Goal: Task Accomplishment & Management: Manage account settings

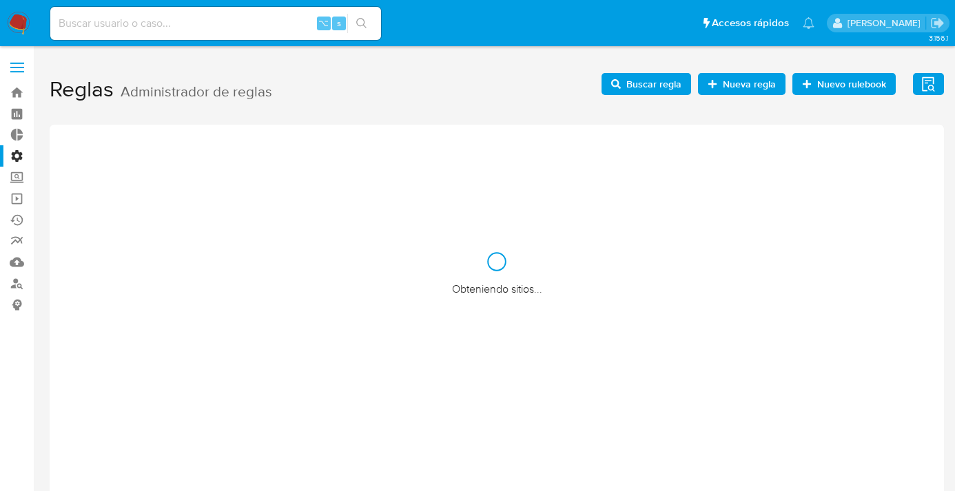
click at [22, 158] on label "Administración" at bounding box center [82, 155] width 164 height 21
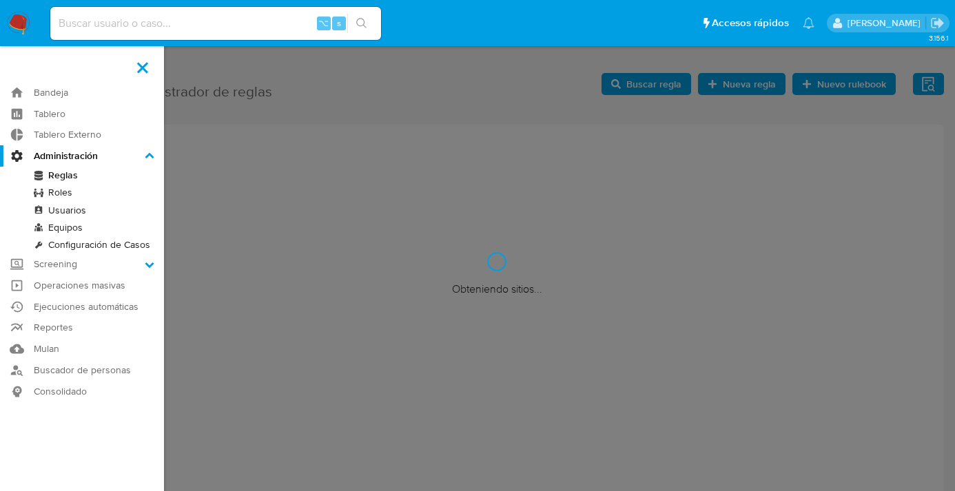
click at [0, 0] on input "Administración" at bounding box center [0, 0] width 0 height 0
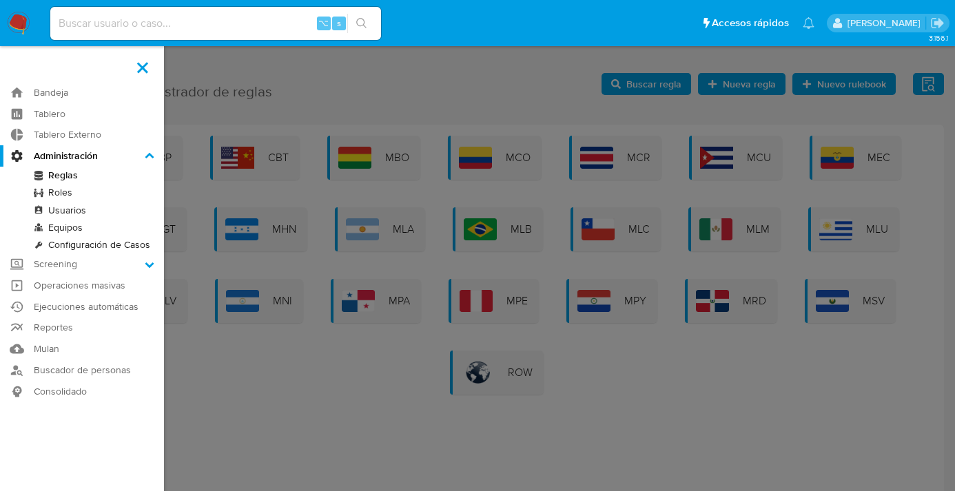
click at [59, 176] on link "Reglas" at bounding box center [82, 175] width 164 height 17
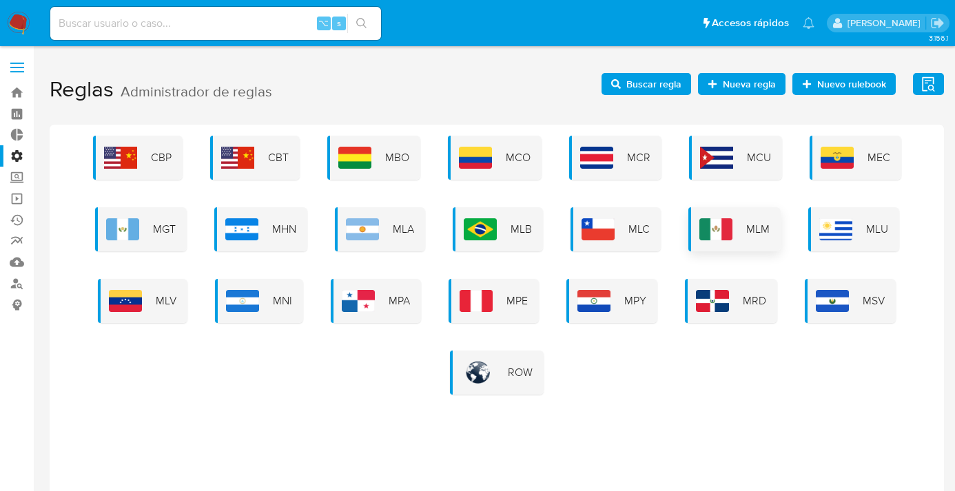
click at [730, 227] on img at bounding box center [715, 229] width 33 height 22
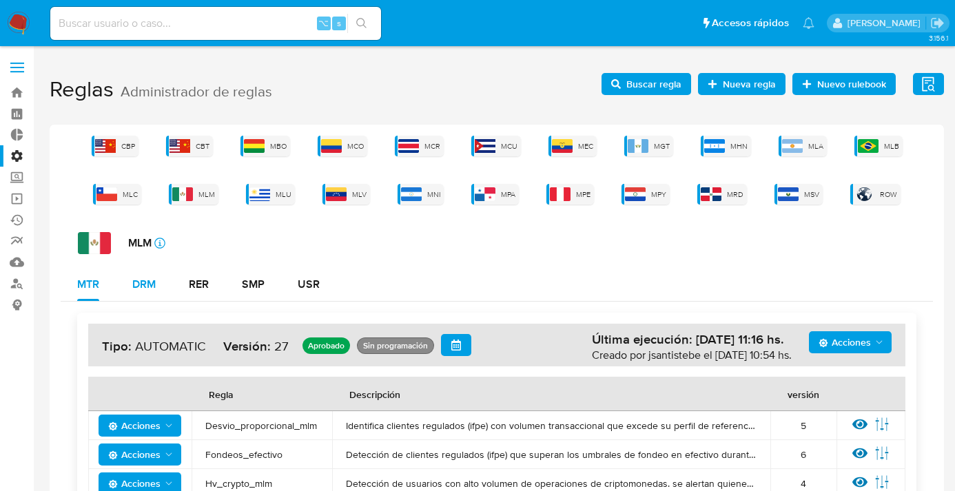
click at [147, 282] on div "DRM" at bounding box center [143, 284] width 23 height 11
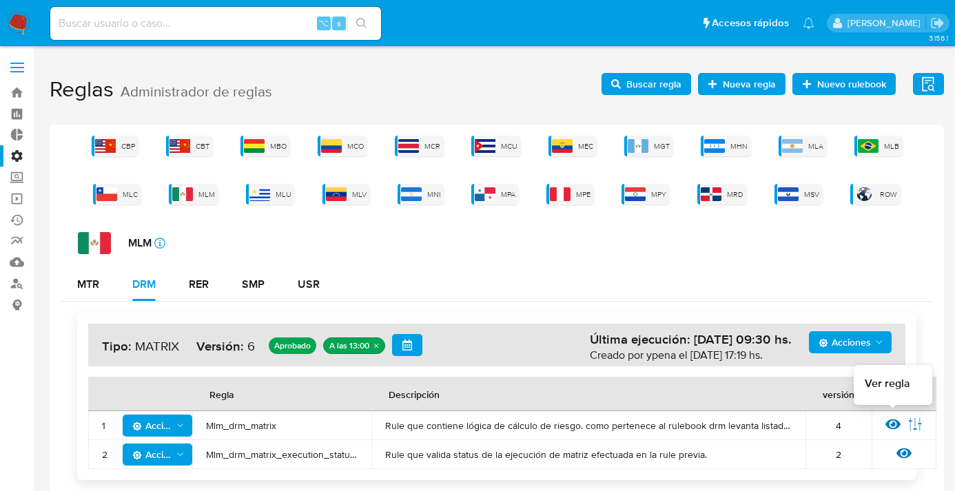
click at [895, 424] on icon at bounding box center [892, 424] width 15 height 15
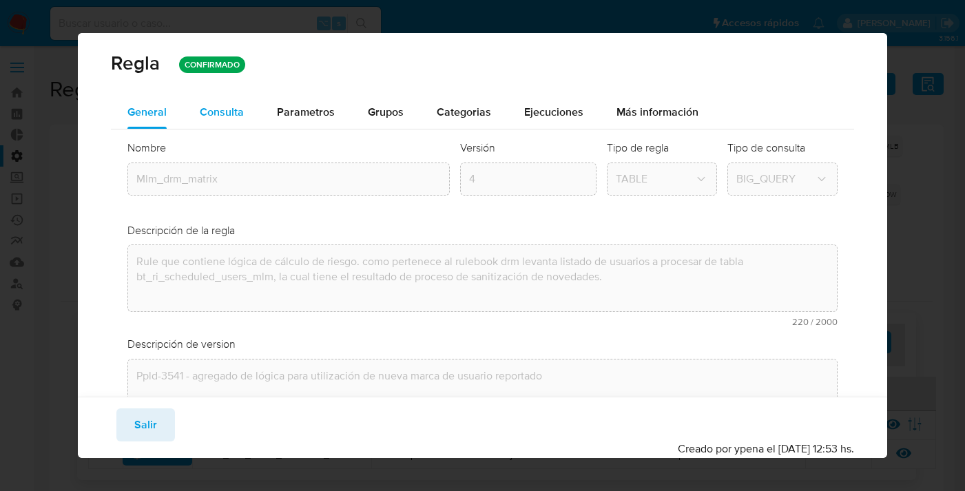
click at [243, 110] on button "Consulta" at bounding box center [221, 112] width 77 height 33
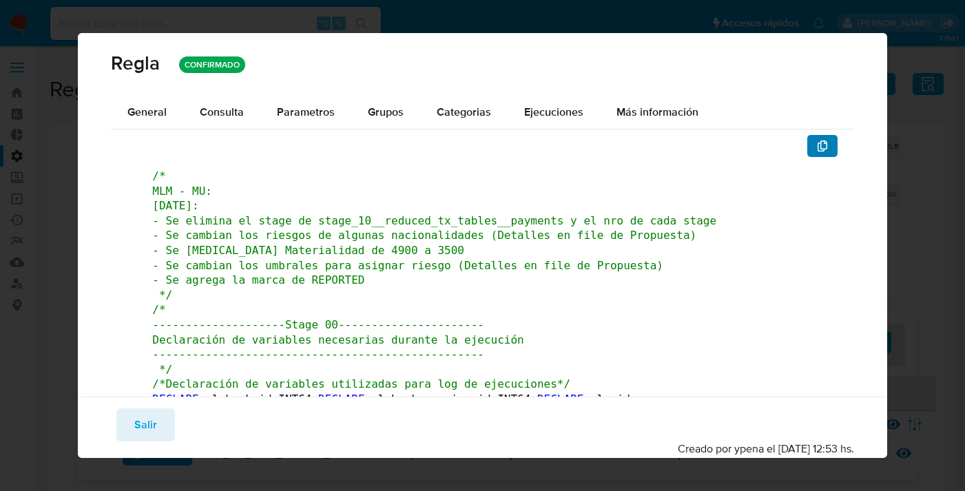
click at [817, 142] on icon "button" at bounding box center [822, 145] width 10 height 11
click at [156, 420] on button "Salir" at bounding box center [145, 424] width 59 height 33
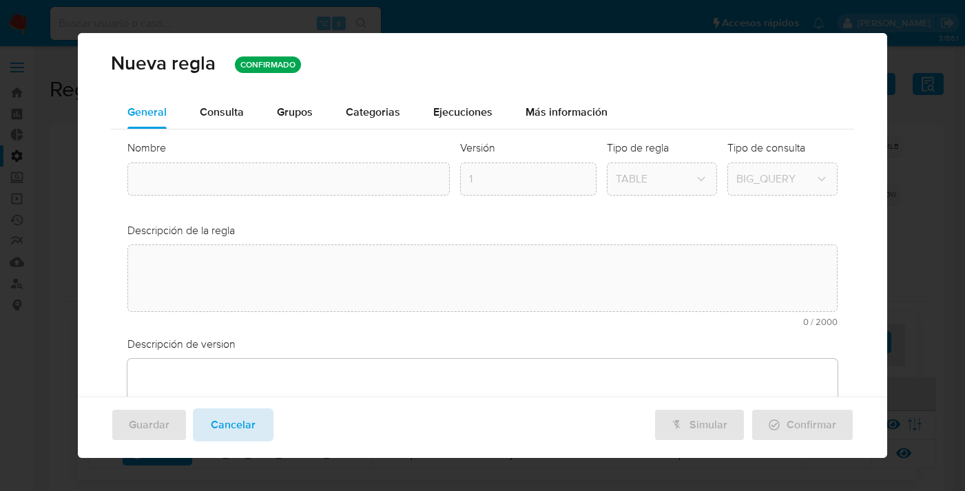
type textarea "Rule que contiene lógica de cálculo de riesgo. como pertenece al rulebook drm l…"
type textarea "Ppld-3541 - agregado de lógica para utilización de nueva marca de usuario repor…"
type input "Mlm_drm_matrix"
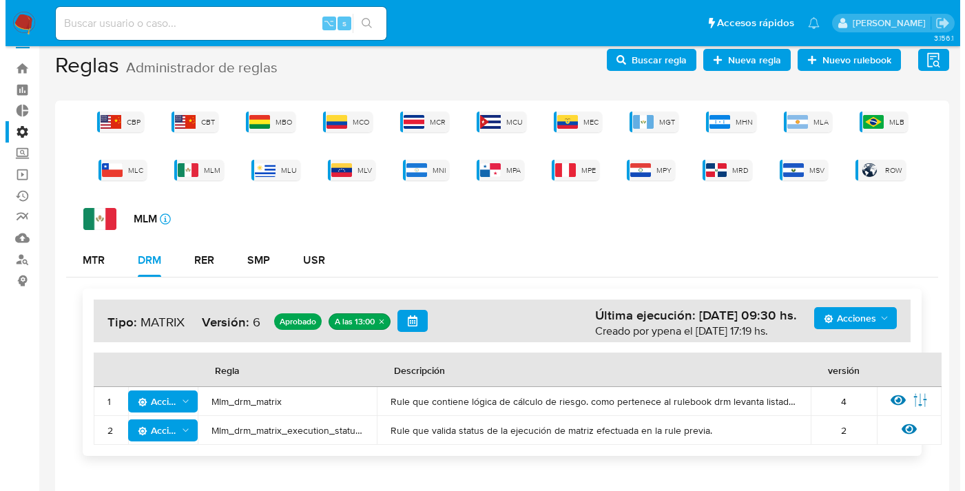
scroll to position [30, 0]
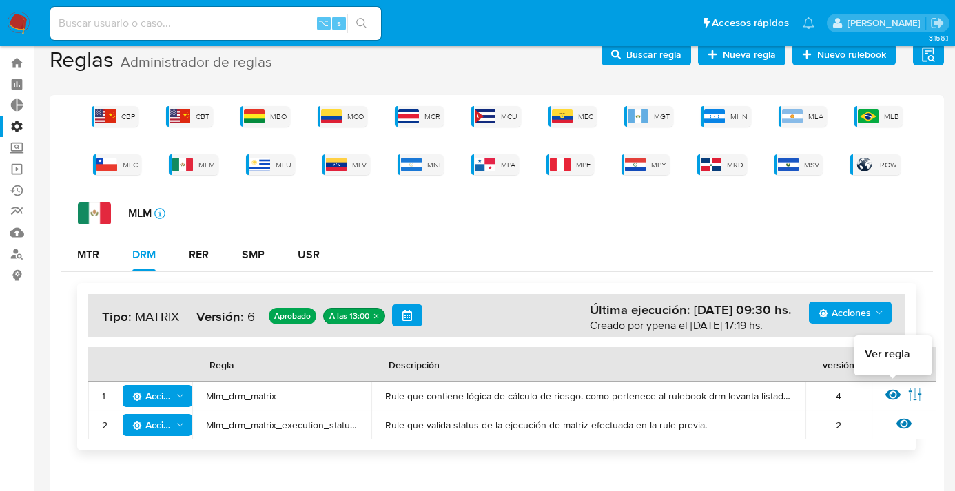
click at [889, 395] on icon at bounding box center [892, 394] width 15 height 15
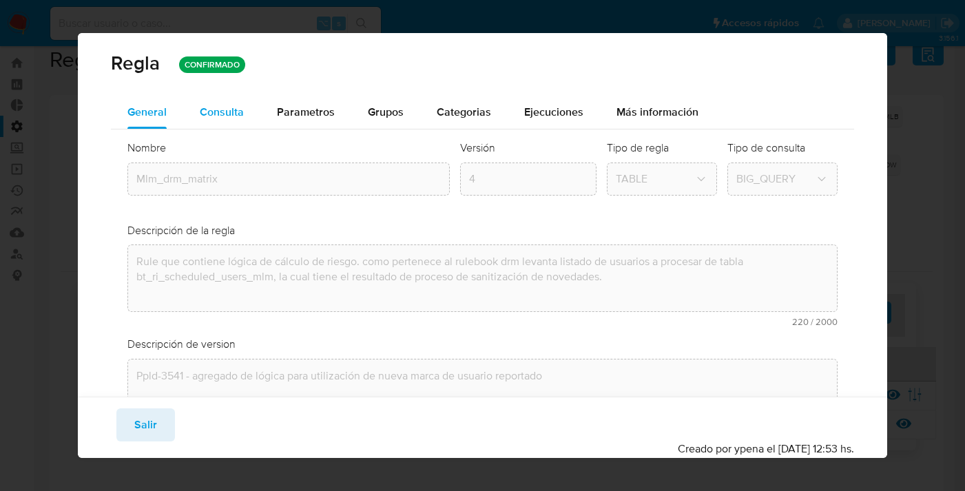
click at [222, 96] on div "Consulta" at bounding box center [222, 112] width 44 height 33
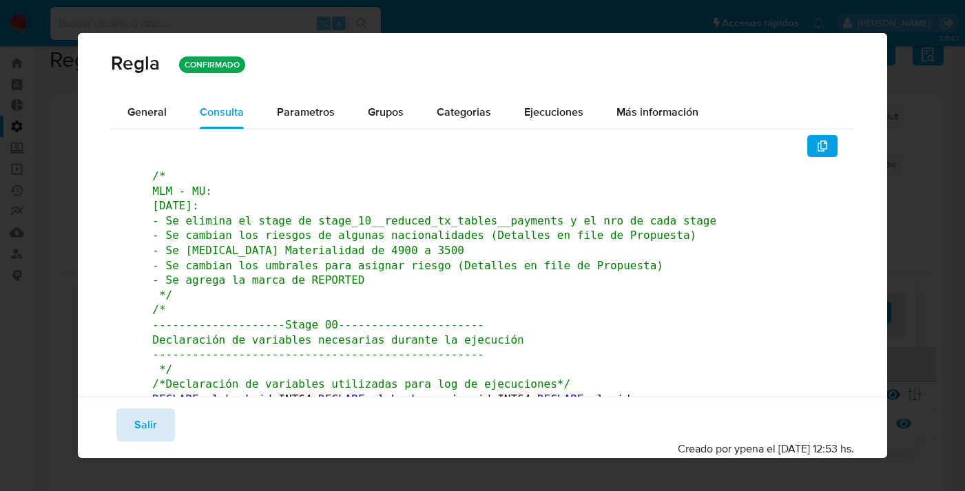
click at [158, 439] on button "Salir" at bounding box center [145, 424] width 59 height 33
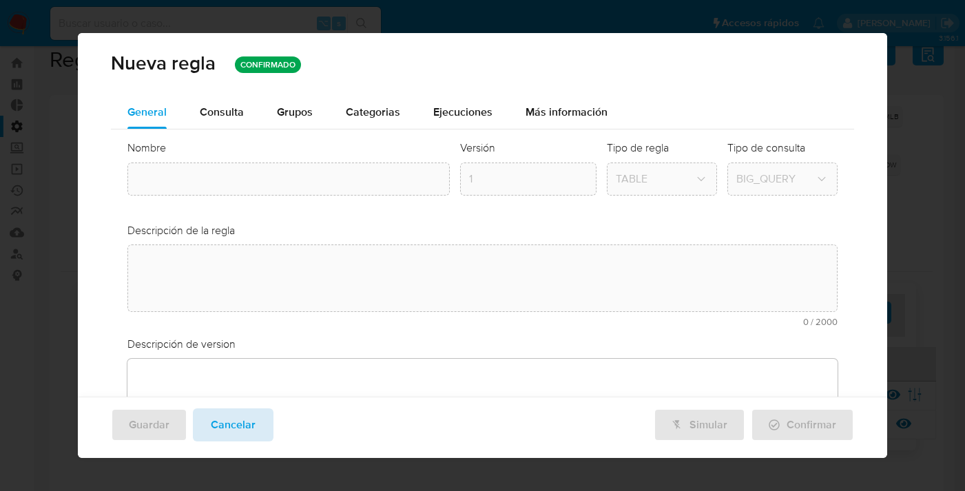
type textarea "Rule que contiene lógica de cálculo de riesgo. como pertenece al rulebook drm l…"
type textarea "Ppld-3541 - agregado de lógica para utilización de nueva marca de usuario repor…"
type input "Mlm_drm_matrix"
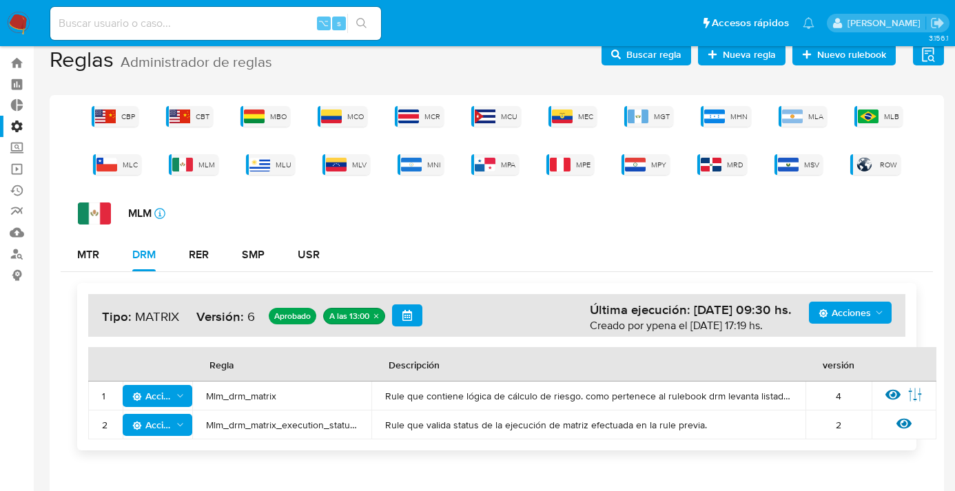
click at [180, 390] on icon "Acciones" at bounding box center [180, 395] width 10 height 11
click at [495, 230] on div "MLM icon-info-16 MTR DRM RER SMP USR Acciones Última ejecución: 27/08/2025 09:3…" at bounding box center [497, 331] width 872 height 259
click at [255, 392] on span "Mlm_drm_matrix" at bounding box center [282, 396] width 152 height 12
click at [658, 54] on span "Buscar regla" at bounding box center [653, 54] width 55 height 22
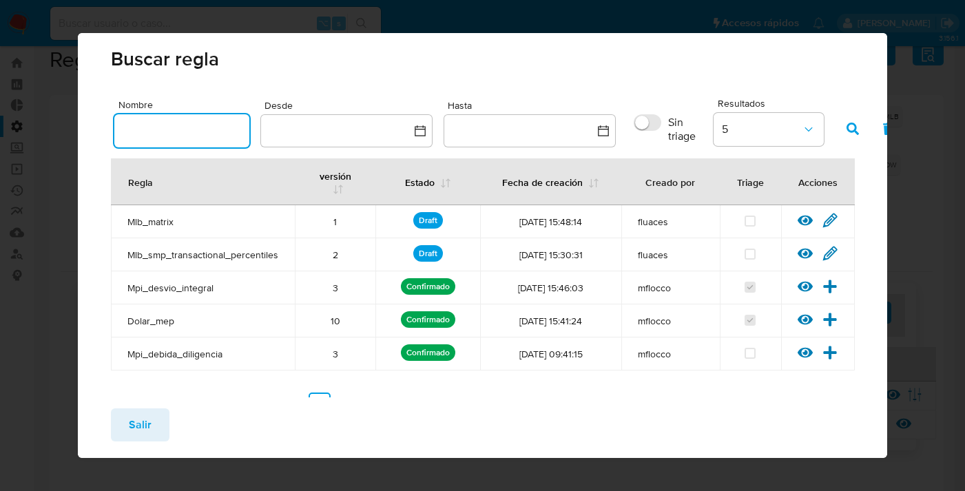
click at [225, 127] on input "text" at bounding box center [181, 131] width 135 height 18
type input "Mlm_drm_matrix"
click at [859, 125] on button "button" at bounding box center [853, 128] width 36 height 33
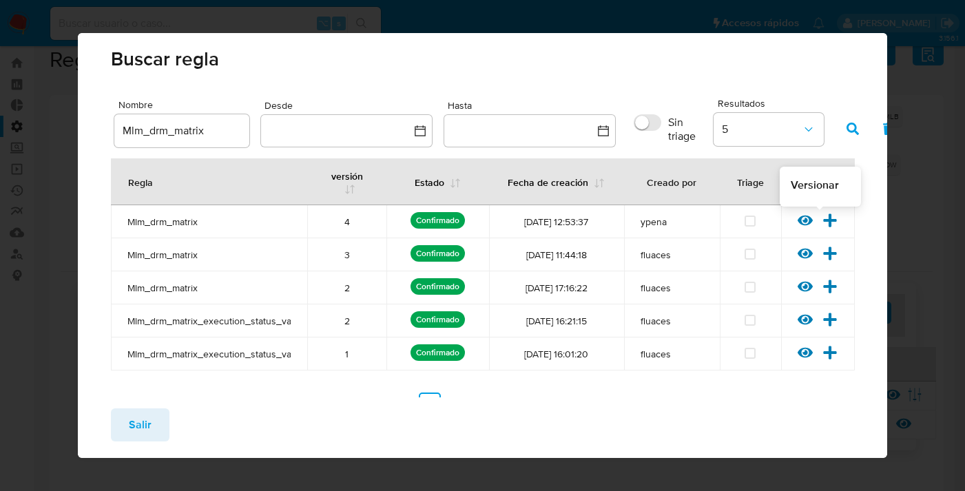
click at [822, 218] on icon at bounding box center [829, 220] width 15 height 15
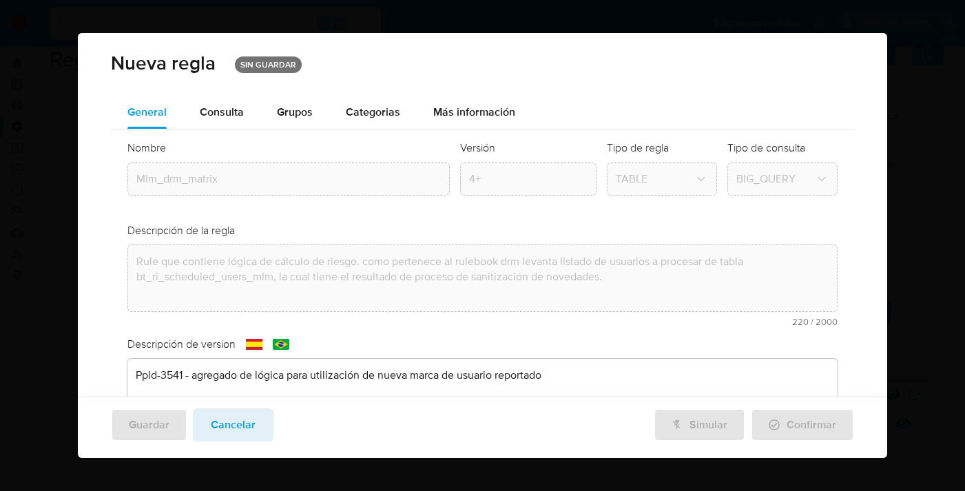
click at [235, 373] on div "Descripción de version text-es Ppld-3541 - agregado de lógica para utilización …" at bounding box center [482, 393] width 710 height 113
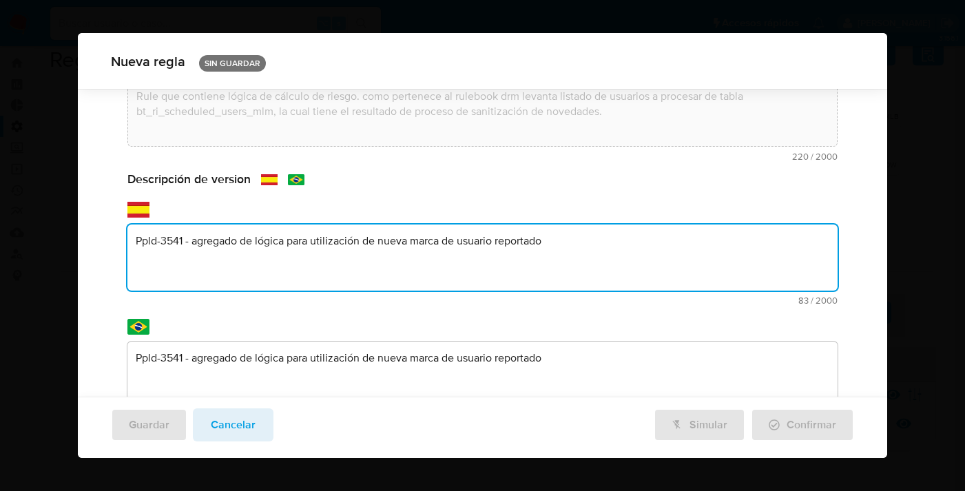
scroll to position [180, 0]
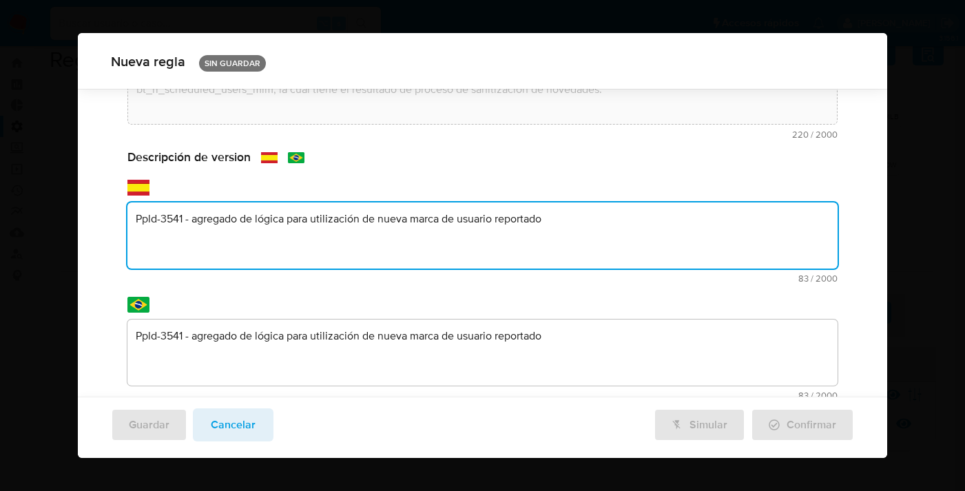
click at [590, 227] on textarea "Ppld-3541 - agregado de lógica para utilización de nueva marca de usuario repor…" at bounding box center [482, 235] width 710 height 66
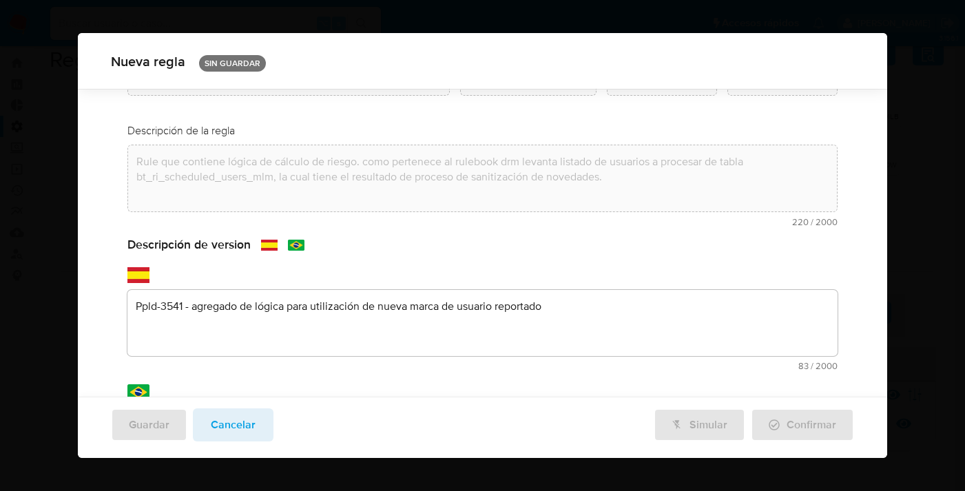
scroll to position [96, 0]
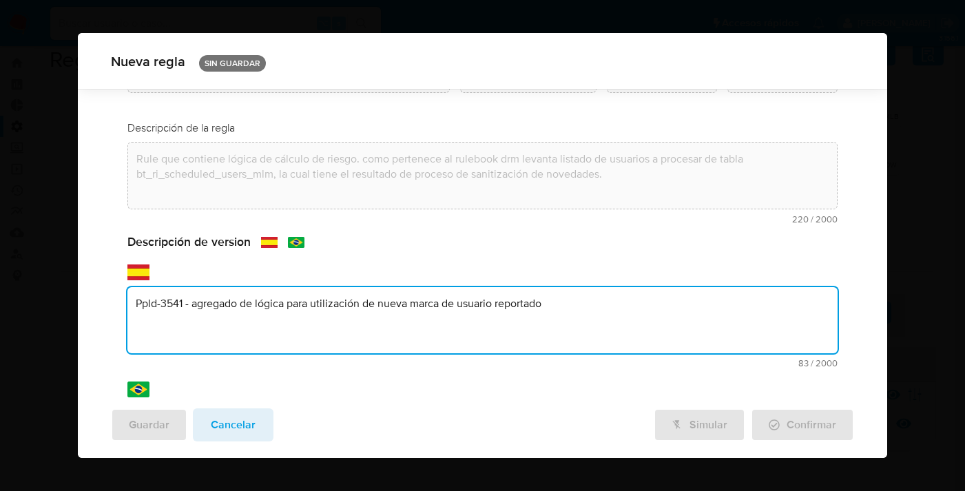
click at [381, 300] on div "Descripción de version text-es Ppld-3541 - agregado de lógica para utilización …" at bounding box center [482, 375] width 710 height 282
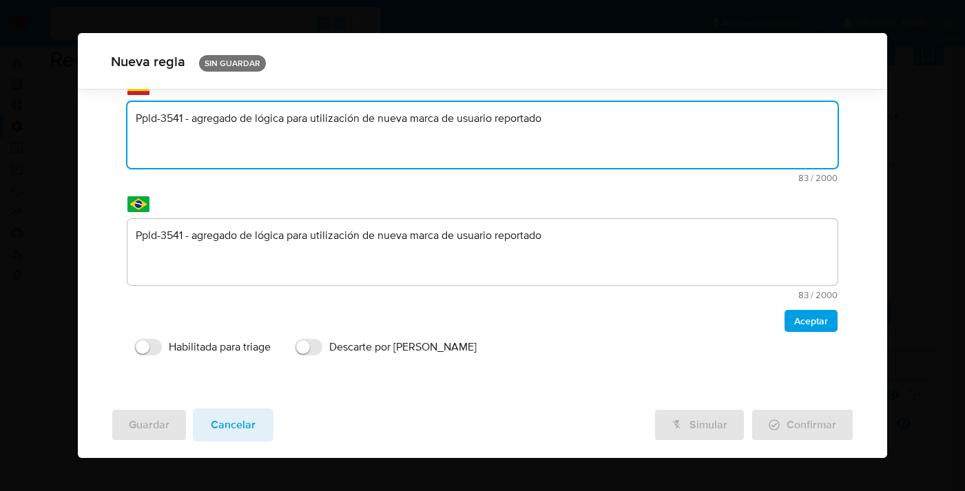
click at [408, 228] on textarea "Ppld-3541 - agregado de lógica para utilización de nueva marca de usuario repor…" at bounding box center [482, 252] width 710 height 66
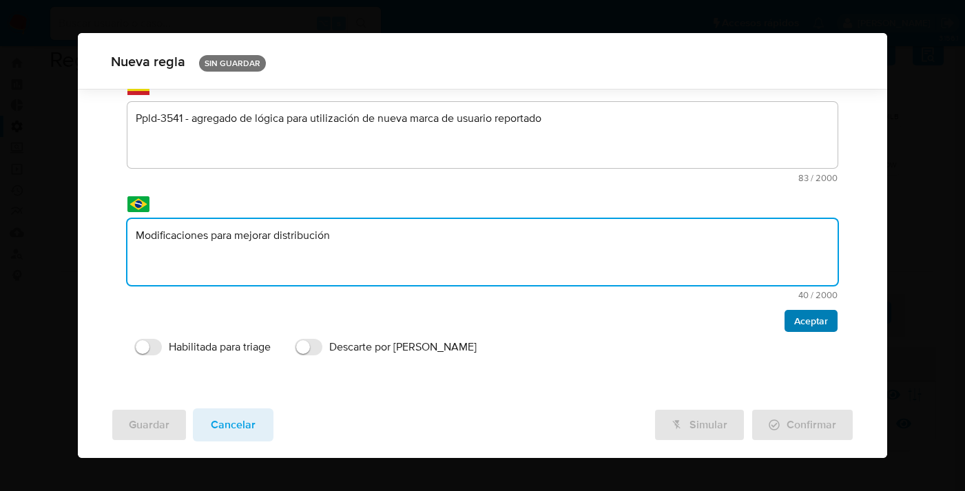
type textarea "Modificaciones para mejorar distribución"
click at [804, 324] on span "Aceptar" at bounding box center [811, 320] width 34 height 19
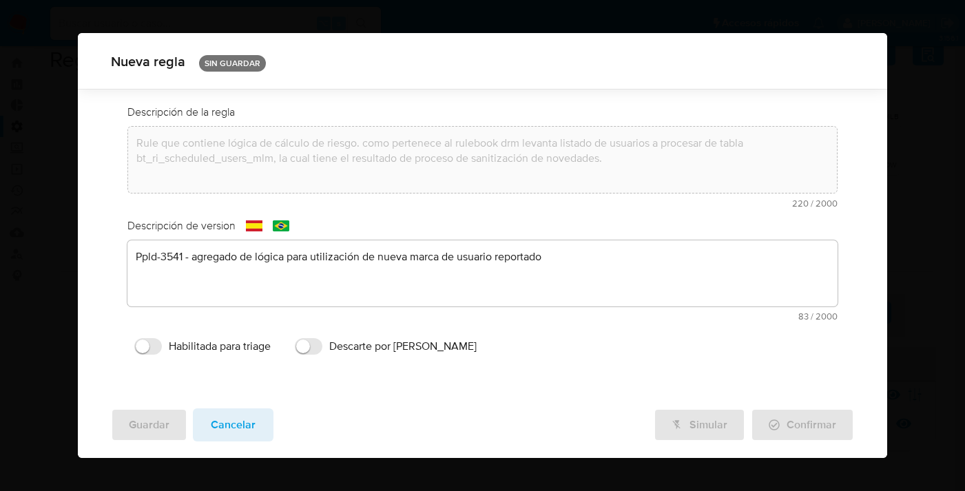
click at [570, 250] on div "text-es Ppld-3541 - agregado de lógica para utilización de nueva marca de usuar…" at bounding box center [482, 280] width 710 height 81
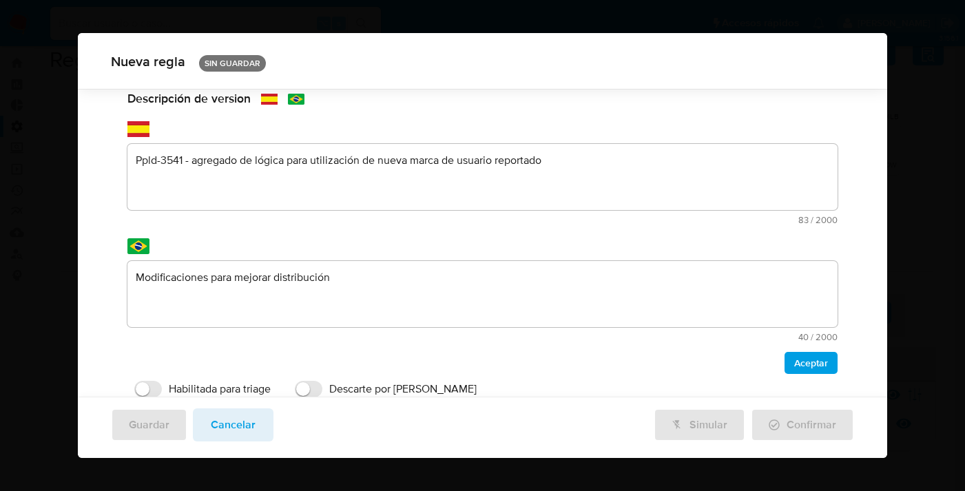
scroll to position [281, 0]
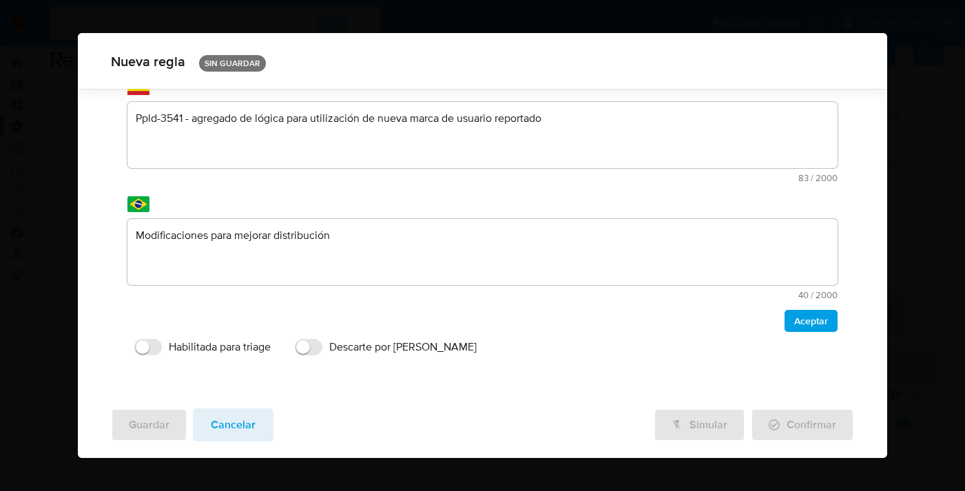
click at [390, 236] on textarea "Modificaciones para mejorar distribución" at bounding box center [482, 252] width 710 height 66
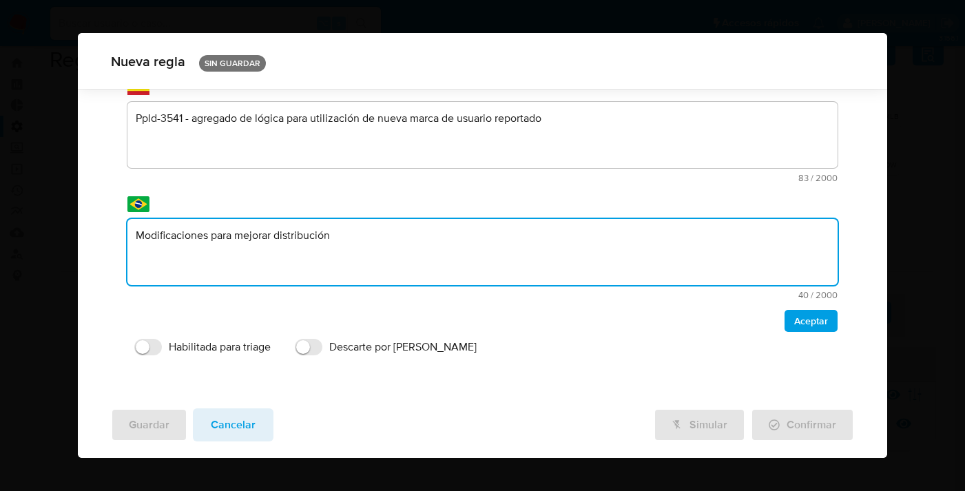
click at [582, 118] on textarea "Ppld-3541 - agregado de lógica para utilización de nueva marca de usuario repor…" at bounding box center [482, 135] width 710 height 66
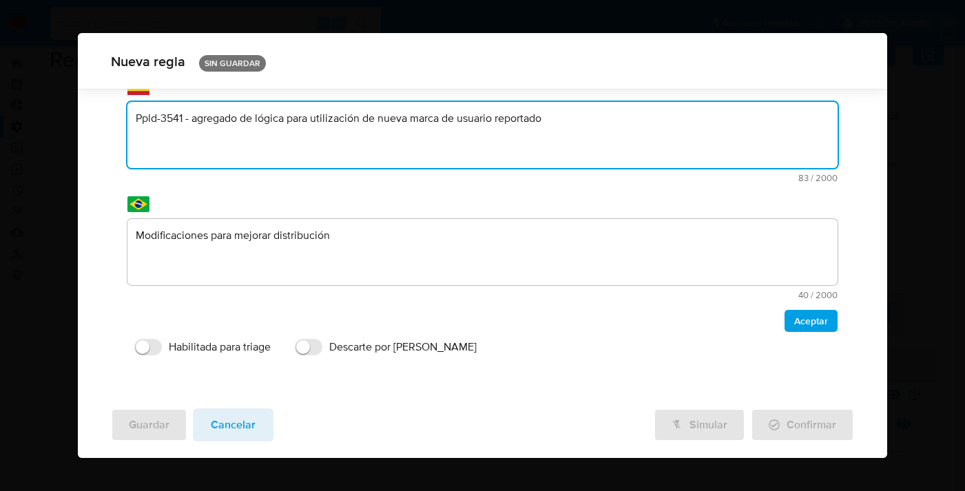
paste textarea "Modificaciones para mejorar distribución"
type textarea "Modificaciones para mejorar distribución"
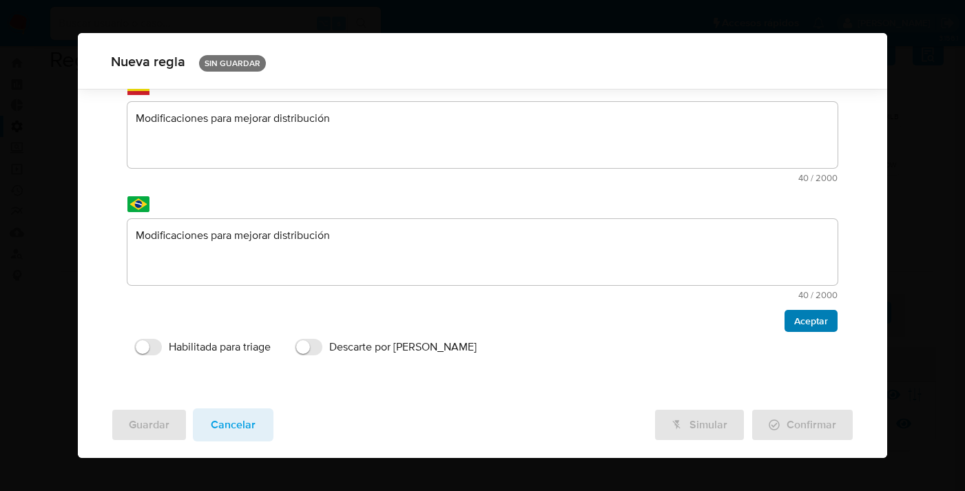
click at [806, 321] on span "Aceptar" at bounding box center [811, 320] width 34 height 19
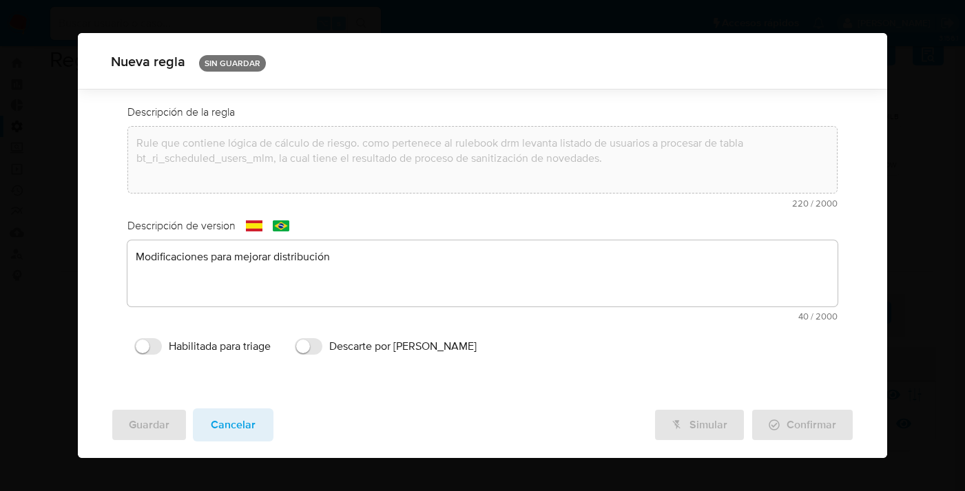
scroll to position [0, 0]
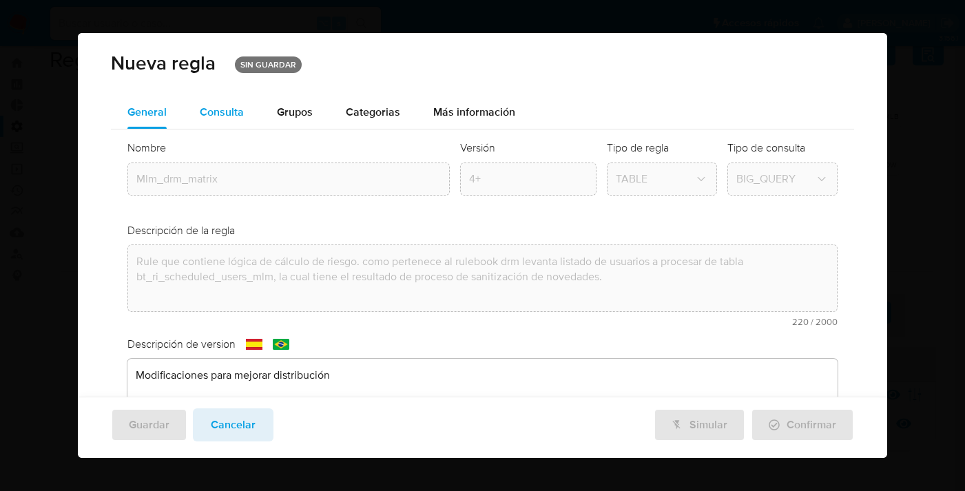
click at [223, 118] on span "Consulta" at bounding box center [222, 112] width 44 height 16
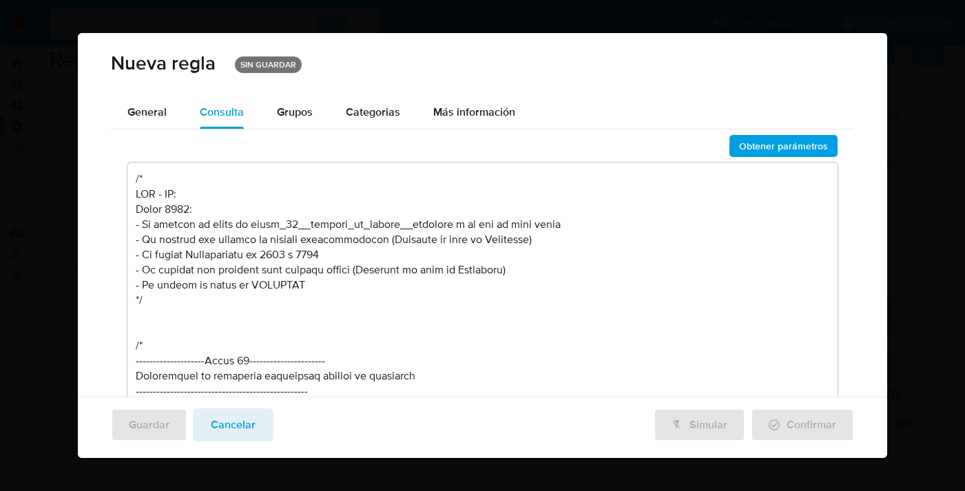
click at [206, 188] on textarea at bounding box center [482, 312] width 710 height 298
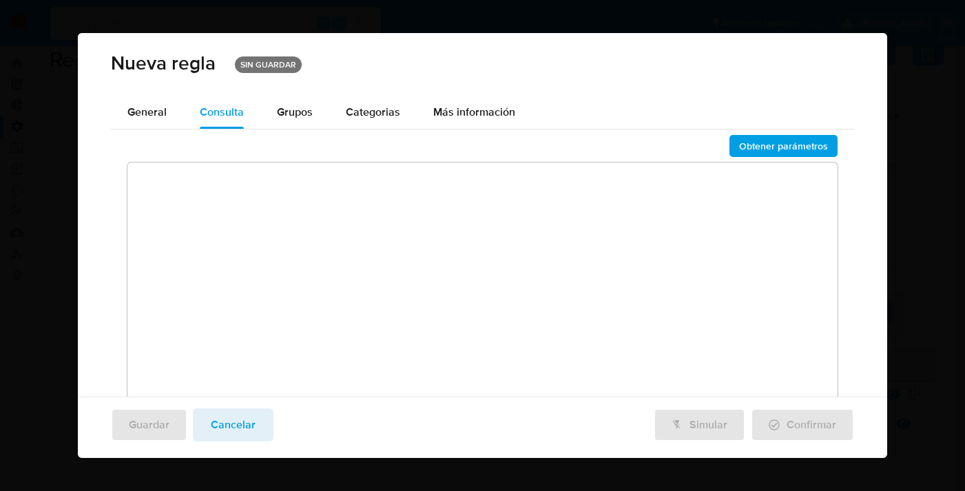
click at [435, 215] on textarea at bounding box center [482, 312] width 710 height 298
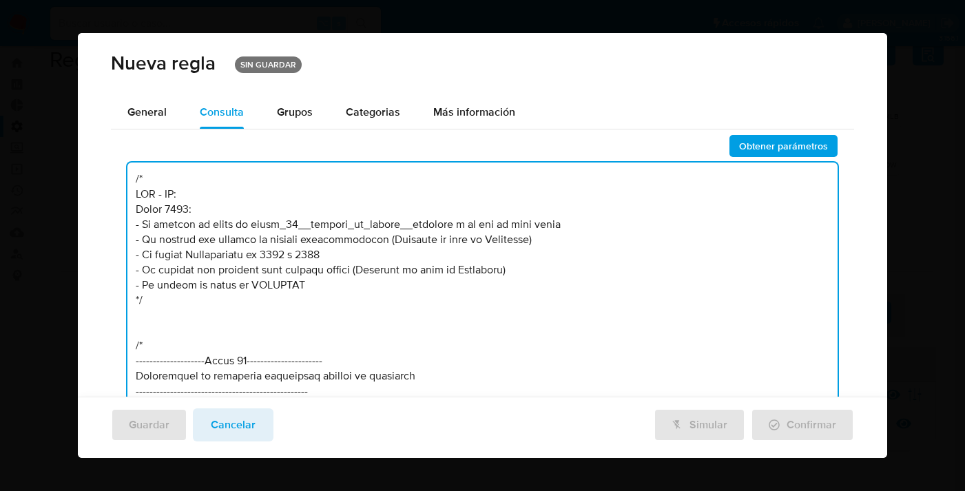
scroll to position [1, 0]
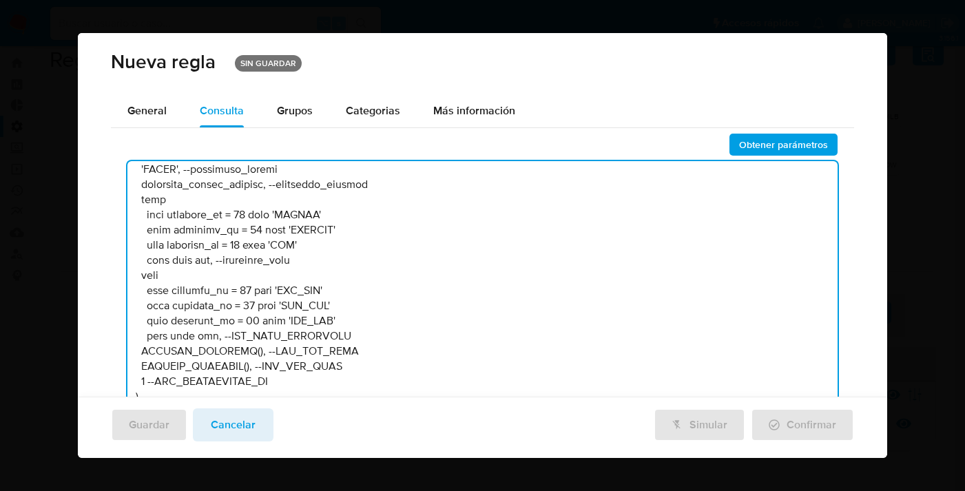
click at [222, 322] on textarea at bounding box center [482, 310] width 710 height 298
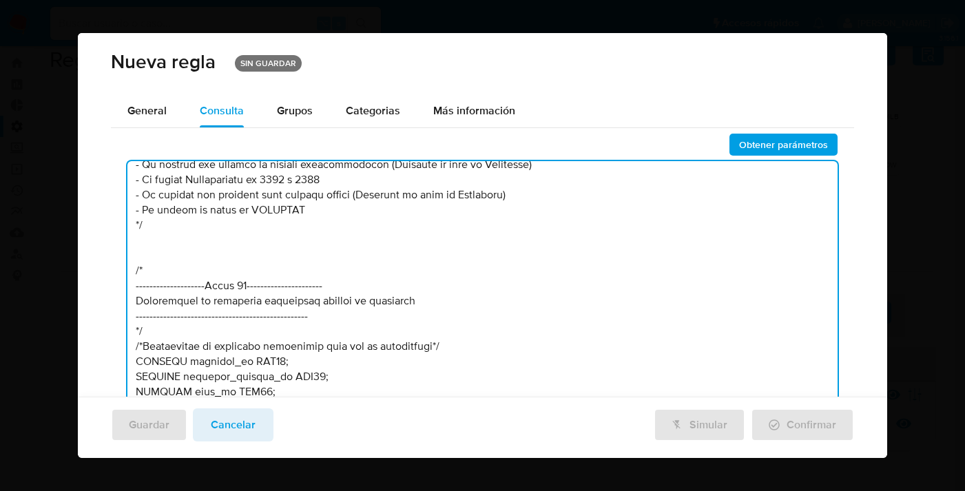
scroll to position [0, 0]
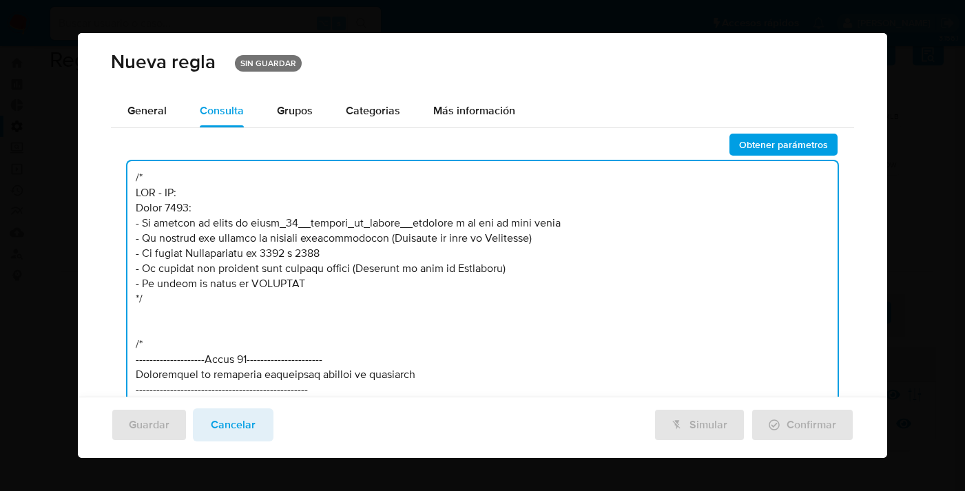
click at [545, 238] on textarea at bounding box center [482, 310] width 710 height 298
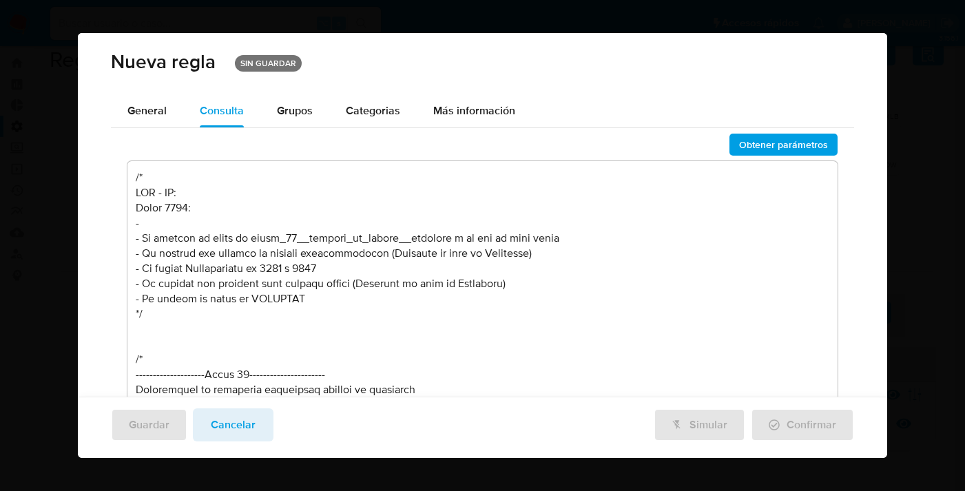
click at [208, 224] on textarea at bounding box center [482, 310] width 710 height 298
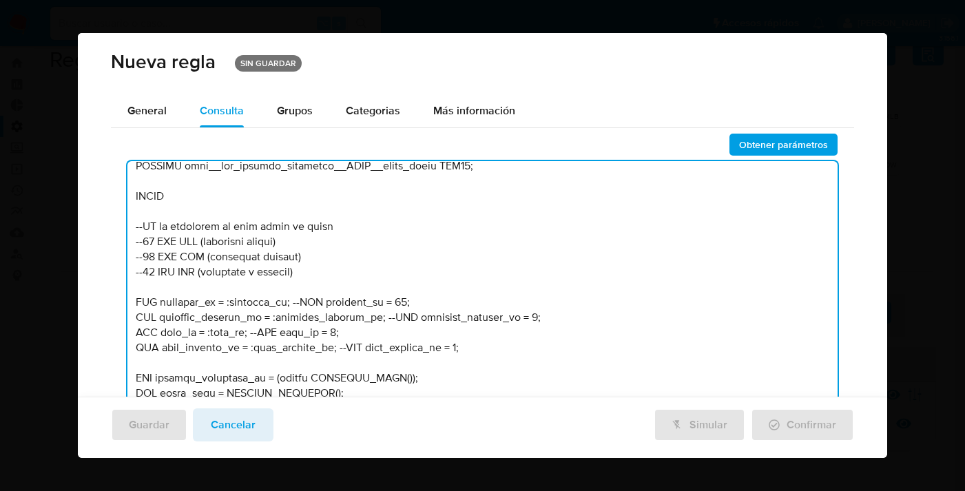
scroll to position [764, 0]
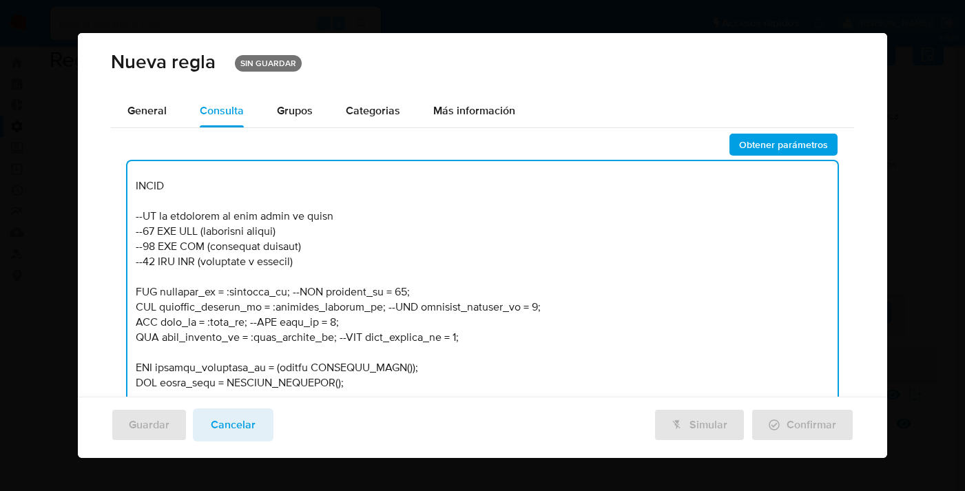
click at [293, 291] on textarea at bounding box center [482, 310] width 710 height 298
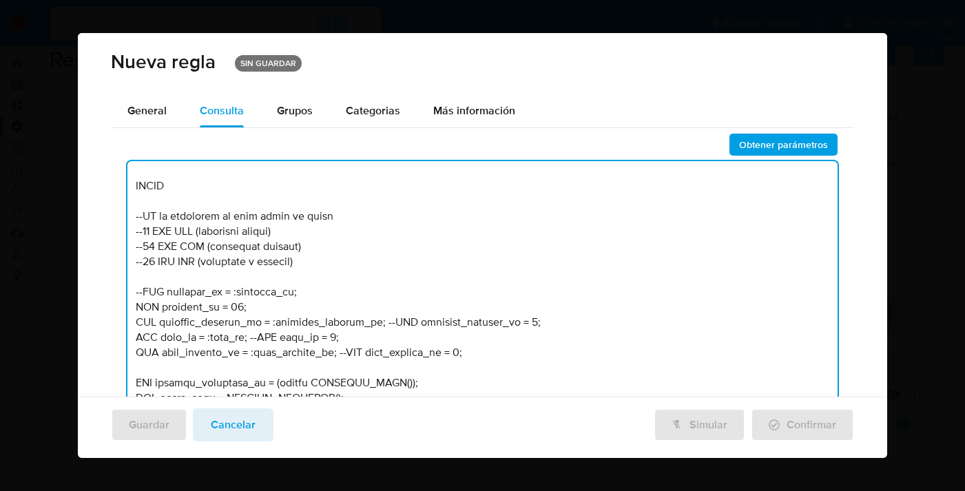
click at [375, 320] on textarea at bounding box center [482, 310] width 710 height 298
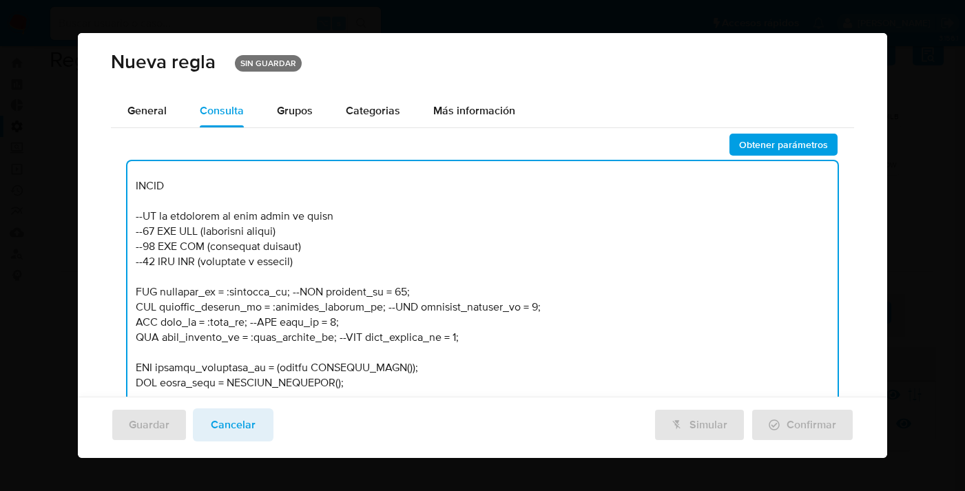
click at [228, 289] on textarea at bounding box center [482, 310] width 710 height 298
type textarea "/* LOR - IP: Dolor 7014: - Si ametcons adipis - El seddoei tem incidid ut labor…"
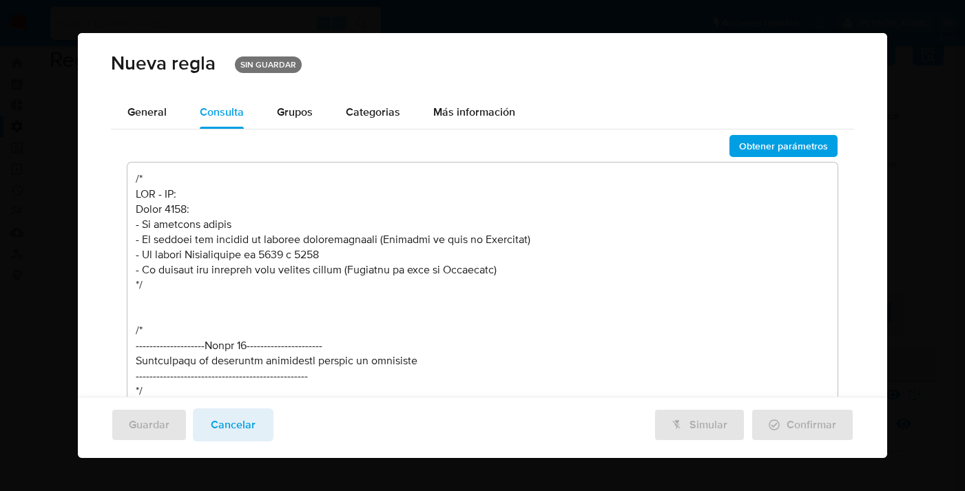
scroll to position [686, 0]
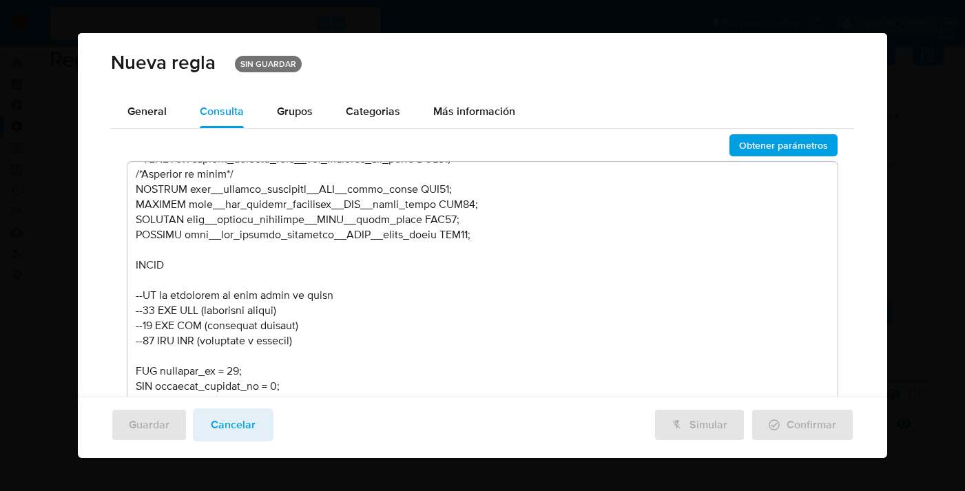
click at [780, 143] on span "Obtener parámetros" at bounding box center [783, 145] width 89 height 19
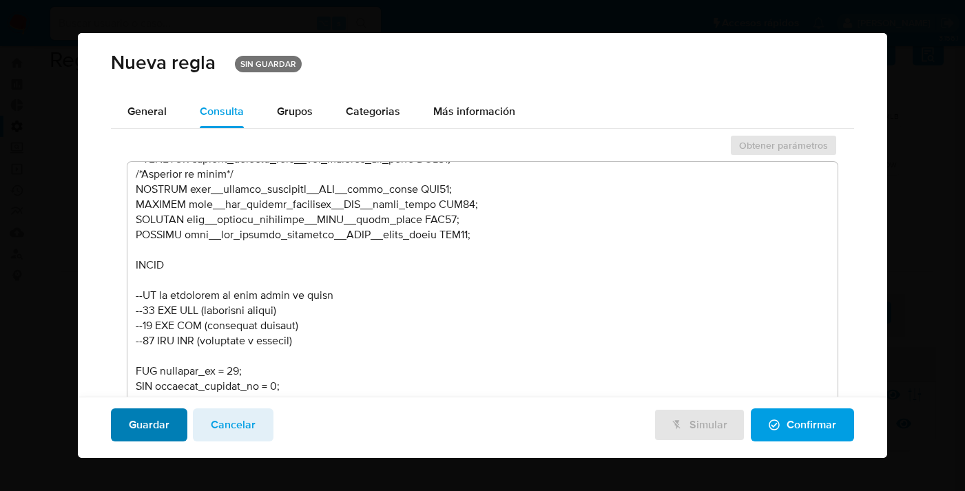
click at [158, 410] on span "Guardar" at bounding box center [149, 425] width 41 height 30
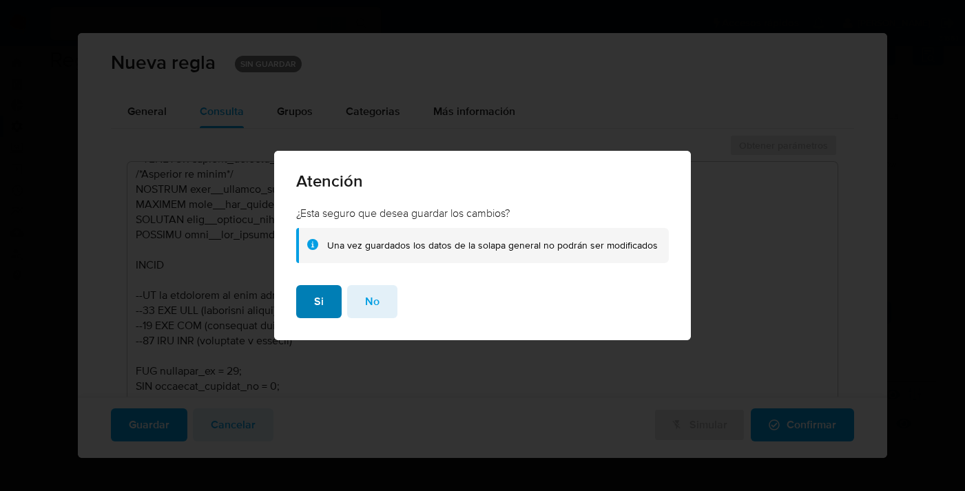
click at [321, 300] on span "Si" at bounding box center [319, 301] width 10 height 30
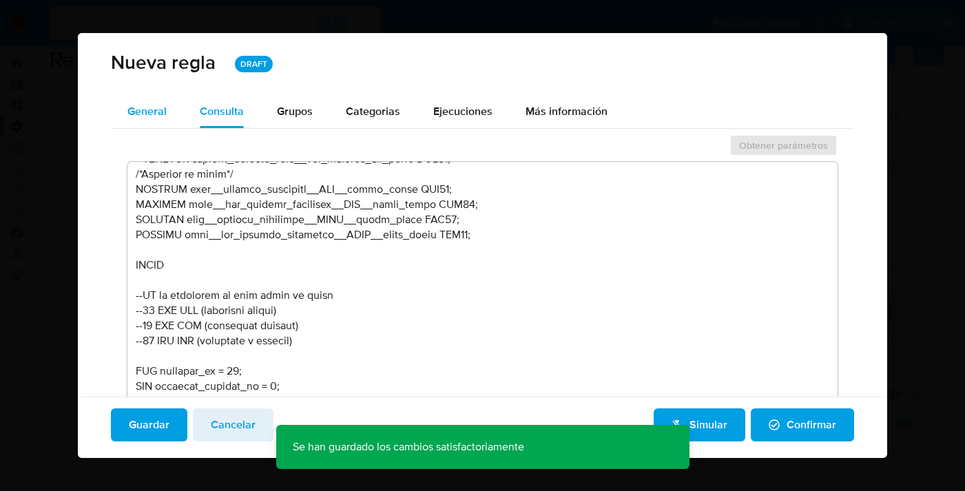
click at [149, 123] on div "General" at bounding box center [146, 111] width 39 height 33
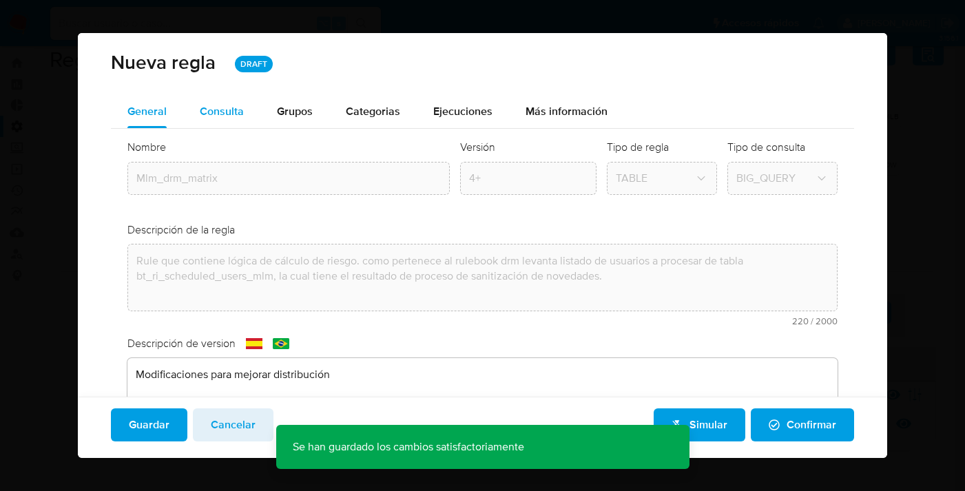
click at [218, 116] on span "Consulta" at bounding box center [222, 111] width 44 height 16
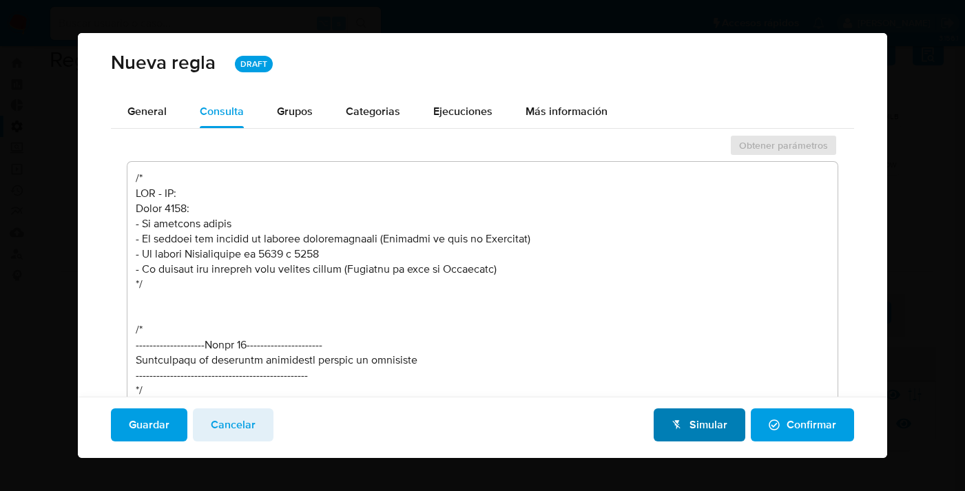
click at [699, 418] on span "Simular" at bounding box center [699, 425] width 56 height 30
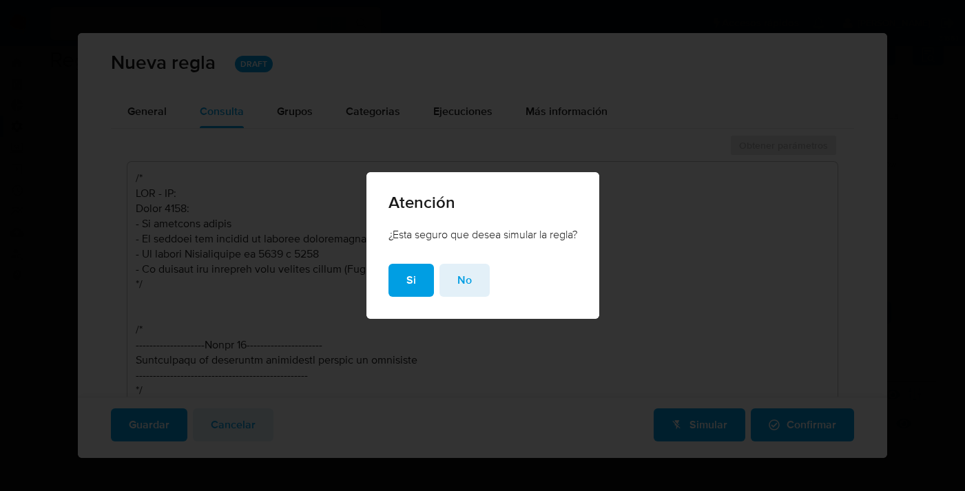
click at [402, 298] on div "Si No" at bounding box center [482, 291] width 233 height 55
click at [408, 280] on span "Si" at bounding box center [411, 280] width 10 height 30
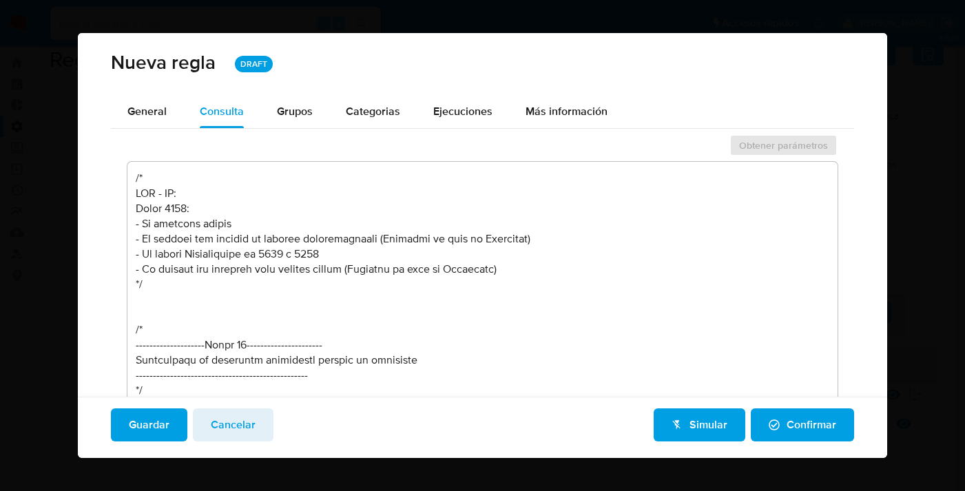
click at [257, 430] on button "Cancelar" at bounding box center [233, 424] width 81 height 33
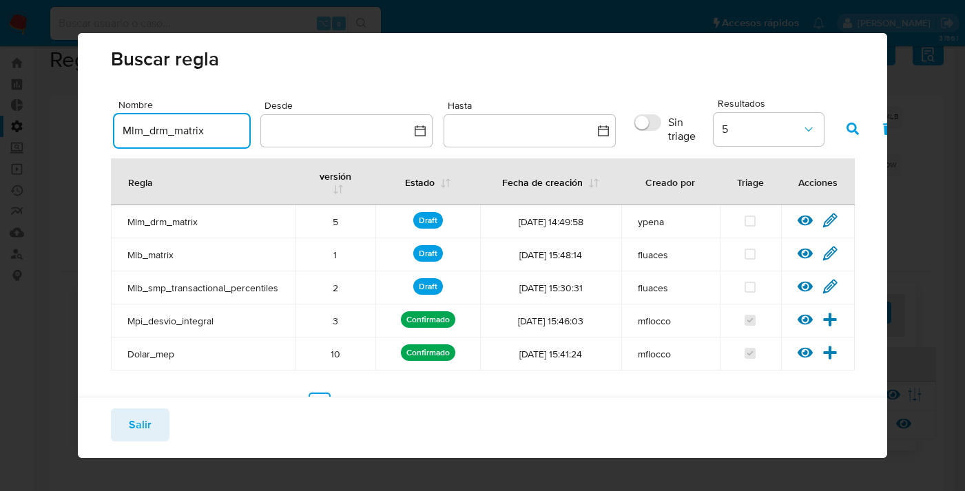
click at [213, 125] on input "Mlm_drm_matrix" at bounding box center [181, 131] width 135 height 18
click at [853, 128] on icon "button" at bounding box center [852, 129] width 12 height 12
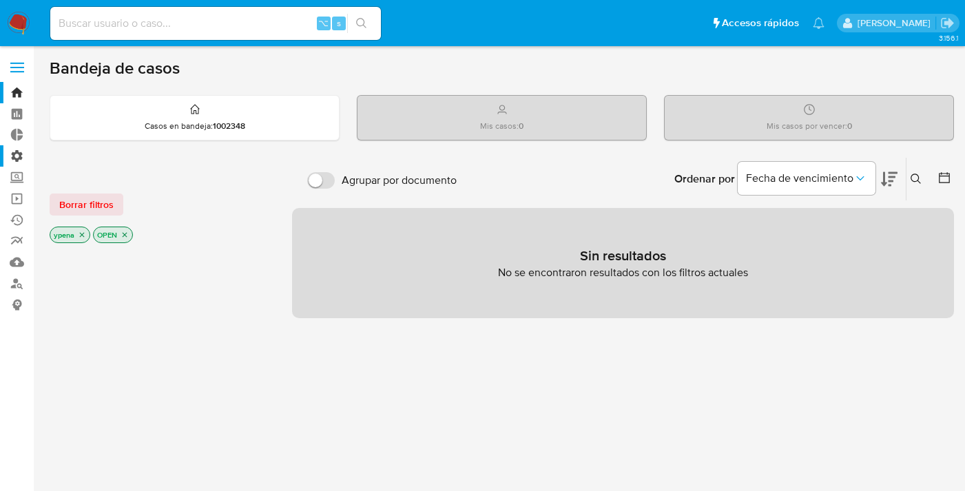
click at [20, 156] on label "Administración" at bounding box center [82, 155] width 164 height 21
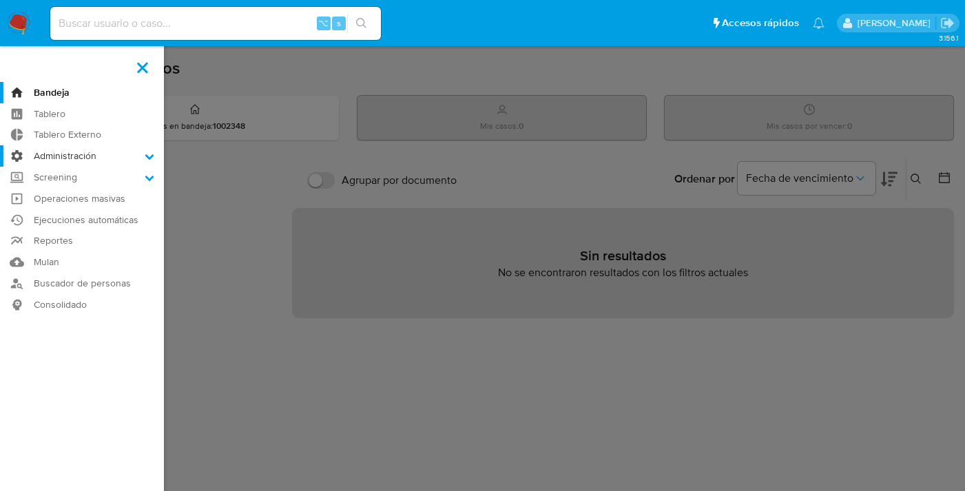
click at [0, 0] on input "Administración" at bounding box center [0, 0] width 0 height 0
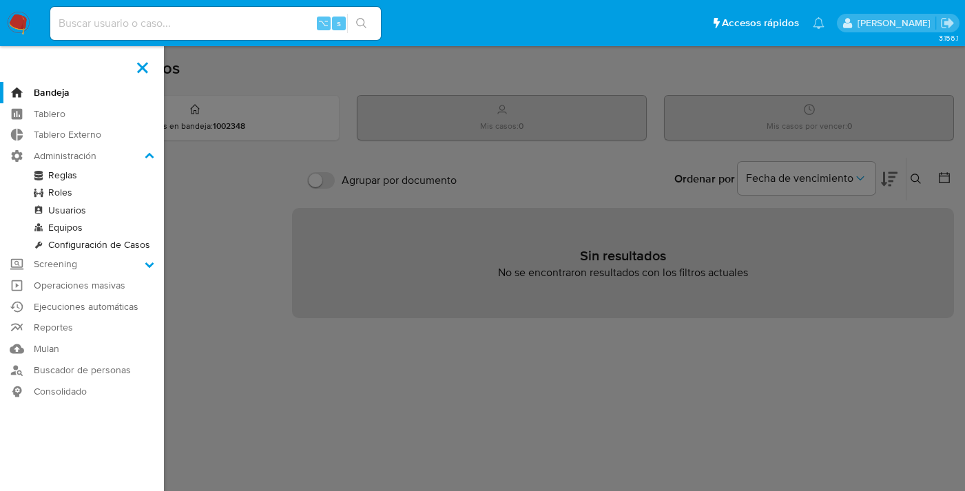
click at [54, 178] on link "Reglas" at bounding box center [82, 175] width 164 height 17
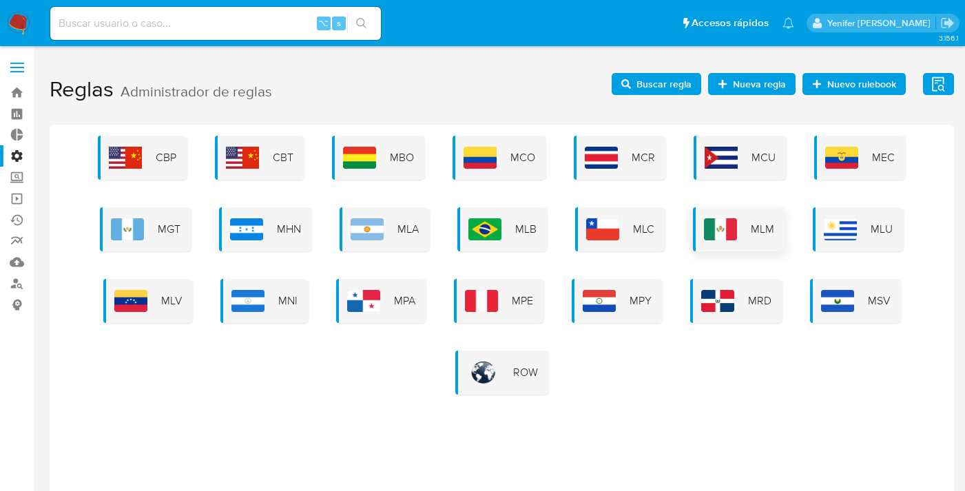
click at [752, 225] on span "MLM" at bounding box center [762, 229] width 23 height 15
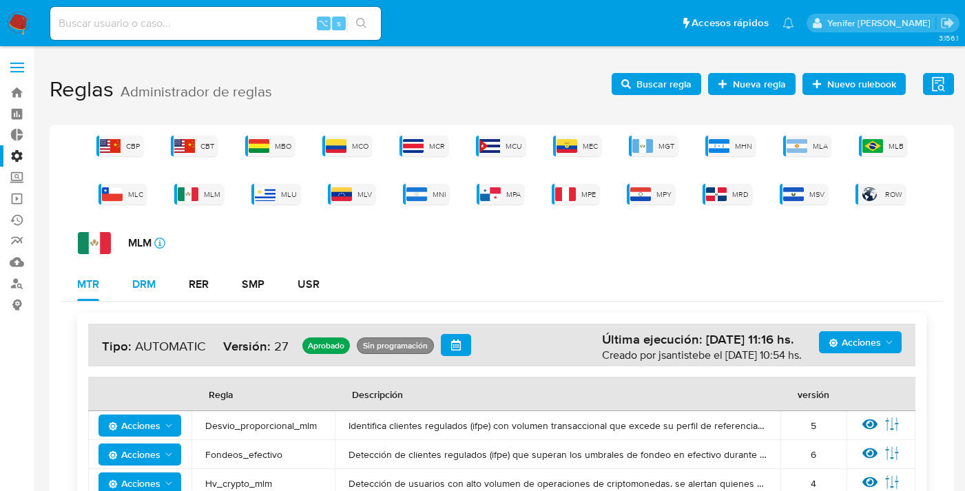
click at [154, 286] on div "DRM" at bounding box center [143, 284] width 23 height 11
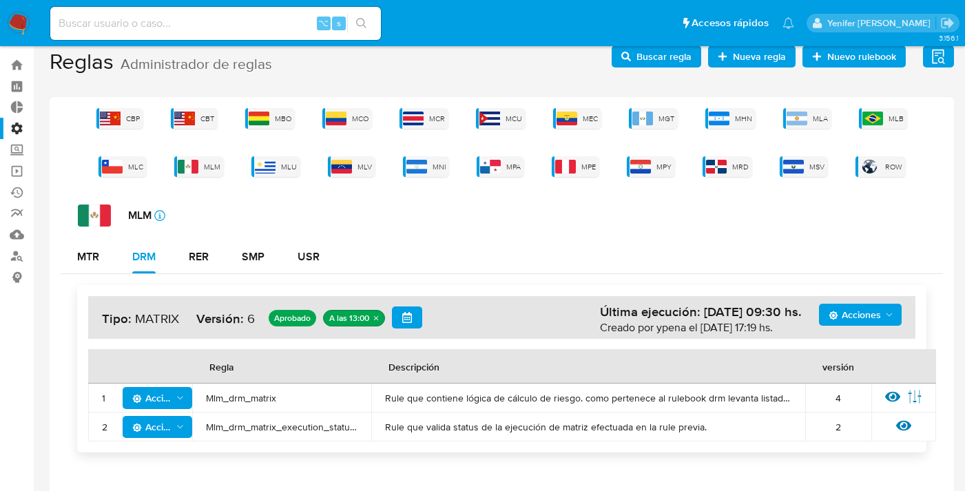
scroll to position [52, 0]
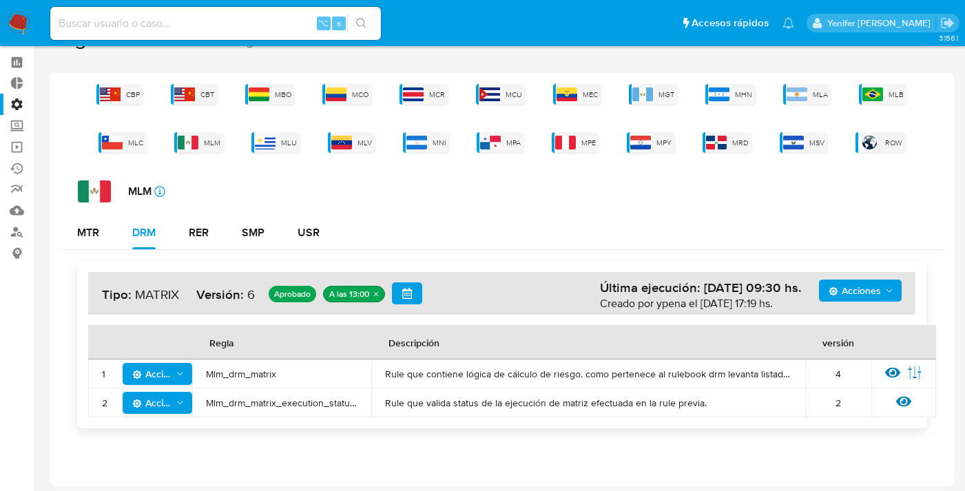
click at [252, 371] on span "Mlm_drm_matrix" at bounding box center [282, 374] width 152 height 12
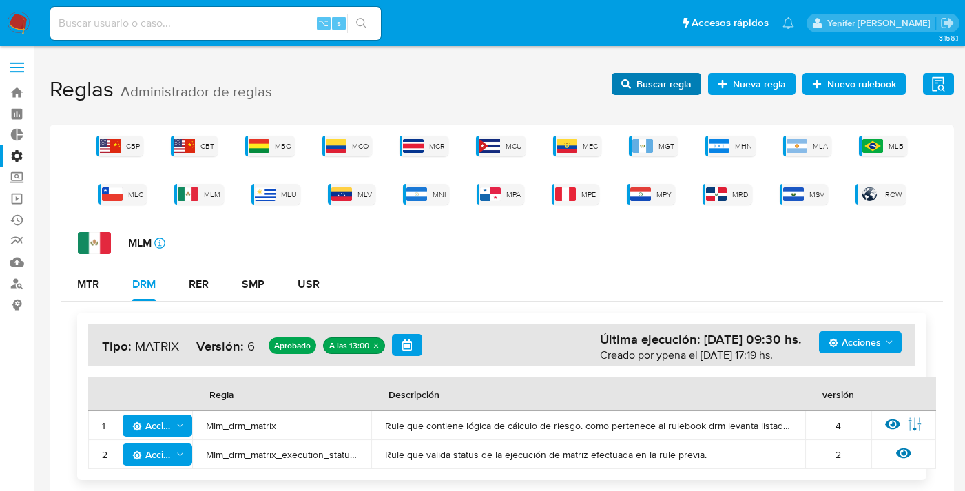
click at [658, 82] on span "Buscar regla" at bounding box center [663, 84] width 55 height 22
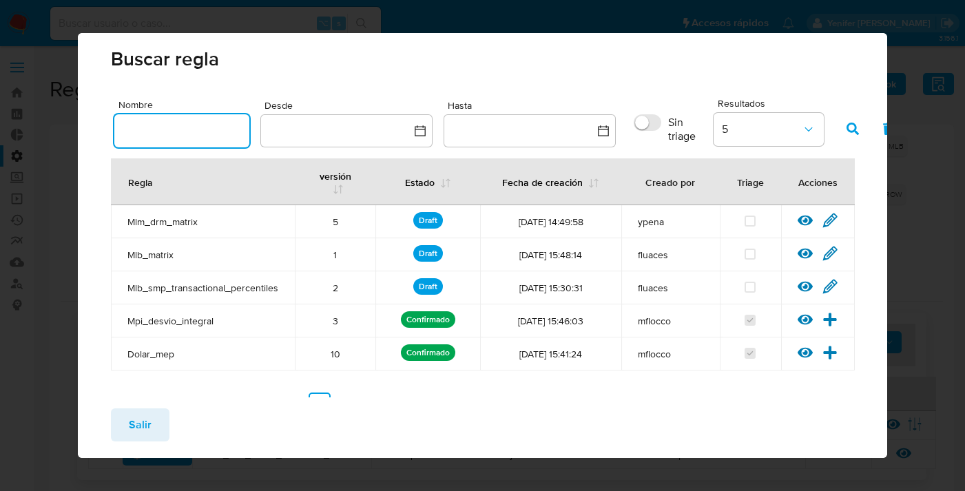
click at [156, 134] on input "text" at bounding box center [181, 131] width 135 height 18
type input "Mlm_drm_matrix"
click at [853, 134] on icon "button" at bounding box center [852, 129] width 12 height 12
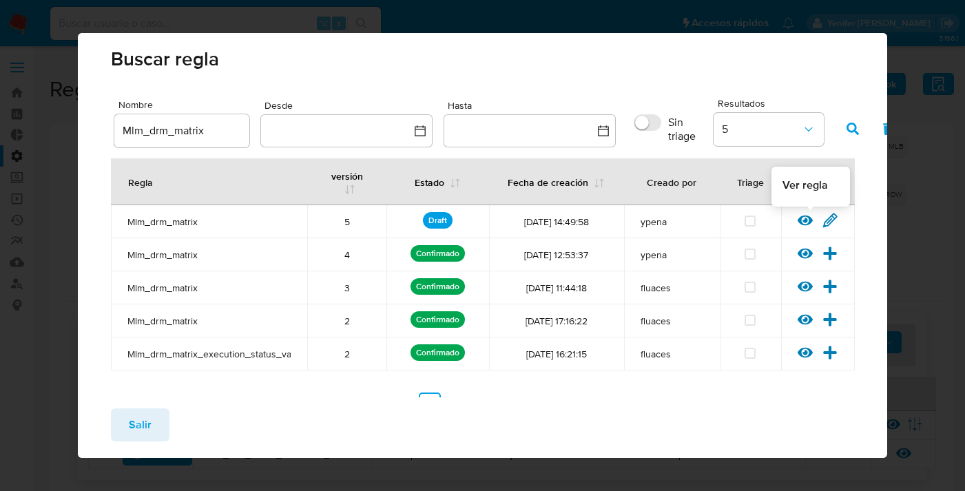
click at [811, 221] on icon at bounding box center [805, 221] width 15 height 10
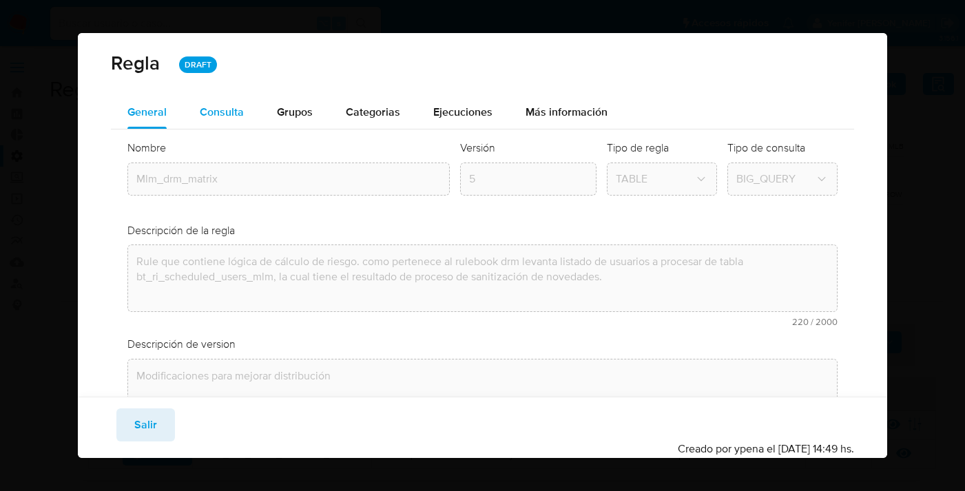
click at [233, 119] on span "Consulta" at bounding box center [222, 112] width 44 height 16
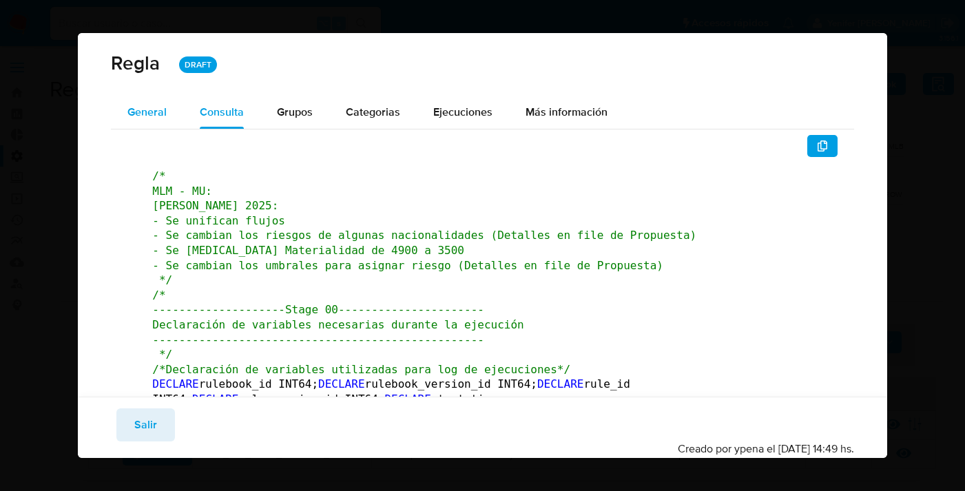
click at [158, 122] on div "General" at bounding box center [146, 112] width 39 height 33
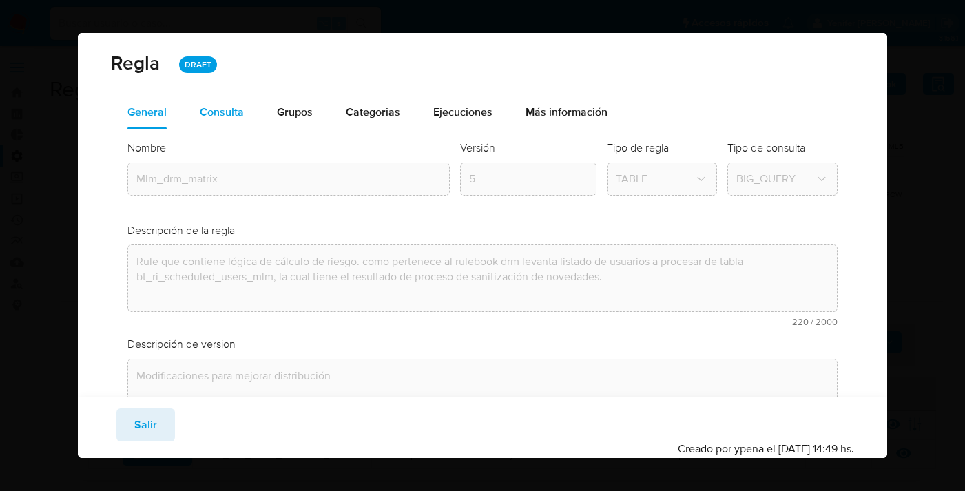
click at [236, 104] on span "Consulta" at bounding box center [222, 112] width 44 height 16
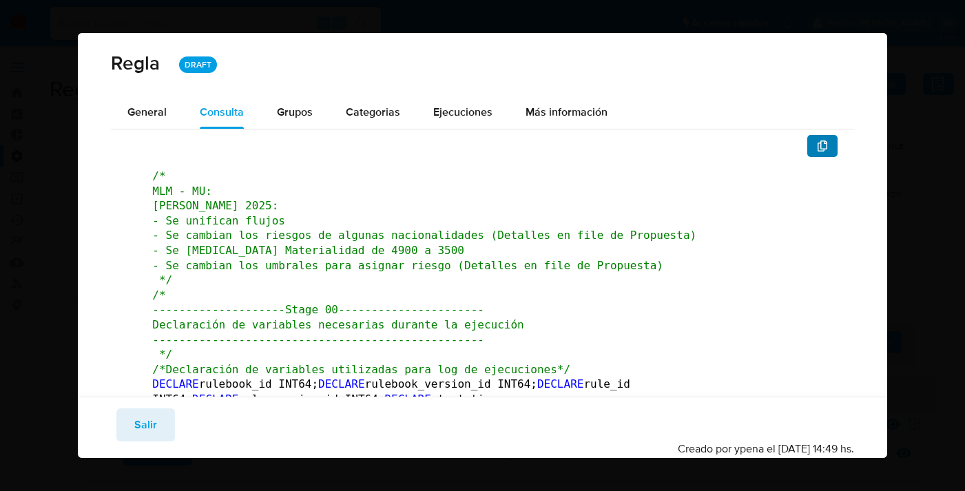
click at [824, 149] on icon "button" at bounding box center [822, 145] width 10 height 11
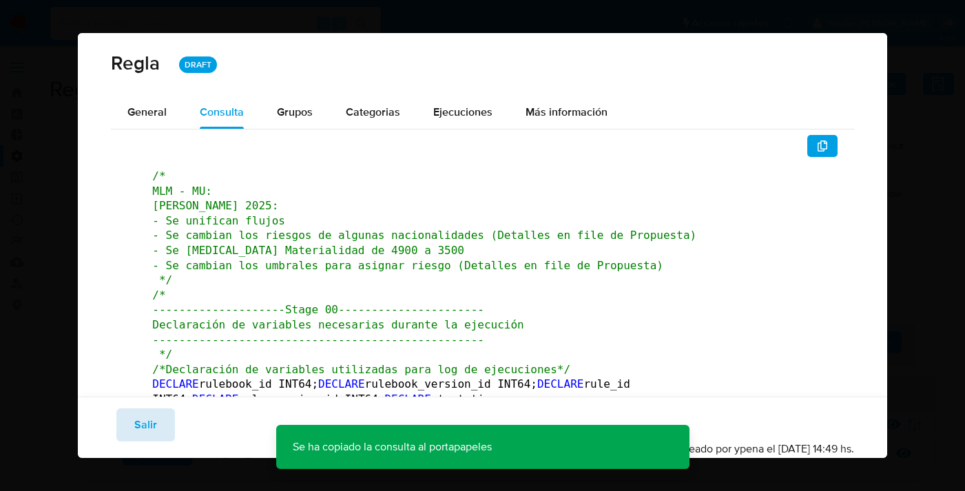
click at [148, 415] on span "Salir" at bounding box center [145, 425] width 23 height 30
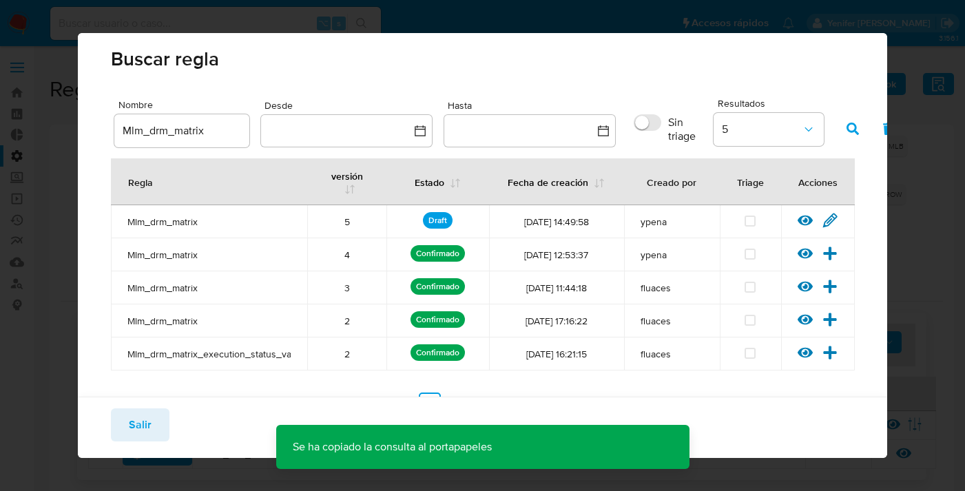
click at [156, 426] on button "Salir" at bounding box center [140, 424] width 59 height 33
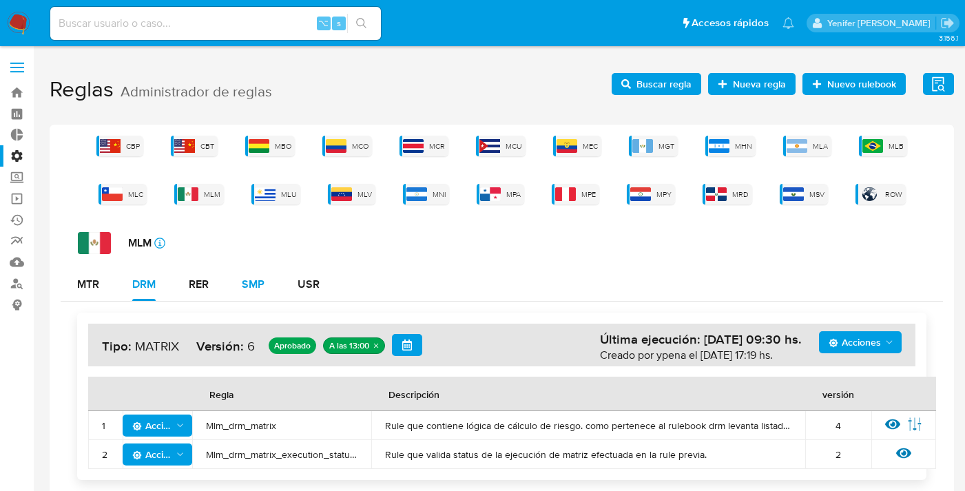
click at [250, 286] on div "SMP" at bounding box center [253, 284] width 23 height 11
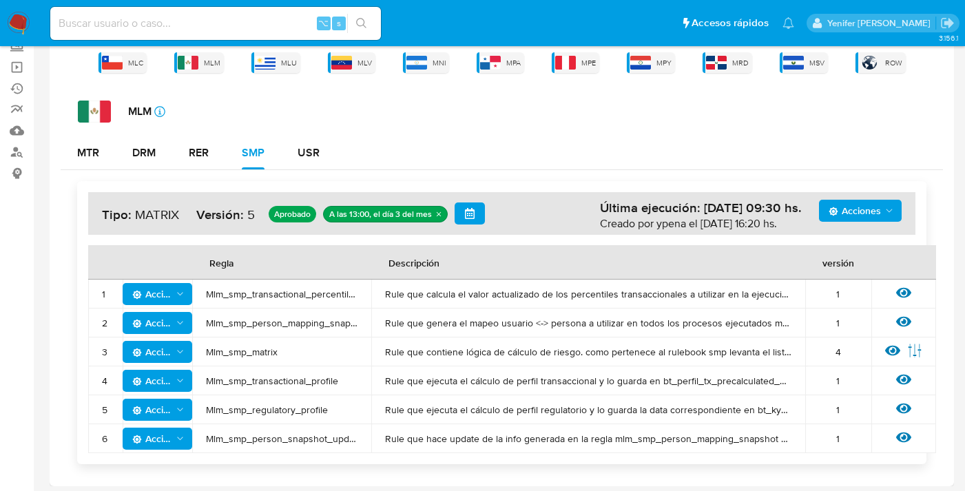
scroll to position [135, 0]
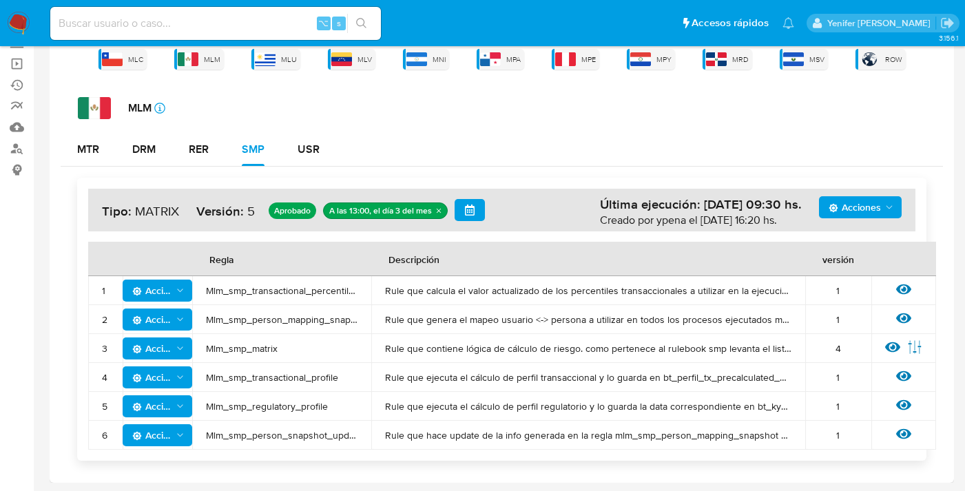
click at [261, 348] on span "Mlm_smp_matrix" at bounding box center [282, 348] width 152 height 12
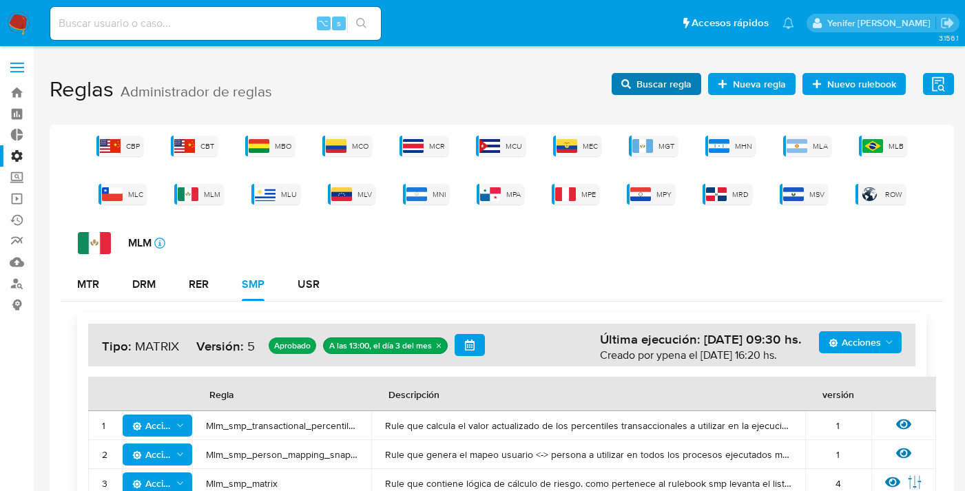
click at [658, 91] on span "Buscar regla" at bounding box center [663, 84] width 55 height 22
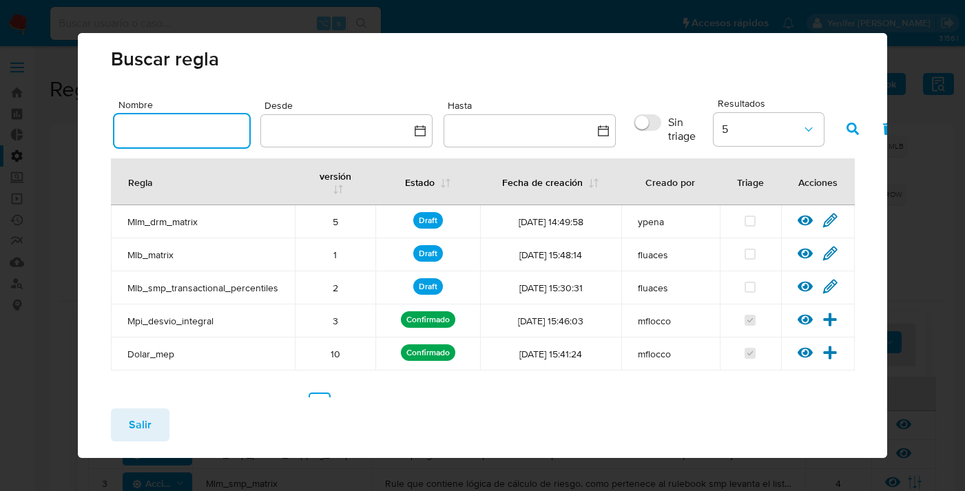
click at [243, 130] on input "text" at bounding box center [181, 131] width 135 height 18
type input "Mlm_smp_matrix"
click at [848, 125] on icon "button" at bounding box center [852, 129] width 12 height 12
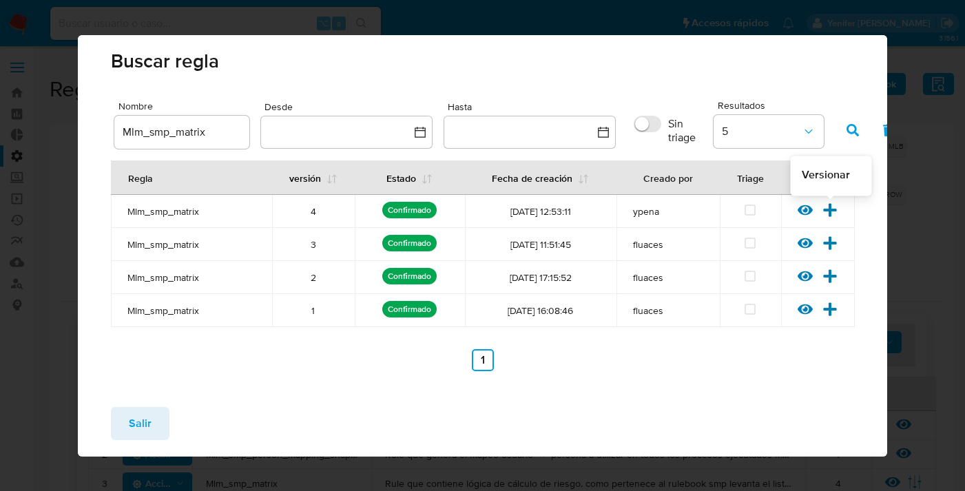
click at [831, 208] on icon at bounding box center [830, 209] width 13 height 13
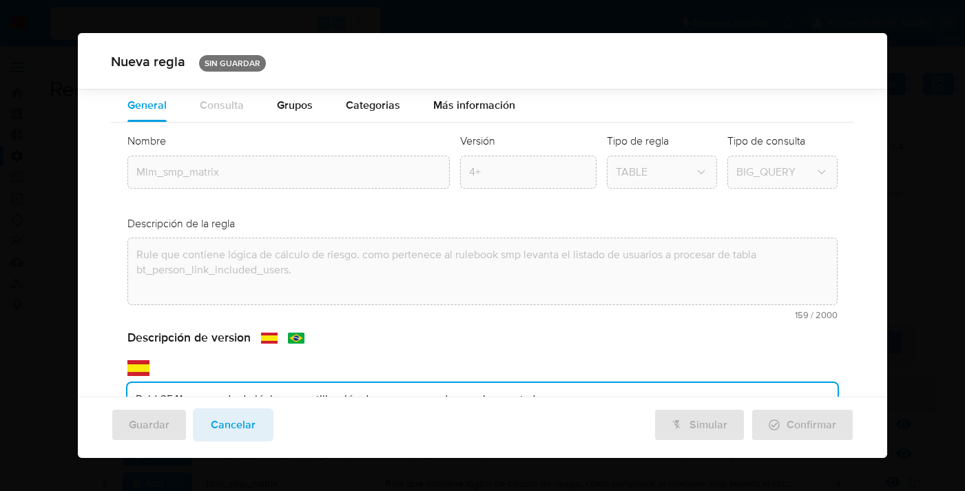
scroll to position [112, 0]
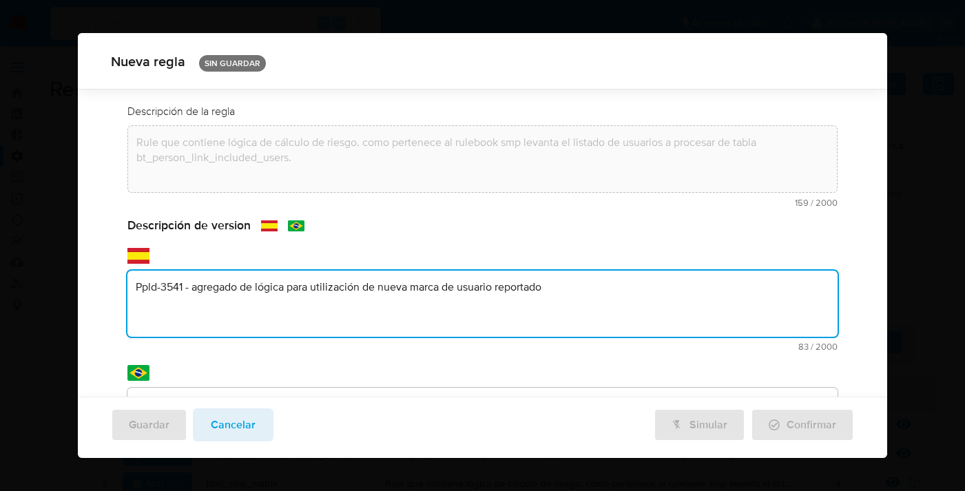
click at [312, 383] on div "Descripción de version text-es Ppld-3541 - agregado de lógica para utilización …" at bounding box center [482, 359] width 710 height 282
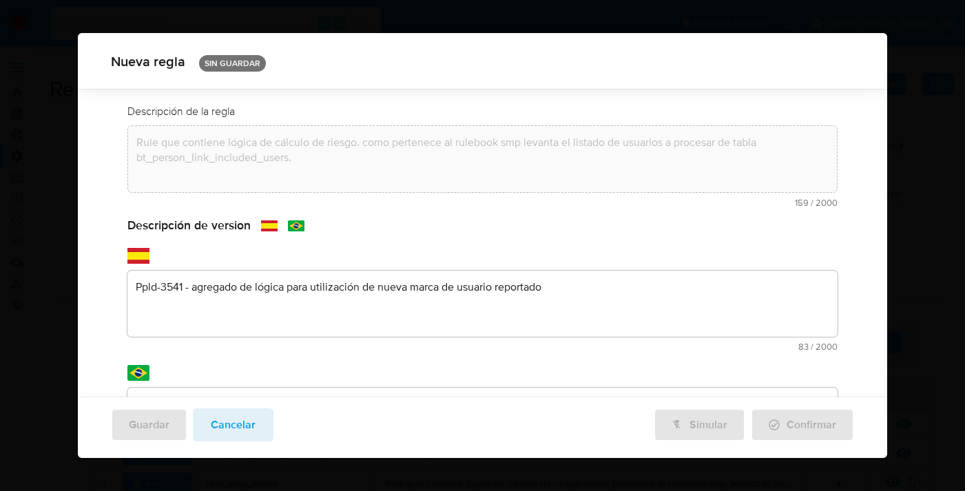
scroll to position [281, 0]
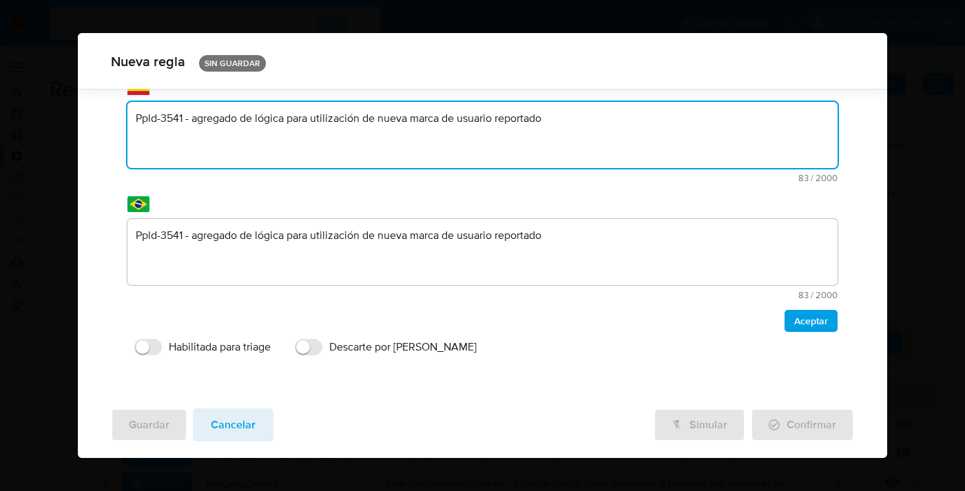
click at [557, 137] on textarea "Ppld-3541 - agregado de lógica para utilización de nueva marca de usuario repor…" at bounding box center [482, 135] width 710 height 66
paste textarea "Modificaciones para mejorar distribución"
type textarea "Modificaciones para mejorar distribución"
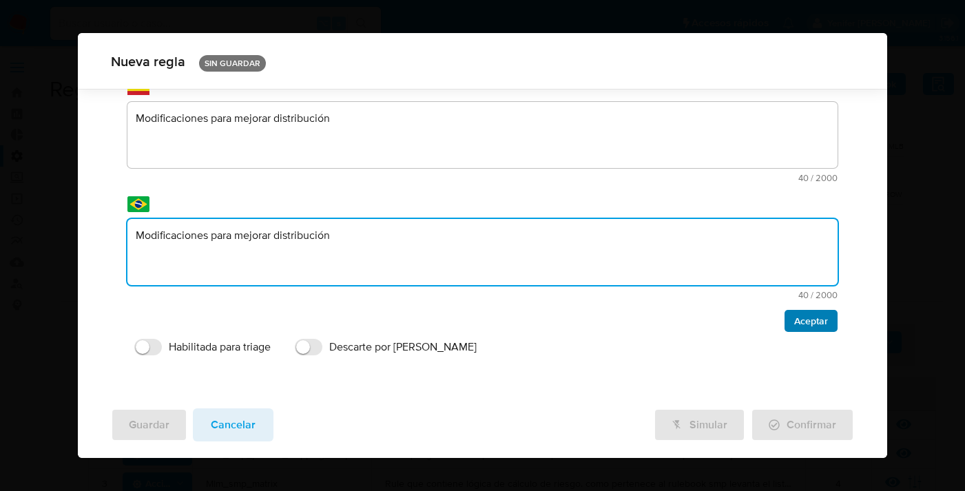
type textarea "Modificaciones para mejorar distribución"
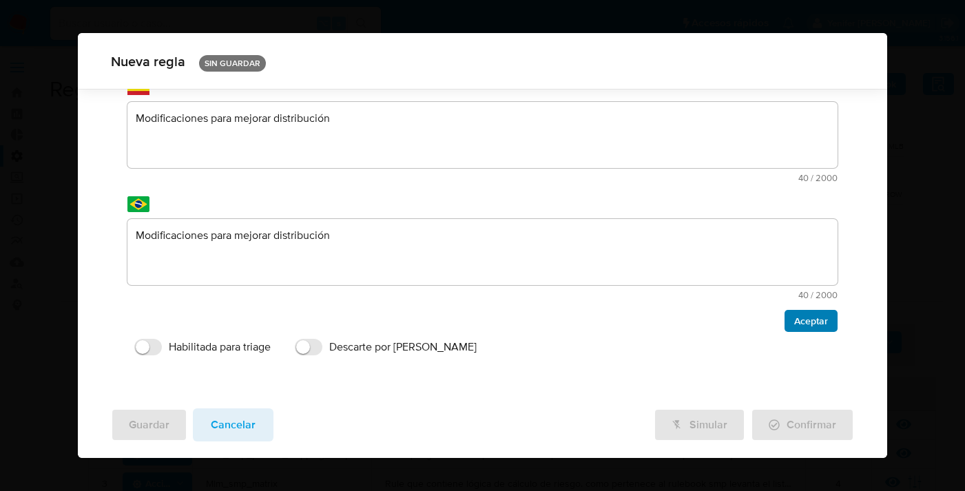
click at [809, 331] on span "Aceptar" at bounding box center [811, 320] width 34 height 19
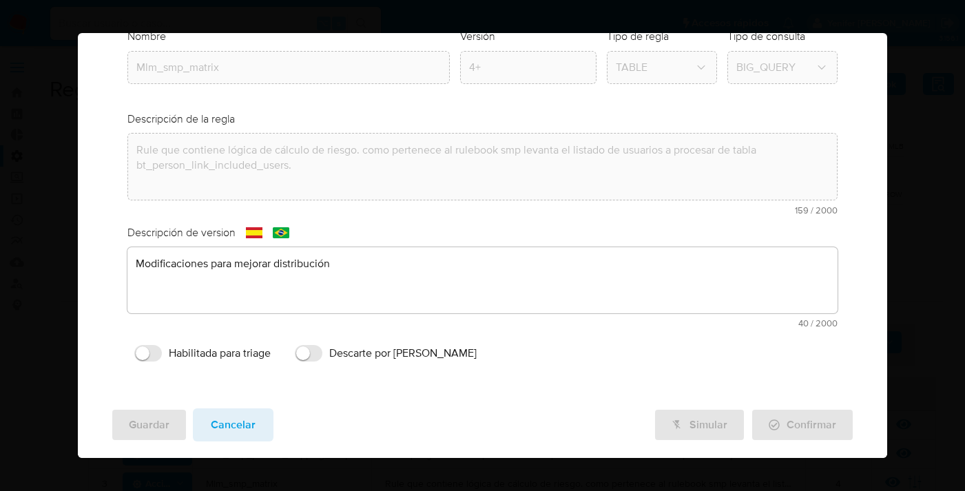
scroll to position [0, 0]
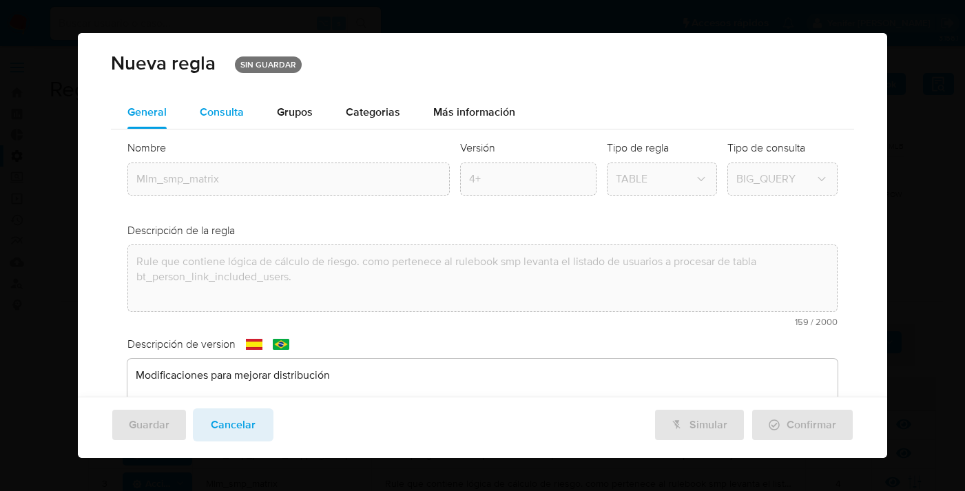
click at [238, 110] on span "Consulta" at bounding box center [222, 112] width 44 height 16
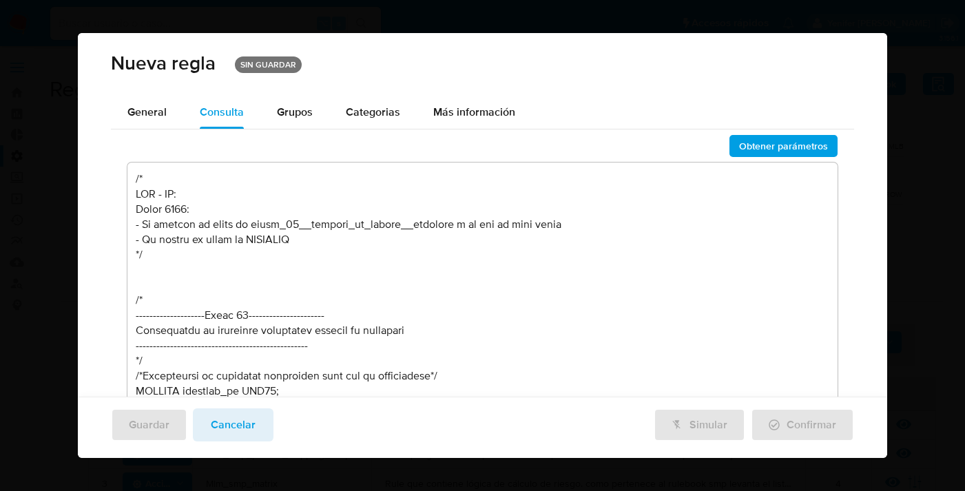
click at [251, 229] on textarea at bounding box center [482, 312] width 710 height 298
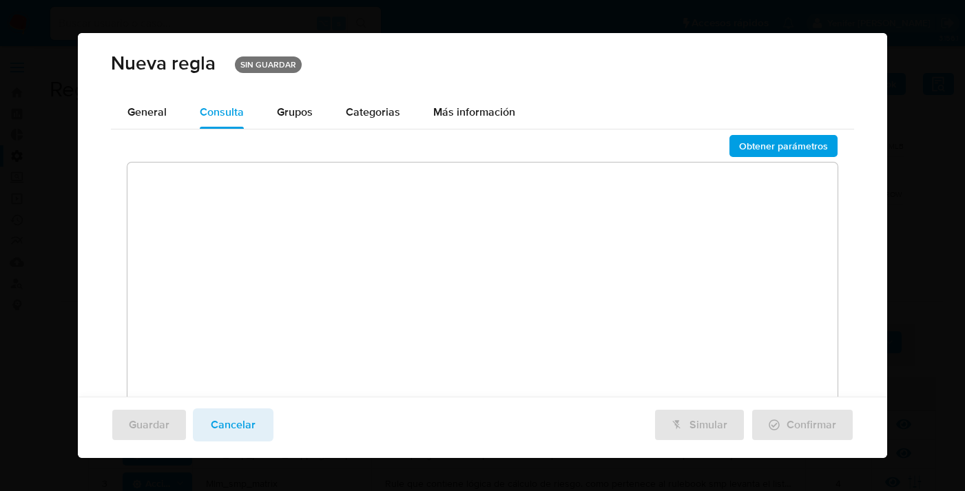
click at [696, 202] on textarea at bounding box center [482, 312] width 710 height 298
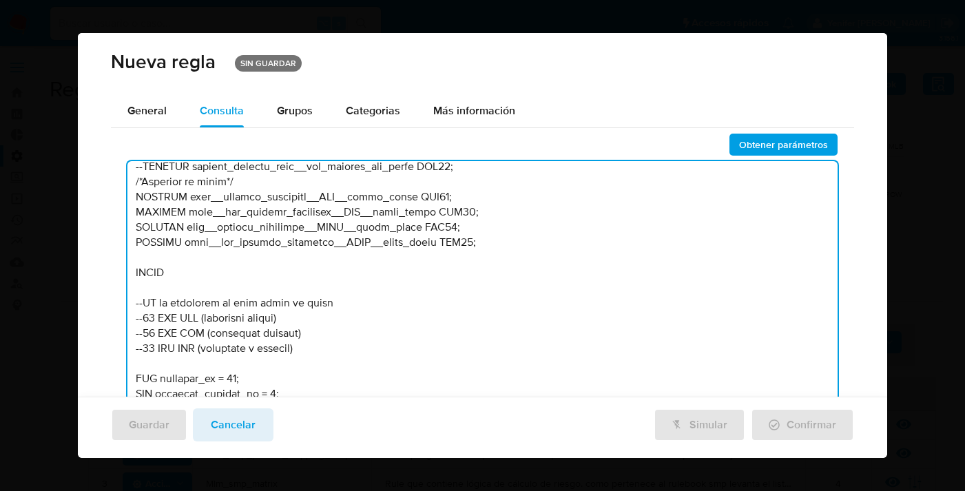
scroll to position [678, 0]
click at [264, 379] on textarea at bounding box center [482, 310] width 710 height 298
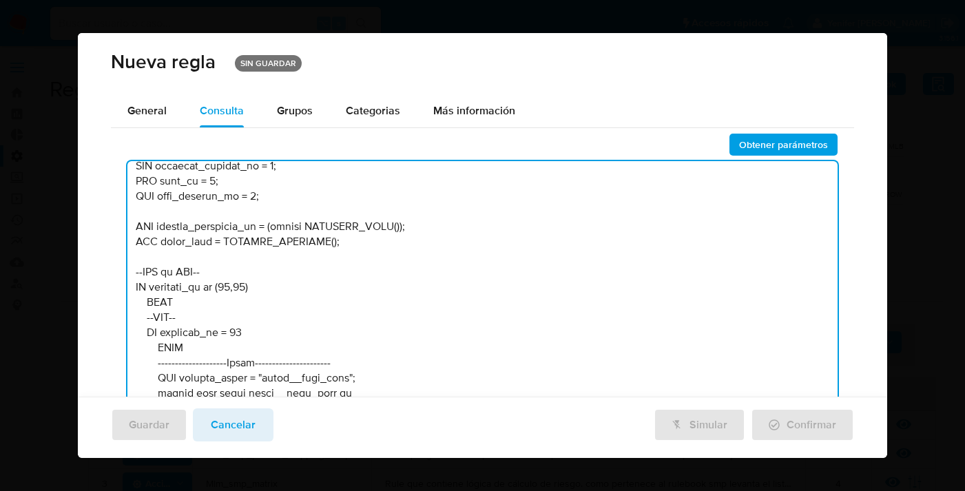
scroll to position [926, 0]
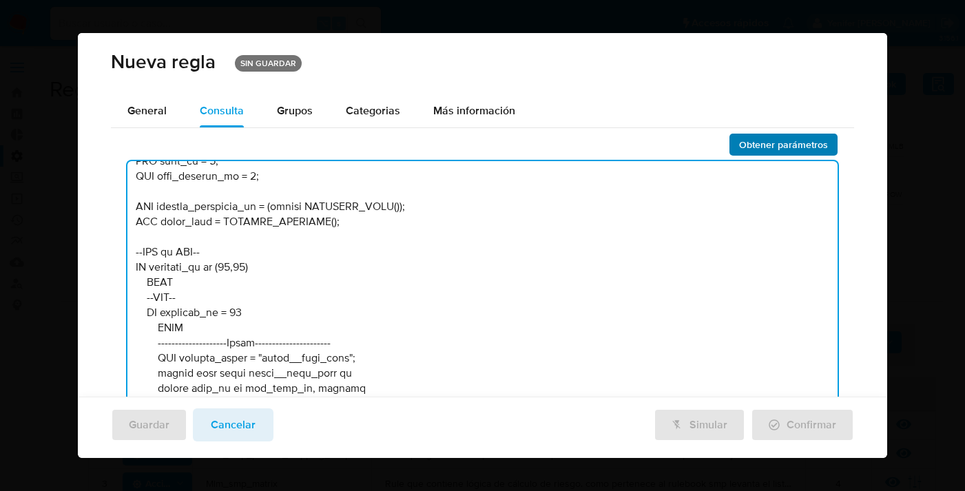
type textarea "/* LOR - IP: Dolor 7014: - Si ametcons adipis - El seddoei tem incidid ut labor…"
click at [779, 142] on span "Obtener parámetros" at bounding box center [783, 144] width 89 height 19
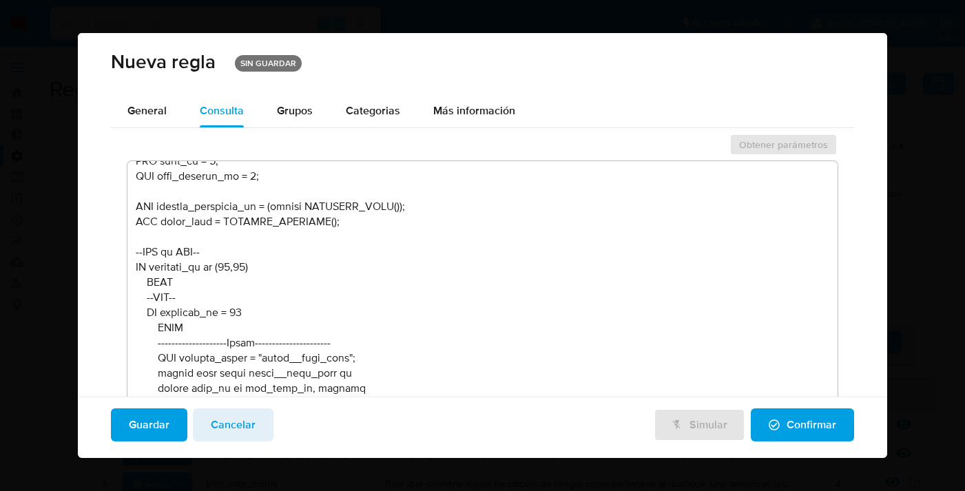
click at [155, 418] on span "Guardar" at bounding box center [149, 425] width 41 height 30
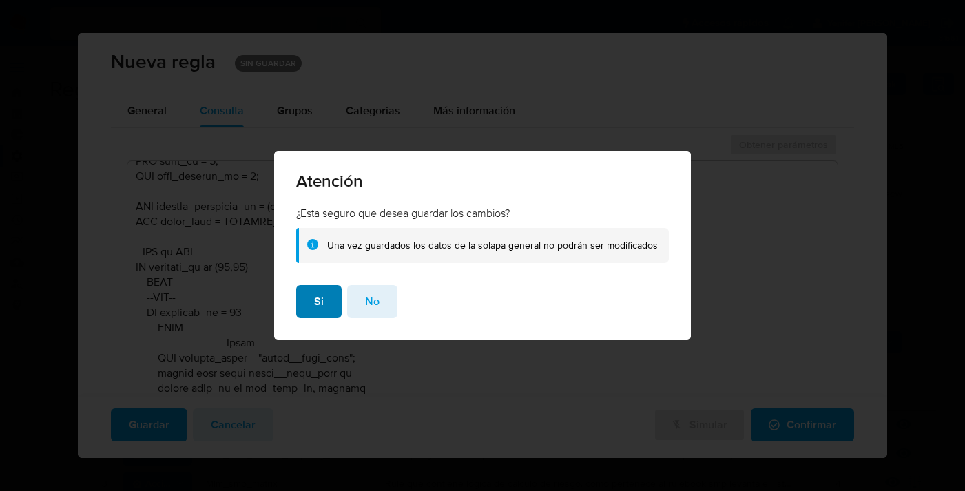
click at [322, 302] on span "Si" at bounding box center [319, 301] width 10 height 30
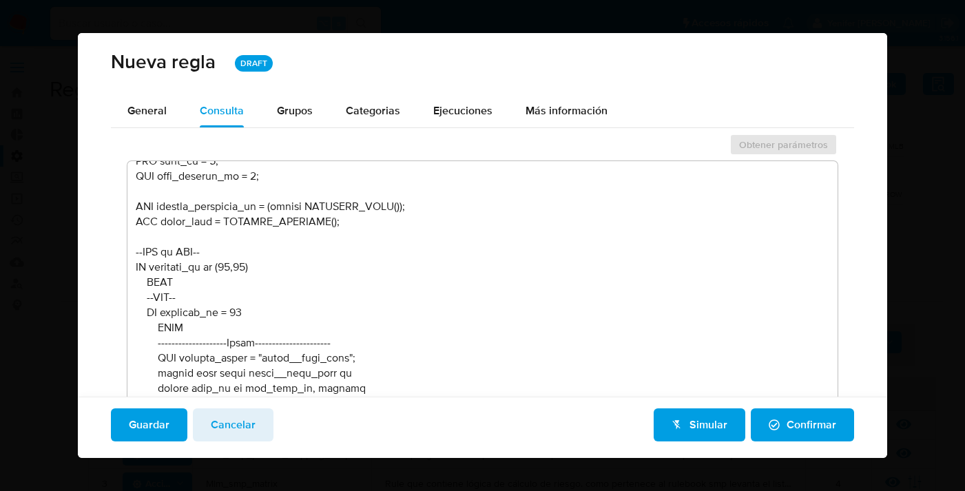
click at [706, 430] on span "Simular" at bounding box center [699, 425] width 56 height 30
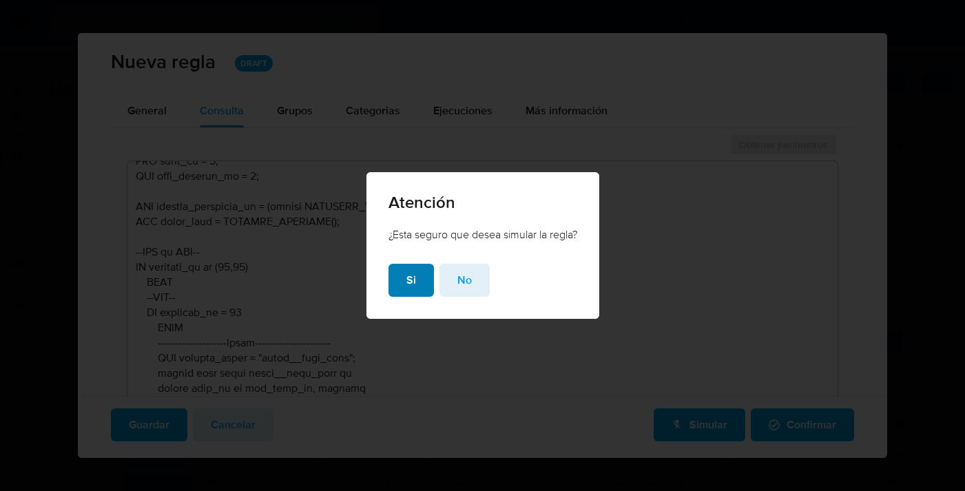
click at [406, 282] on span "Si" at bounding box center [411, 280] width 10 height 30
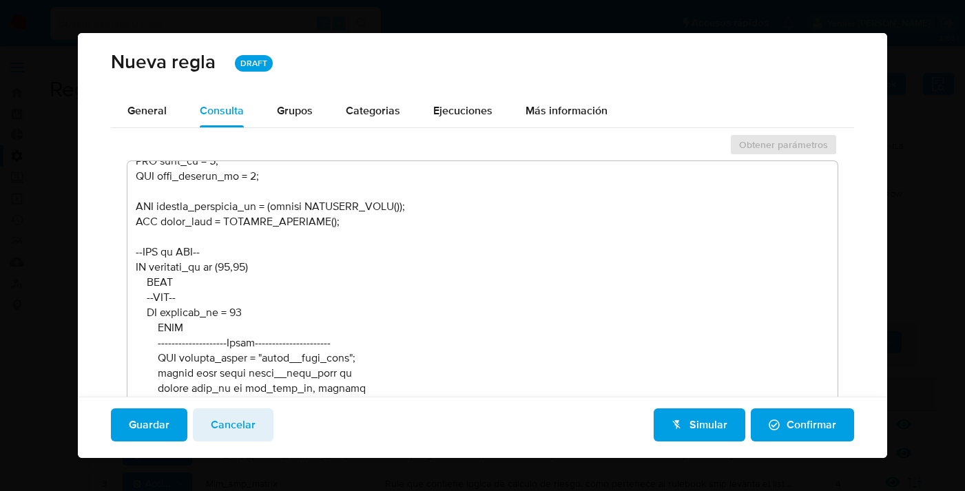
click at [228, 418] on span "Cancelar" at bounding box center [233, 425] width 45 height 30
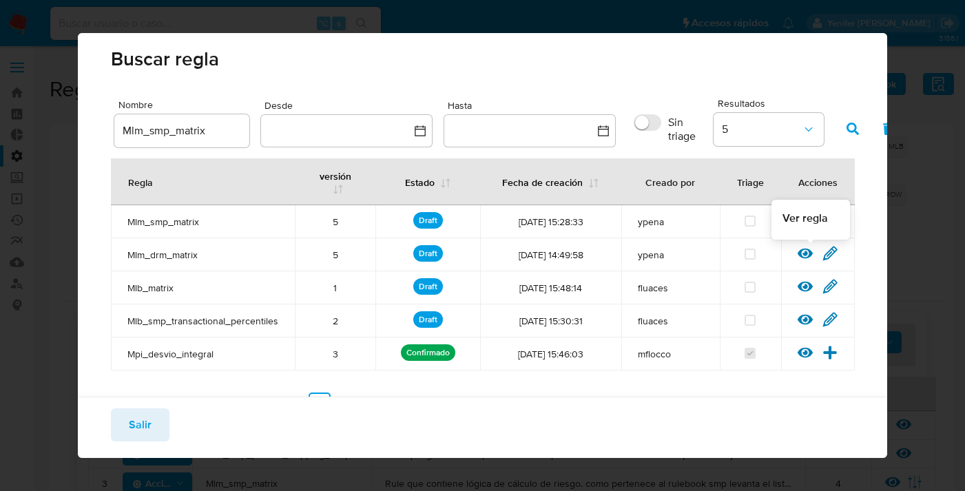
click at [804, 254] on icon at bounding box center [805, 254] width 15 height 10
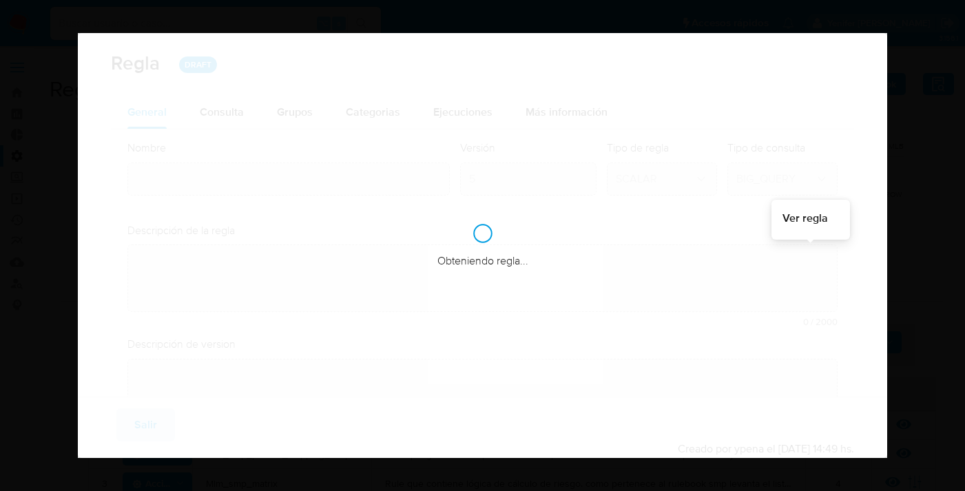
type input "Mlm_drm_matrix"
type textarea "Rule que contiene lógica de cálculo de riesgo. como pertenece al rulebook drm l…"
type textarea "Modificaciones para mejorar distribución"
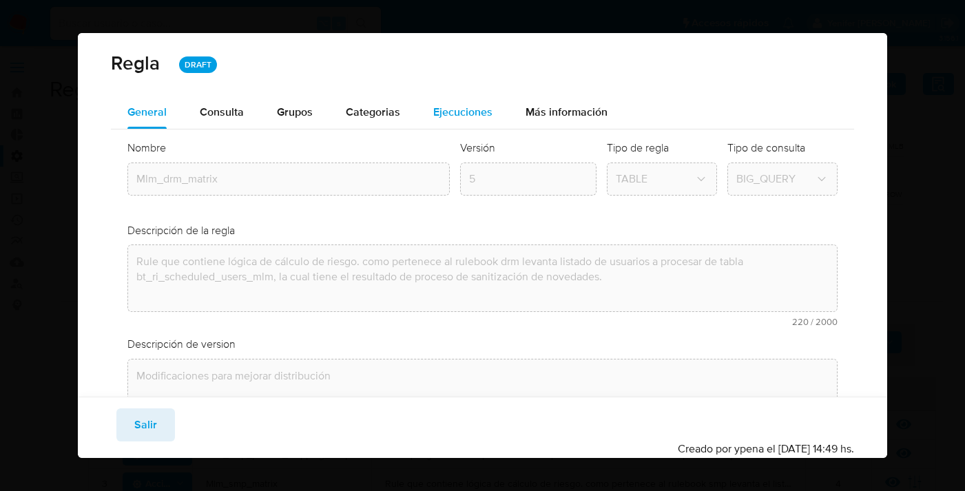
click at [474, 112] on span "Ejecuciones" at bounding box center [462, 112] width 59 height 16
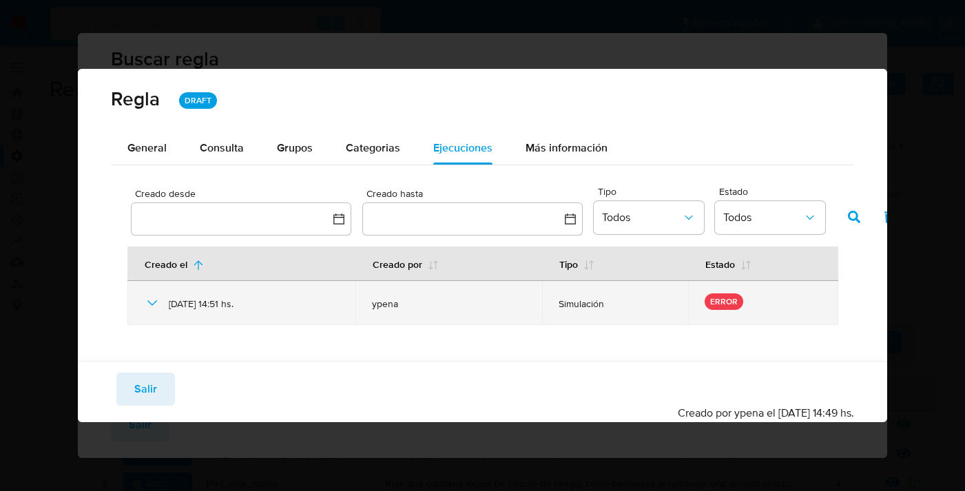
click at [155, 302] on icon at bounding box center [152, 303] width 10 height 6
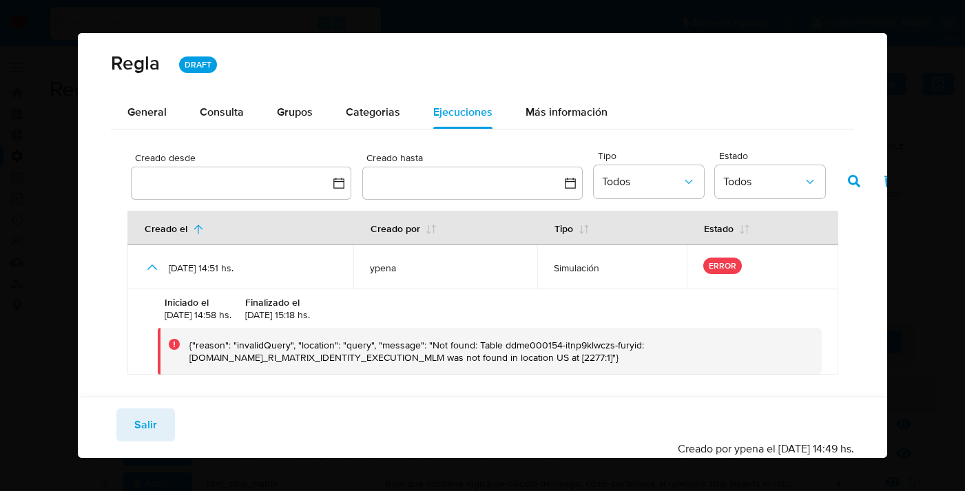
scroll to position [12, 0]
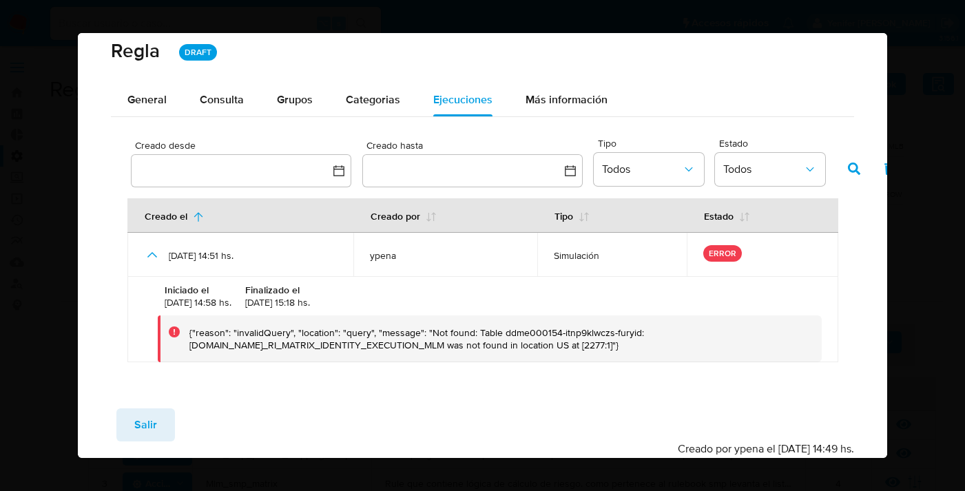
click at [339, 342] on div "{"reason": "invalidQuery", "location": "query", "message": "Not found: Table dd…" at bounding box center [499, 338] width 621 height 25
click at [142, 426] on span "Salir" at bounding box center [145, 425] width 23 height 30
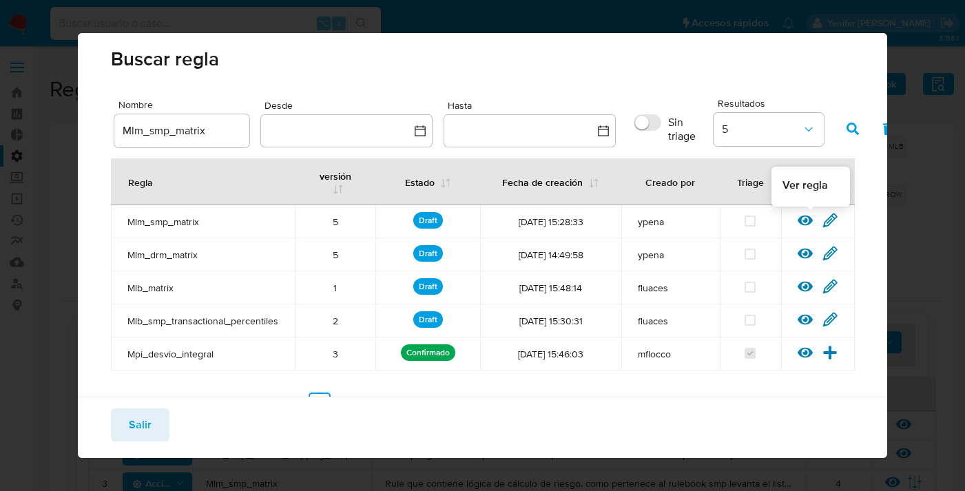
click at [805, 222] on icon at bounding box center [805, 221] width 15 height 10
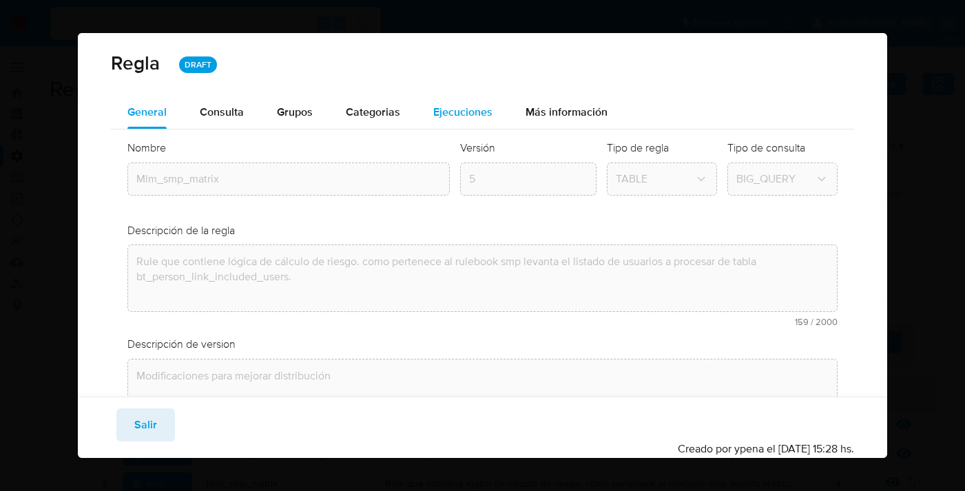
click at [468, 104] on span "Ejecuciones" at bounding box center [462, 112] width 59 height 16
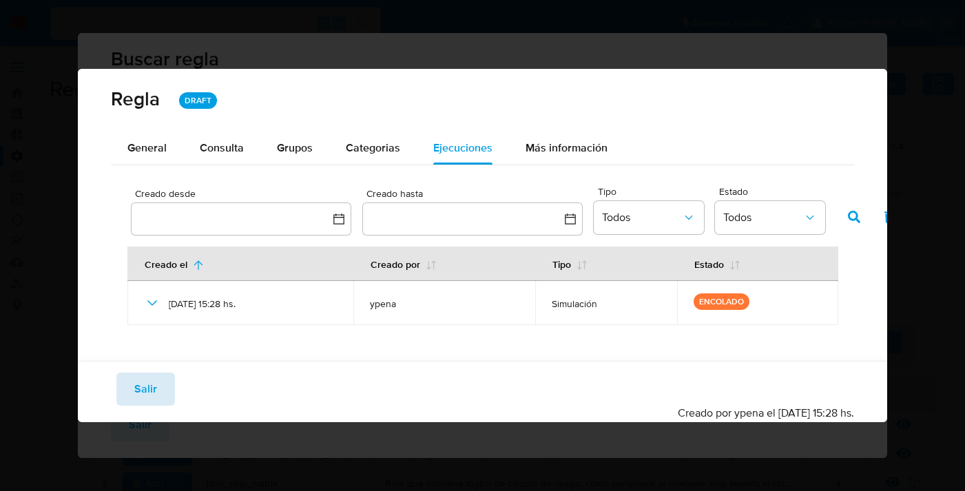
click at [149, 377] on span "Salir" at bounding box center [145, 389] width 23 height 30
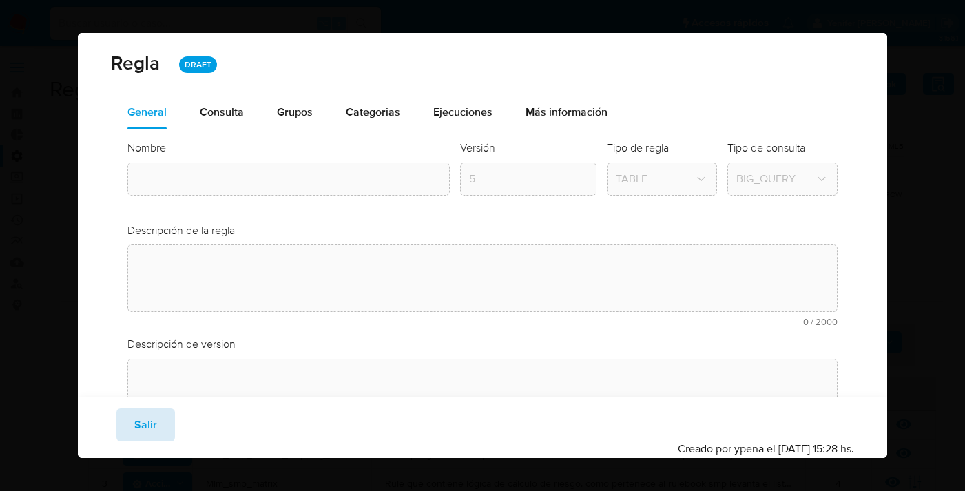
type input "Mlm_smp_matrix"
type textarea "Rule que contiene lógica de cálculo de riesgo. como pertenece al rulebook smp l…"
type textarea "Modificaciones para mejorar distribución"
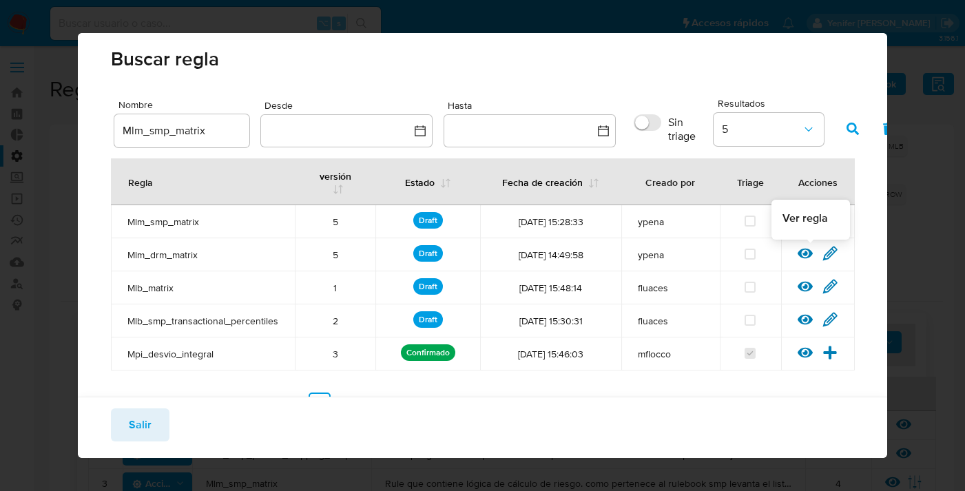
click at [805, 258] on icon at bounding box center [805, 254] width 15 height 10
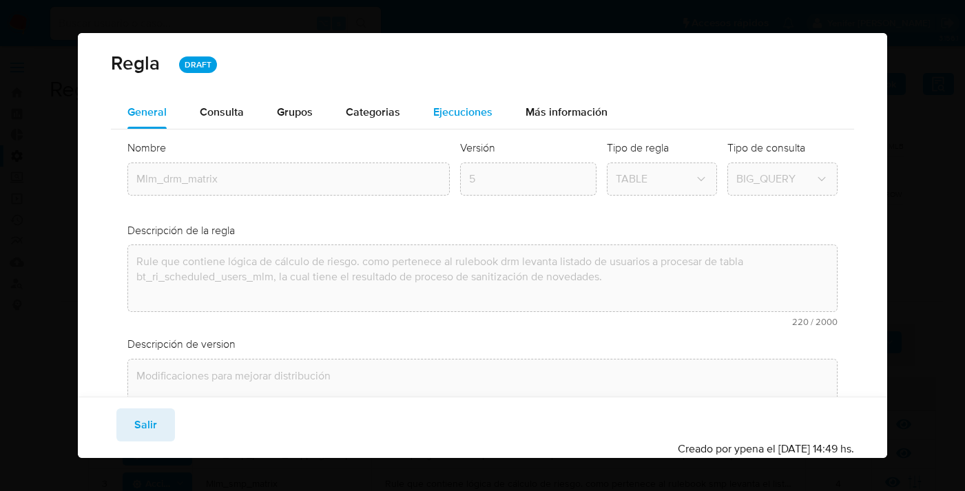
click at [460, 110] on span "Ejecuciones" at bounding box center [462, 112] width 59 height 16
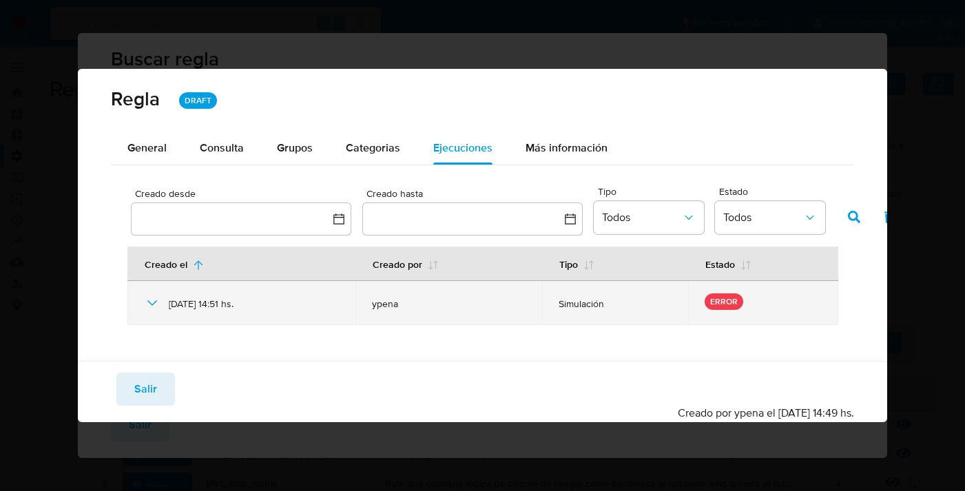
click at [156, 304] on icon at bounding box center [152, 303] width 17 height 17
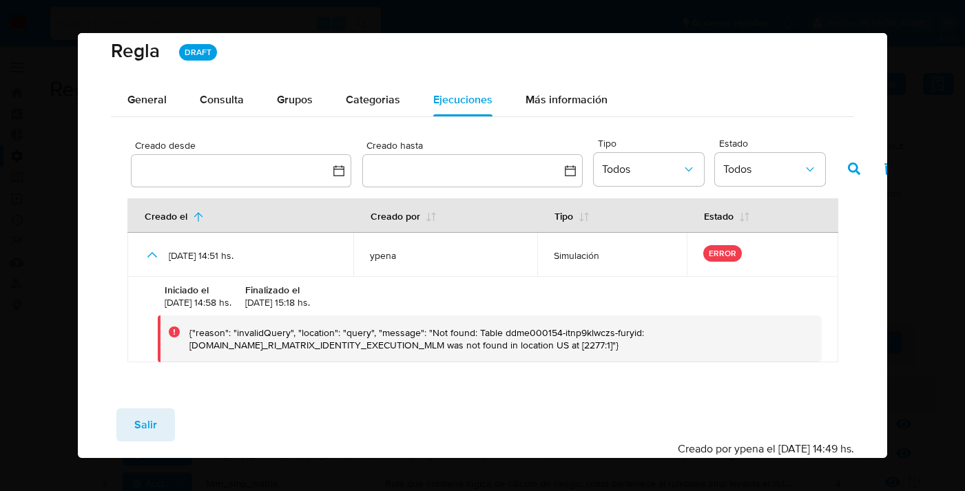
click at [350, 348] on div "{"reason": "invalidQuery", "location": "query", "message": "Not found: Table dd…" at bounding box center [499, 338] width 621 height 25
click at [439, 358] on div "{"reason": "invalidQuery", "location": "query", "message": "Not found: Table dd…" at bounding box center [490, 338] width 664 height 47
drag, startPoint x: 428, startPoint y: 344, endPoint x: 501, endPoint y: 333, distance: 73.8
click at [501, 333] on div "{"reason": "invalidQuery", "location": "query", "message": "Not found: Table dd…" at bounding box center [499, 338] width 621 height 25
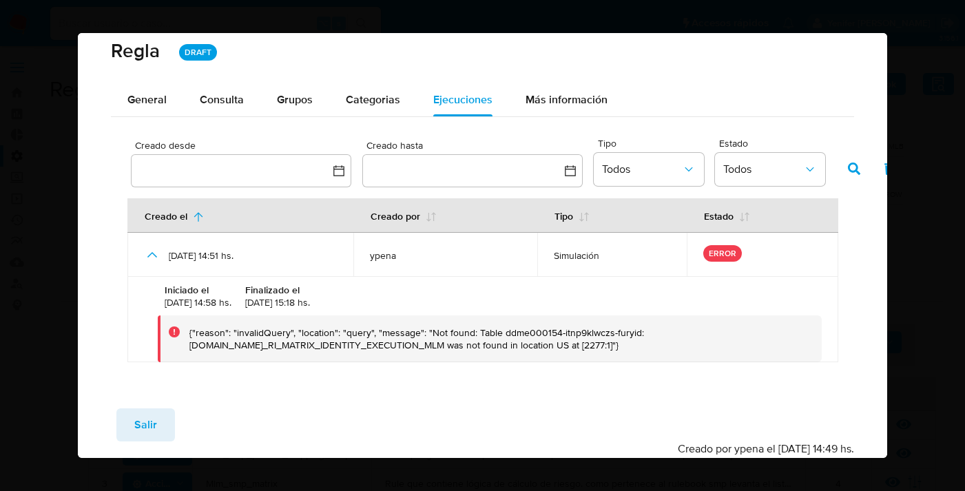
click at [392, 352] on div "{"reason": "invalidQuery", "location": "query", "message": "Not found: Table dd…" at bounding box center [490, 338] width 664 height 47
click at [393, 342] on div "{"reason": "invalidQuery", "location": "query", "message": "Not found: Table dd…" at bounding box center [499, 338] width 621 height 25
click at [233, 100] on span "Consulta" at bounding box center [222, 100] width 44 height 16
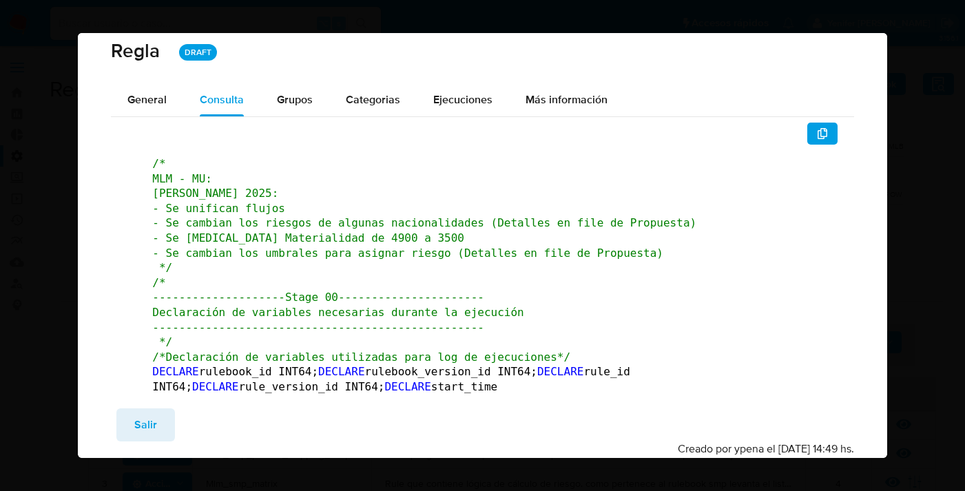
scroll to position [0, 0]
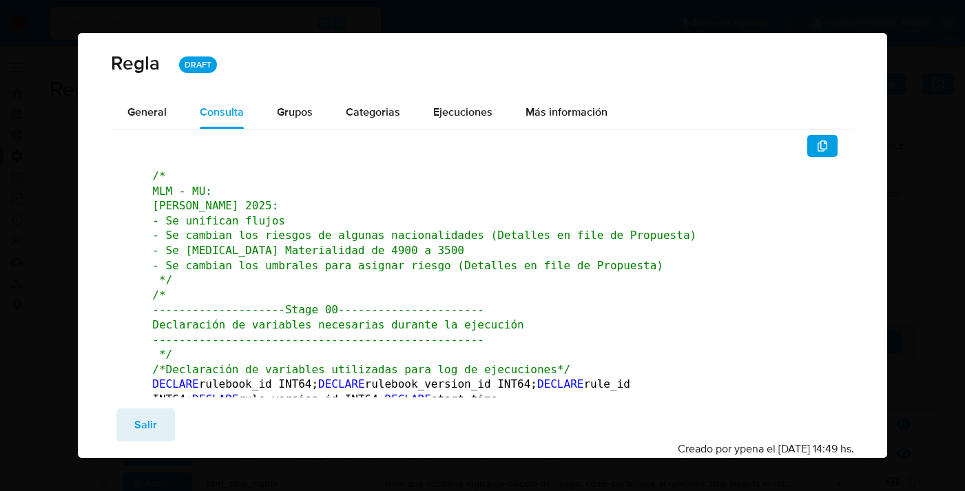
click at [321, 259] on span "/* MLM - MU: [PERSON_NAME] 2025: - Se unifican flujos - Se cambian los riesgos …" at bounding box center [424, 227] width 544 height 117
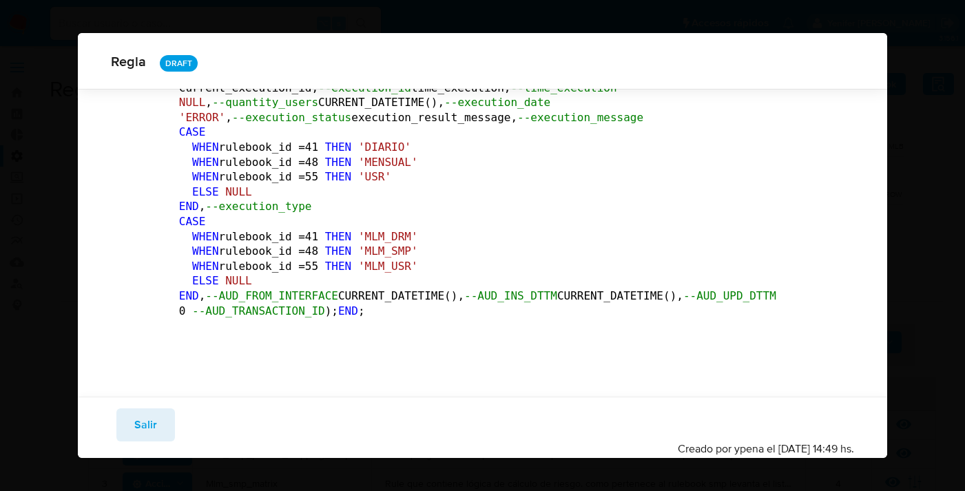
click at [154, 417] on span "Salir" at bounding box center [145, 425] width 23 height 30
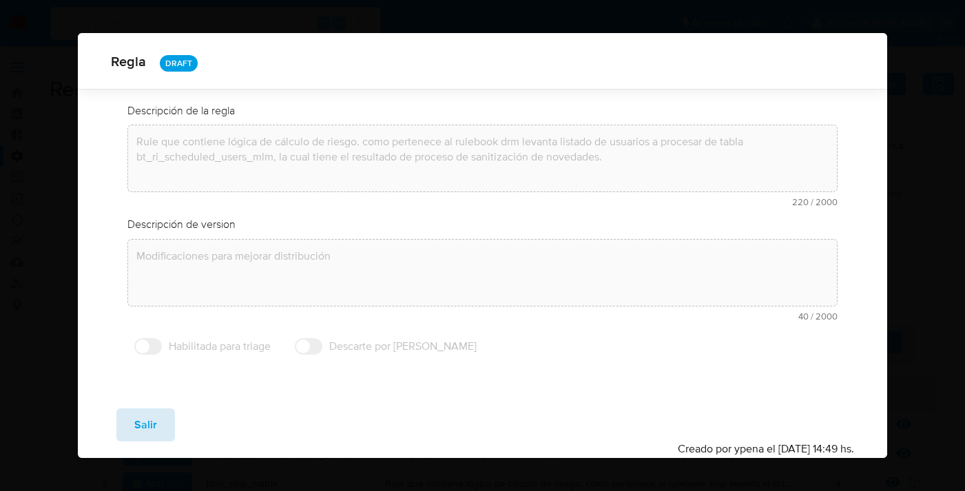
scroll to position [113, 0]
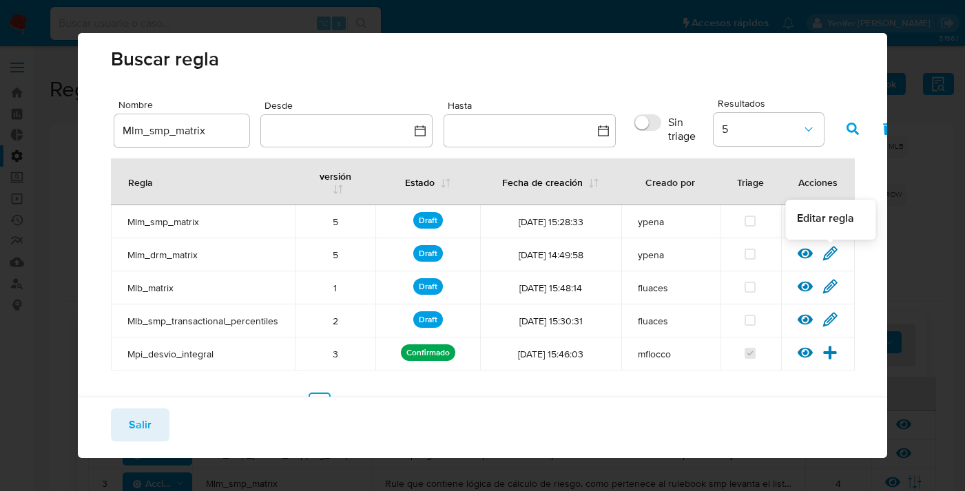
click at [828, 254] on icon at bounding box center [830, 253] width 13 height 13
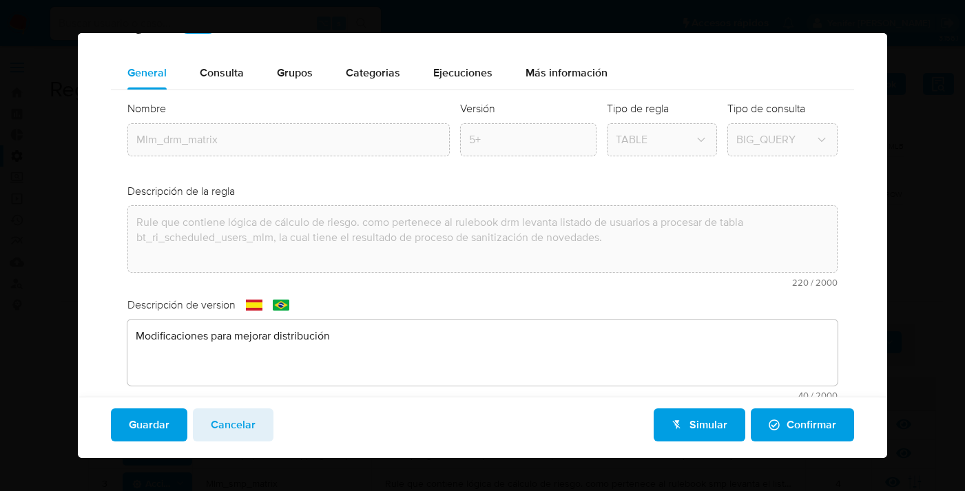
scroll to position [62, 0]
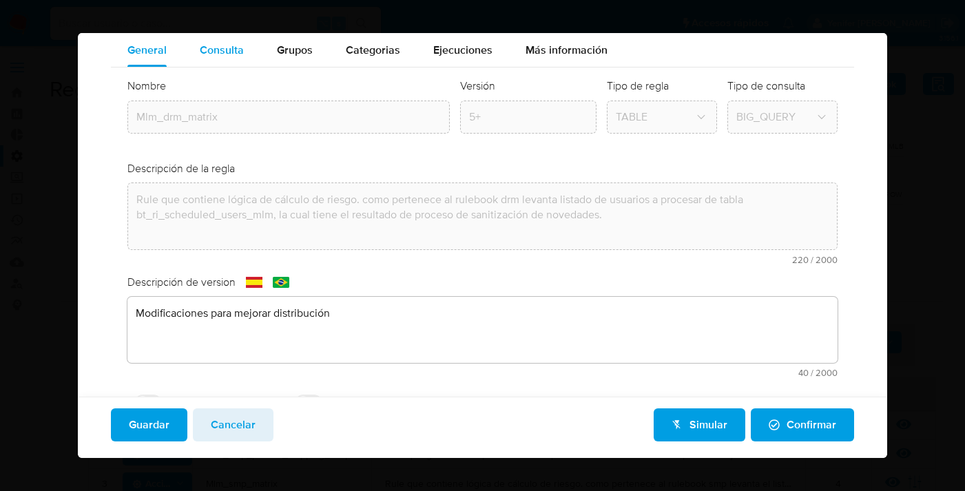
click at [224, 44] on span "Consulta" at bounding box center [222, 50] width 44 height 16
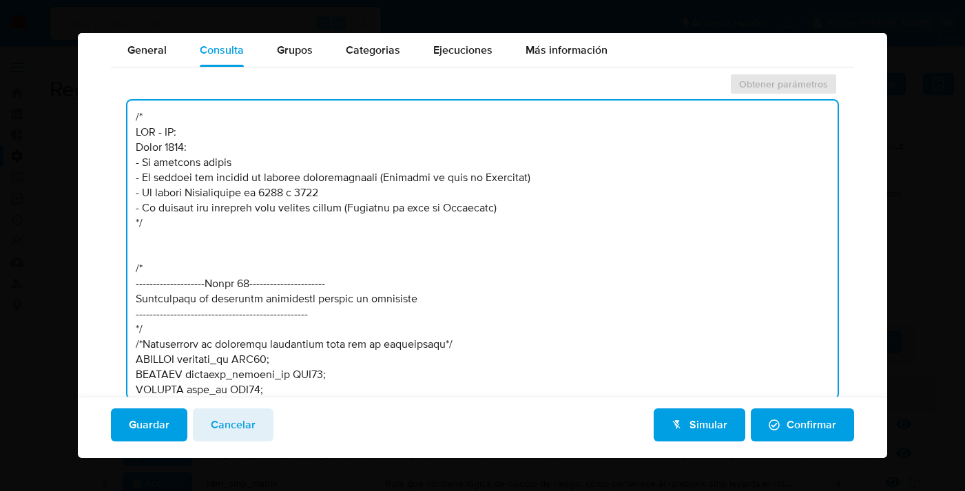
click at [389, 183] on textarea at bounding box center [482, 250] width 710 height 298
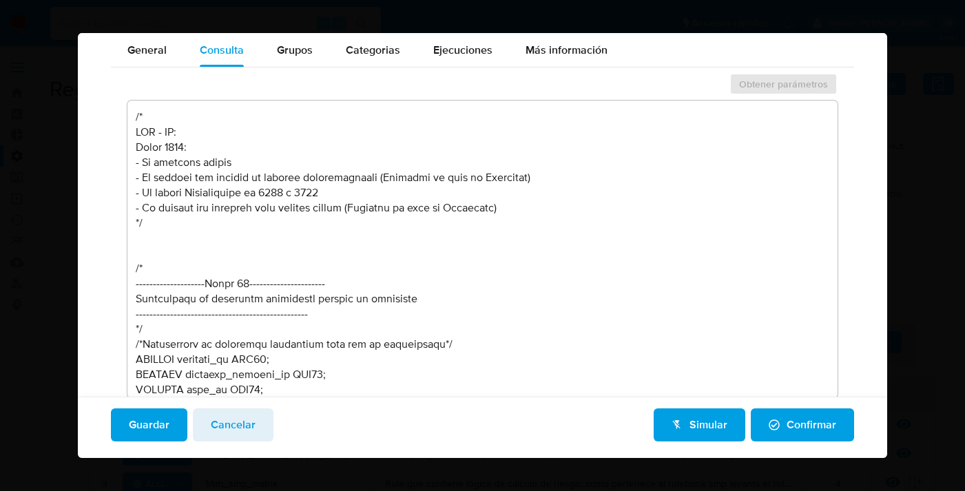
scroll to position [38716, 0]
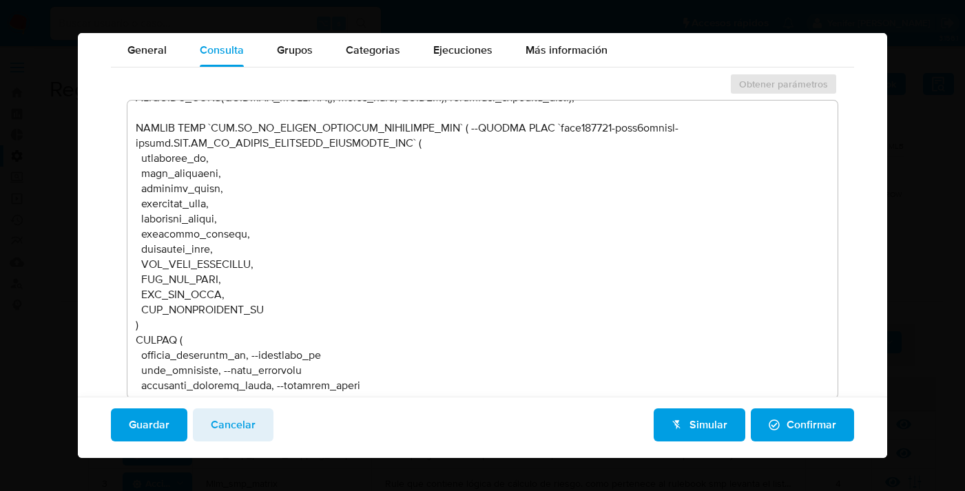
click at [459, 249] on textarea at bounding box center [482, 250] width 710 height 298
click at [459, 288] on textarea at bounding box center [482, 250] width 710 height 298
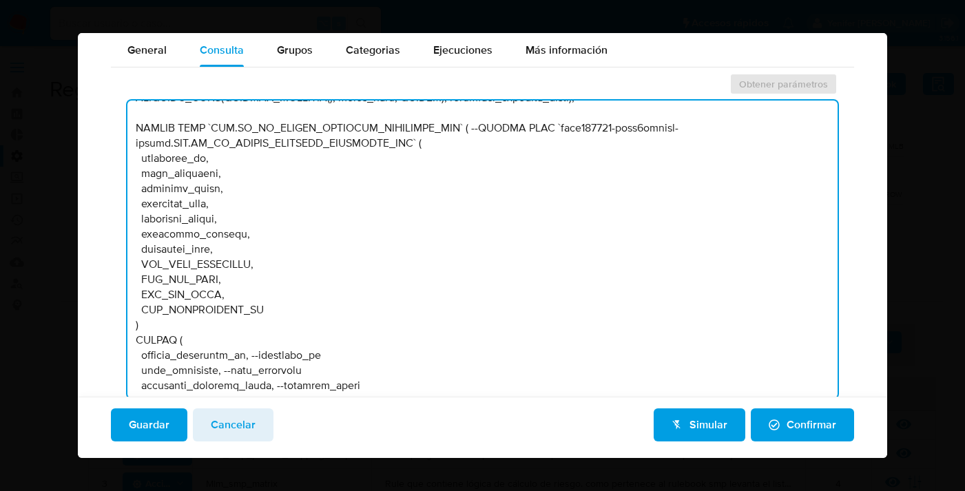
click at [460, 247] on textarea at bounding box center [482, 250] width 710 height 298
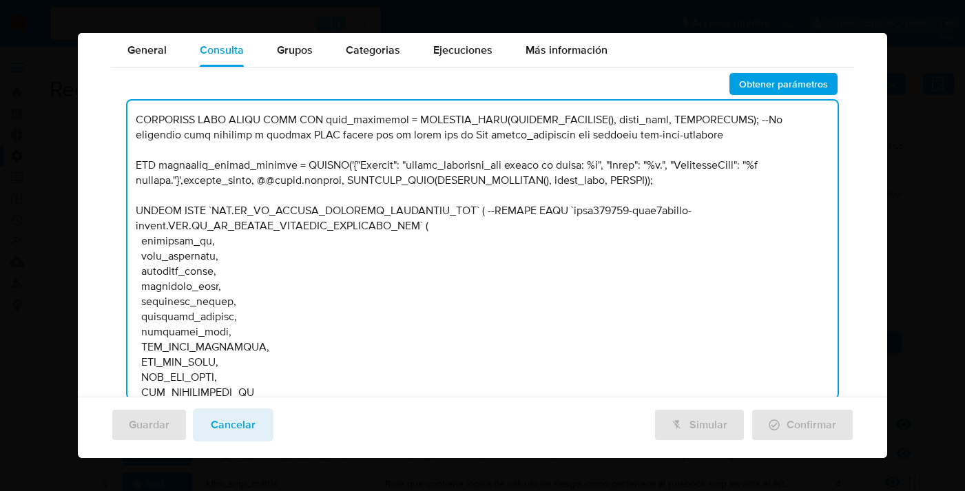
scroll to position [39302, 0]
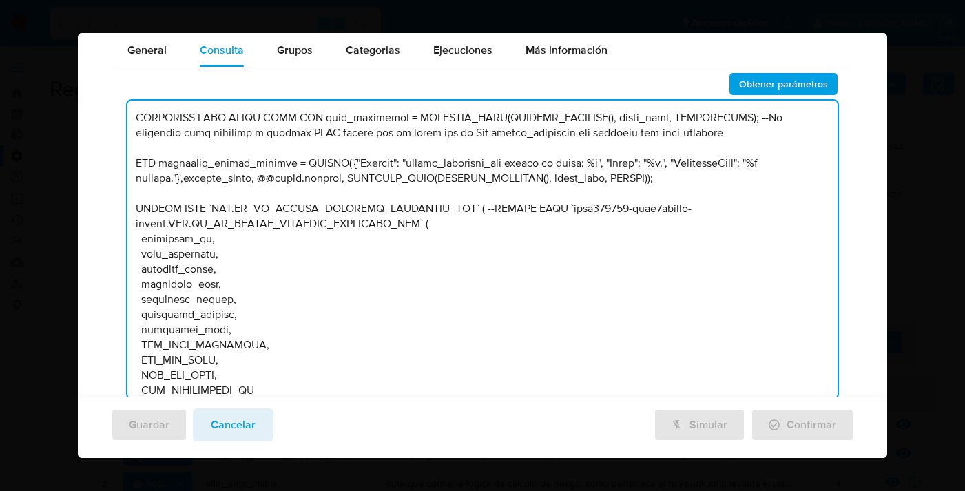
click at [459, 313] on textarea at bounding box center [482, 250] width 710 height 298
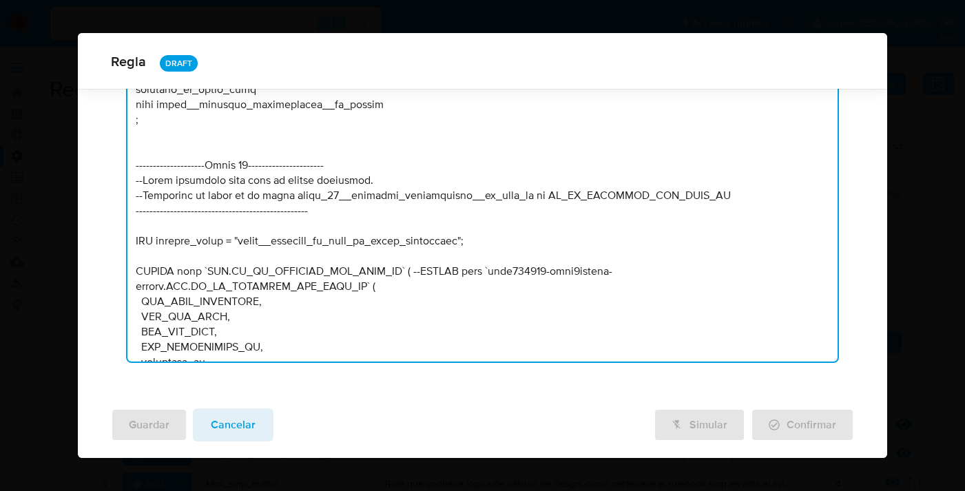
scroll to position [37568, 0]
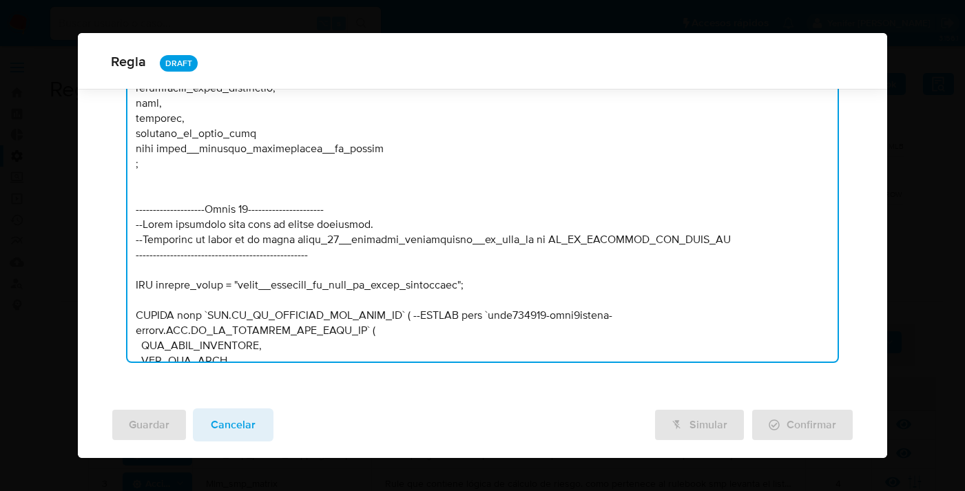
click at [638, 308] on textarea at bounding box center [482, 213] width 710 height 298
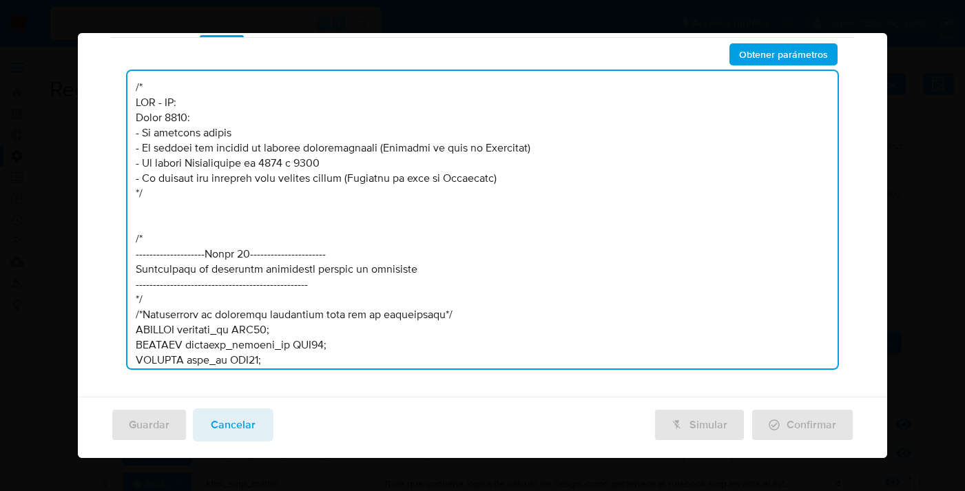
scroll to position [0, 0]
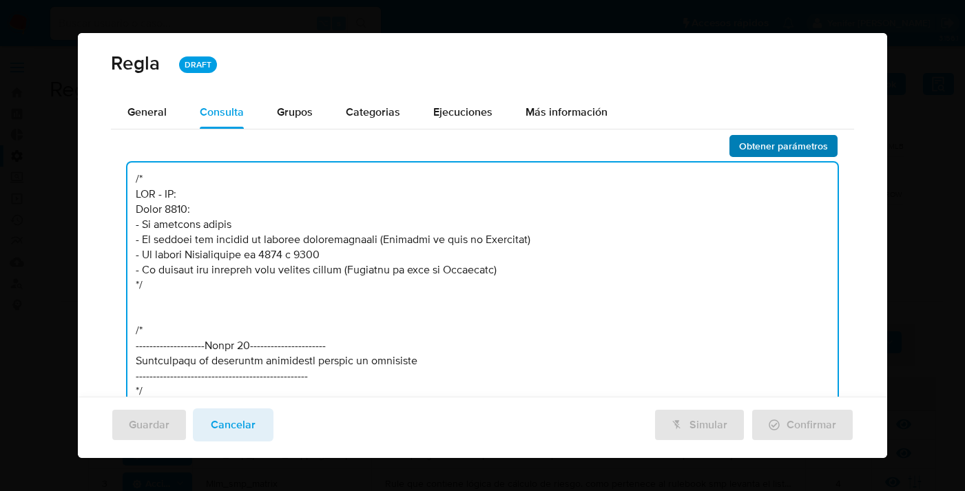
type textarea "/* LOR - IP: Dolor 7014: - Si ametcons adipis - El seddoei tem incidid ut labor…"
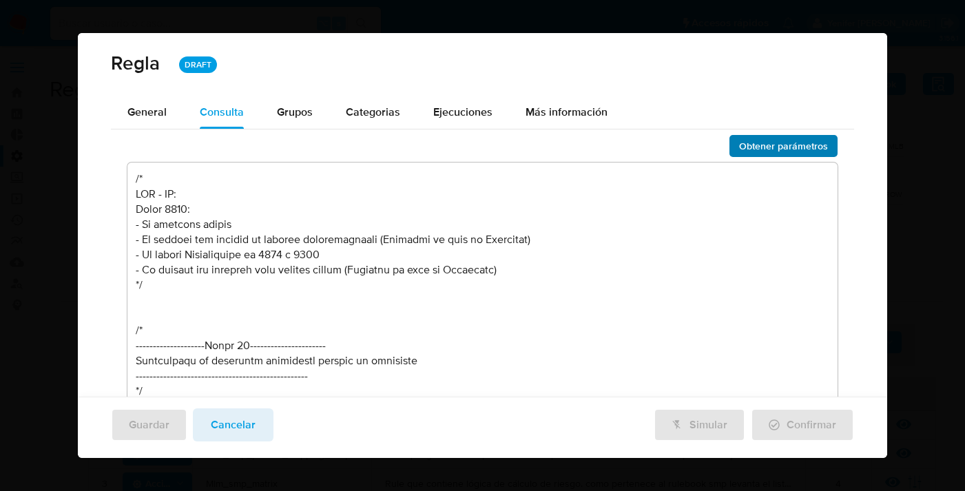
click at [814, 149] on span "Obtener parámetros" at bounding box center [783, 145] width 89 height 19
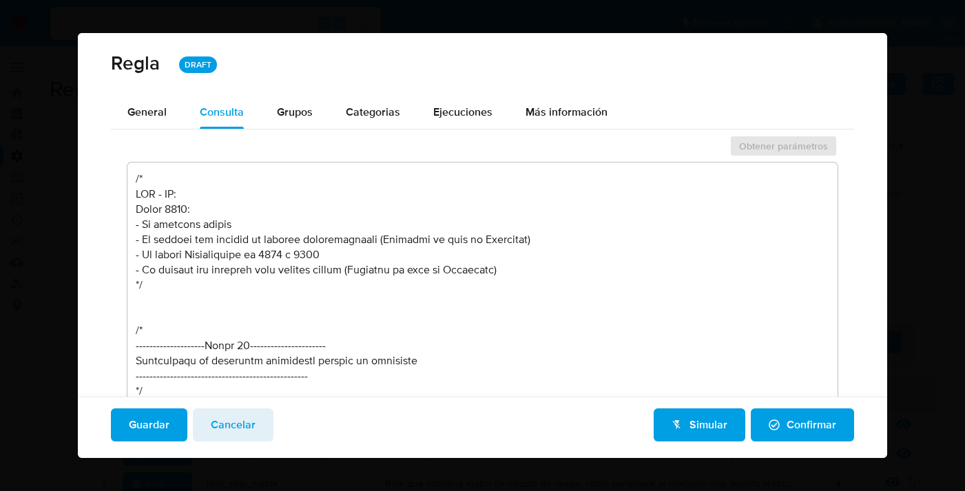
click at [167, 421] on span "Guardar" at bounding box center [149, 425] width 41 height 30
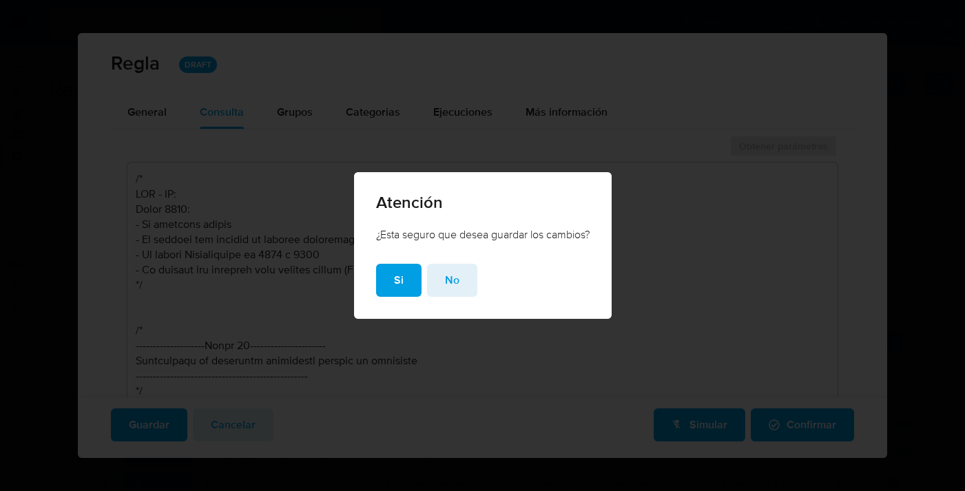
click at [396, 260] on div "¿Esta seguro que desea guardar los cambios?" at bounding box center [483, 245] width 258 height 37
click at [384, 289] on button "Si" at bounding box center [398, 280] width 45 height 33
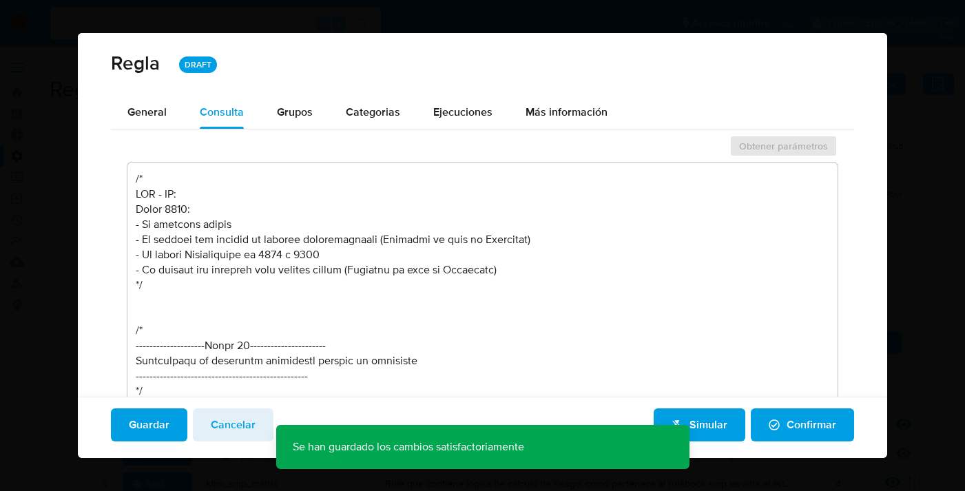
click at [715, 422] on span "Simular" at bounding box center [699, 425] width 56 height 30
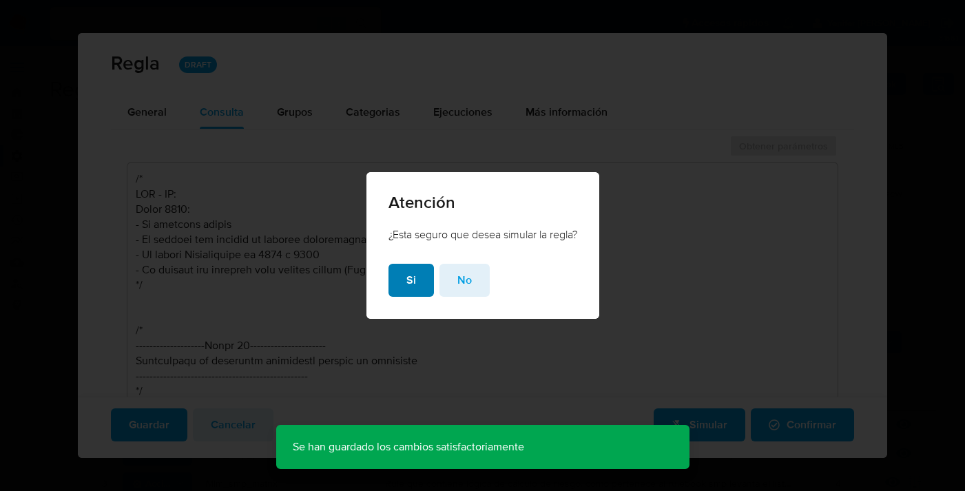
click at [397, 286] on button "Si" at bounding box center [410, 280] width 45 height 33
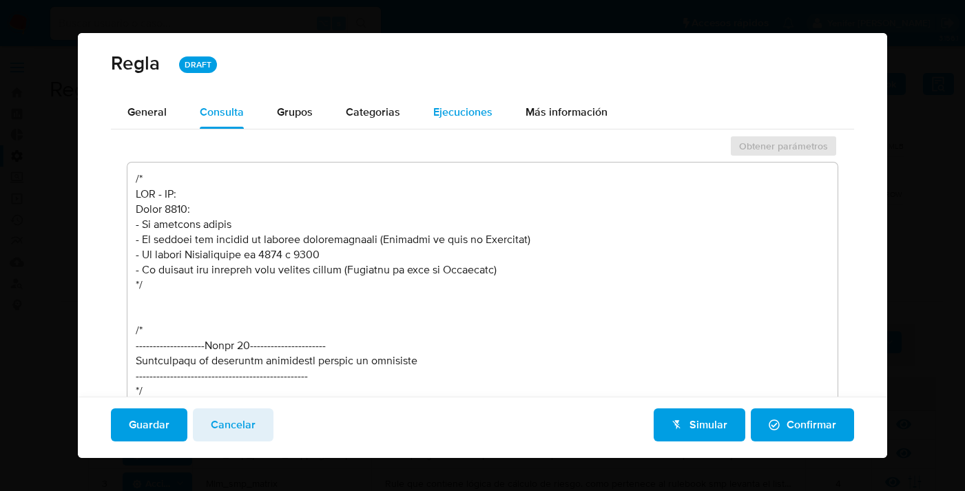
click at [461, 115] on span "Ejecuciones" at bounding box center [462, 112] width 59 height 16
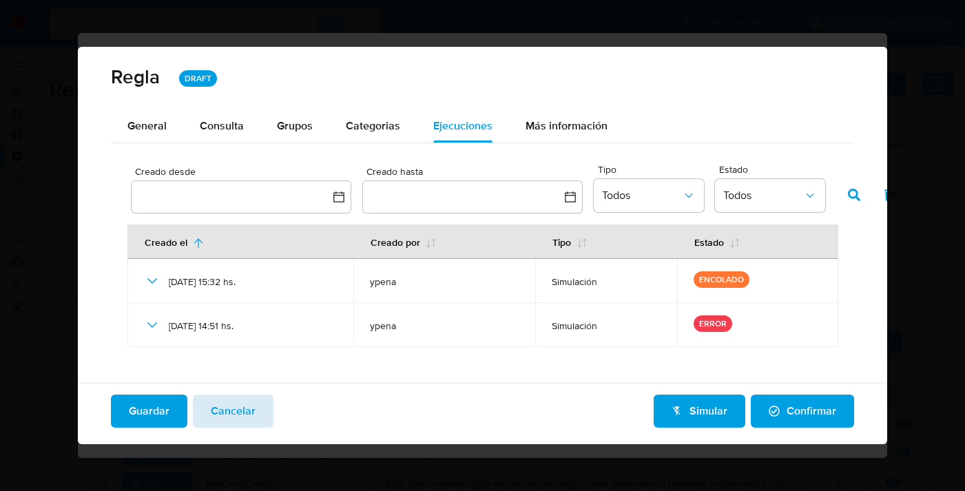
click at [227, 408] on span "Cancelar" at bounding box center [233, 411] width 45 height 30
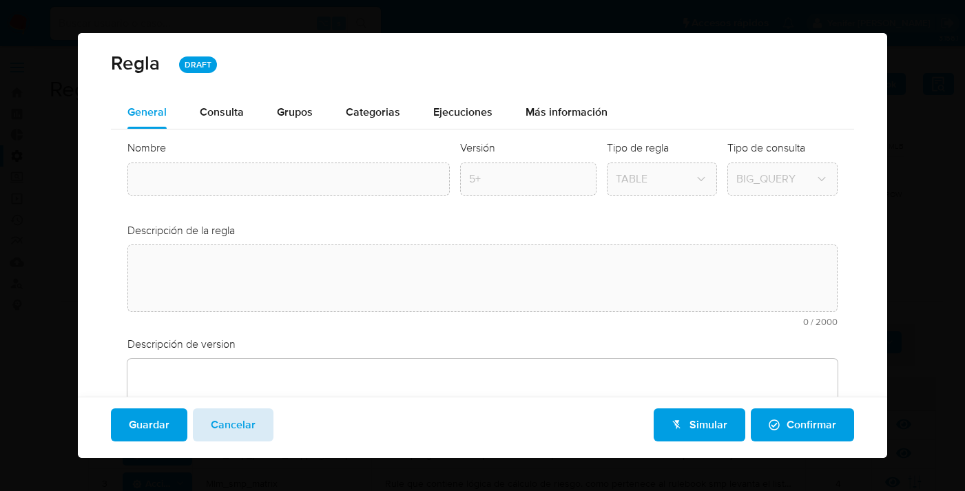
type input "Mlm_drm_matrix"
type textarea "Rule que contiene lógica de cálculo de riesgo. como pertenece al rulebook drm l…"
type textarea "Modificaciones para mejorar distribución"
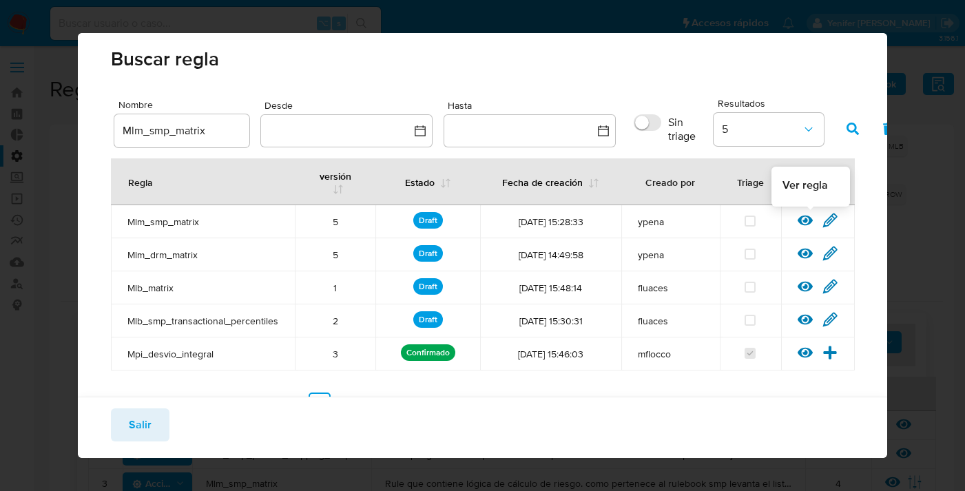
click at [806, 216] on icon at bounding box center [805, 221] width 15 height 10
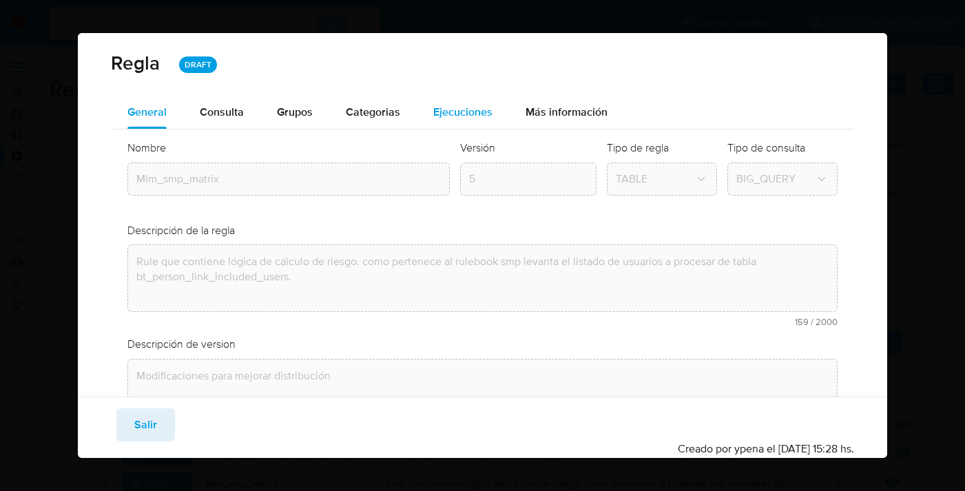
click at [430, 113] on button "Ejecuciones" at bounding box center [463, 112] width 92 height 33
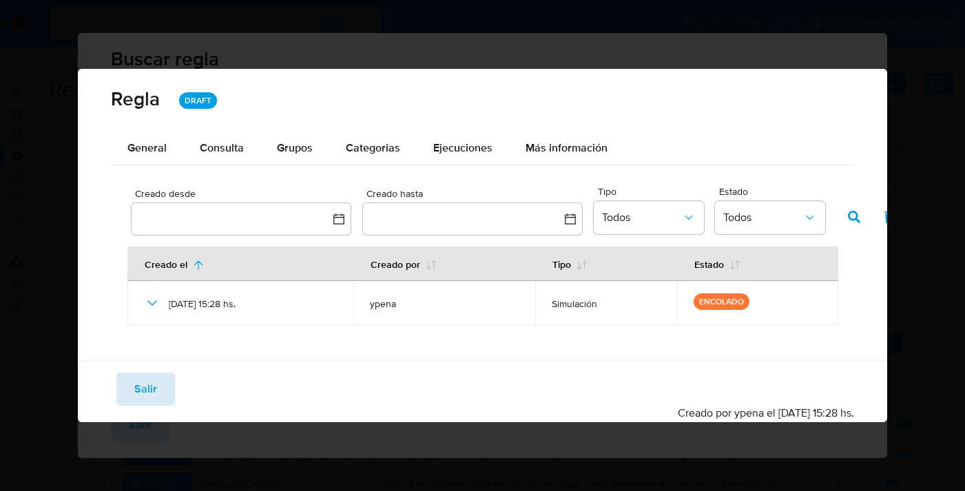
click at [144, 389] on span "Salir" at bounding box center [145, 389] width 23 height 30
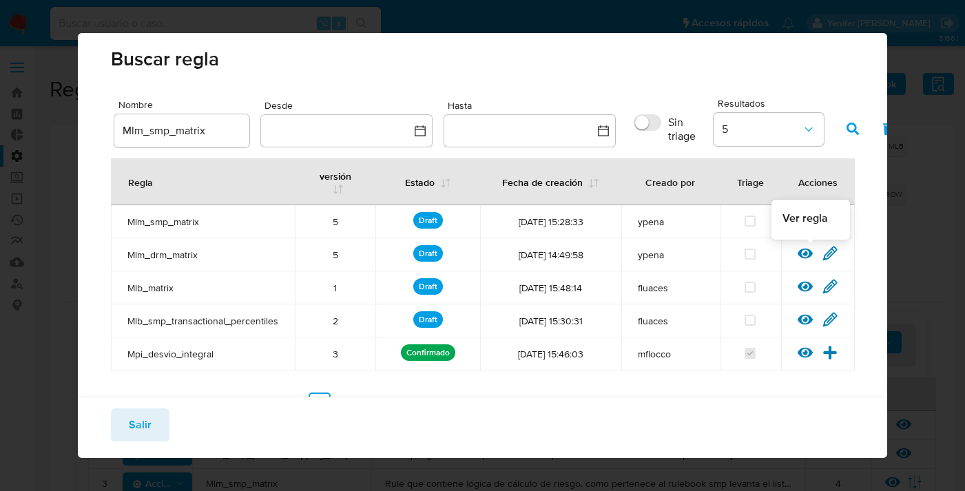
click at [806, 253] on icon at bounding box center [805, 254] width 15 height 10
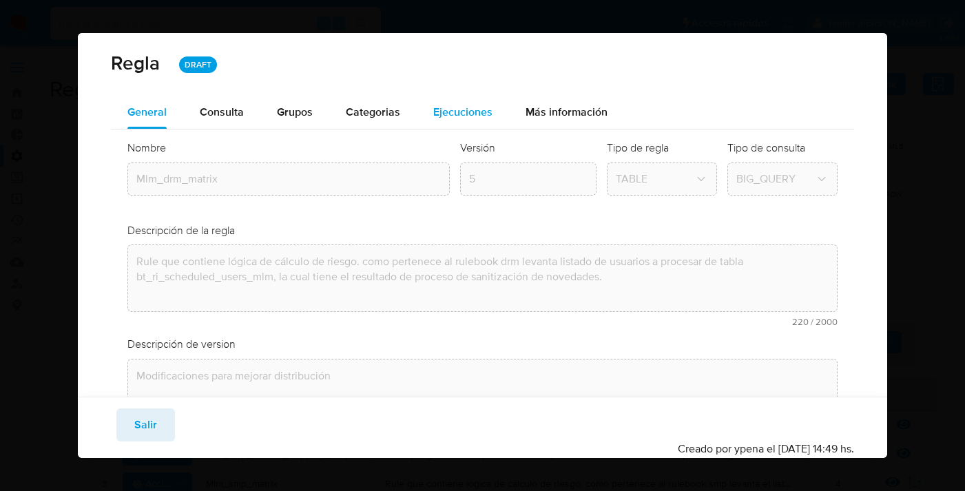
click at [493, 109] on button "Ejecuciones" at bounding box center [463, 112] width 92 height 33
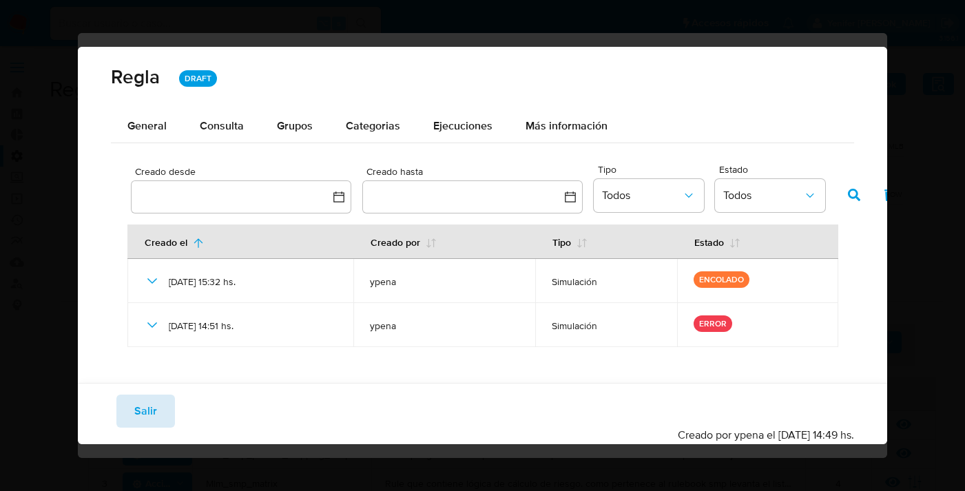
click at [139, 414] on span "Salir" at bounding box center [145, 411] width 23 height 30
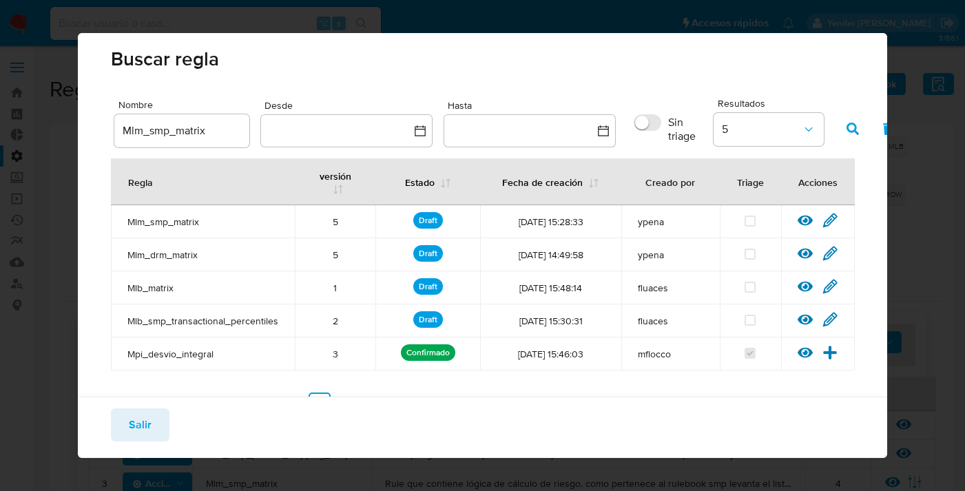
click at [147, 437] on span "Salir" at bounding box center [140, 425] width 23 height 30
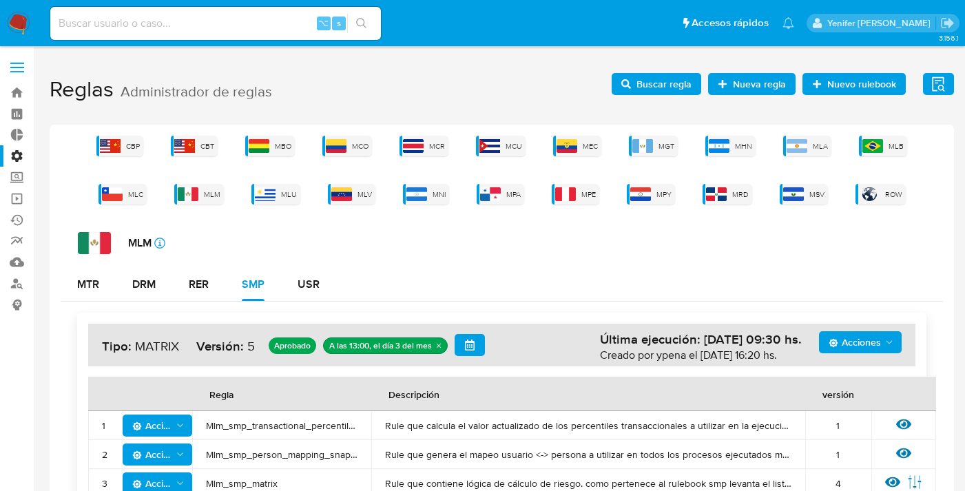
click at [660, 78] on span "Buscar regla" at bounding box center [663, 84] width 55 height 22
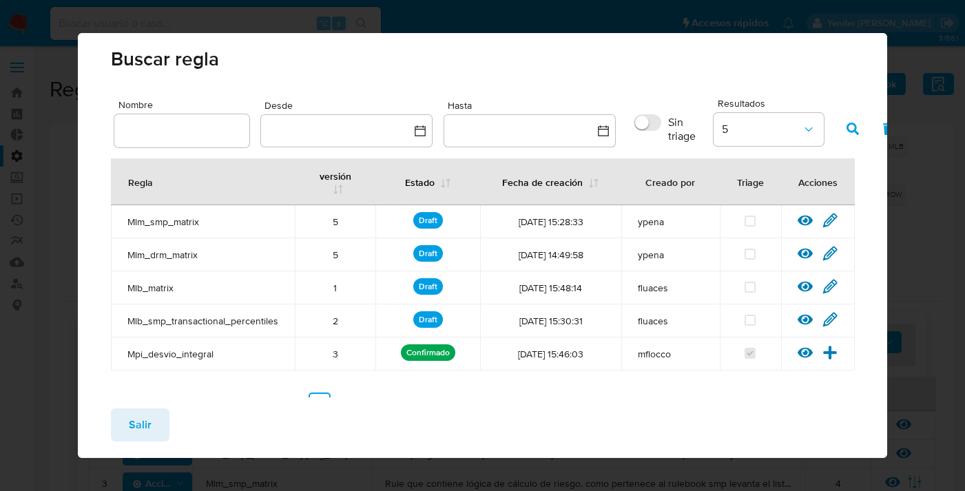
click at [805, 220] on icon at bounding box center [805, 221] width 15 height 10
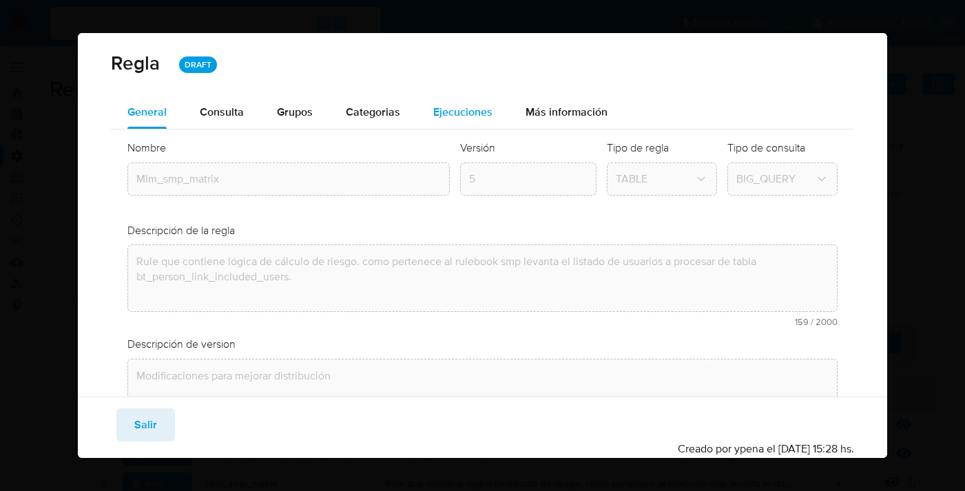
click at [452, 114] on span "Ejecuciones" at bounding box center [462, 112] width 59 height 16
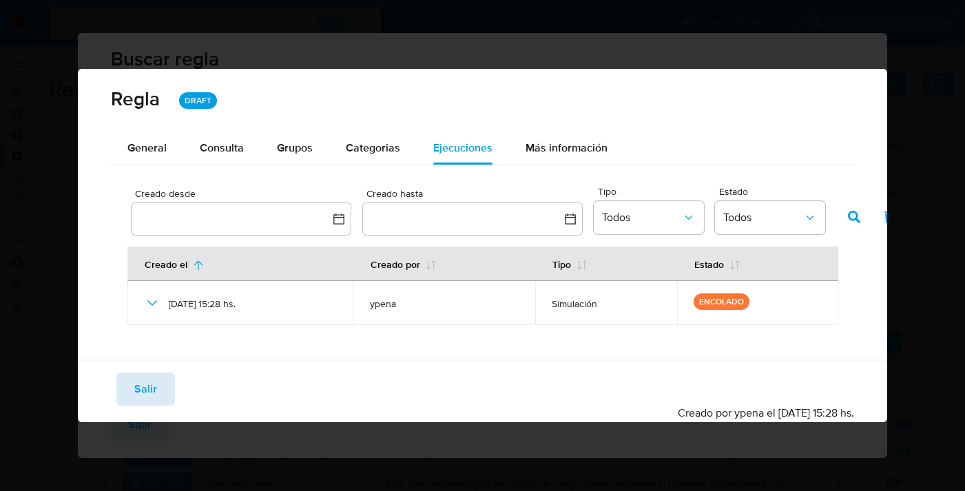
click at [155, 400] on span "Salir" at bounding box center [145, 389] width 23 height 30
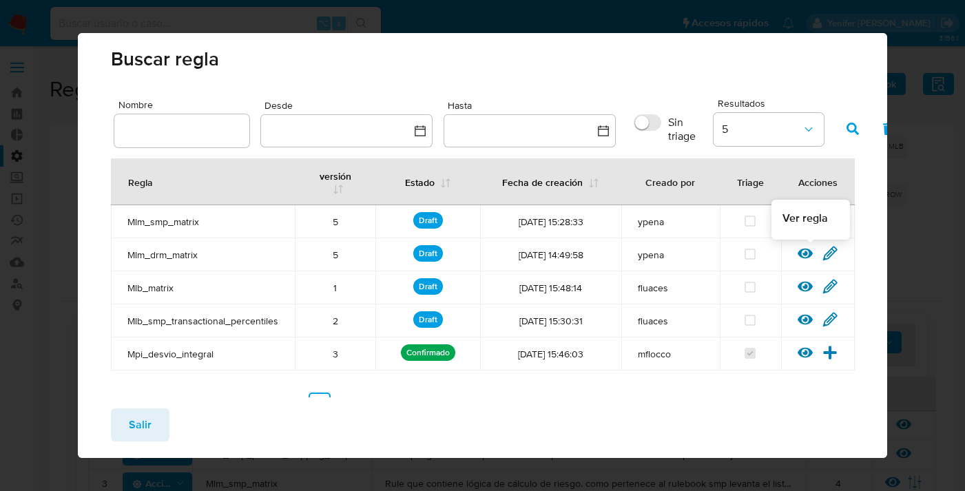
click at [809, 252] on icon at bounding box center [805, 253] width 15 height 15
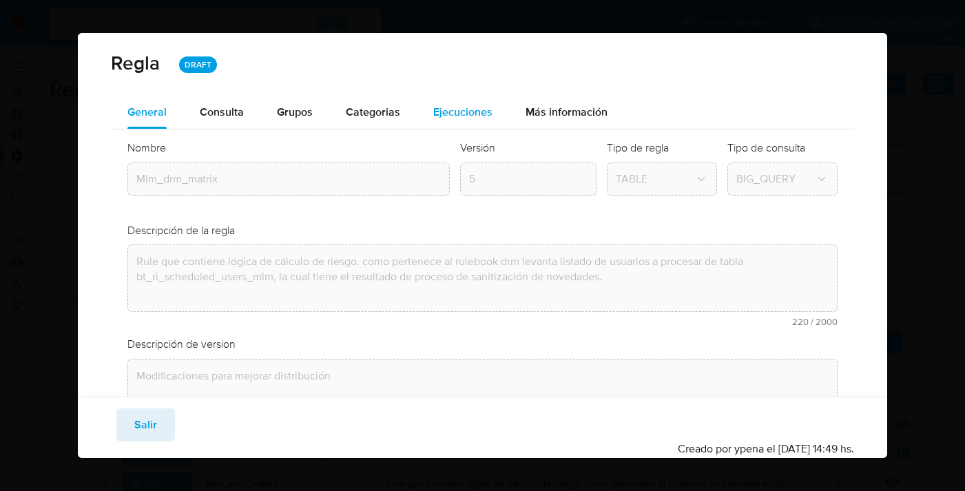
click at [455, 112] on span "Ejecuciones" at bounding box center [462, 112] width 59 height 16
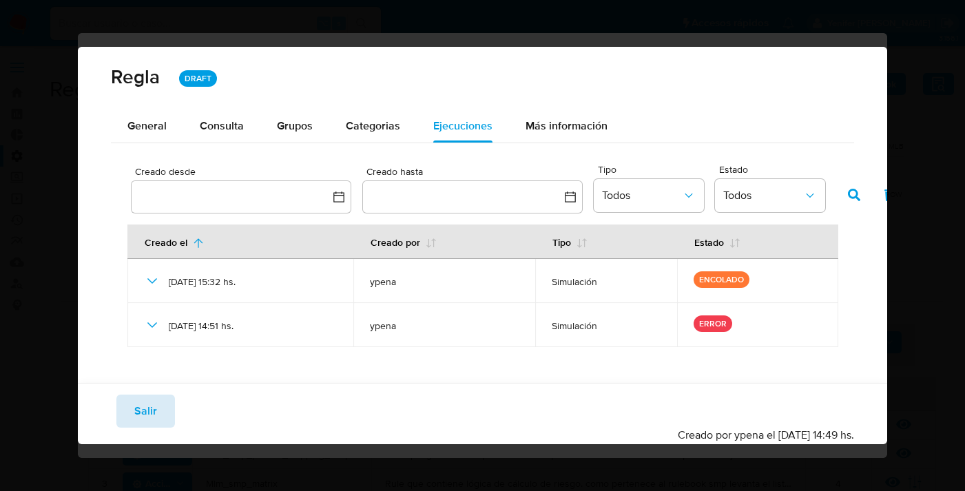
click at [155, 418] on span "Salir" at bounding box center [145, 411] width 23 height 30
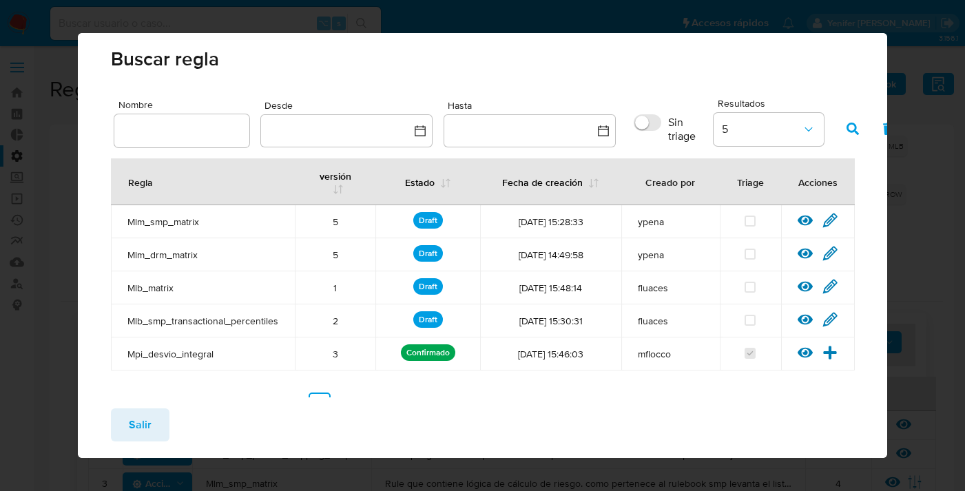
click at [136, 434] on span "Salir" at bounding box center [140, 425] width 23 height 30
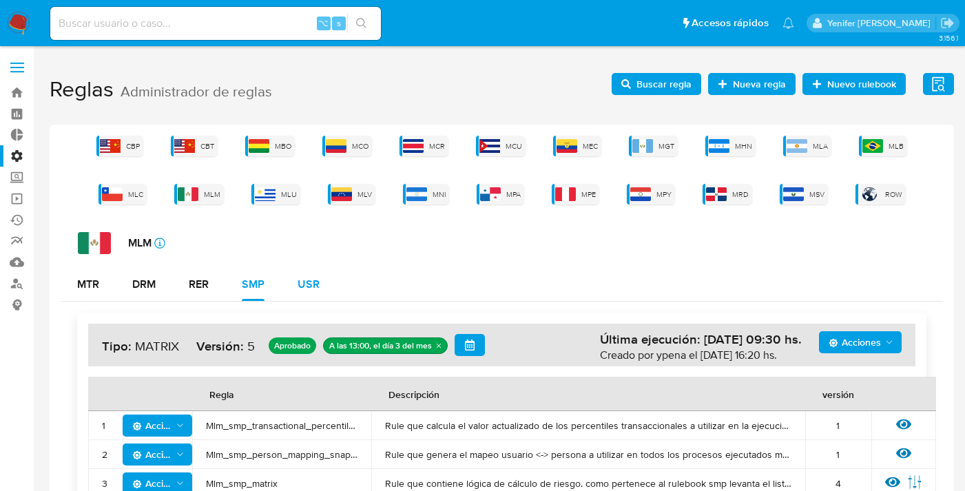
click at [311, 284] on div "USR" at bounding box center [309, 284] width 22 height 11
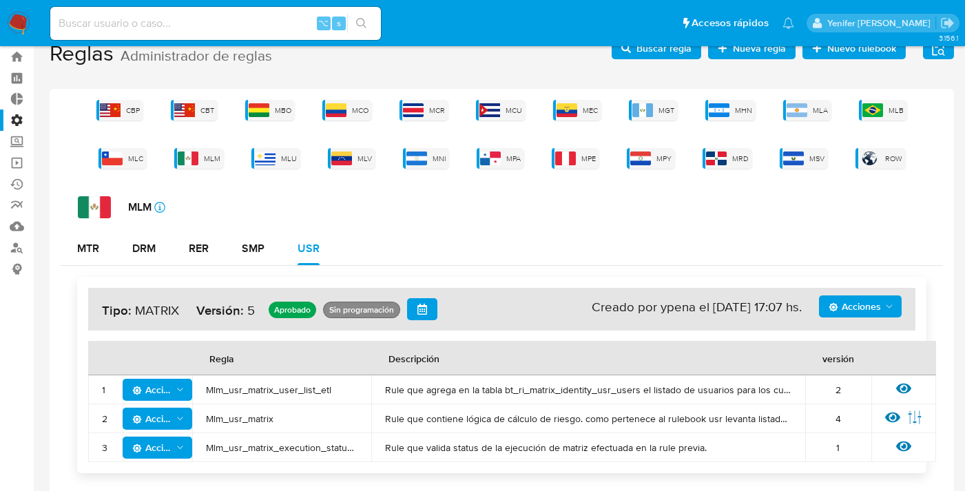
scroll to position [52, 0]
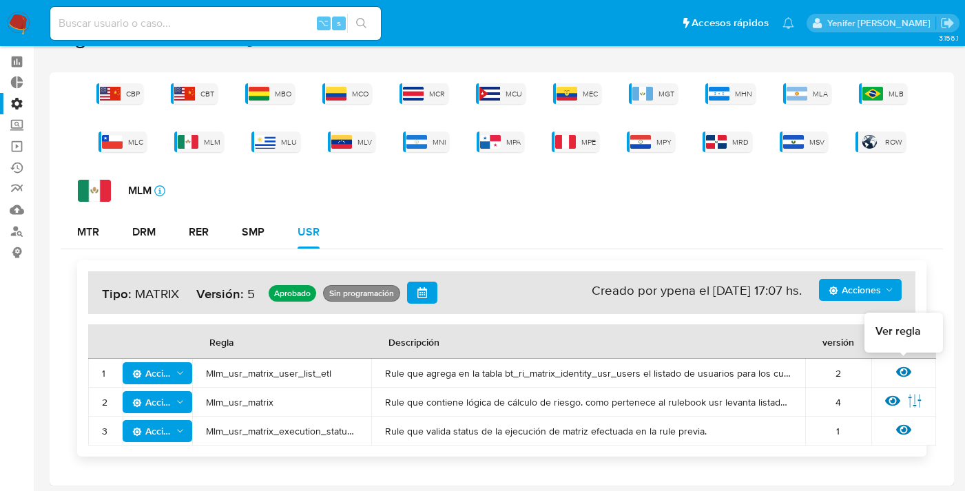
click at [900, 374] on icon at bounding box center [903, 372] width 15 height 10
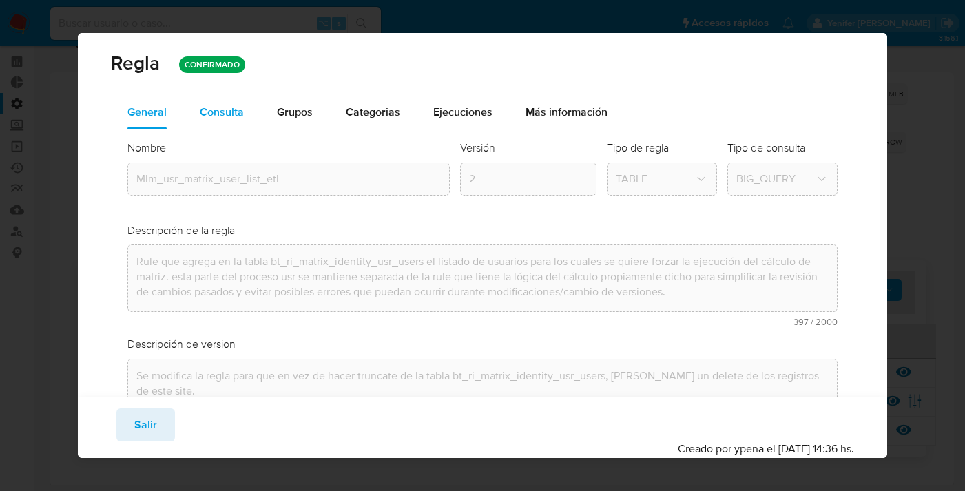
click at [207, 113] on span "Consulta" at bounding box center [222, 112] width 44 height 16
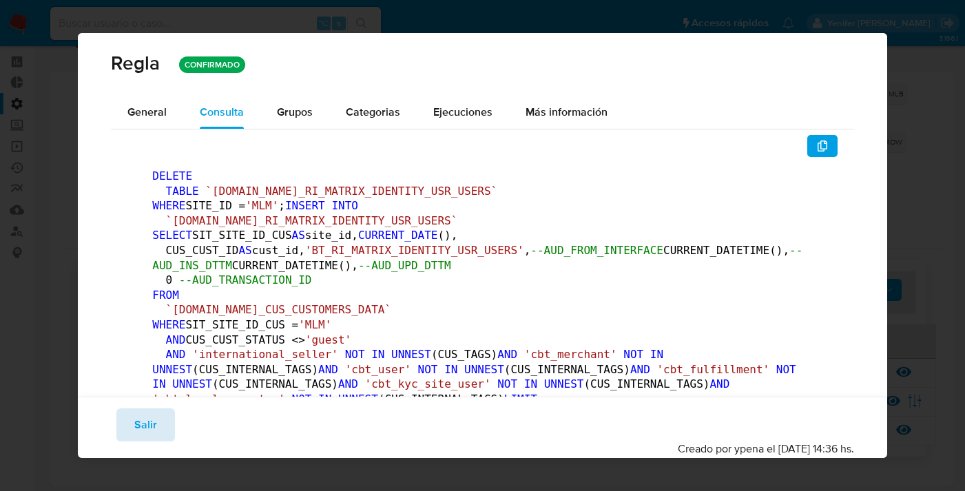
click at [131, 418] on button "Salir" at bounding box center [145, 424] width 59 height 33
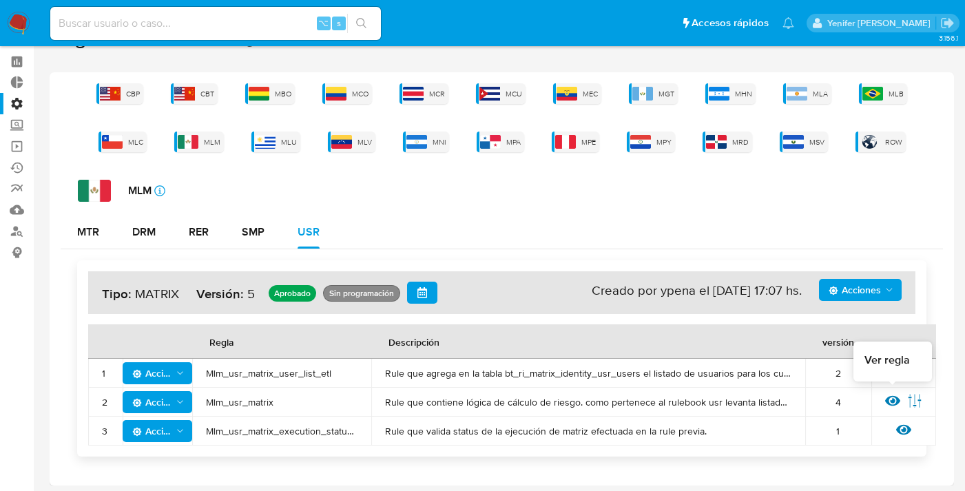
click at [893, 397] on icon at bounding box center [892, 401] width 15 height 10
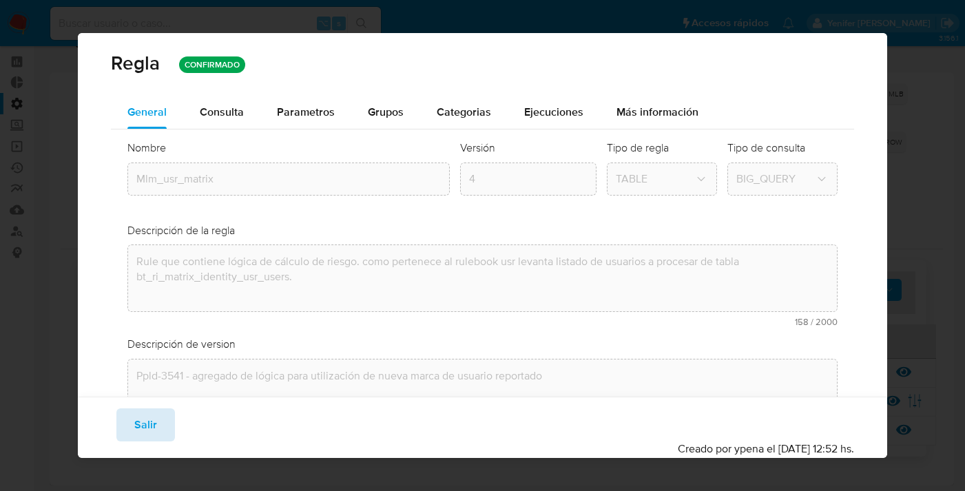
click at [156, 414] on button "Salir" at bounding box center [145, 424] width 59 height 33
type input "1"
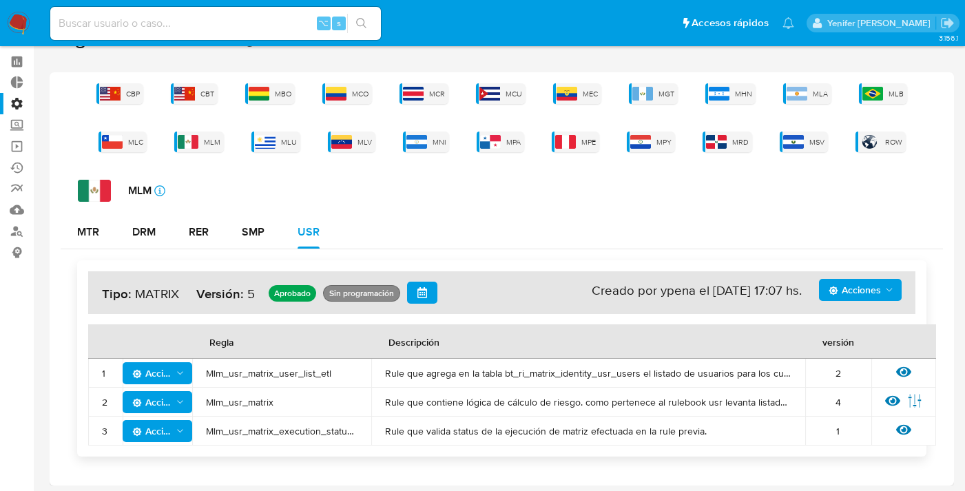
click at [232, 402] on span "Mlm_usr_matrix" at bounding box center [282, 402] width 152 height 12
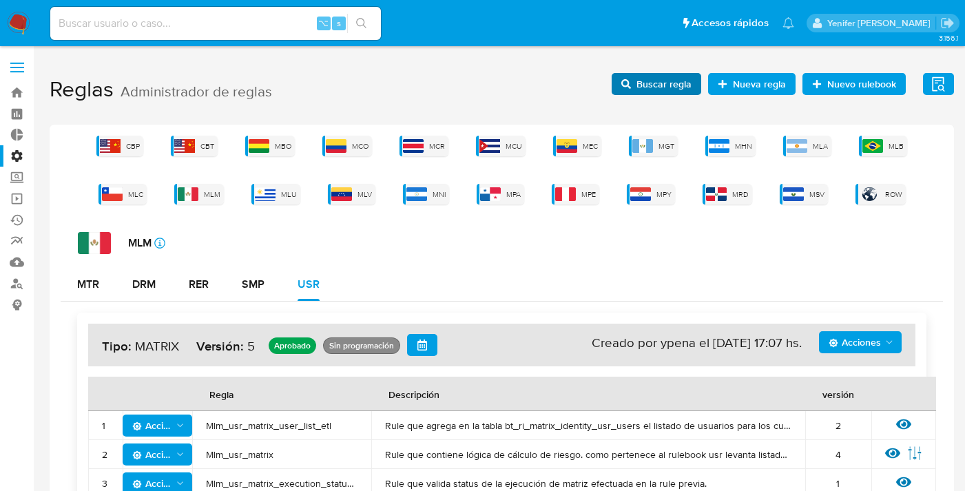
click at [676, 81] on span "Buscar regla" at bounding box center [663, 84] width 55 height 22
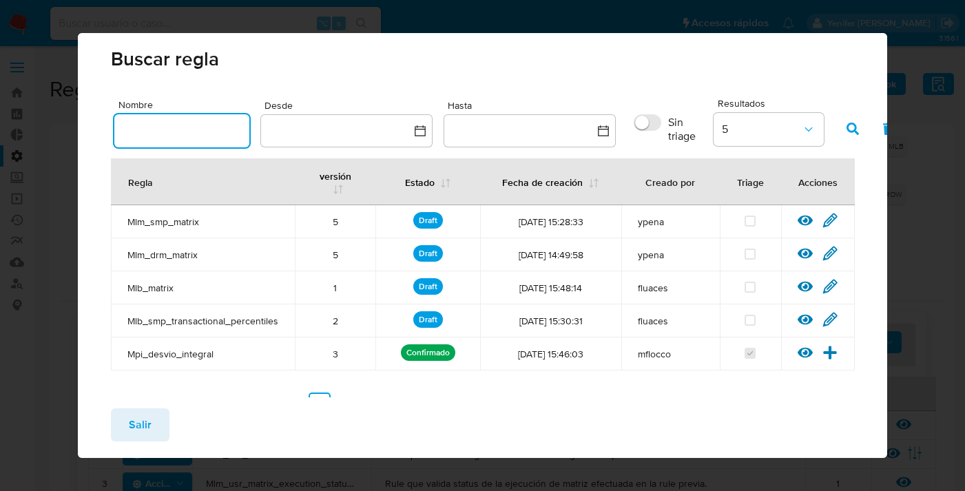
click at [194, 132] on input "text" at bounding box center [181, 131] width 135 height 18
type input "Mlm_usr_matrix"
click at [851, 127] on icon "button" at bounding box center [852, 129] width 12 height 12
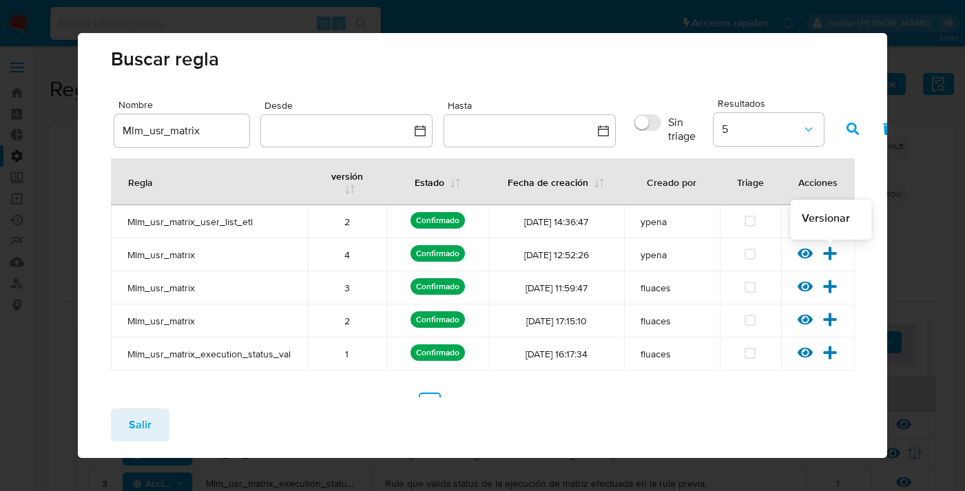
click at [833, 252] on icon at bounding box center [830, 253] width 13 height 13
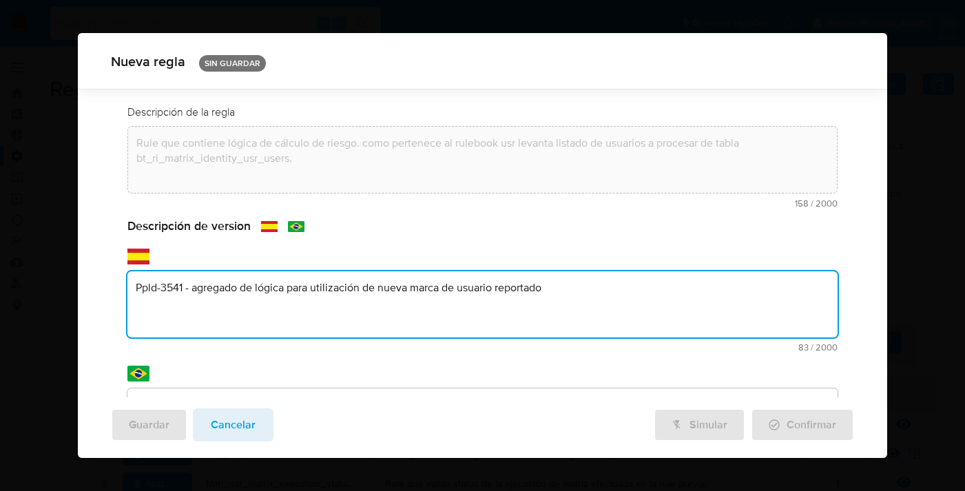
scroll to position [112, 0]
click at [292, 256] on div "text-es Ppld-3541 - agregado de lógica para utilización de nueva marca de usuar…" at bounding box center [482, 299] width 710 height 103
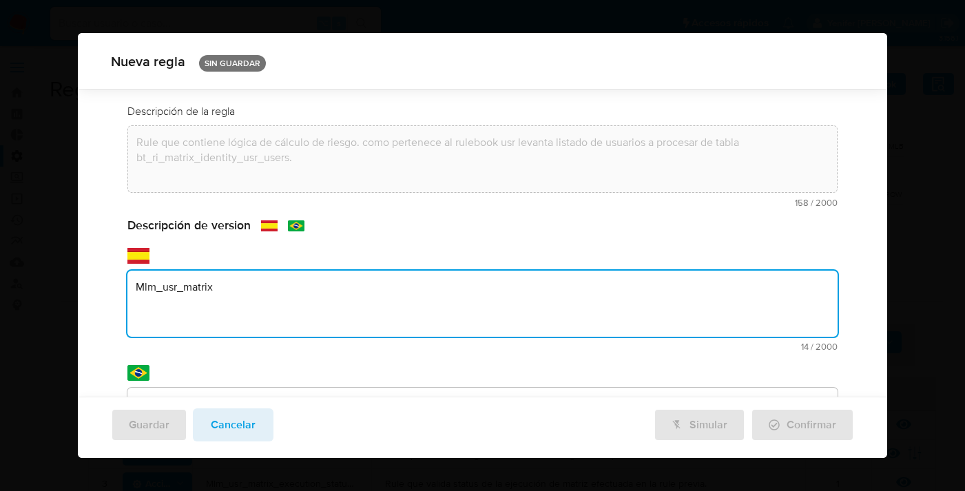
type textarea "Mlm_usr_matrix"
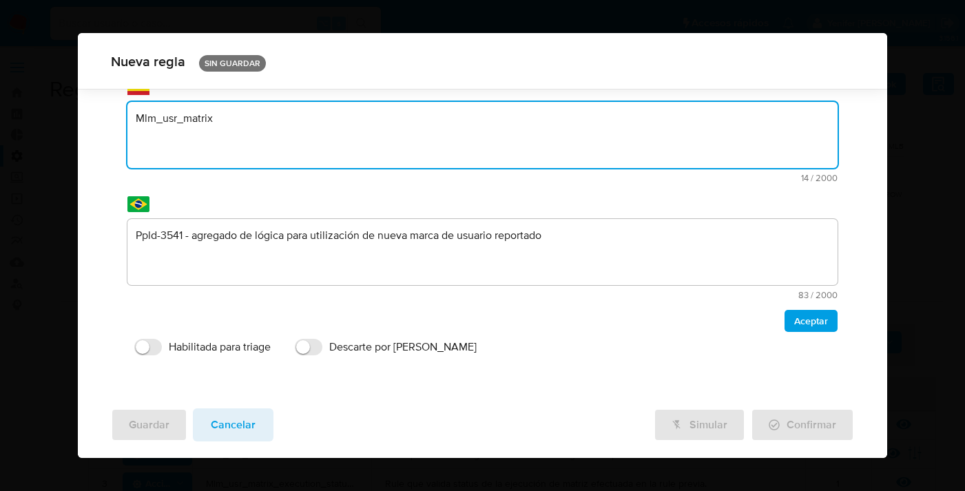
drag, startPoint x: 307, startPoint y: 136, endPoint x: 354, endPoint y: 94, distance: 62.9
click at [307, 136] on textarea "Mlm_usr_matrix" at bounding box center [482, 135] width 710 height 66
click at [349, 122] on textarea at bounding box center [482, 135] width 710 height 66
paste textarea "Modificaciones para mejorar distribución"
type textarea "Modificaciones para mejorar distribución"
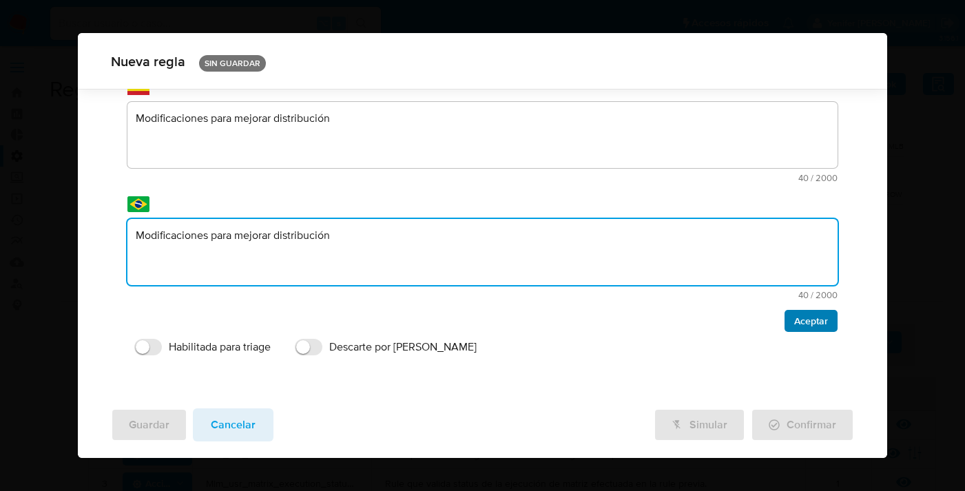
type textarea "Modificaciones para mejorar distribución"
click at [813, 317] on span "Aceptar" at bounding box center [811, 320] width 34 height 19
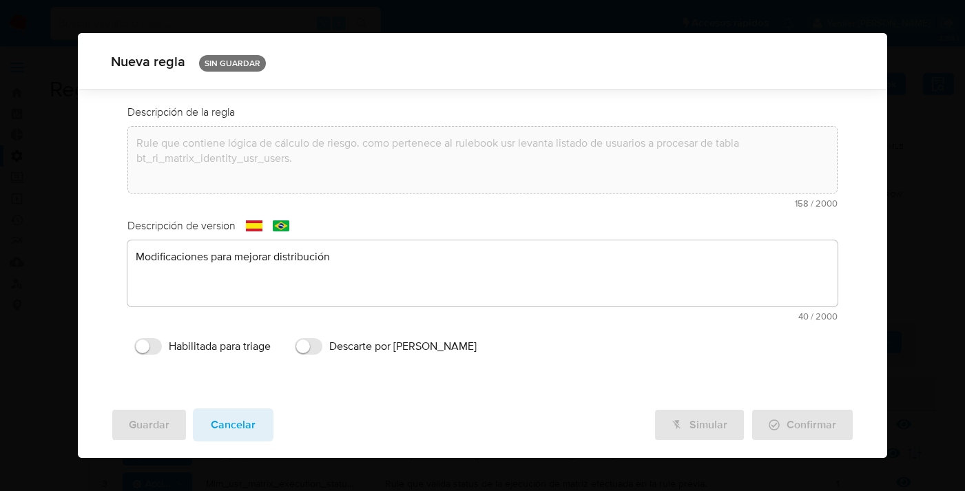
scroll to position [0, 0]
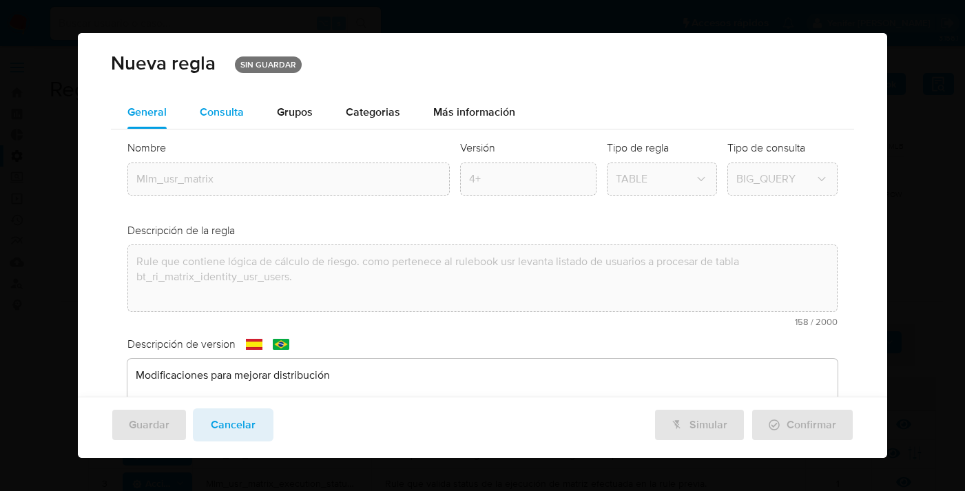
click at [240, 112] on span "Consulta" at bounding box center [222, 112] width 44 height 16
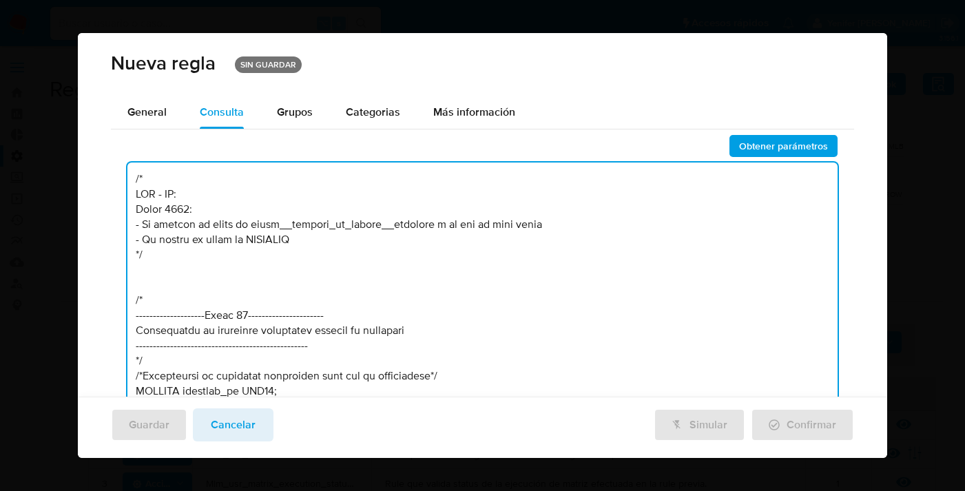
click at [208, 177] on textarea at bounding box center [482, 312] width 710 height 298
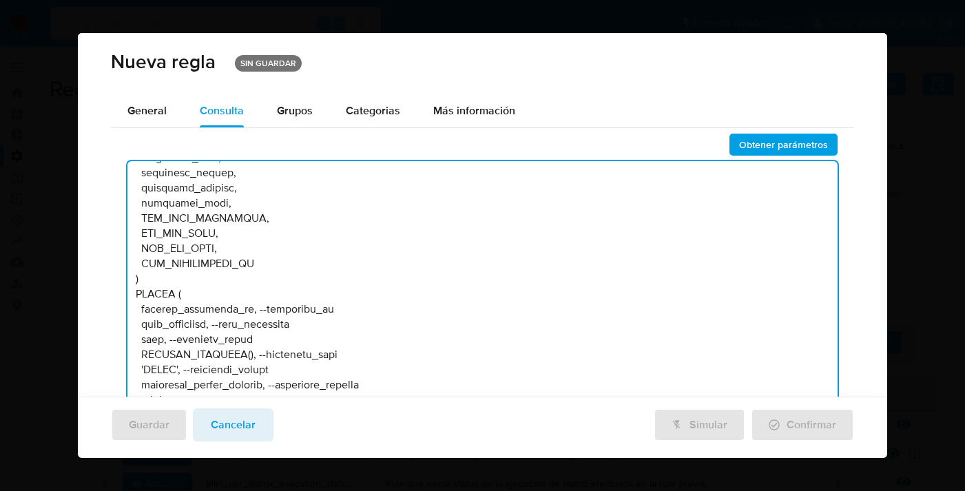
scroll to position [39470, 0]
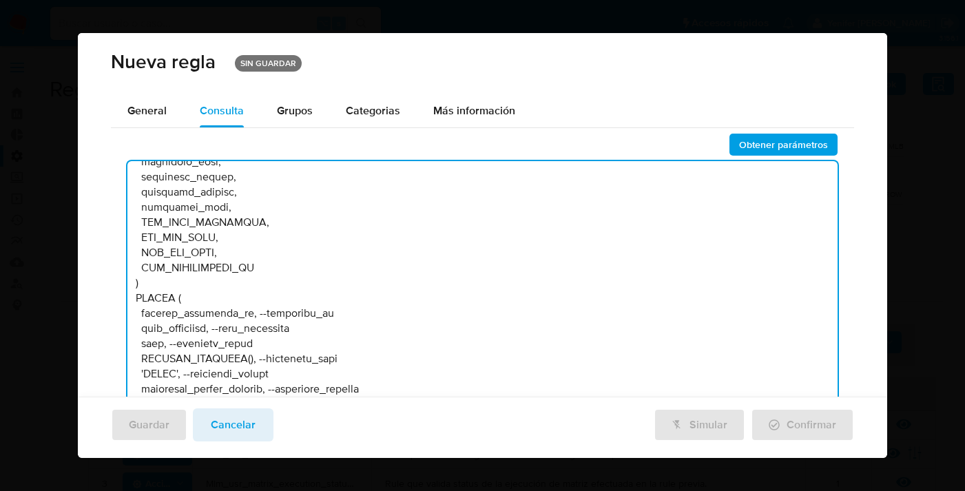
click at [201, 302] on textarea at bounding box center [482, 310] width 710 height 298
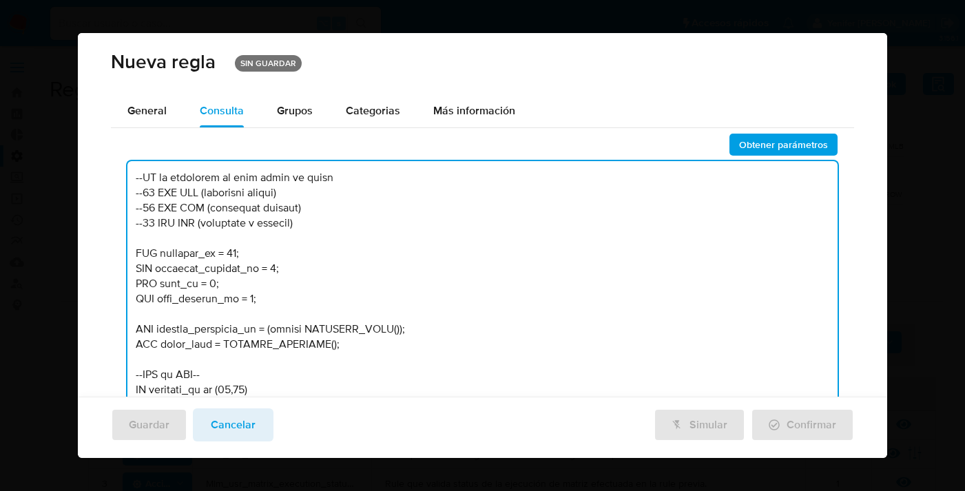
scroll to position [802, 0]
click at [258, 259] on textarea at bounding box center [482, 310] width 710 height 298
type textarea "/* LOR - IP: Dolor 7014: - Si ametcons adipis - El seddoei tem incidid ut labor…"
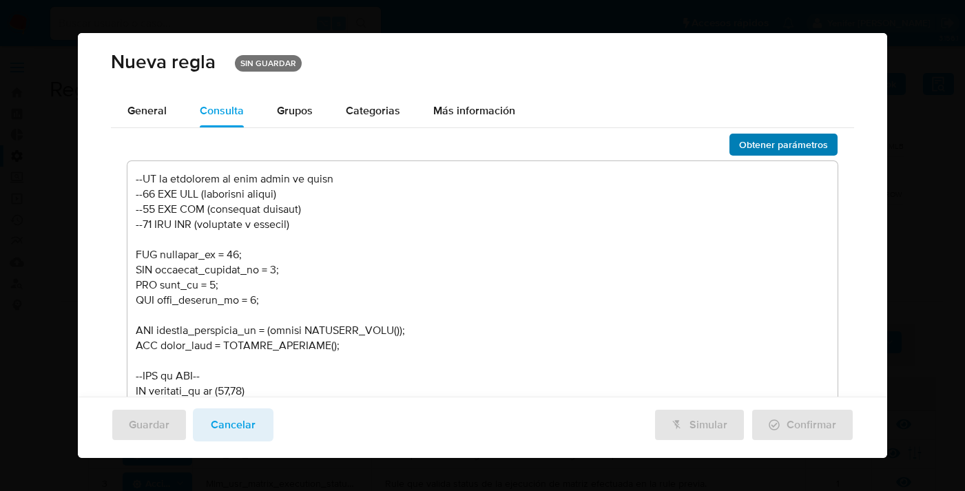
click at [775, 140] on span "Obtener parámetros" at bounding box center [783, 144] width 89 height 19
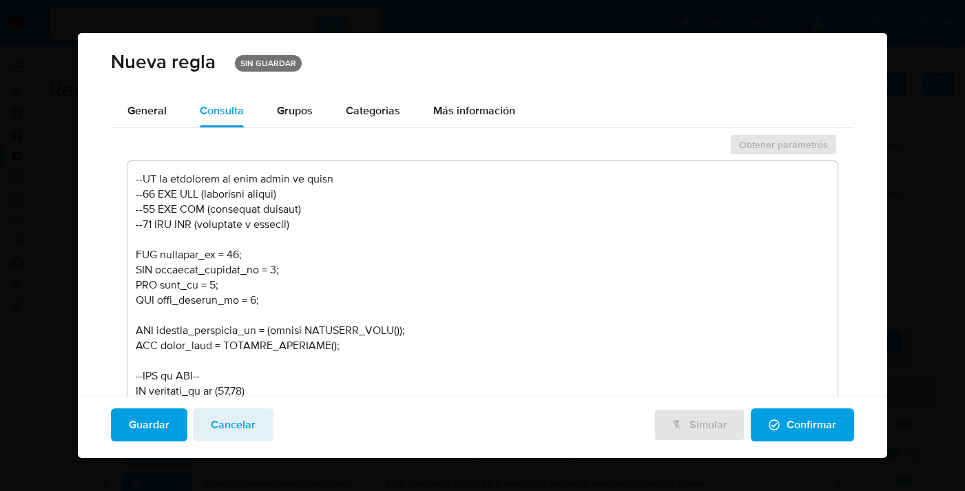
click at [177, 421] on button "Guardar" at bounding box center [149, 424] width 76 height 33
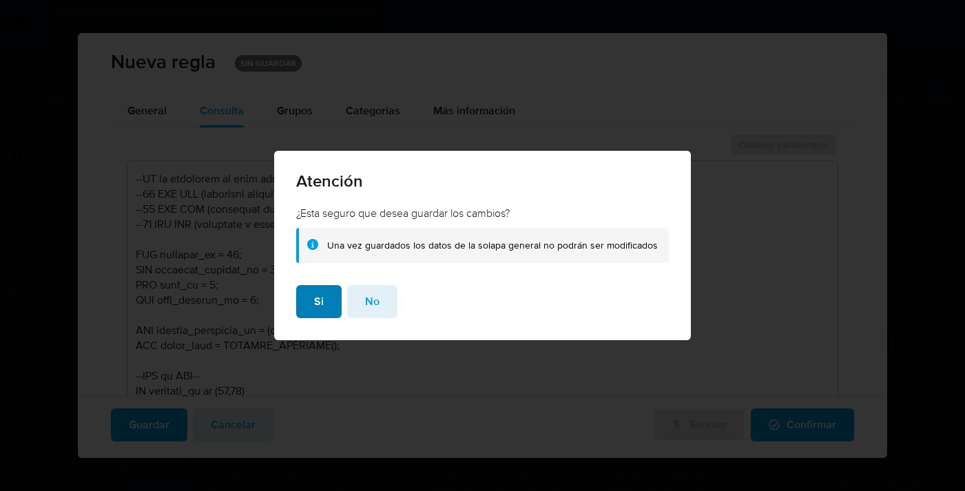
click at [323, 298] on span "Si" at bounding box center [319, 301] width 10 height 30
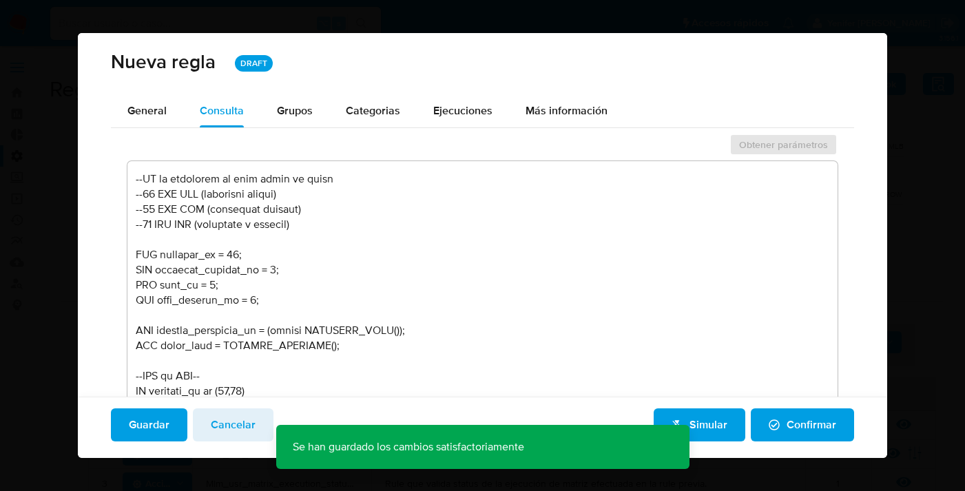
click at [718, 424] on span "Simular" at bounding box center [699, 425] width 56 height 30
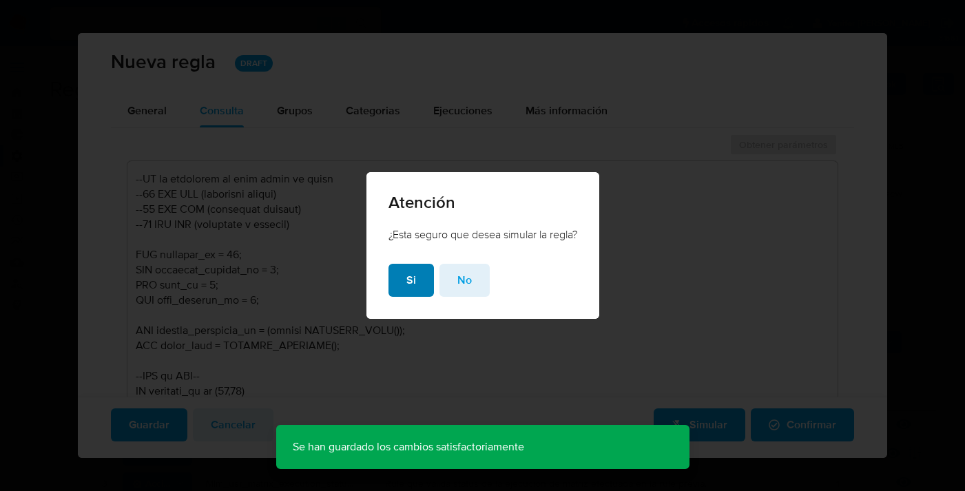
click at [406, 280] on span "Si" at bounding box center [411, 280] width 10 height 30
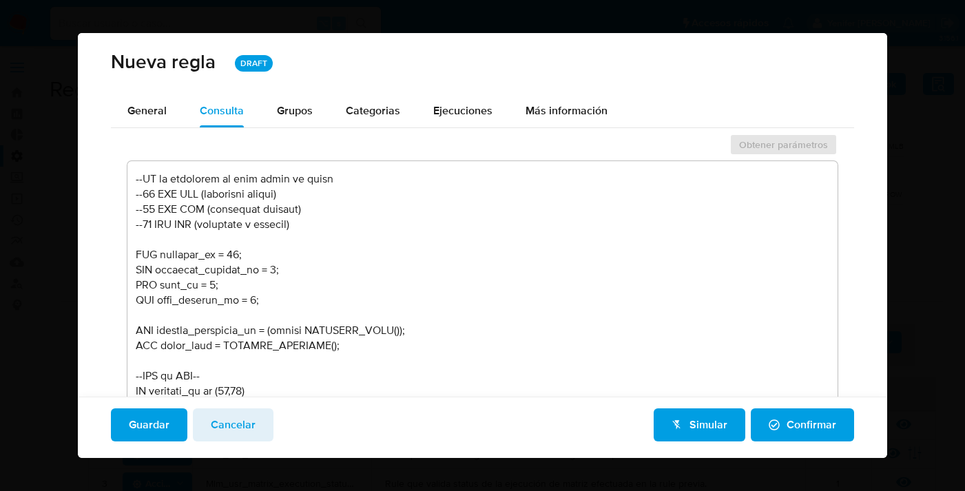
click at [253, 421] on span "Cancelar" at bounding box center [233, 425] width 45 height 30
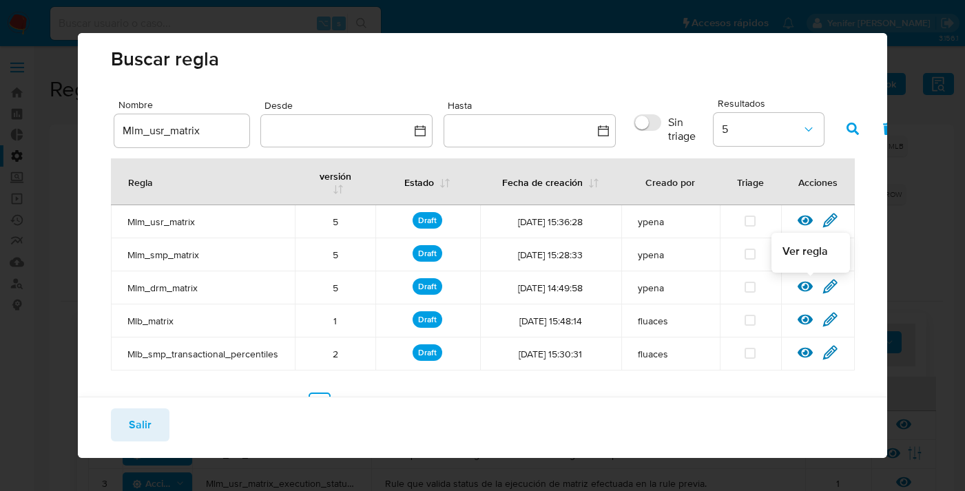
click at [811, 286] on icon at bounding box center [805, 287] width 15 height 10
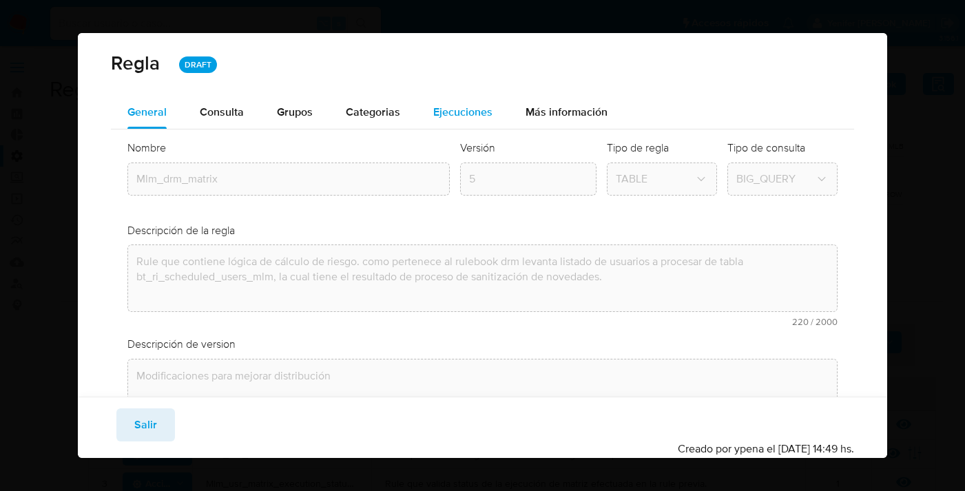
click at [464, 112] on span "Ejecuciones" at bounding box center [462, 112] width 59 height 16
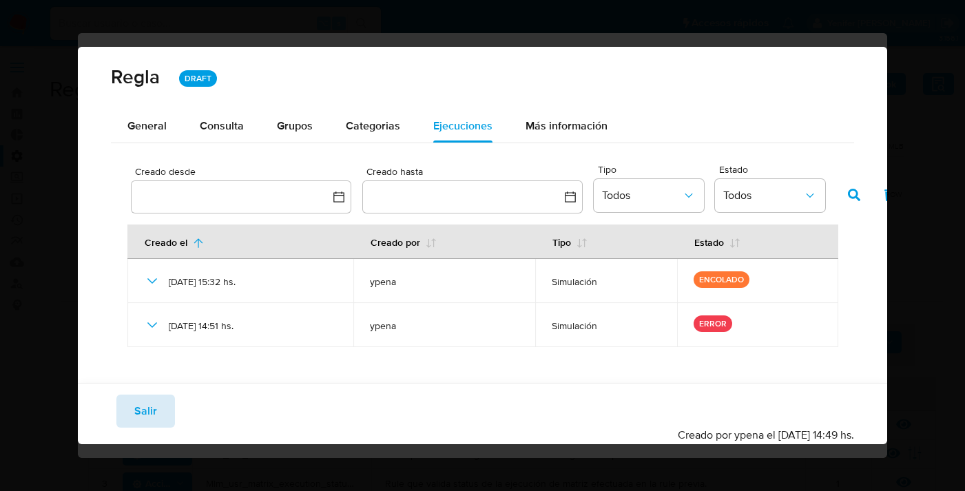
click at [163, 404] on button "Salir" at bounding box center [145, 411] width 59 height 33
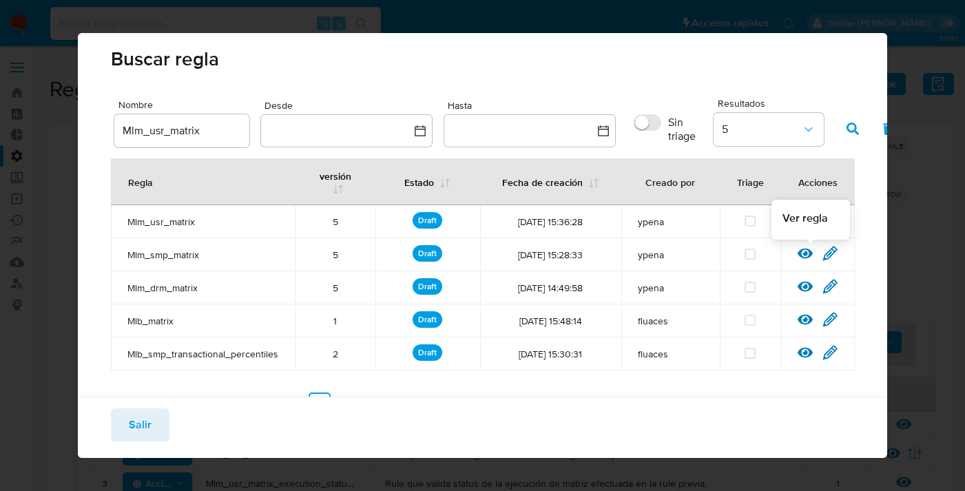
click at [801, 249] on icon at bounding box center [805, 253] width 15 height 15
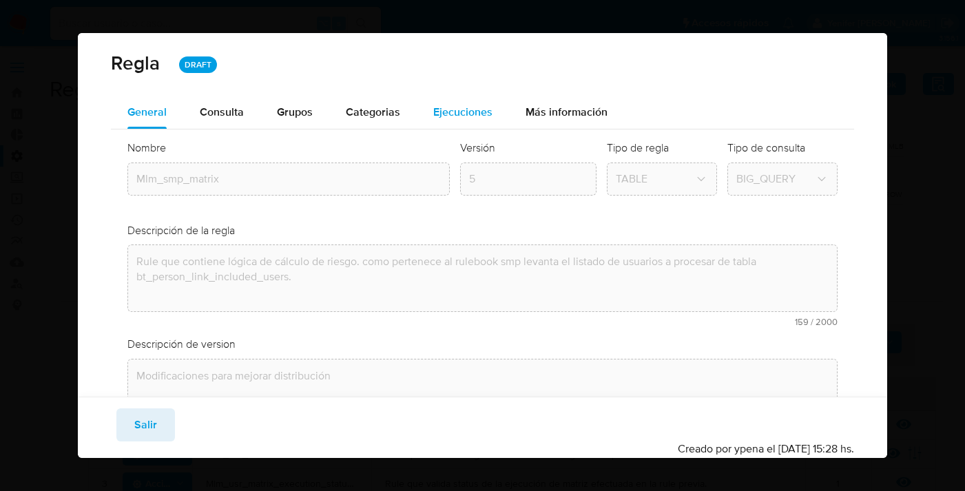
click at [463, 116] on span "Ejecuciones" at bounding box center [462, 112] width 59 height 16
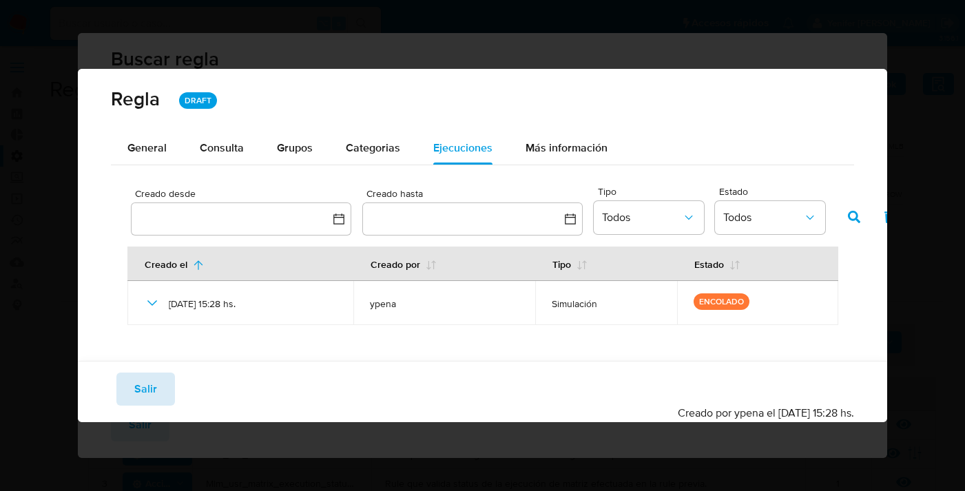
click at [140, 387] on span "Salir" at bounding box center [145, 389] width 23 height 30
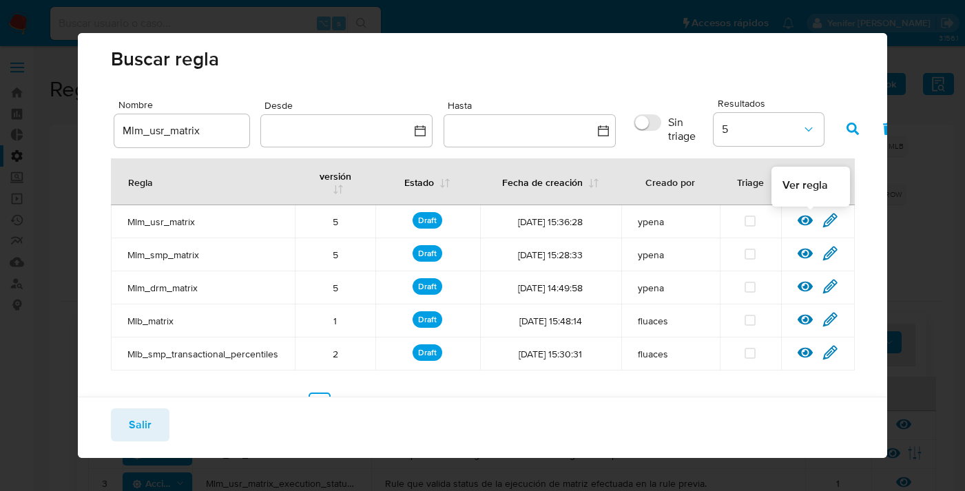
click at [808, 222] on icon at bounding box center [805, 220] width 15 height 15
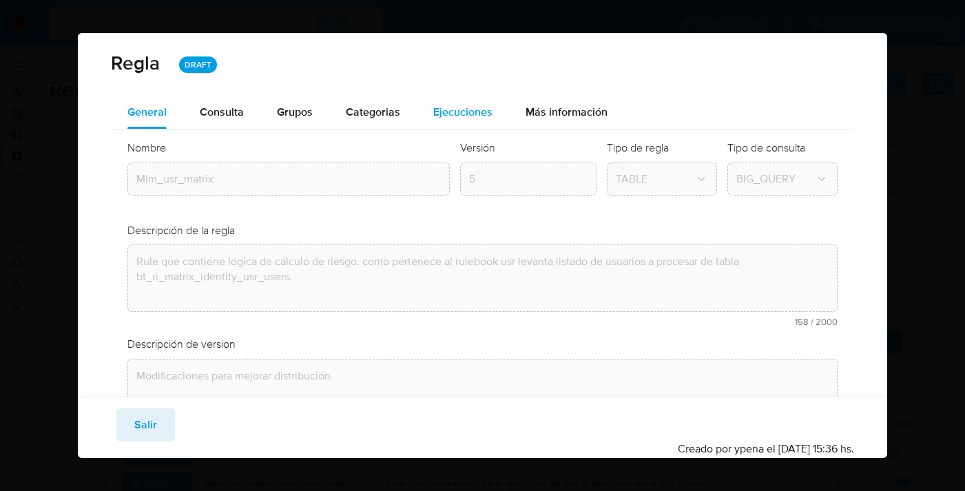
click at [472, 112] on span "Ejecuciones" at bounding box center [462, 112] width 59 height 16
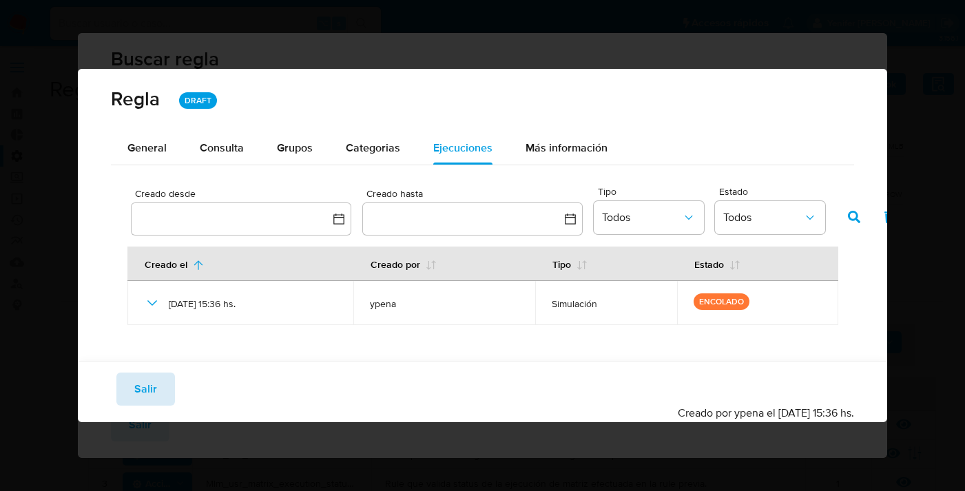
click at [147, 381] on span "Salir" at bounding box center [145, 389] width 23 height 30
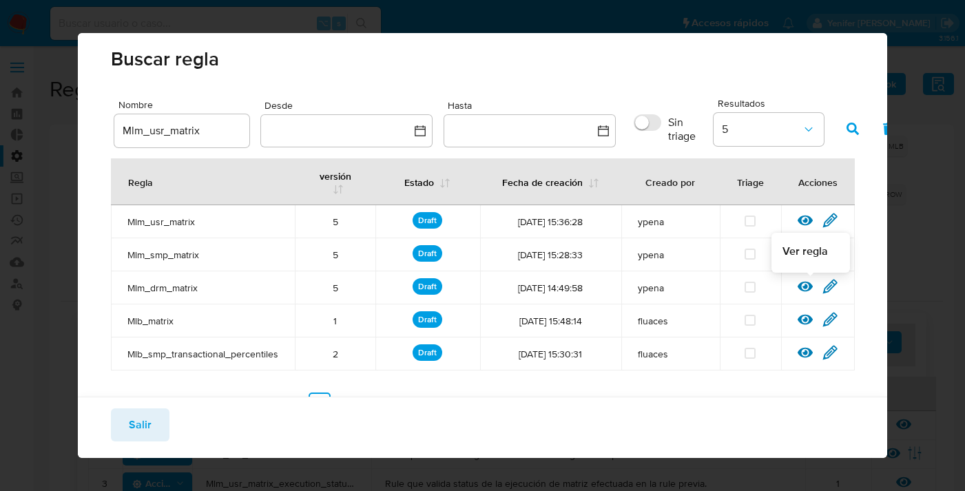
click at [802, 285] on icon at bounding box center [805, 286] width 15 height 15
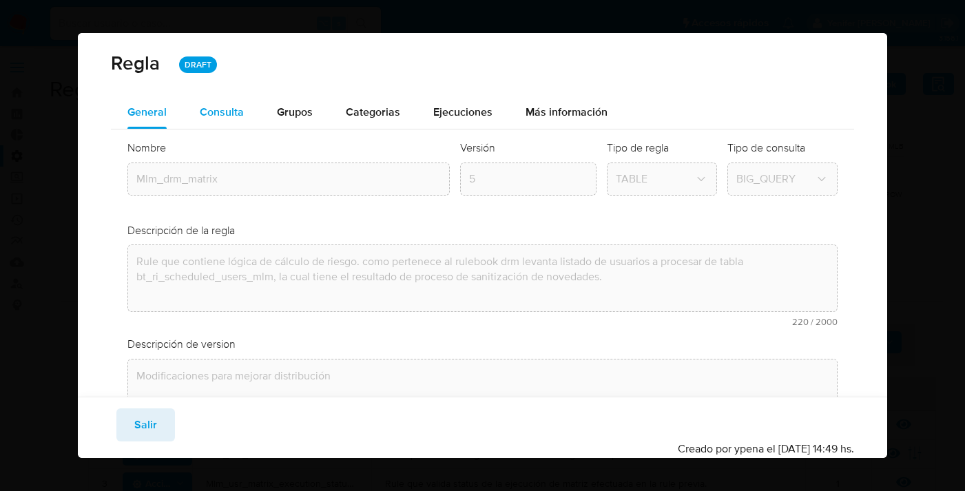
click at [218, 112] on span "Consulta" at bounding box center [222, 112] width 44 height 16
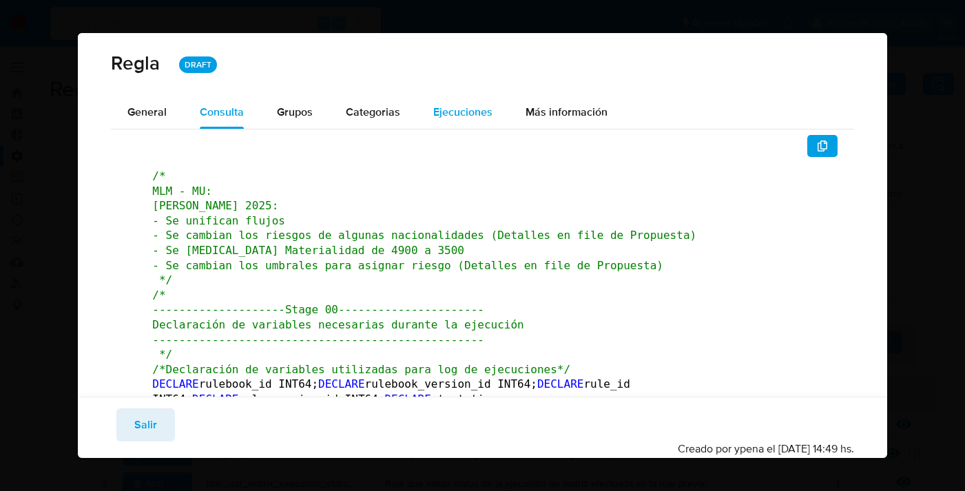
click at [479, 110] on span "Ejecuciones" at bounding box center [462, 112] width 59 height 16
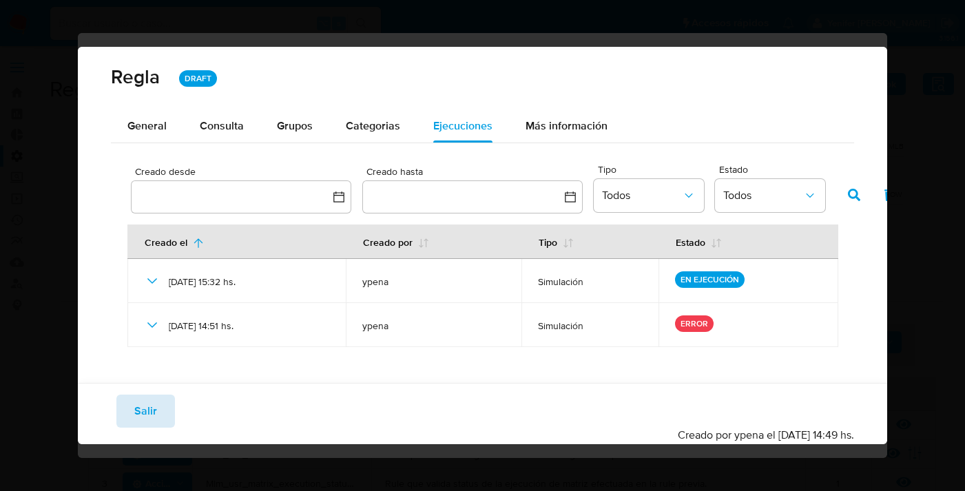
click at [157, 408] on button "Salir" at bounding box center [145, 411] width 59 height 33
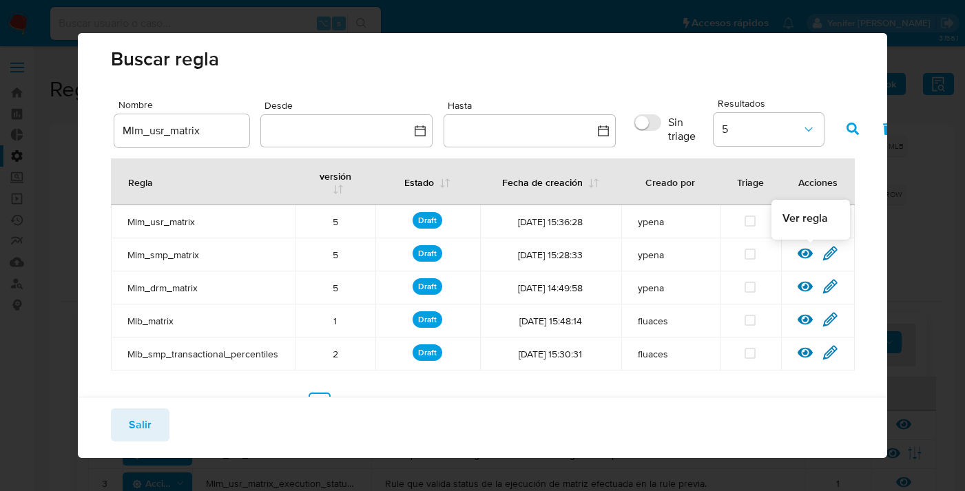
click at [807, 252] on icon at bounding box center [805, 254] width 15 height 10
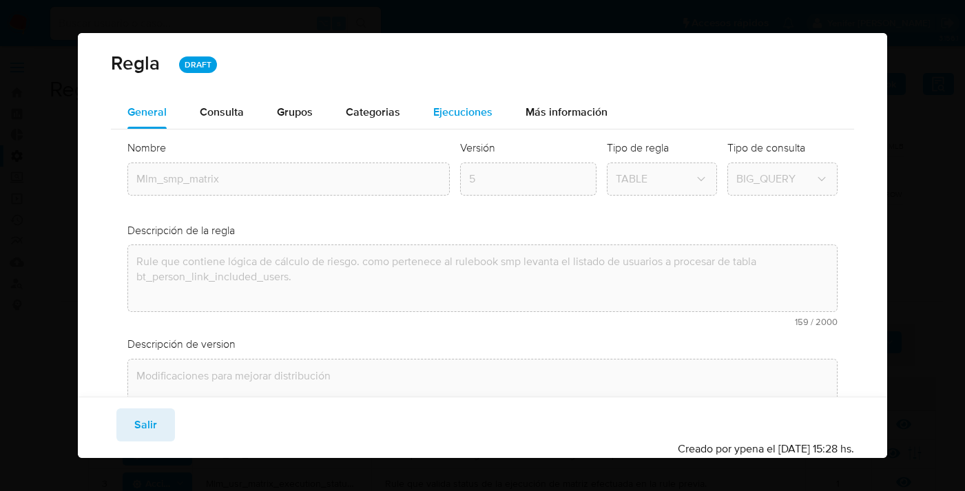
click at [453, 107] on span "Ejecuciones" at bounding box center [462, 112] width 59 height 16
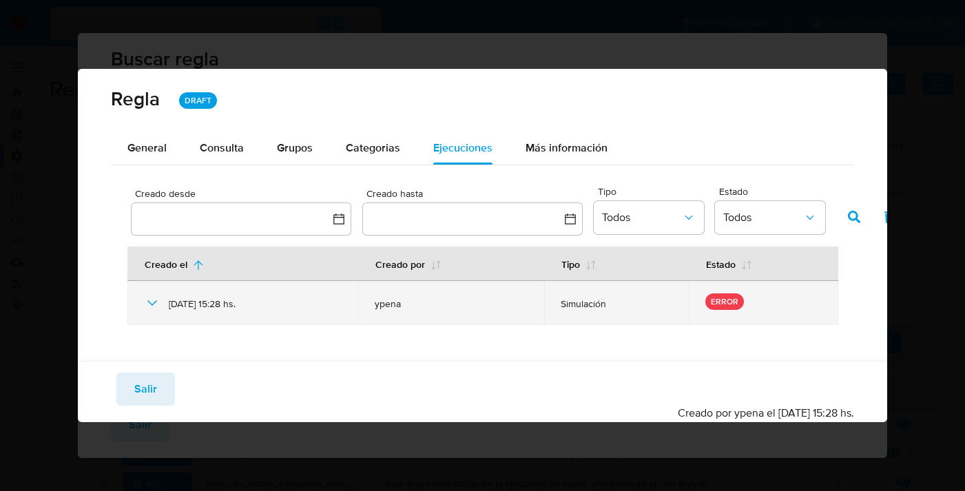
click at [154, 301] on icon at bounding box center [152, 303] width 17 height 17
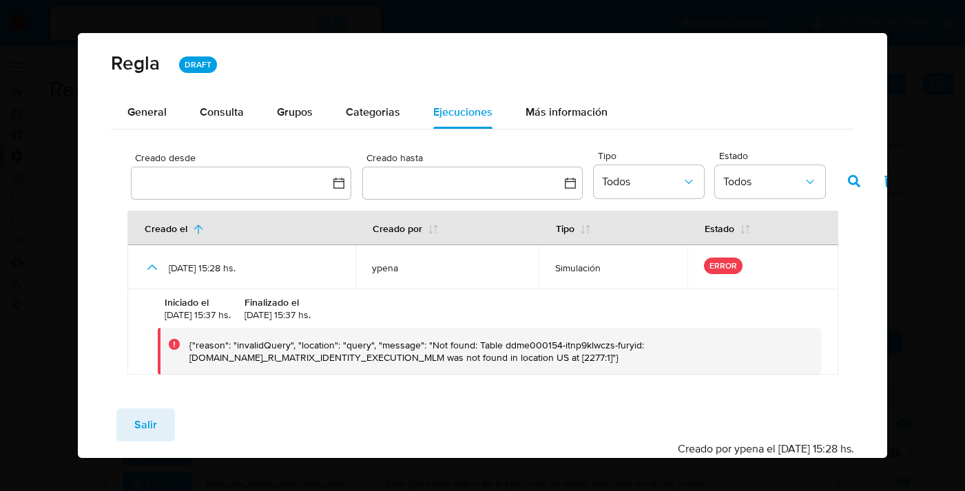
scroll to position [12, 0]
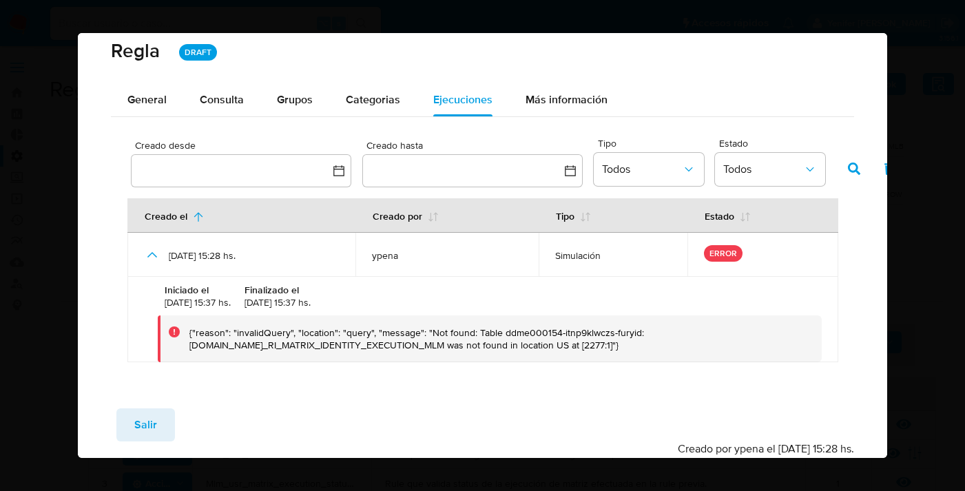
click at [342, 338] on div "{"reason": "invalidQuery", "location": "query", "message": "Not found: Table dd…" at bounding box center [499, 338] width 621 height 25
click at [340, 346] on div "{"reason": "invalidQuery", "location": "query", "message": "Not found: Table dd…" at bounding box center [499, 338] width 621 height 25
click at [228, 102] on span "Consulta" at bounding box center [222, 100] width 44 height 16
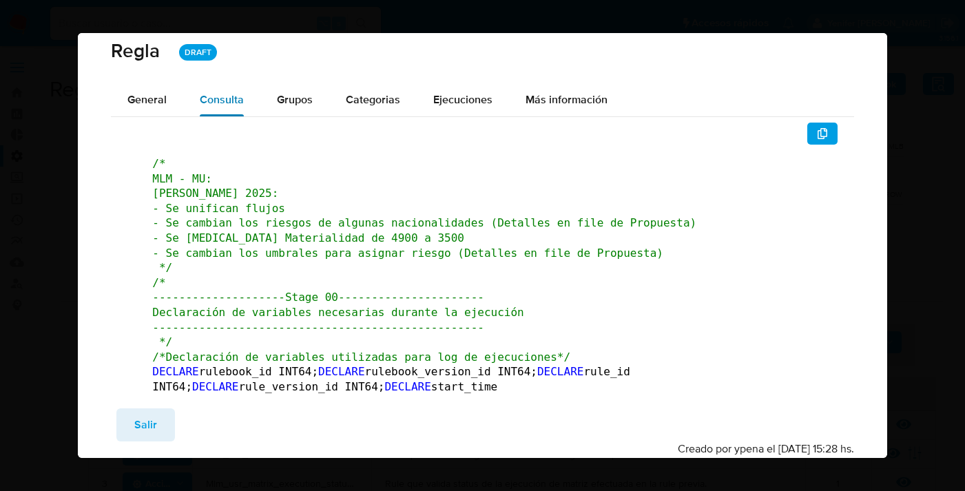
scroll to position [0, 0]
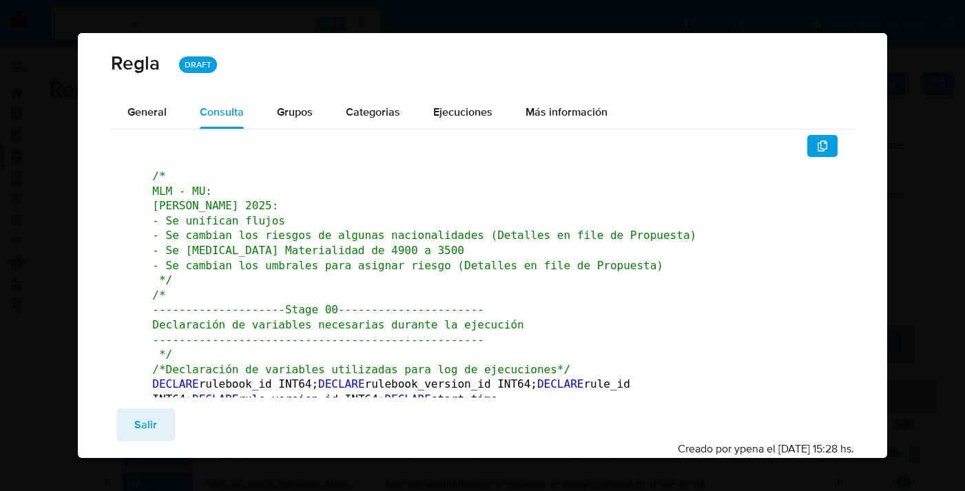
click at [303, 247] on span "/* MLM - MU: [PERSON_NAME] 2025: - Se unifican flujos - Se cambian los riesgos …" at bounding box center [424, 227] width 544 height 117
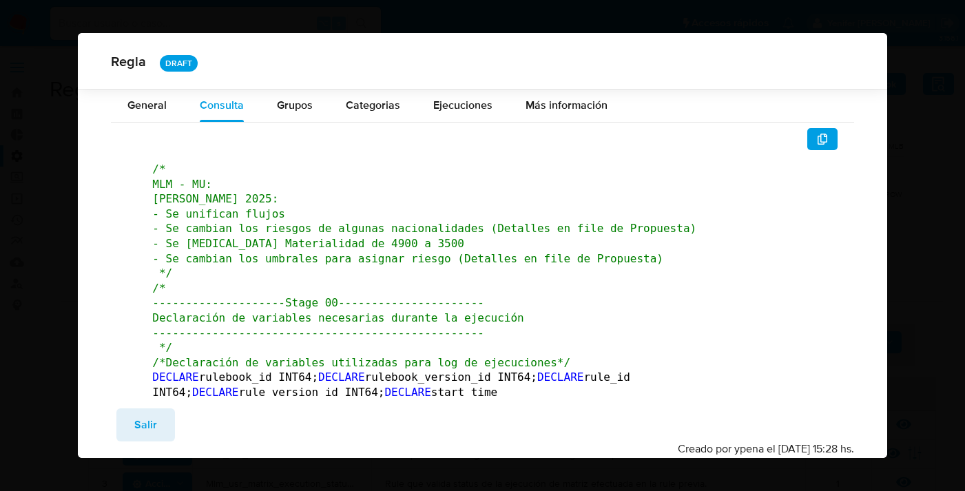
scroll to position [91606, 0]
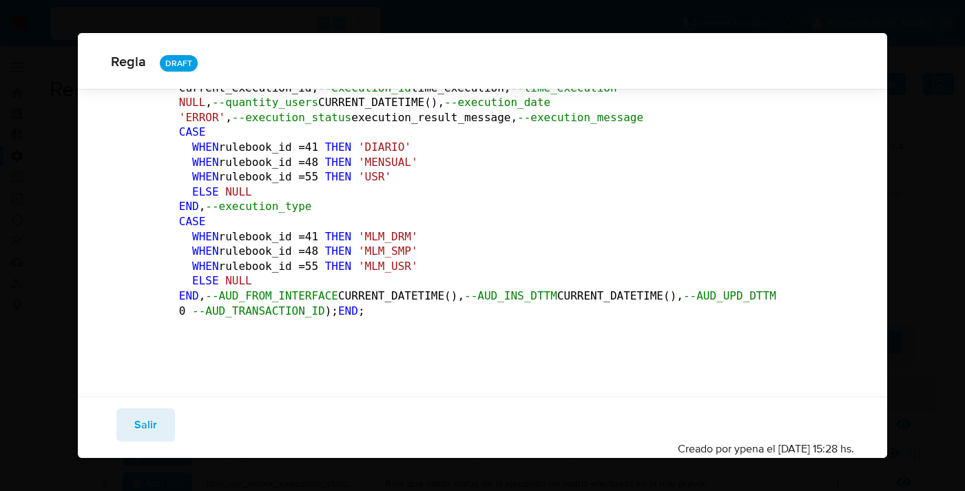
click at [153, 422] on span "Salir" at bounding box center [145, 425] width 23 height 30
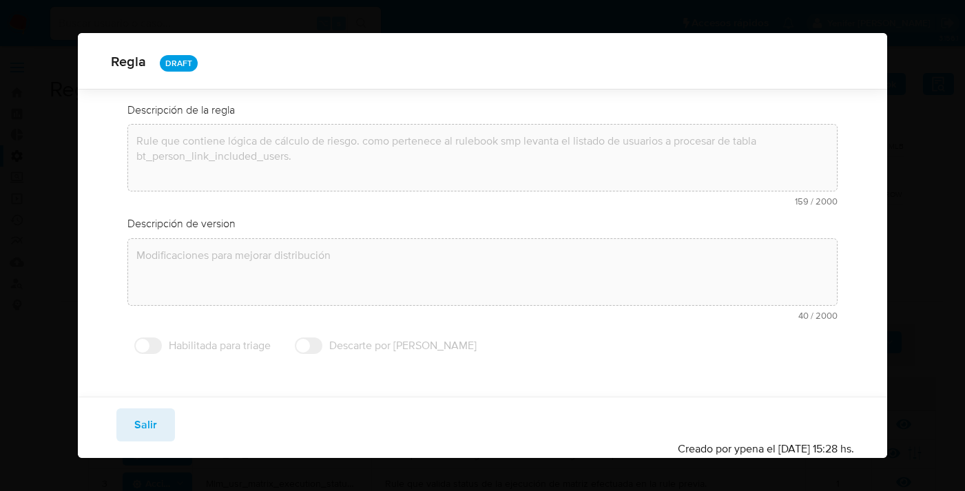
scroll to position [113, 0]
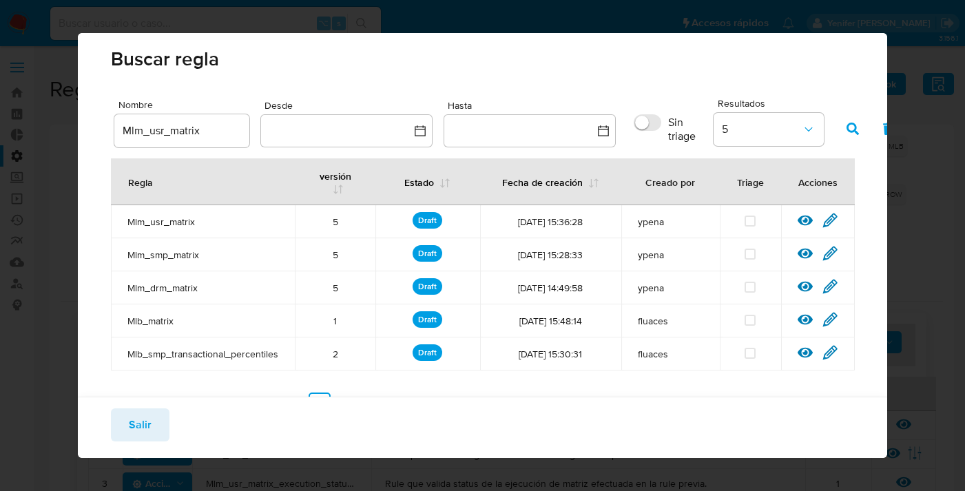
click at [160, 422] on button "Salir" at bounding box center [140, 424] width 59 height 33
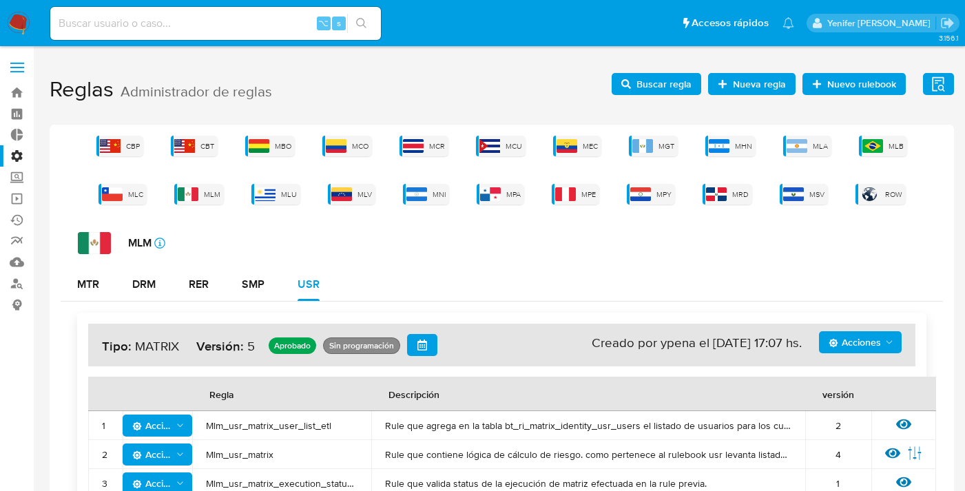
click at [665, 73] on span "Buscar regla" at bounding box center [663, 84] width 55 height 22
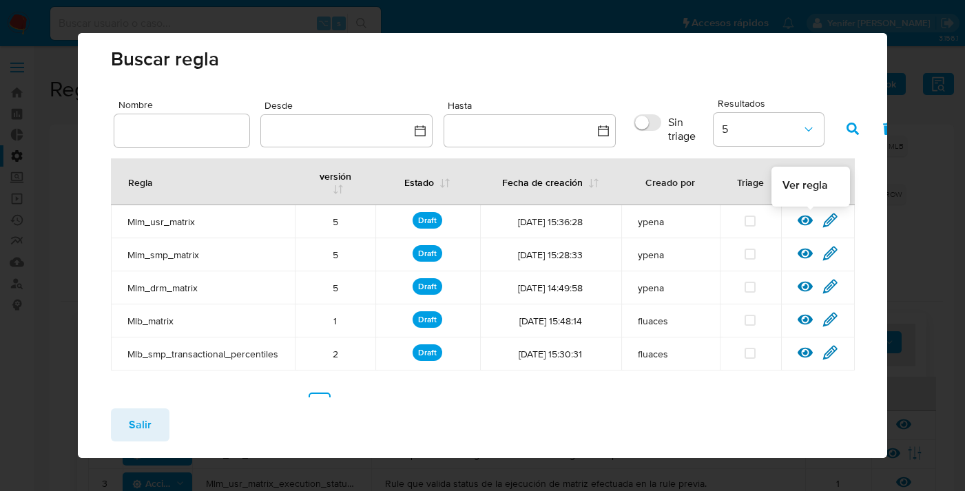
click at [807, 220] on icon at bounding box center [805, 221] width 15 height 10
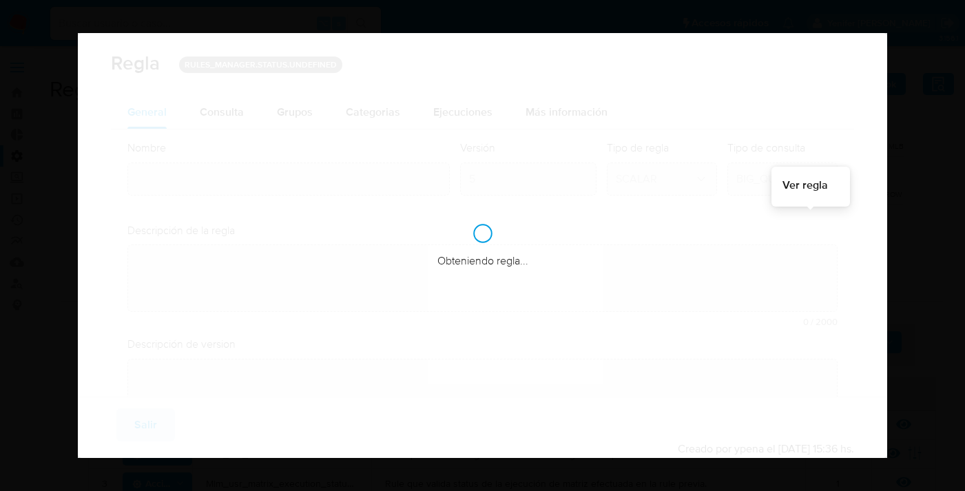
type input "Mlm_usr_matrix"
type textarea "Rule que contiene lógica de cálculo de riesgo. como pertenece al rulebook usr l…"
type textarea "Modificaciones para mejorar distribución"
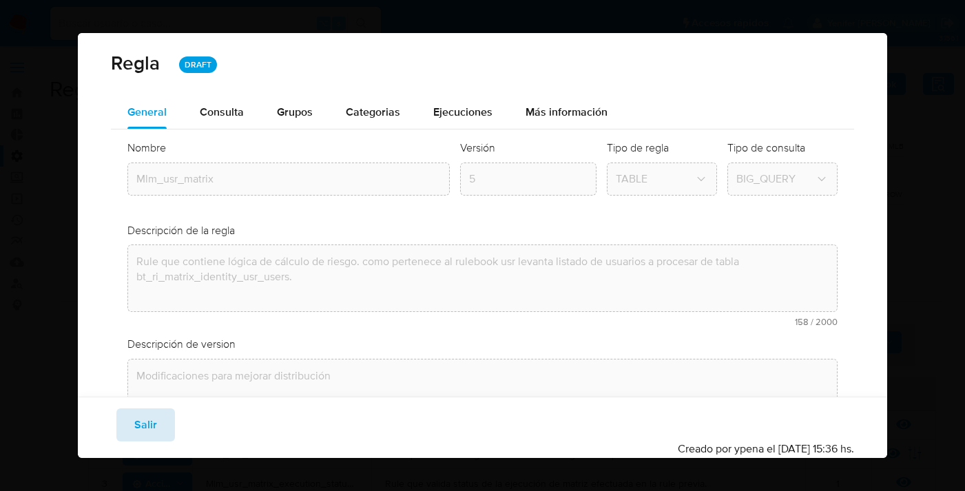
click at [158, 424] on button "Salir" at bounding box center [145, 424] width 59 height 33
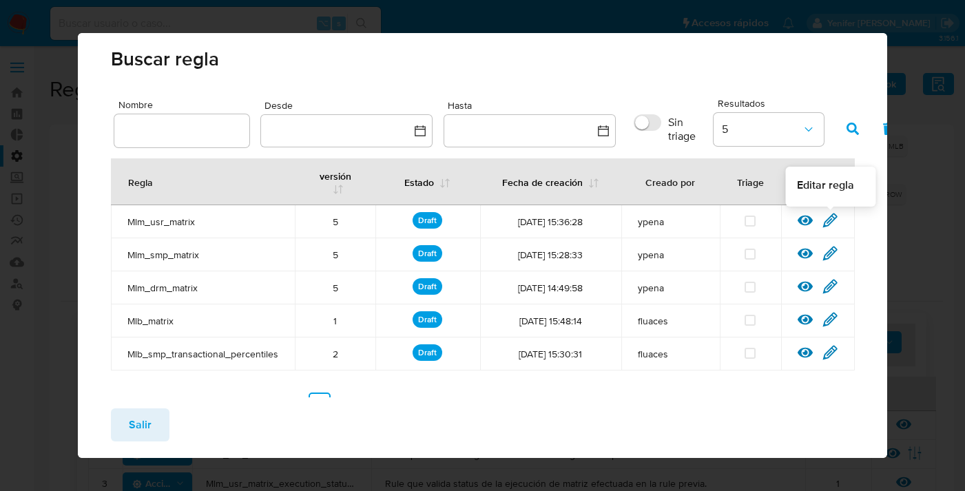
click at [833, 218] on icon at bounding box center [829, 220] width 15 height 15
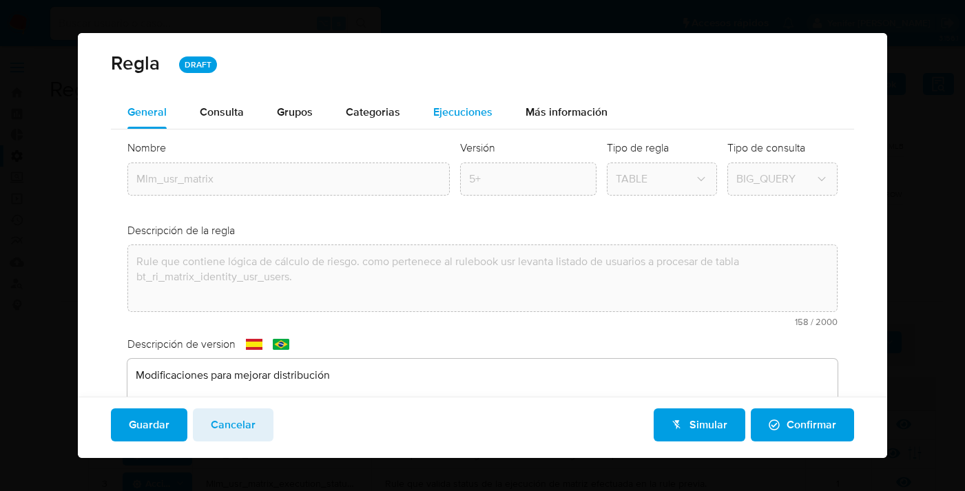
click at [467, 119] on span "Ejecuciones" at bounding box center [462, 112] width 59 height 16
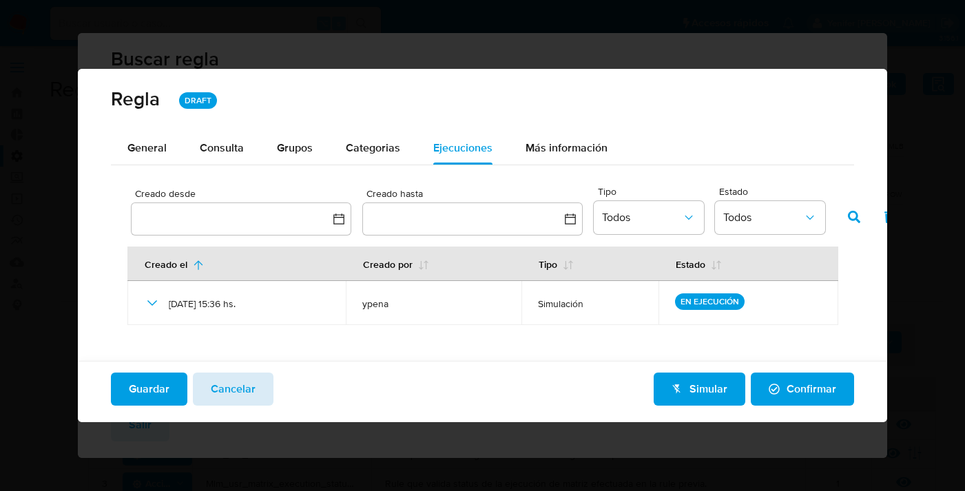
click at [249, 386] on span "Cancelar" at bounding box center [233, 389] width 45 height 30
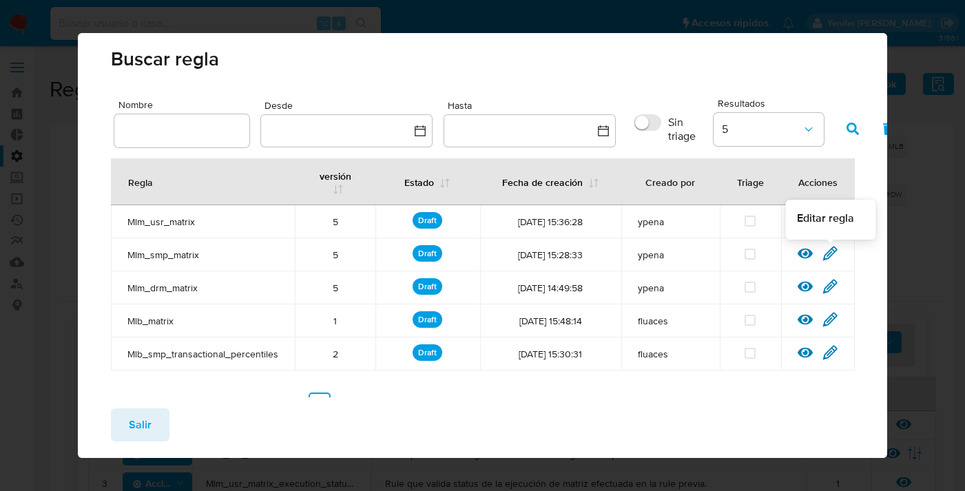
click at [830, 255] on icon at bounding box center [830, 253] width 13 height 13
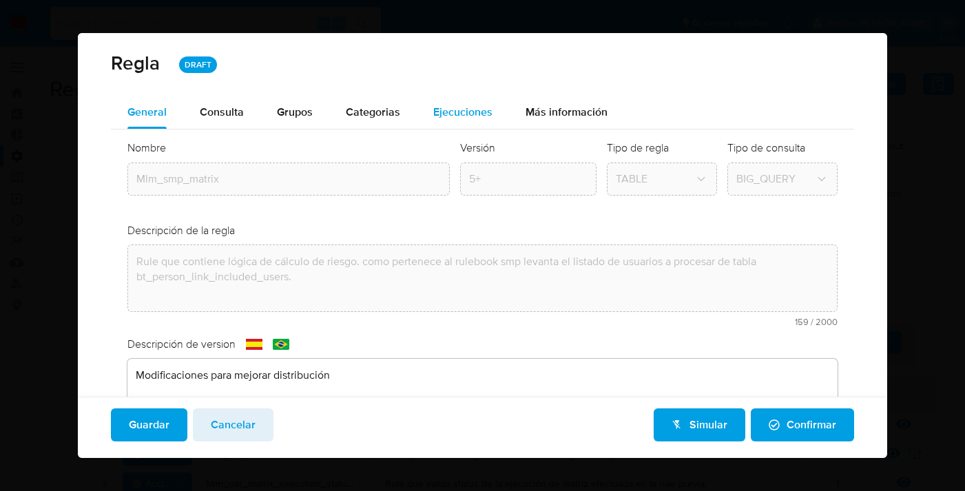
click at [468, 116] on span "Ejecuciones" at bounding box center [462, 112] width 59 height 16
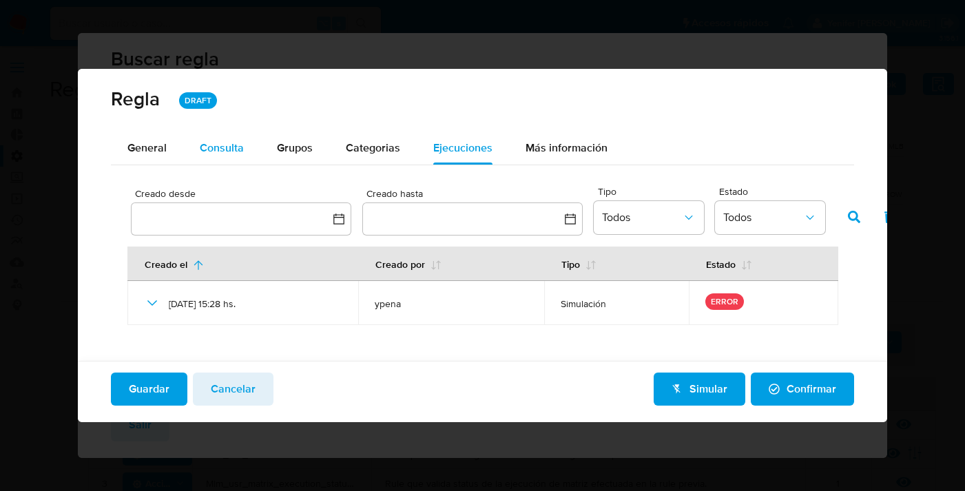
click at [217, 149] on span "Consulta" at bounding box center [222, 148] width 44 height 16
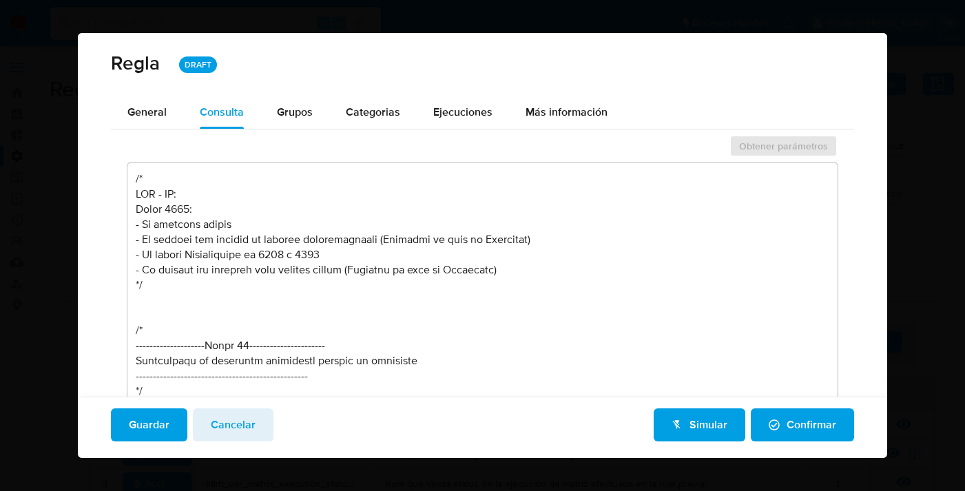
click at [227, 271] on textarea at bounding box center [482, 312] width 710 height 298
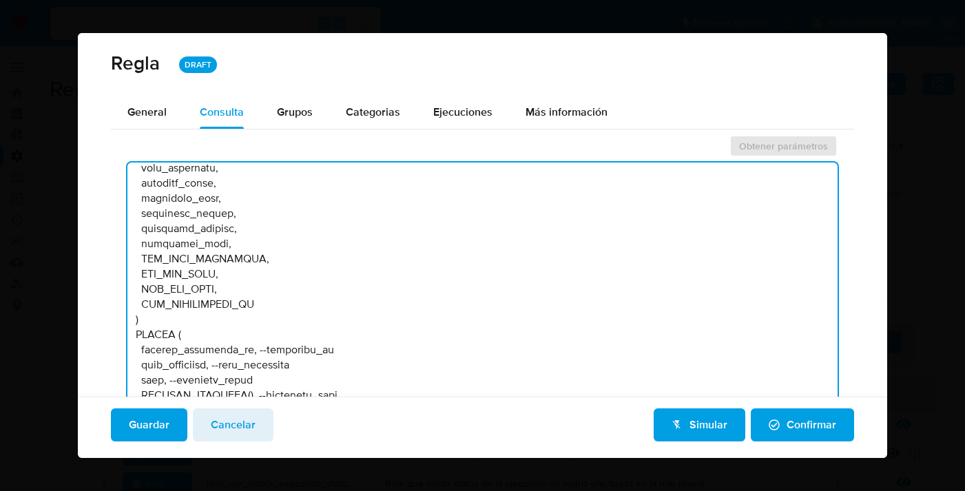
scroll to position [39457, 0]
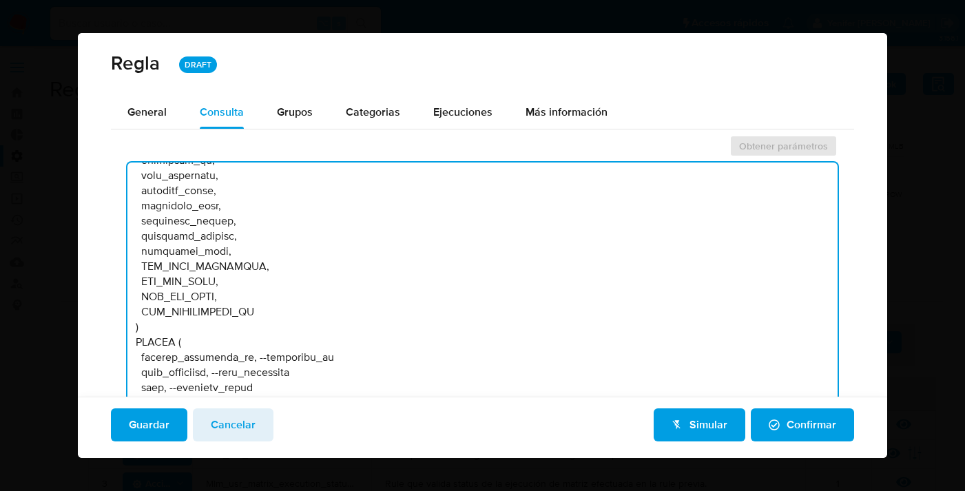
click at [459, 221] on textarea at bounding box center [482, 312] width 710 height 298
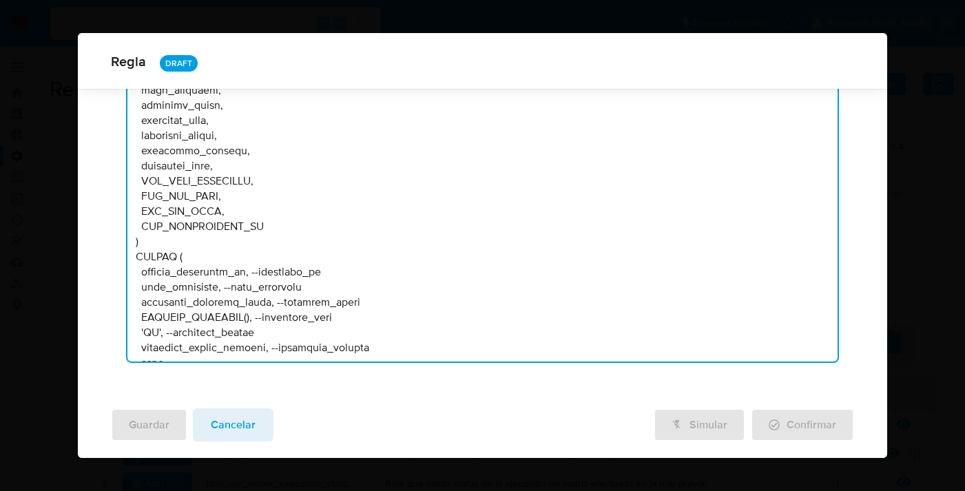
scroll to position [38757, 0]
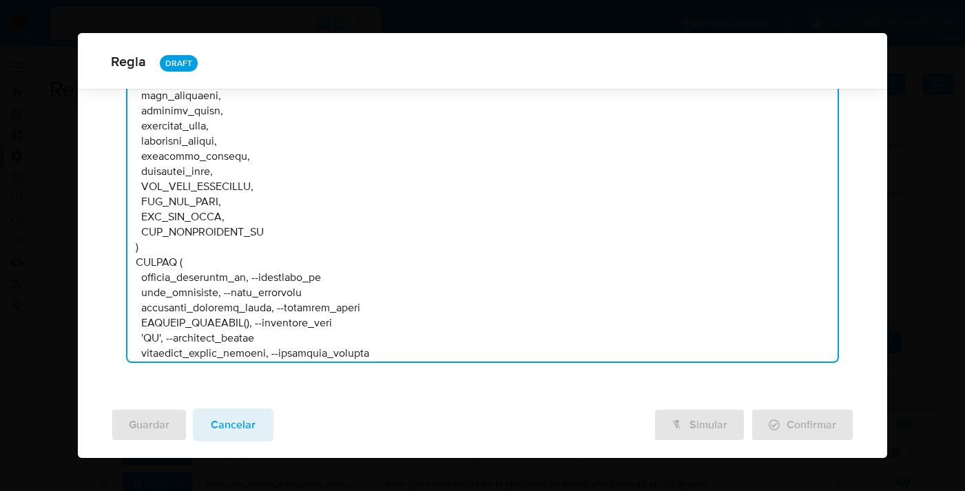
click at [457, 167] on textarea at bounding box center [482, 213] width 710 height 298
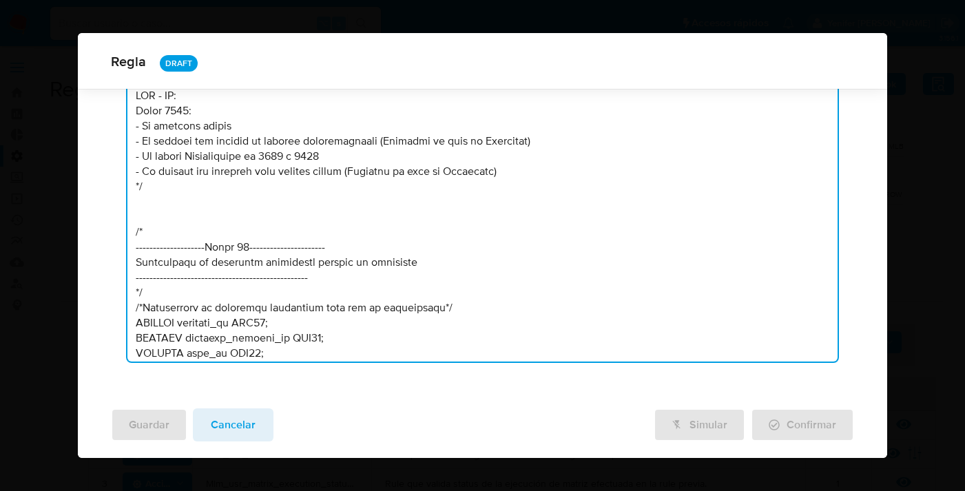
scroll to position [0, 0]
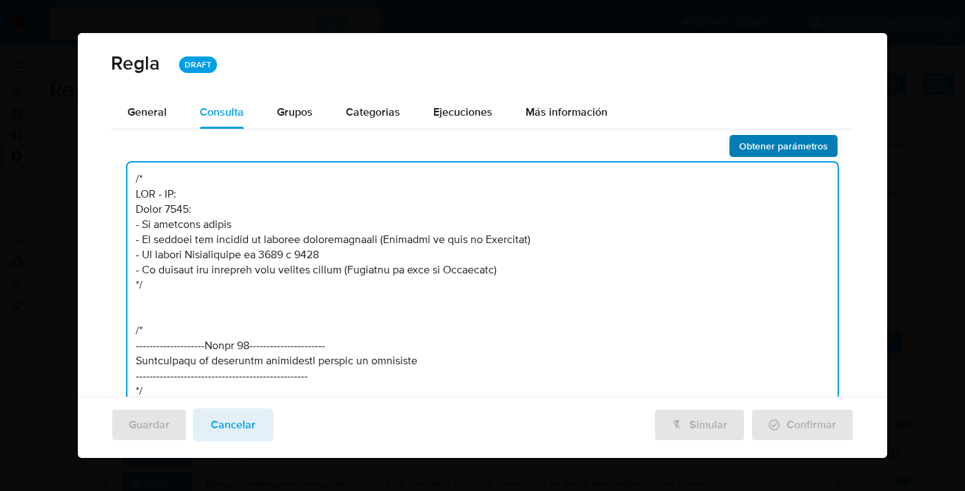
type textarea "/* LOR - IP: Dolor 7014: - Si ametcons adipis - El seddoei tem incidid ut labor…"
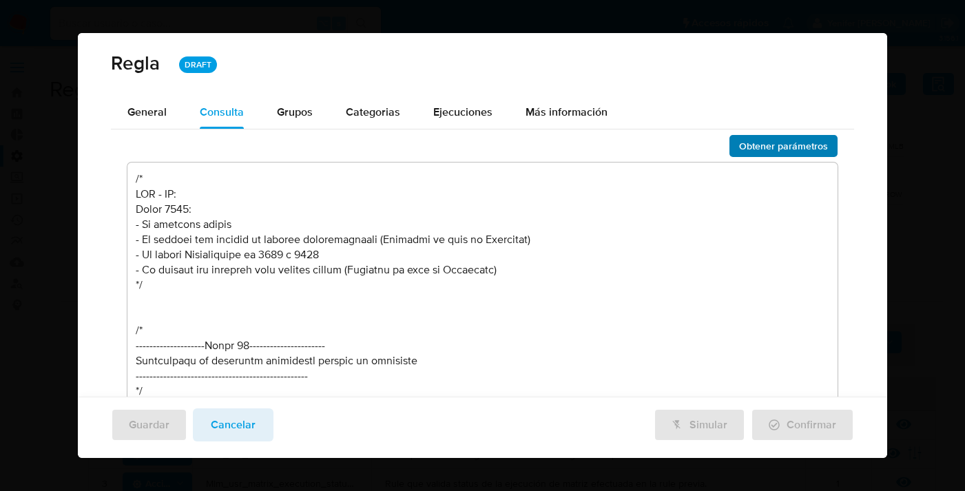
click at [809, 145] on span "Obtener parámetros" at bounding box center [783, 145] width 89 height 19
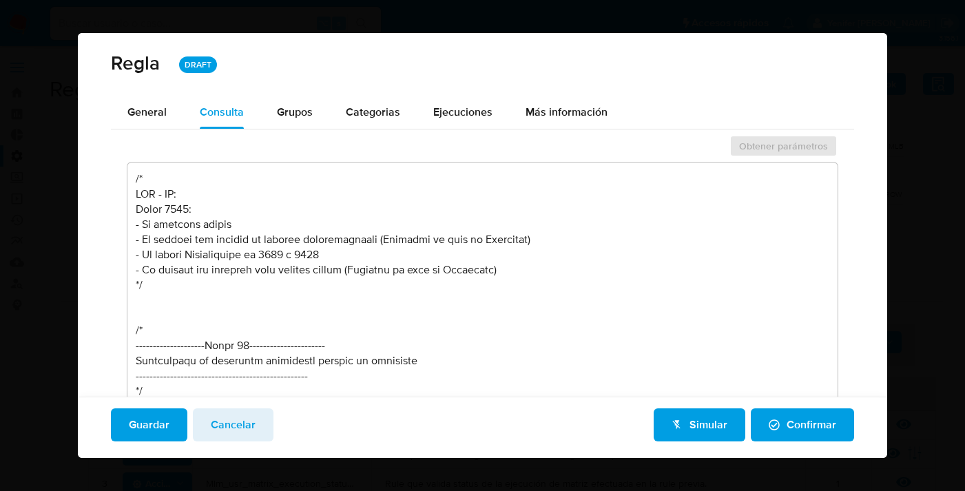
click at [189, 430] on div "Guardar Cancelar Simular Confirmar" at bounding box center [482, 424] width 743 height 33
click at [164, 430] on span "Guardar" at bounding box center [149, 425] width 41 height 30
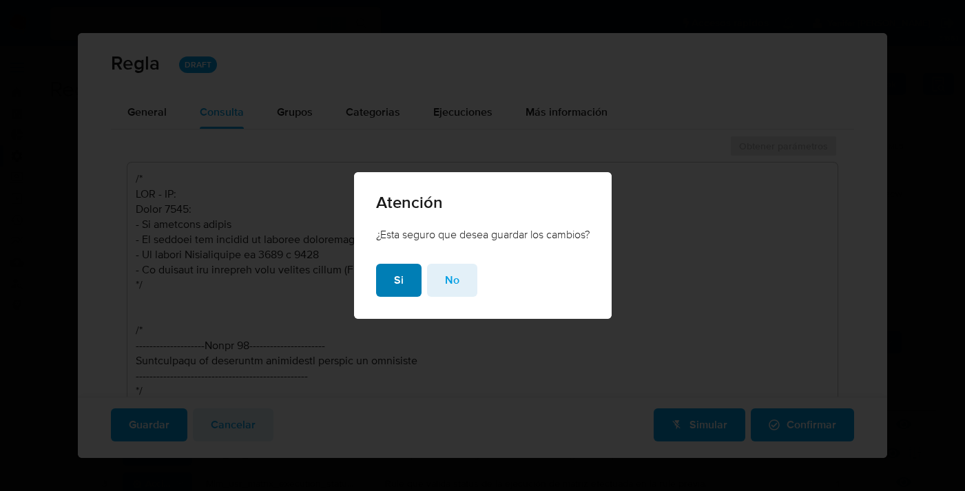
click at [409, 284] on button "Si" at bounding box center [398, 280] width 45 height 33
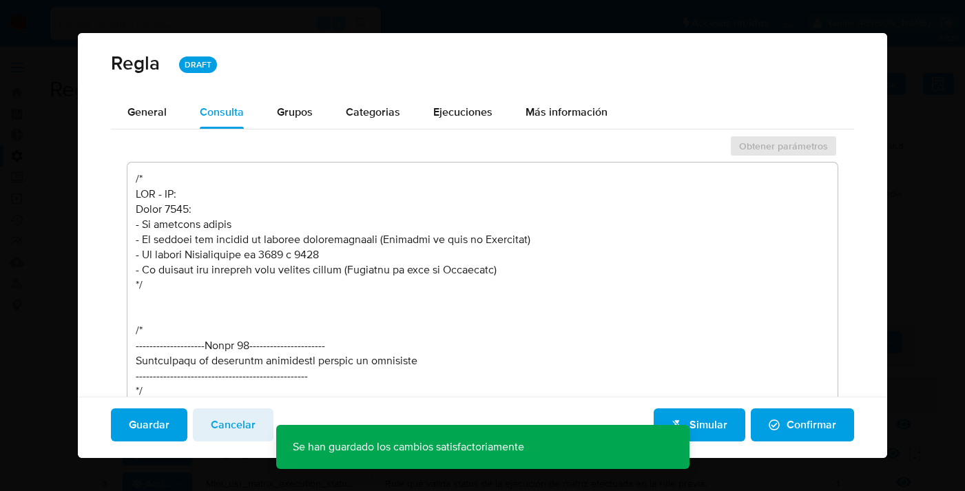
click at [718, 427] on span "Simular" at bounding box center [699, 425] width 56 height 30
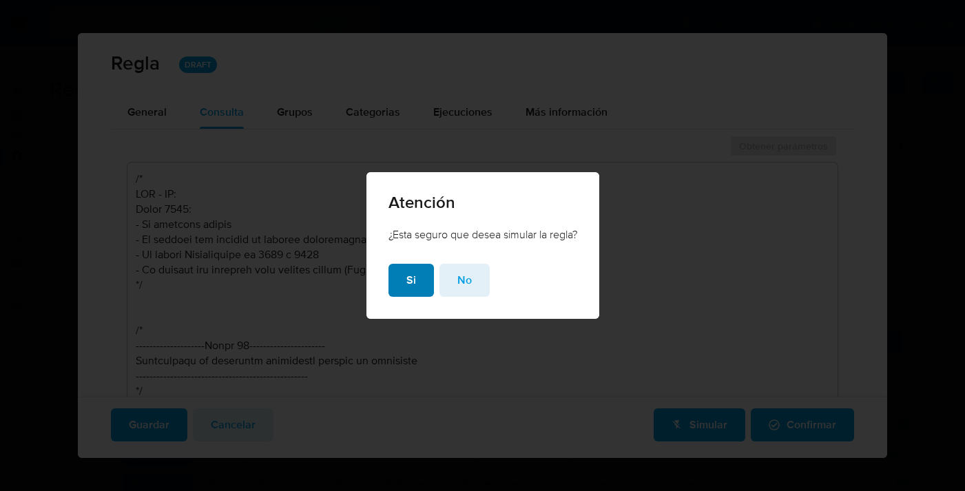
click at [415, 278] on button "Si" at bounding box center [410, 280] width 45 height 33
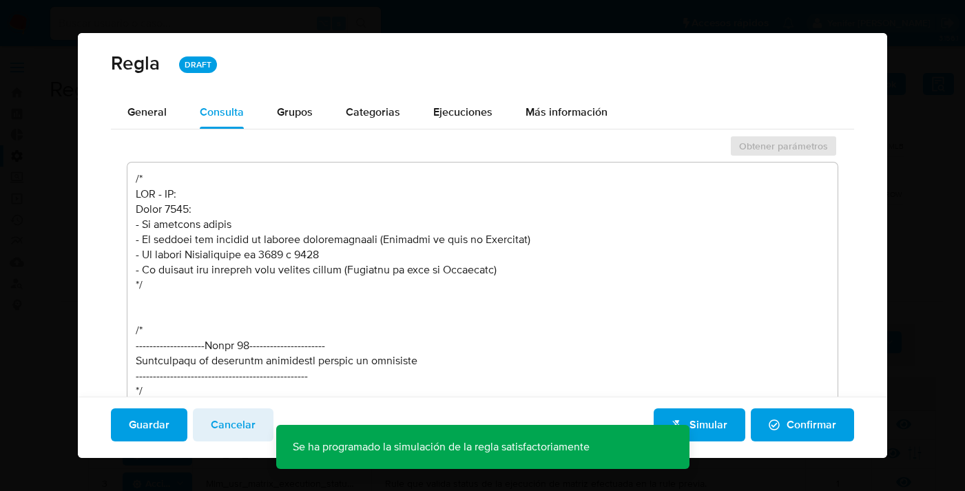
click at [230, 429] on span "Cancelar" at bounding box center [233, 425] width 45 height 30
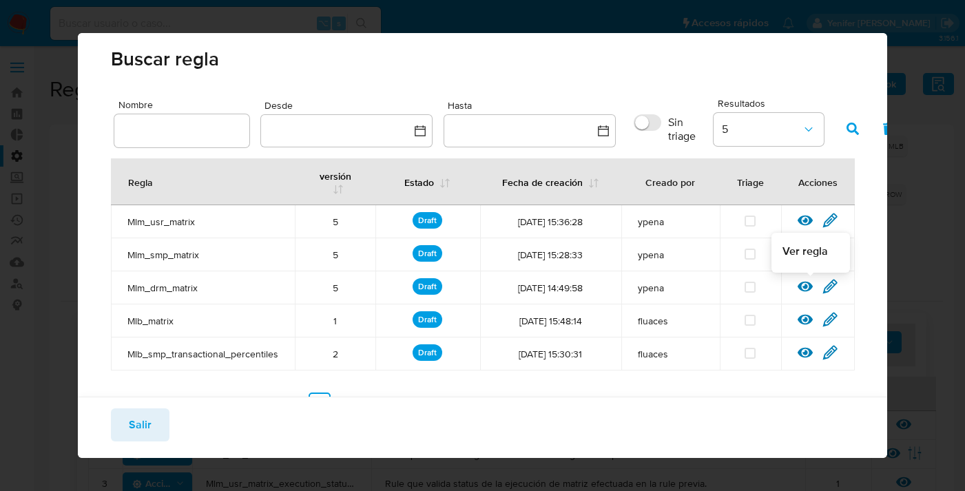
click at [809, 287] on icon at bounding box center [805, 287] width 15 height 10
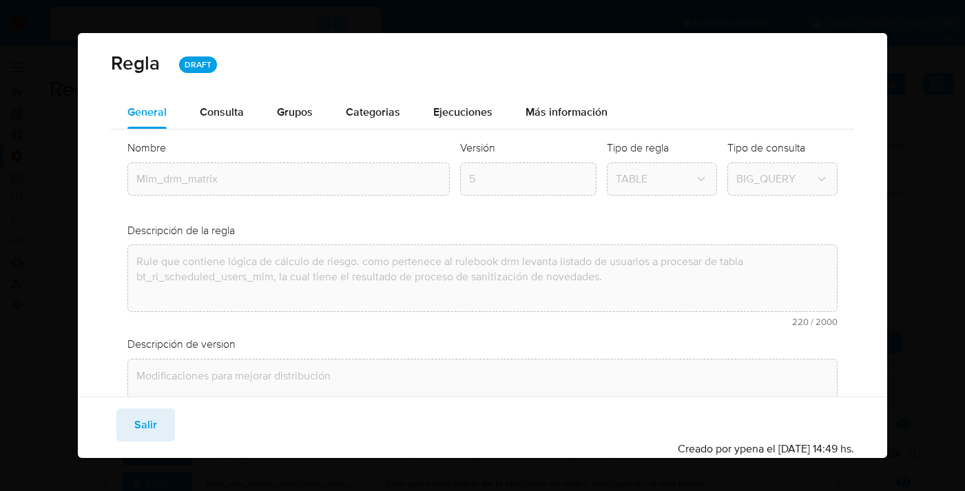
click at [450, 108] on span "Ejecuciones" at bounding box center [462, 112] width 59 height 16
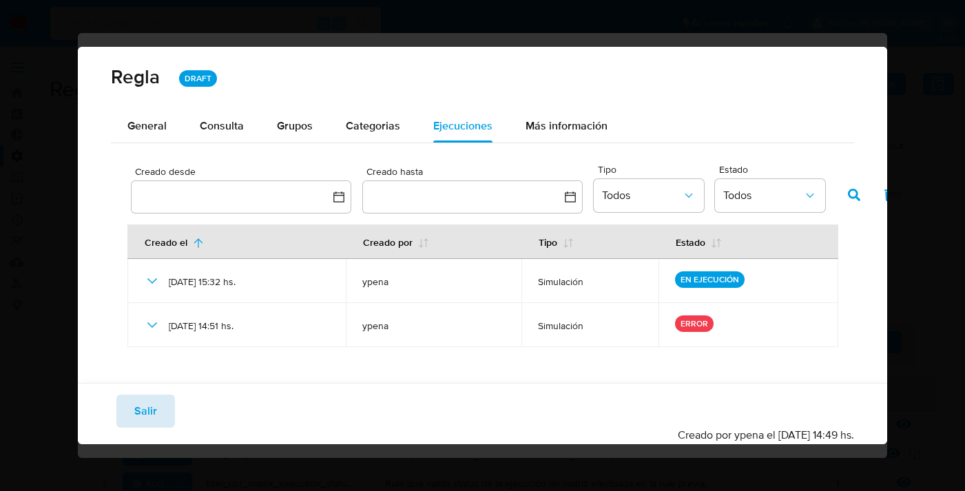
click at [143, 418] on span "Salir" at bounding box center [145, 411] width 23 height 30
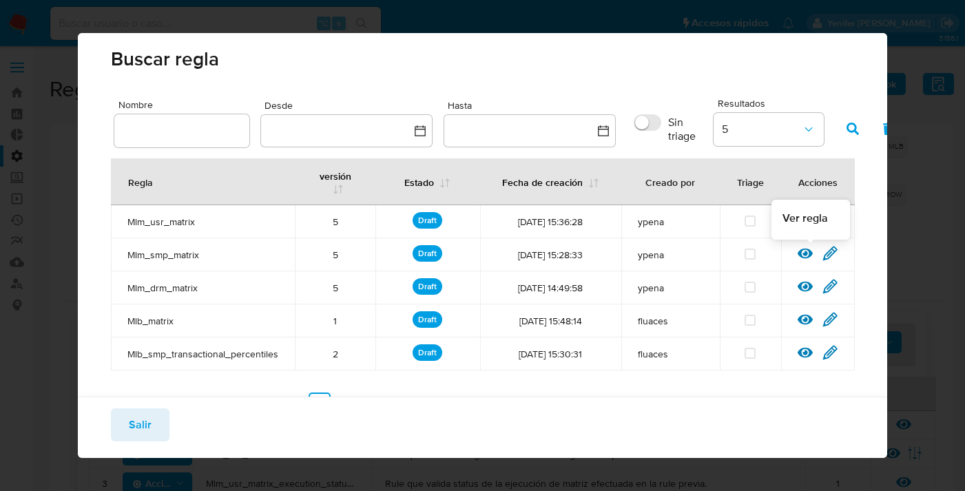
click at [815, 261] on div at bounding box center [810, 258] width 25 height 14
click at [806, 249] on icon at bounding box center [805, 254] width 15 height 10
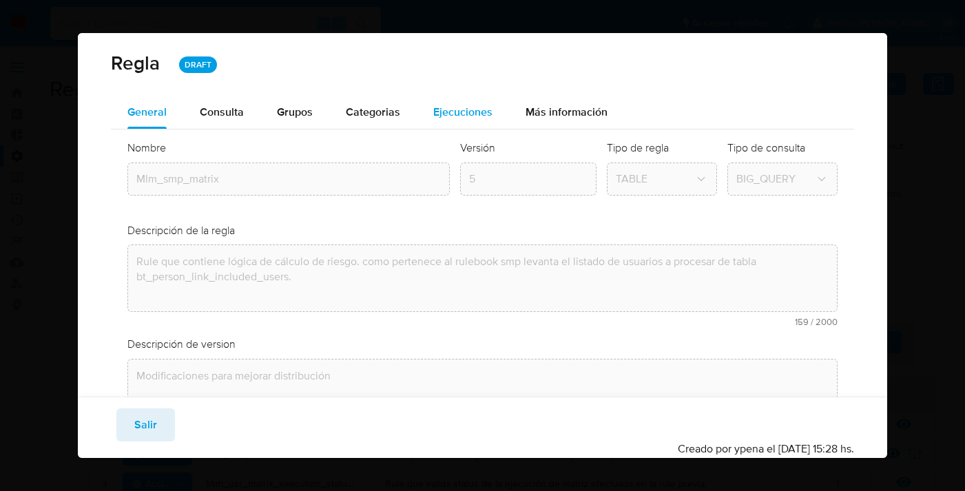
click at [472, 110] on span "Ejecuciones" at bounding box center [462, 112] width 59 height 16
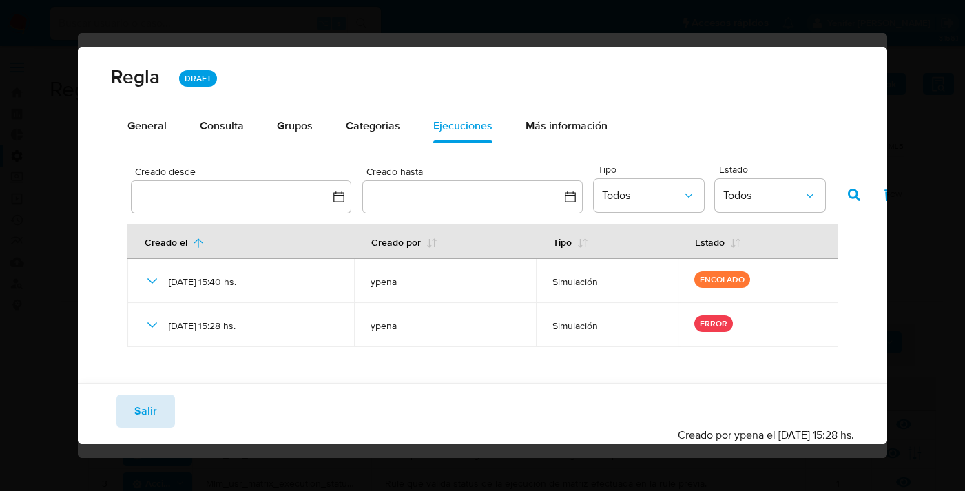
click at [150, 417] on span "Salir" at bounding box center [145, 411] width 23 height 30
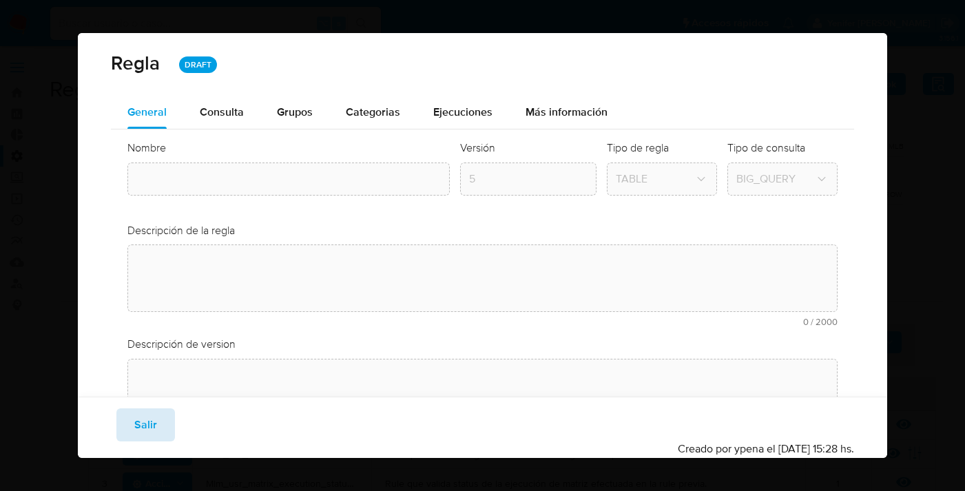
type input "Mlm_smp_matrix"
type textarea "Rule que contiene lógica de cálculo de riesgo. como pertenece al rulebook smp l…"
type textarea "Modificaciones para mejorar distribución"
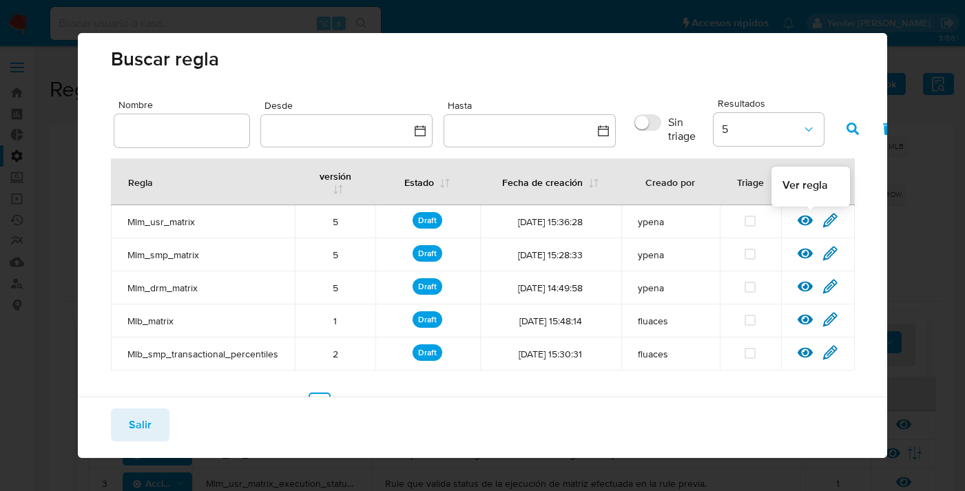
click at [811, 219] on icon at bounding box center [805, 221] width 15 height 10
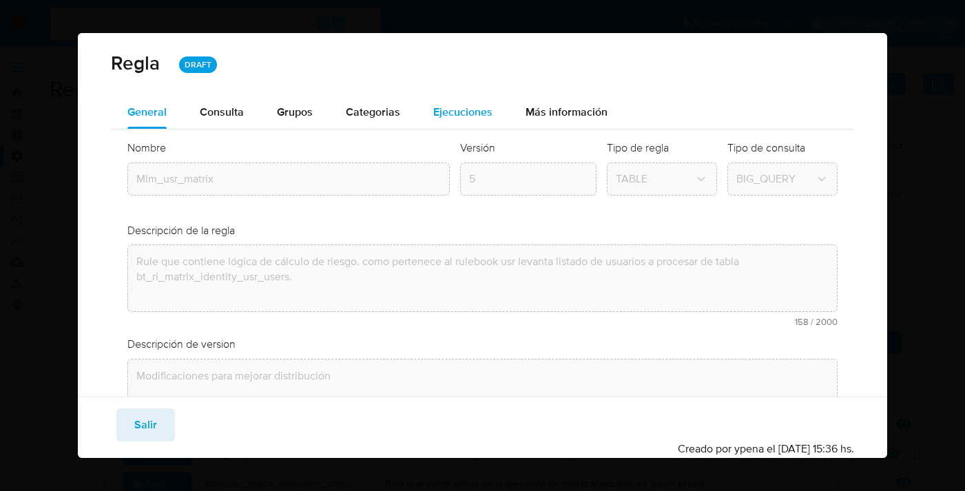
click at [456, 111] on span "Ejecuciones" at bounding box center [462, 112] width 59 height 16
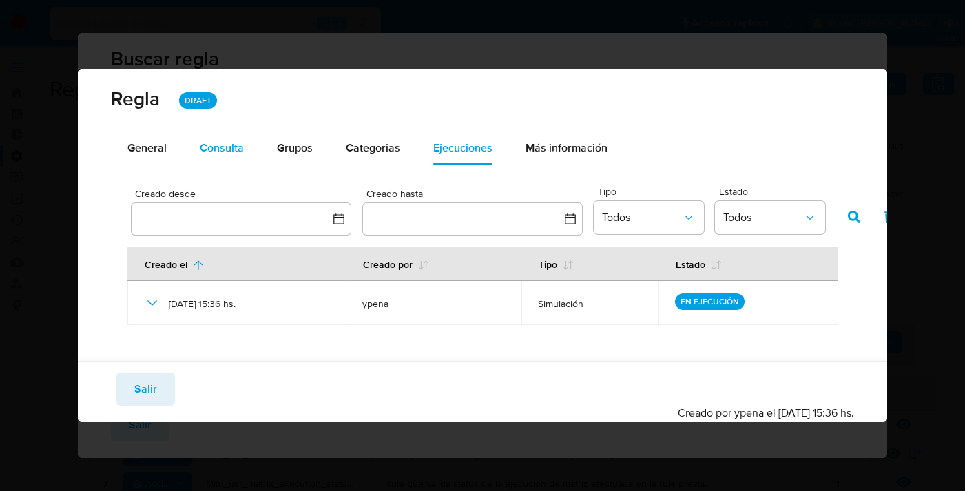
click at [218, 145] on span "Consulta" at bounding box center [222, 148] width 44 height 16
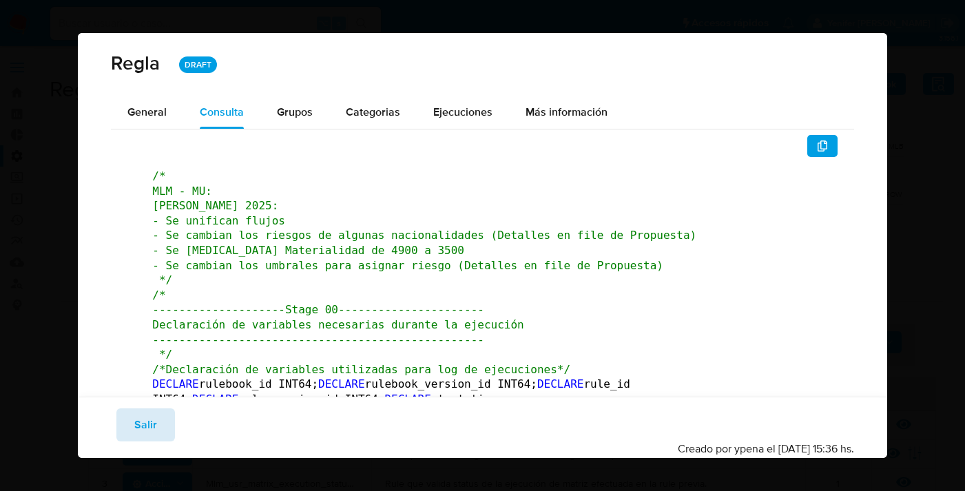
click at [143, 425] on span "Salir" at bounding box center [145, 425] width 23 height 30
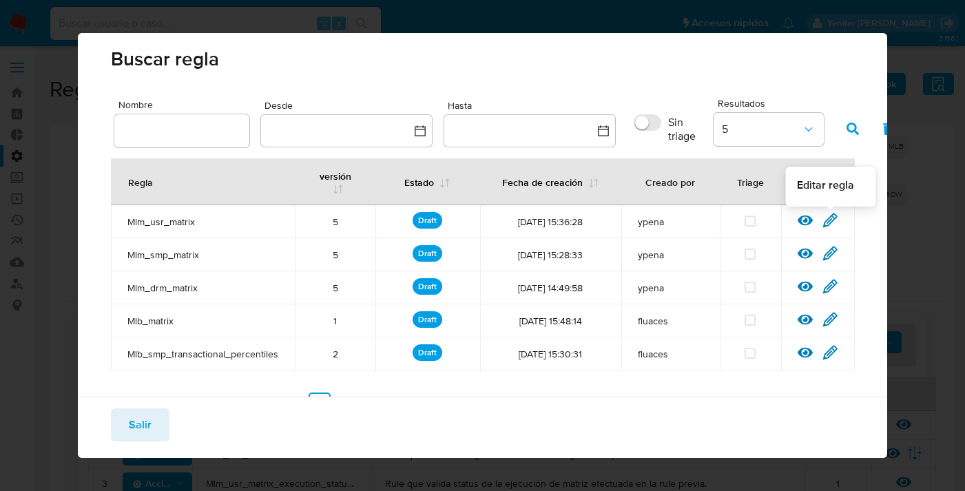
click at [834, 214] on icon at bounding box center [830, 219] width 13 height 13
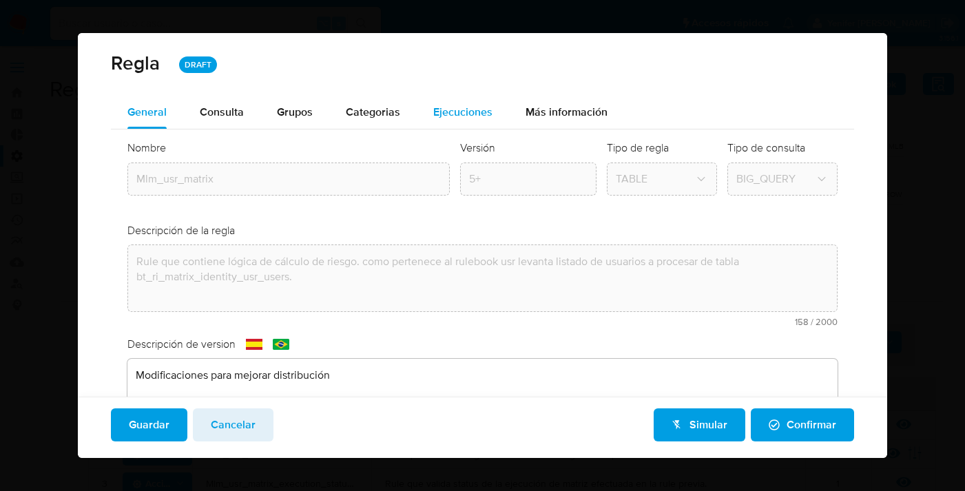
click at [452, 112] on span "Ejecuciones" at bounding box center [462, 112] width 59 height 16
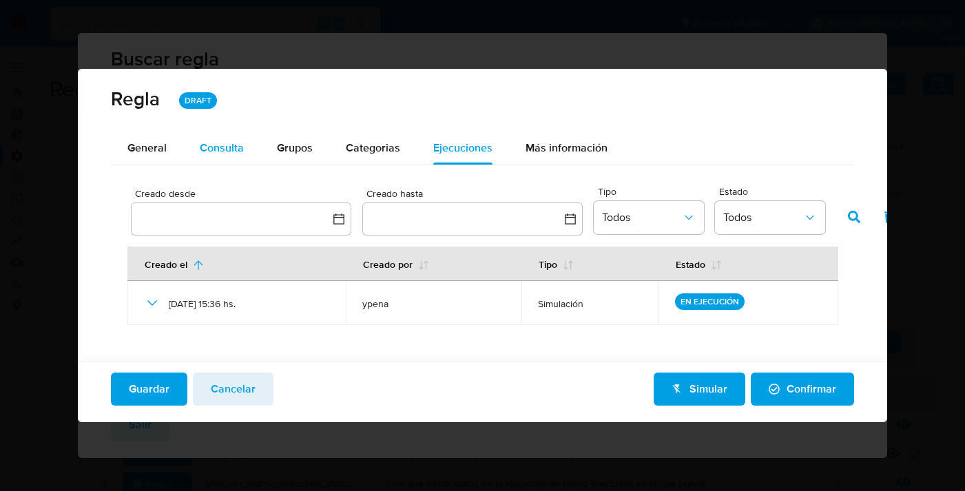
click at [201, 140] on span "Consulta" at bounding box center [222, 148] width 44 height 16
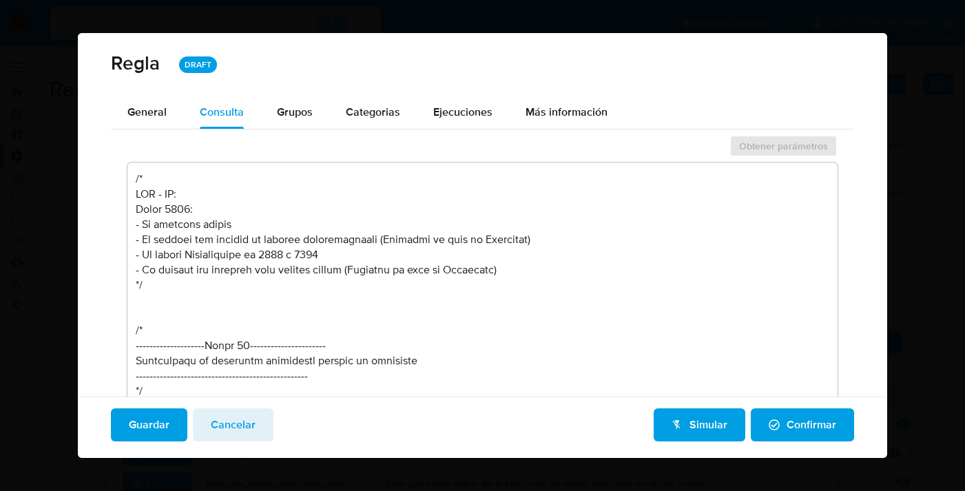
click at [305, 331] on textarea at bounding box center [482, 312] width 710 height 298
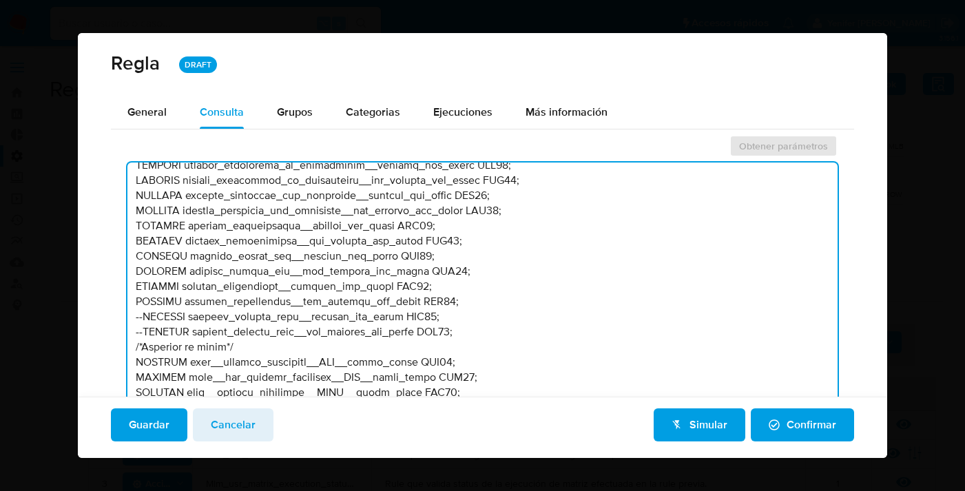
scroll to position [928, 0]
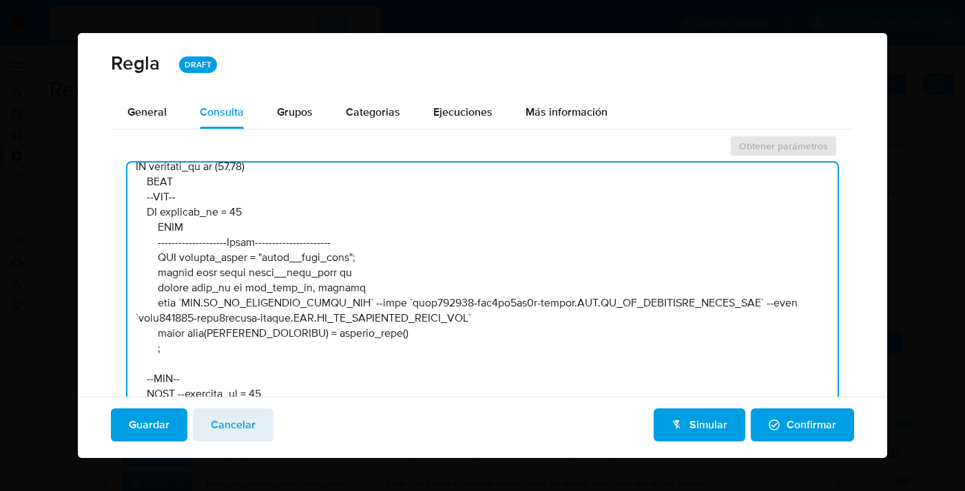
click at [368, 282] on textarea at bounding box center [482, 312] width 710 height 298
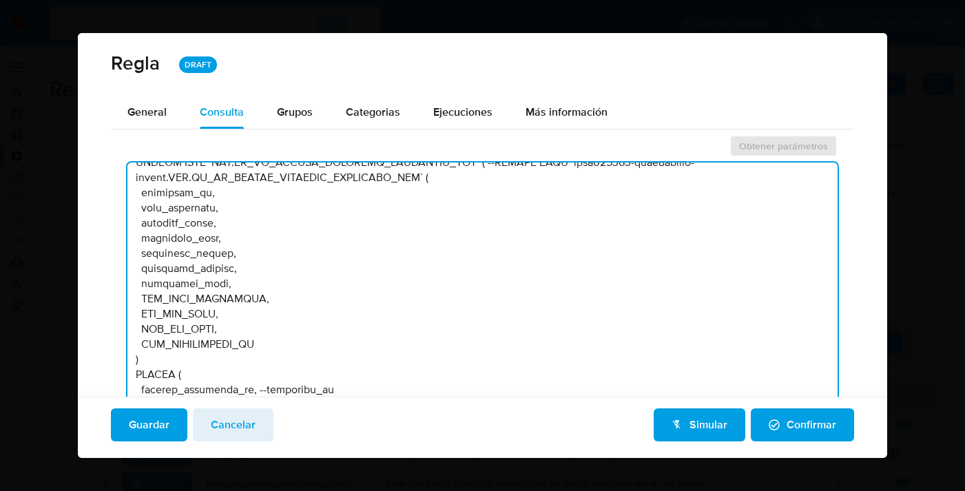
scroll to position [39391, 0]
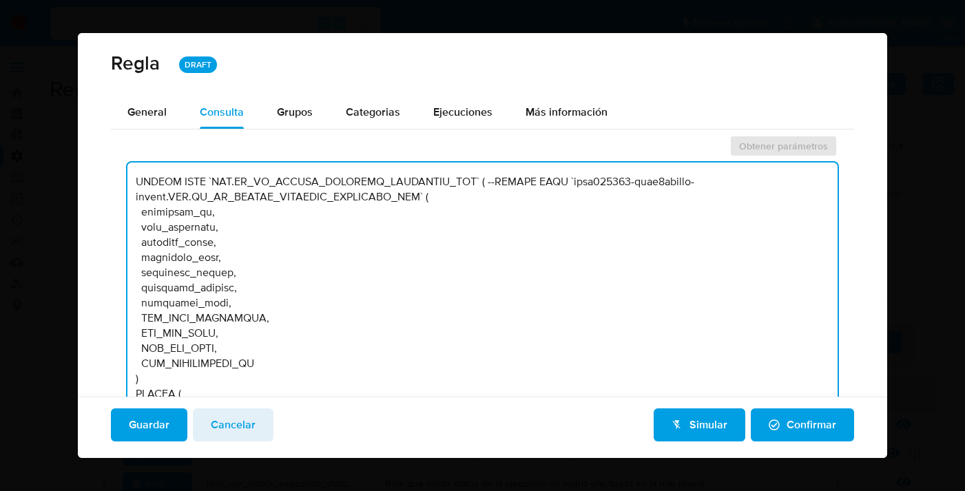
click at [459, 286] on textarea at bounding box center [482, 312] width 710 height 298
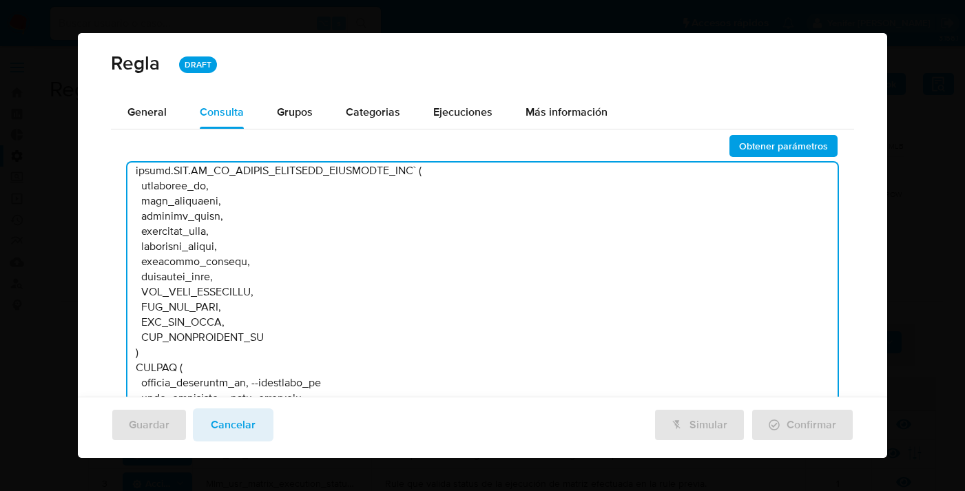
scroll to position [38762, 0]
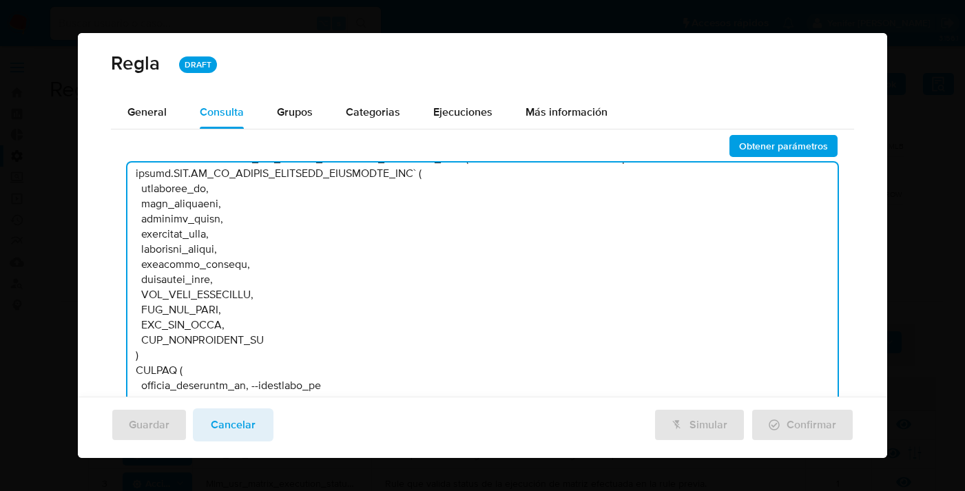
click at [460, 264] on textarea at bounding box center [482, 312] width 710 height 298
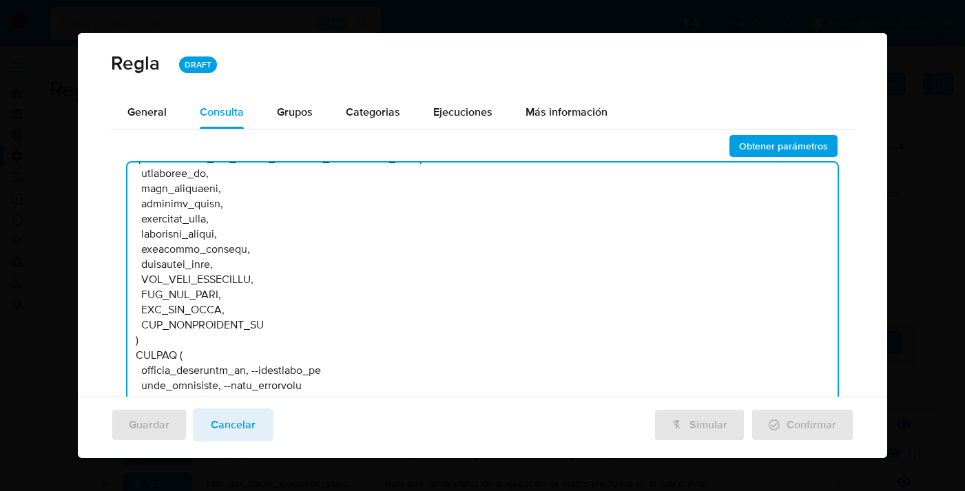
click at [470, 267] on textarea at bounding box center [482, 312] width 710 height 298
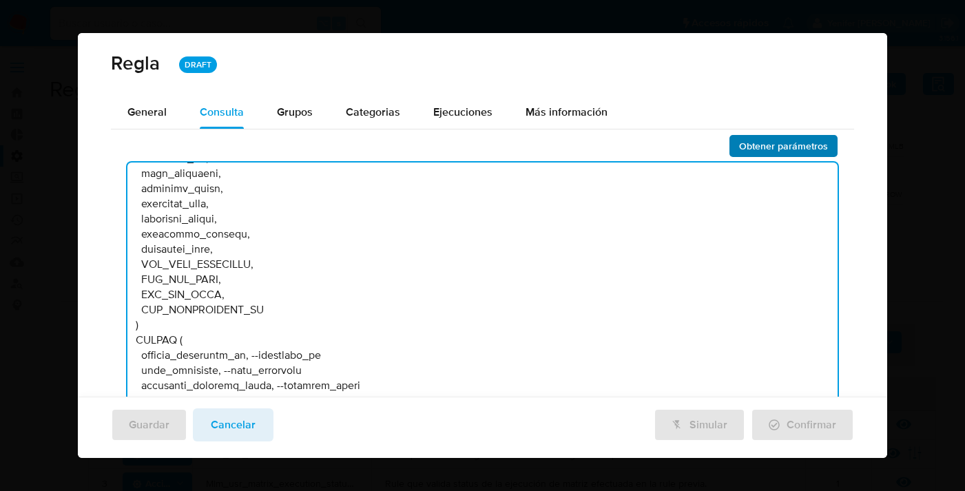
type textarea "/* LOR - IP: Dolor 7014: - Si ametcons adipis - El seddoei tem incidid ut labor…"
click at [755, 152] on span "Obtener parámetros" at bounding box center [783, 145] width 89 height 19
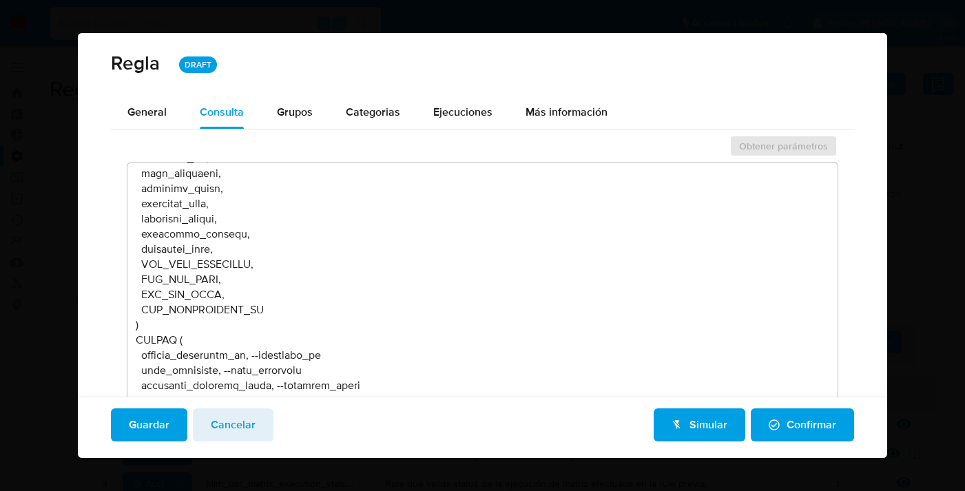
click at [148, 431] on span "Guardar" at bounding box center [149, 425] width 41 height 30
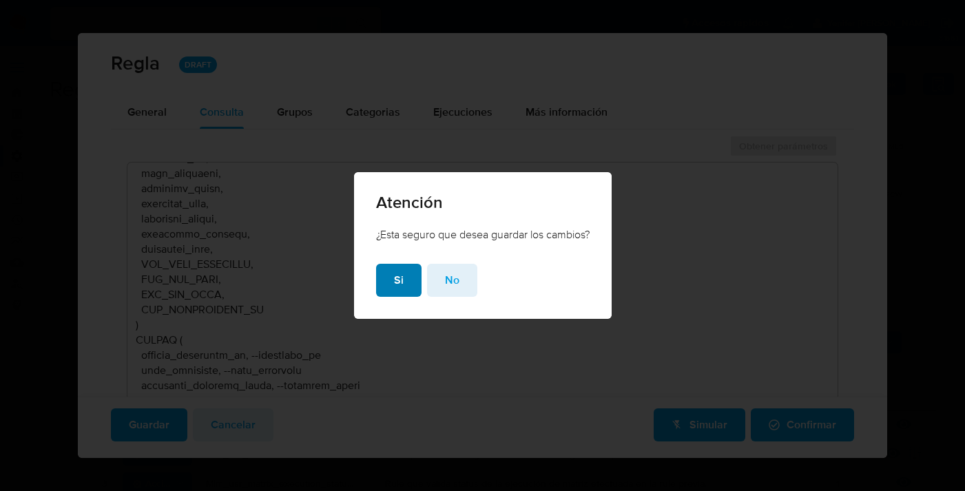
click at [394, 283] on span "Si" at bounding box center [399, 280] width 10 height 30
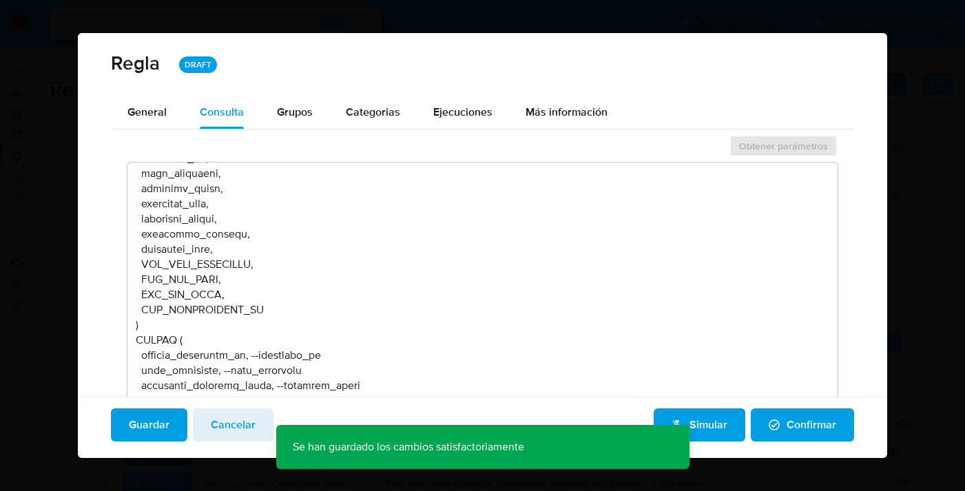
click at [712, 426] on span "Simular" at bounding box center [699, 425] width 56 height 30
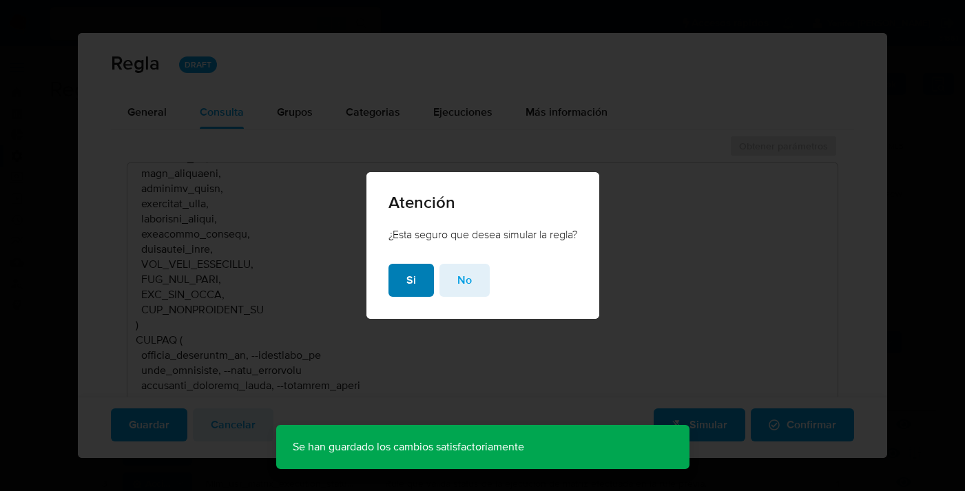
click at [400, 282] on button "Si" at bounding box center [410, 280] width 45 height 33
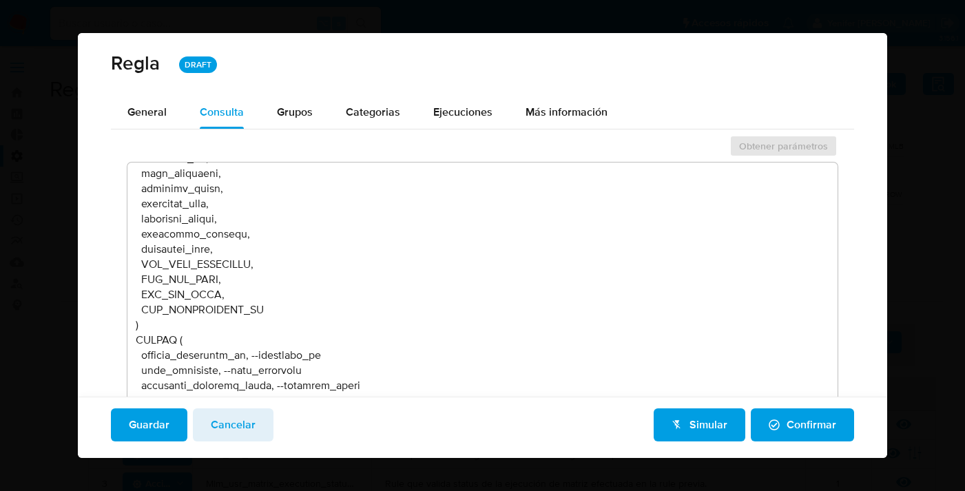
click at [244, 419] on span "Cancelar" at bounding box center [233, 425] width 45 height 30
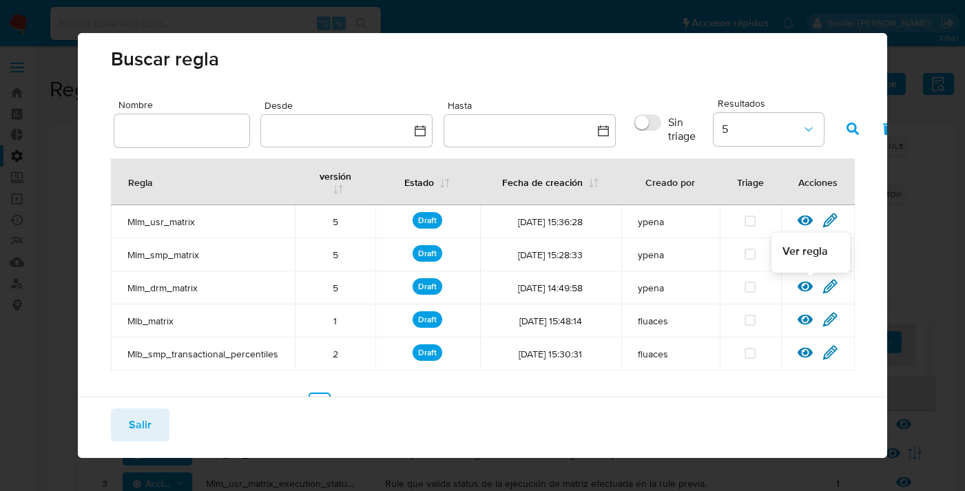
click at [808, 284] on icon at bounding box center [805, 286] width 15 height 15
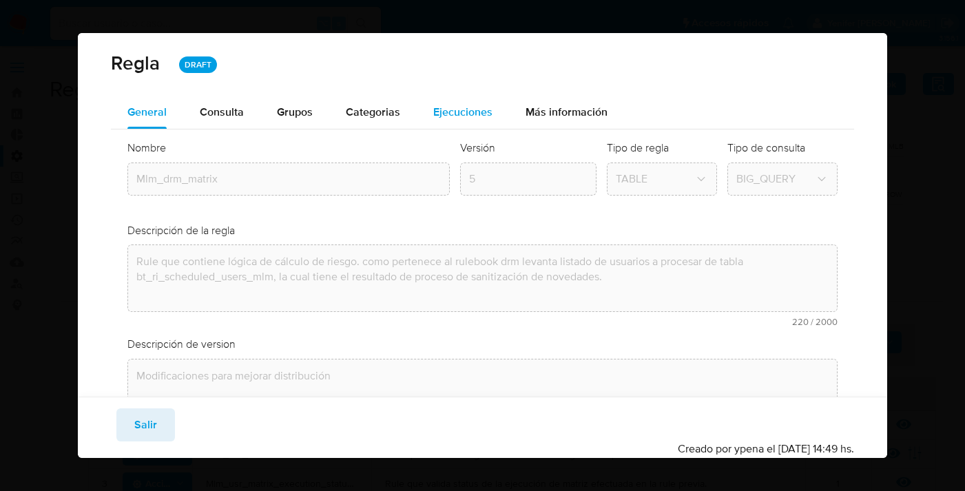
click at [455, 103] on div "Ejecuciones" at bounding box center [462, 112] width 59 height 33
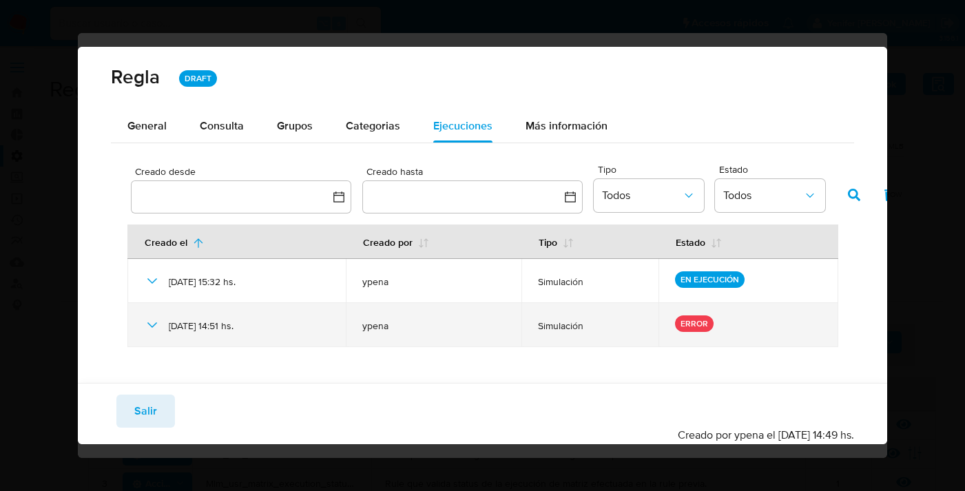
click at [150, 322] on icon at bounding box center [152, 325] width 17 height 17
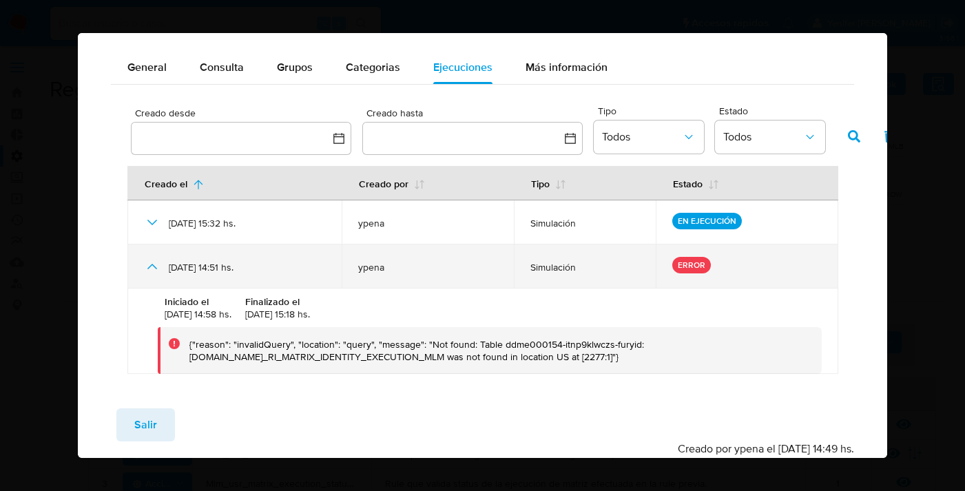
scroll to position [56, 0]
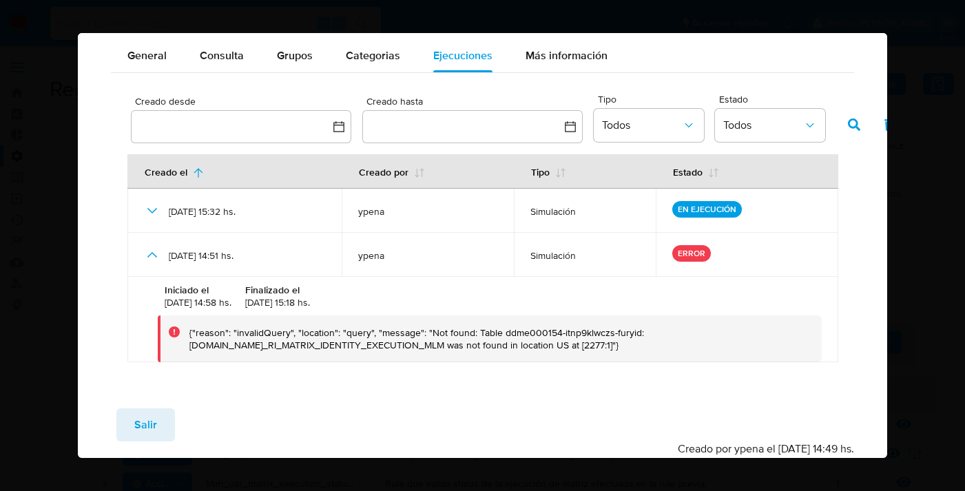
click at [384, 348] on div "{"reason": "invalidQuery", "location": "query", "message": "Not found: Table dd…" at bounding box center [499, 338] width 621 height 25
click at [222, 59] on span "Consulta" at bounding box center [222, 56] width 44 height 16
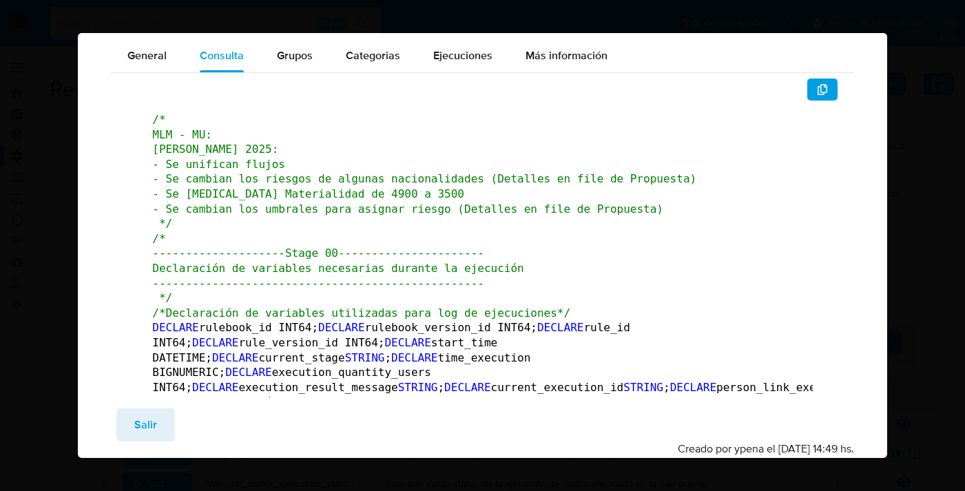
drag, startPoint x: 222, startPoint y: 59, endPoint x: 340, endPoint y: 248, distance: 222.8
click at [340, 230] on span "/* MLM - MU: [PERSON_NAME] 2025: - Se unifican flujos - Se cambian los riesgos …" at bounding box center [424, 171] width 544 height 117
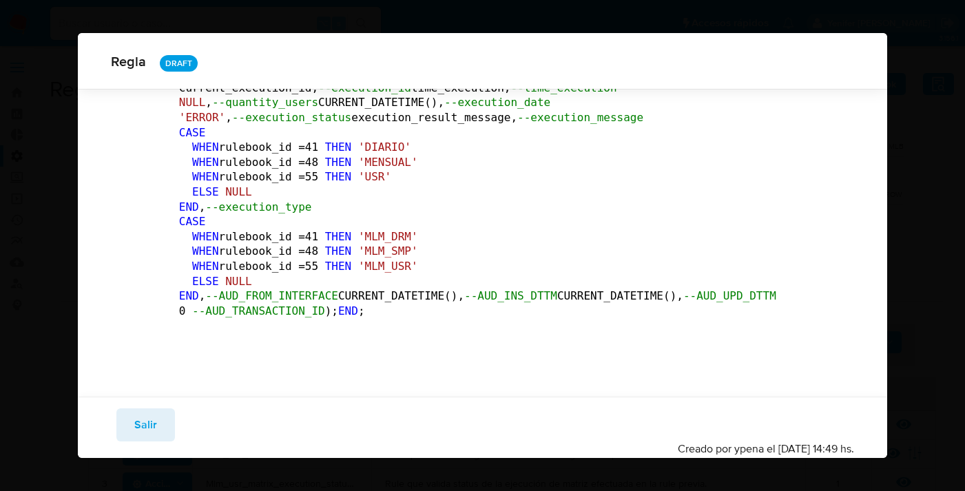
scroll to position [92384, 0]
drag, startPoint x: 161, startPoint y: 307, endPoint x: 486, endPoint y: 295, distance: 324.6
click at [142, 417] on span "Salir" at bounding box center [145, 425] width 23 height 30
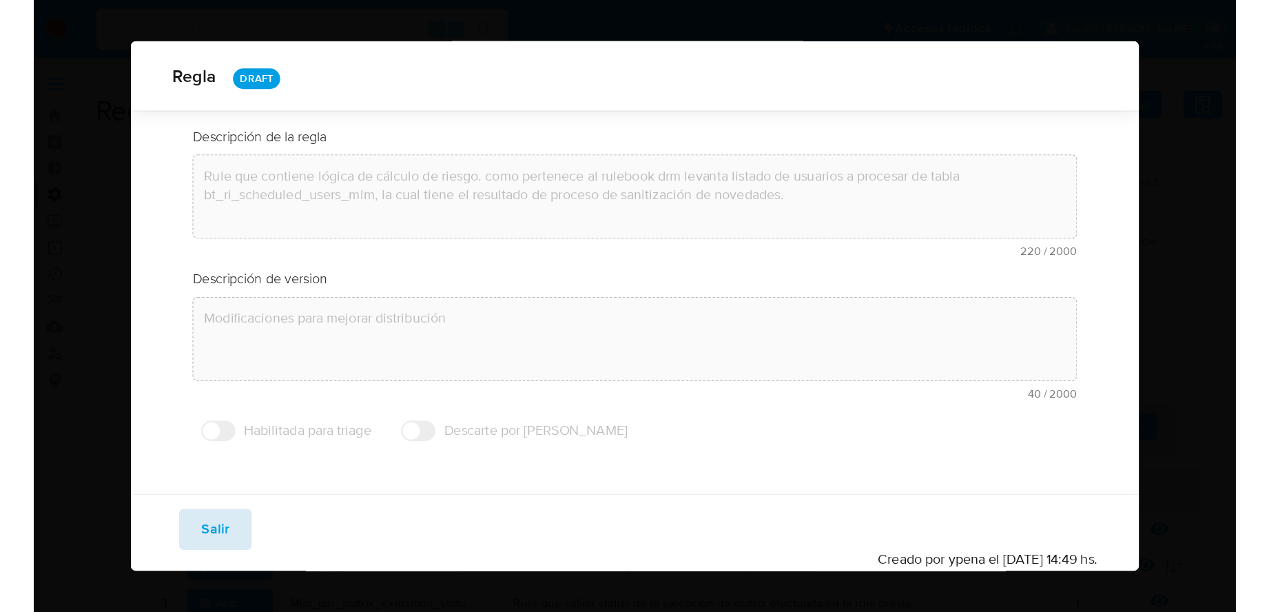
scroll to position [0, 0]
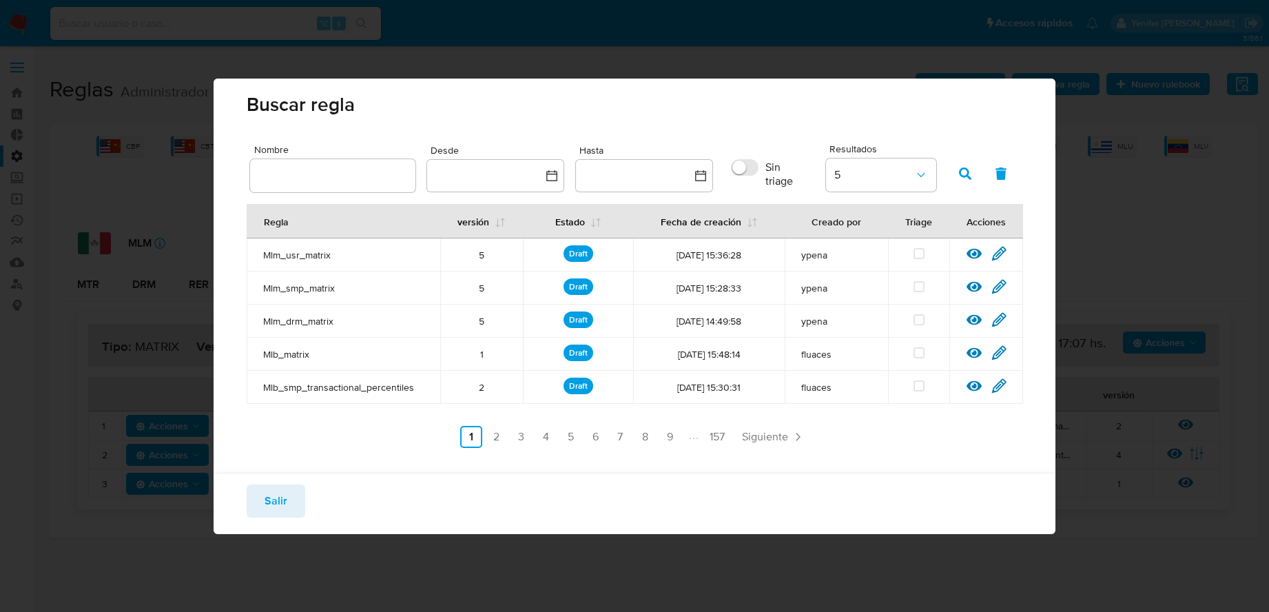
click at [292, 490] on button "Salir" at bounding box center [276, 500] width 59 height 33
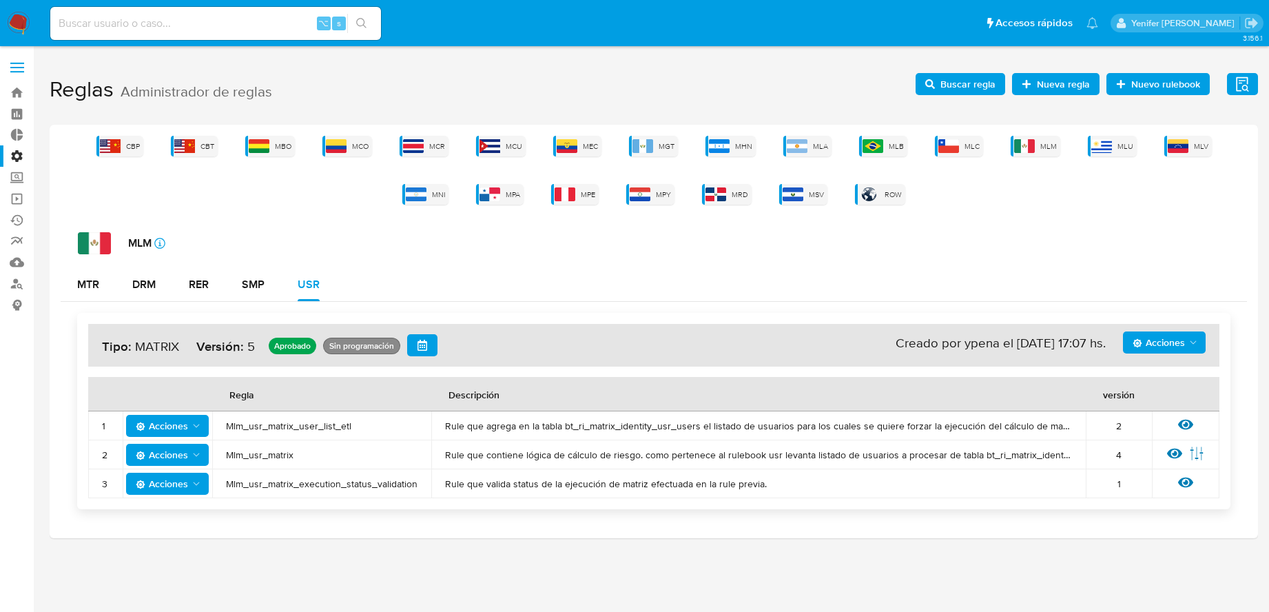
click at [964, 82] on span "Buscar regla" at bounding box center [967, 84] width 55 height 22
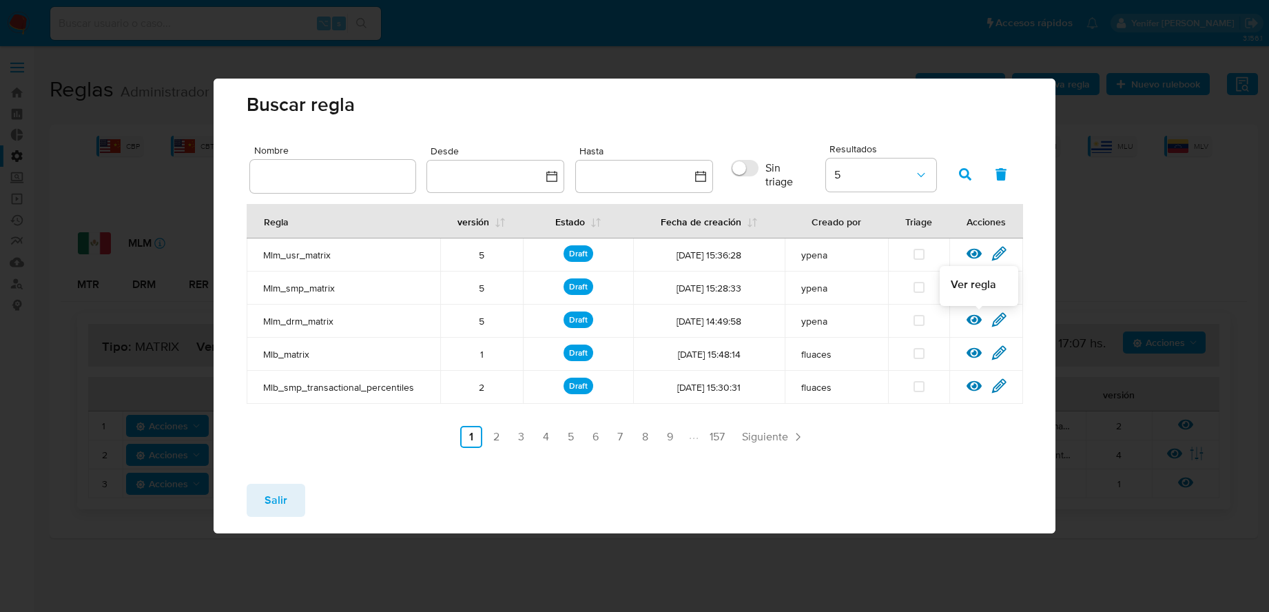
click at [964, 321] on icon at bounding box center [973, 320] width 15 height 10
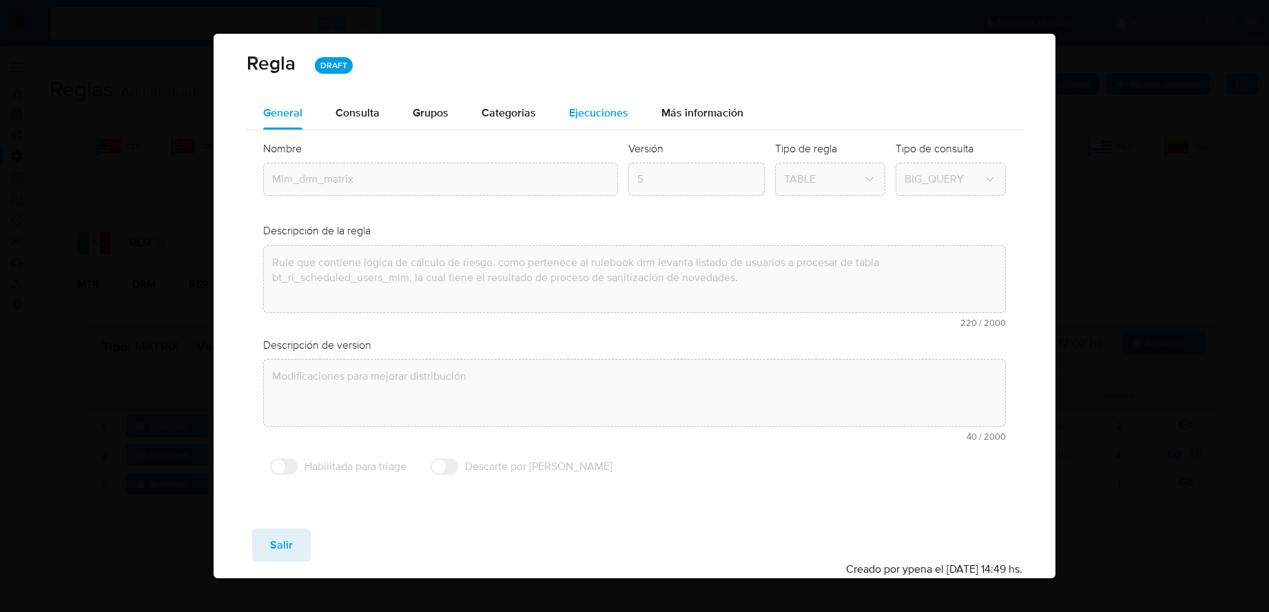
click at [595, 105] on span "Ejecuciones" at bounding box center [598, 113] width 59 height 16
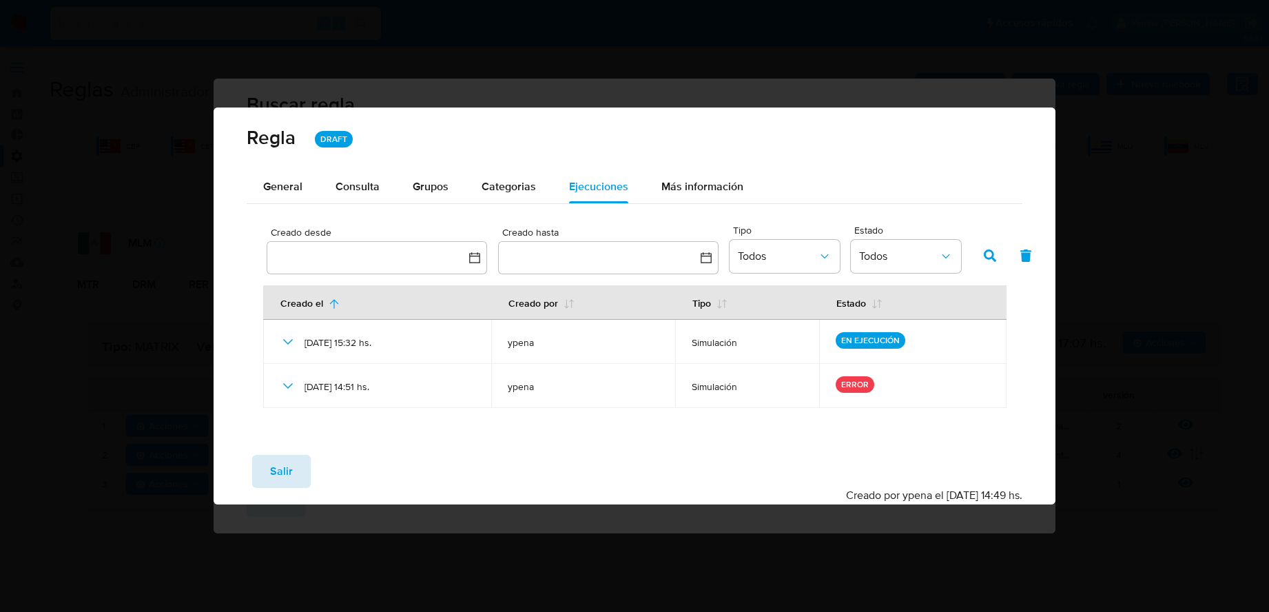
click at [291, 472] on span "Salir" at bounding box center [281, 471] width 23 height 30
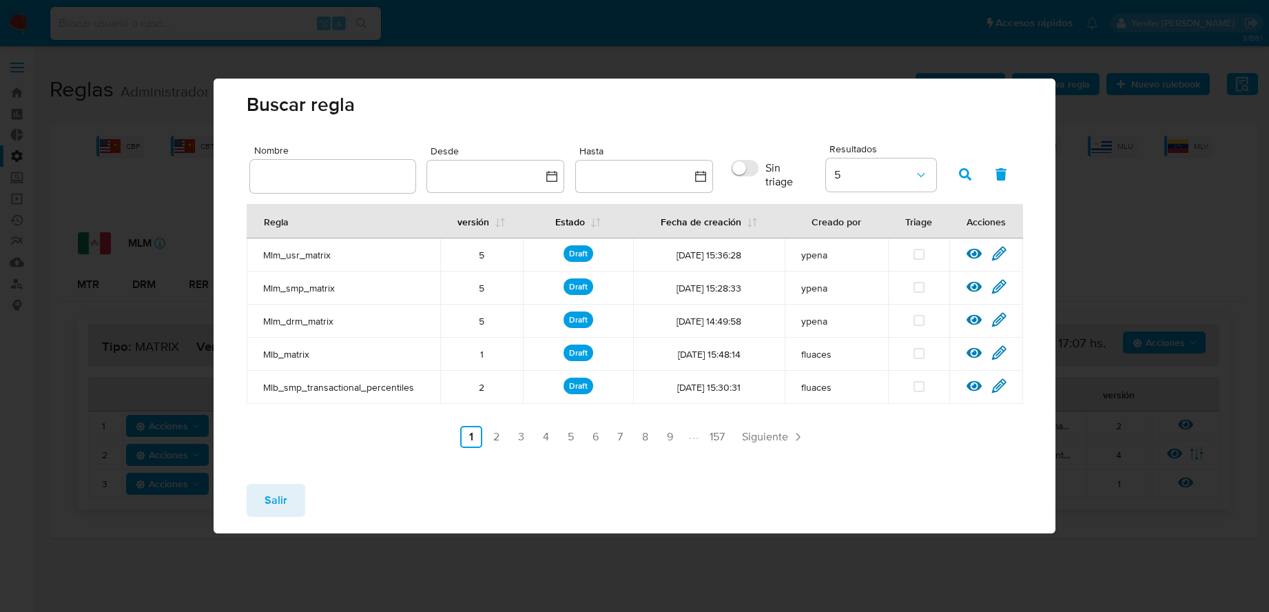
click at [283, 490] on span "Salir" at bounding box center [275, 500] width 23 height 30
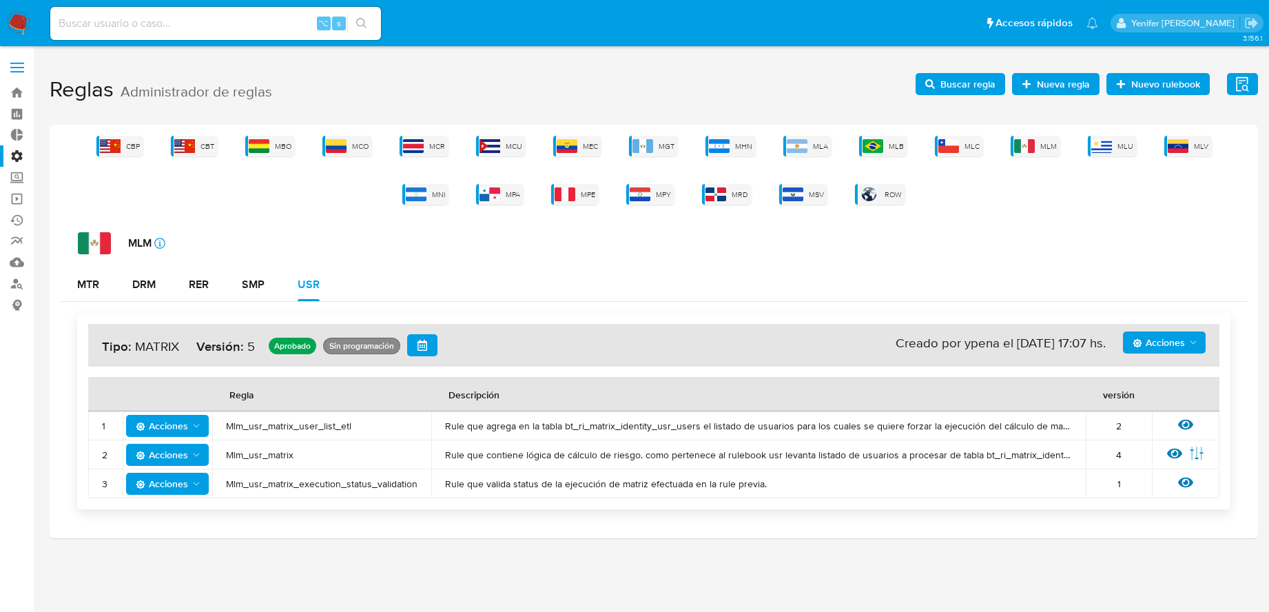
click at [961, 71] on h1 "Reglas Administrador de reglas Evidencias Nuevo rulebook Nueva regla Buscar reg…" at bounding box center [654, 90] width 1208 height 48
click at [954, 90] on span "Buscar regla" at bounding box center [967, 84] width 55 height 22
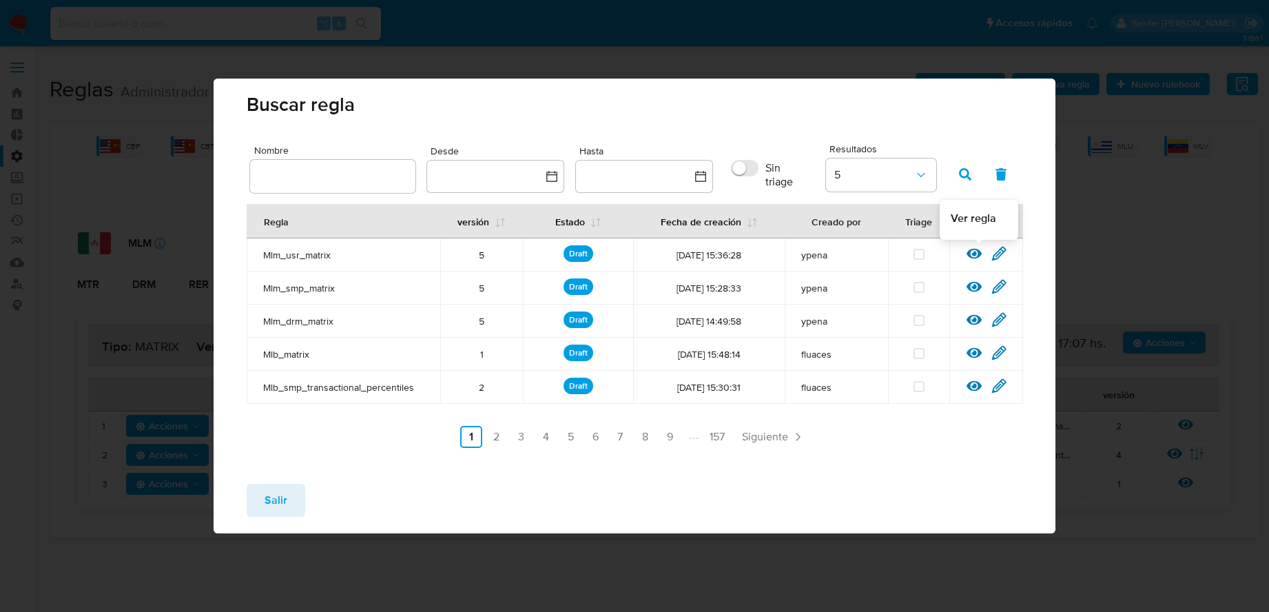
click at [964, 251] on icon at bounding box center [973, 253] width 15 height 15
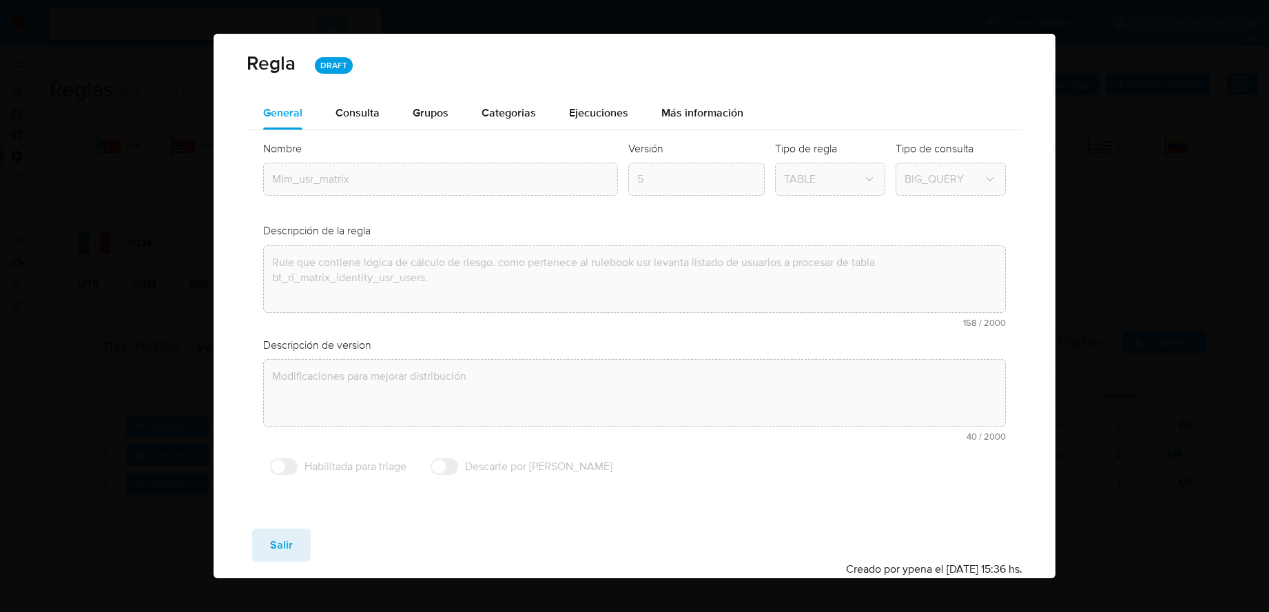
click at [582, 130] on div "Nombre text-es Mlm_usr_matrix text-pt Mlm_usr_matrix Aceptar Versión 5 Tipo de …" at bounding box center [634, 311] width 775 height 363
click at [583, 111] on span "Ejecuciones" at bounding box center [598, 113] width 59 height 16
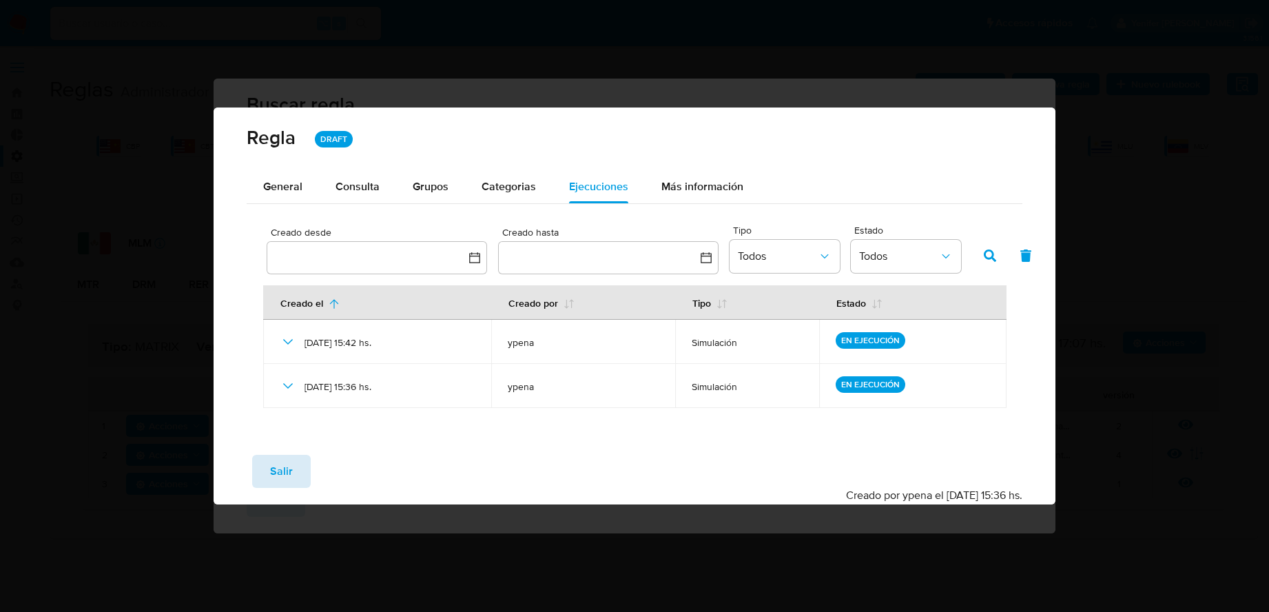
click at [295, 470] on button "Salir" at bounding box center [281, 471] width 59 height 33
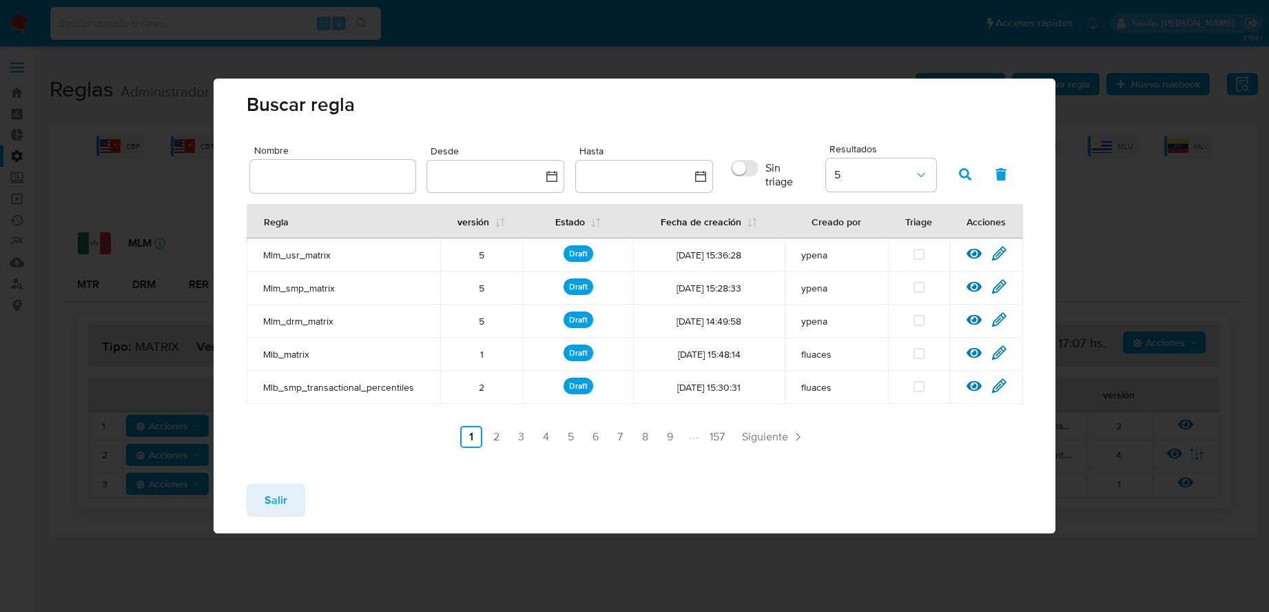
click at [282, 490] on span "Salir" at bounding box center [275, 500] width 23 height 30
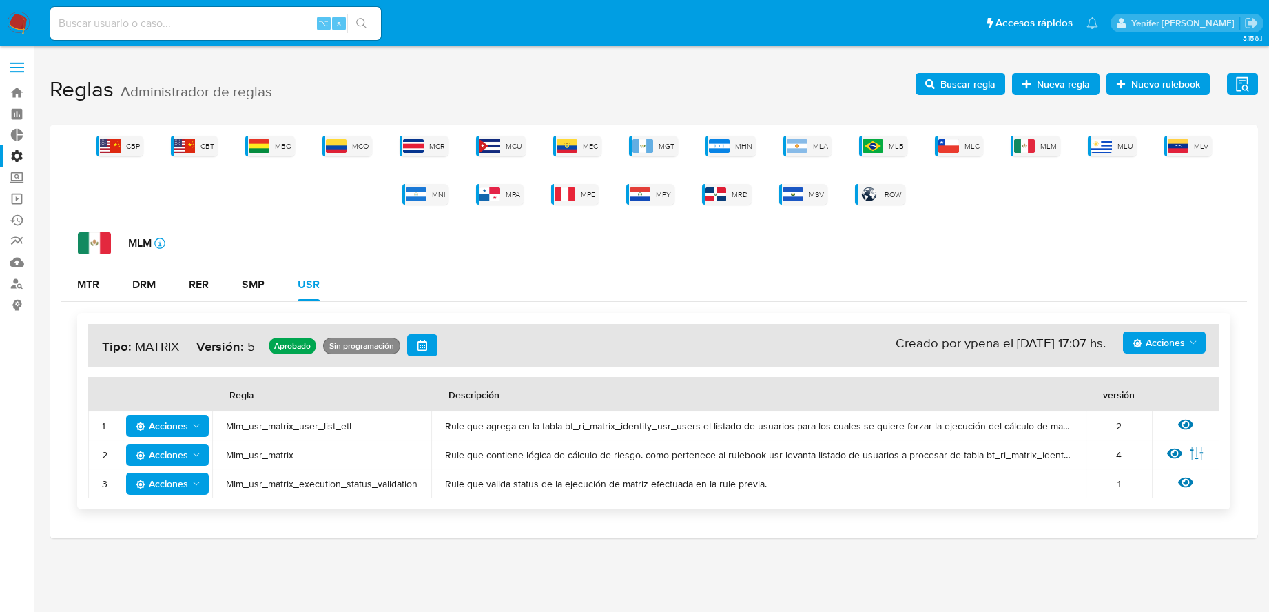
click at [953, 82] on span "Buscar regla" at bounding box center [967, 84] width 55 height 22
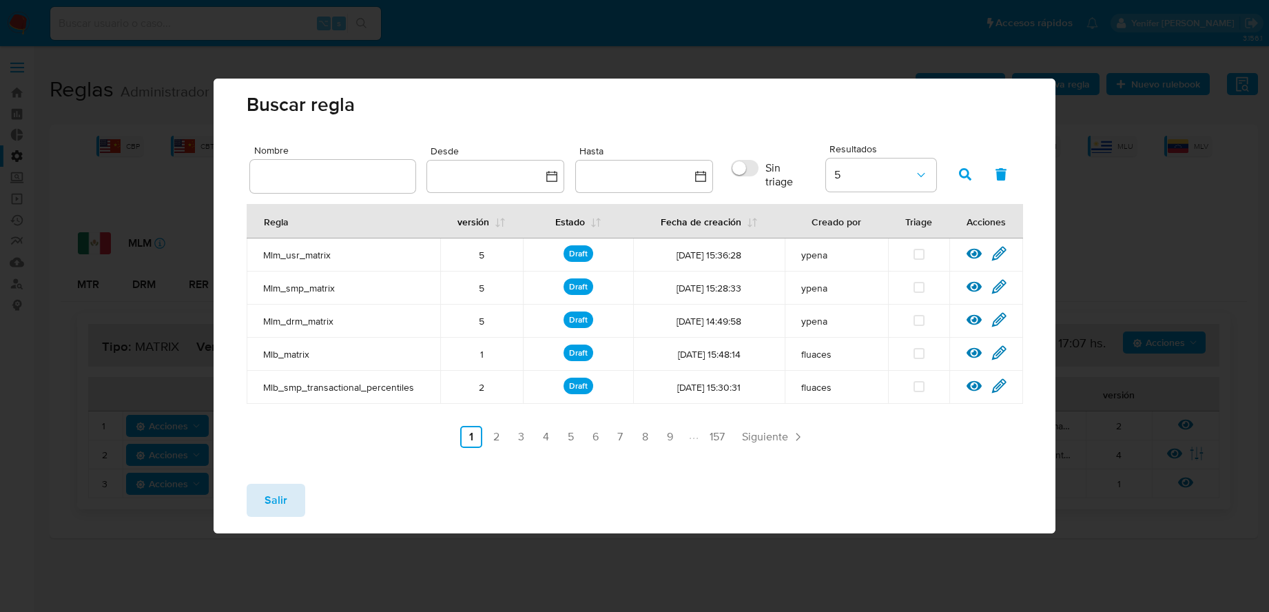
click at [276, 486] on span "Salir" at bounding box center [275, 500] width 23 height 30
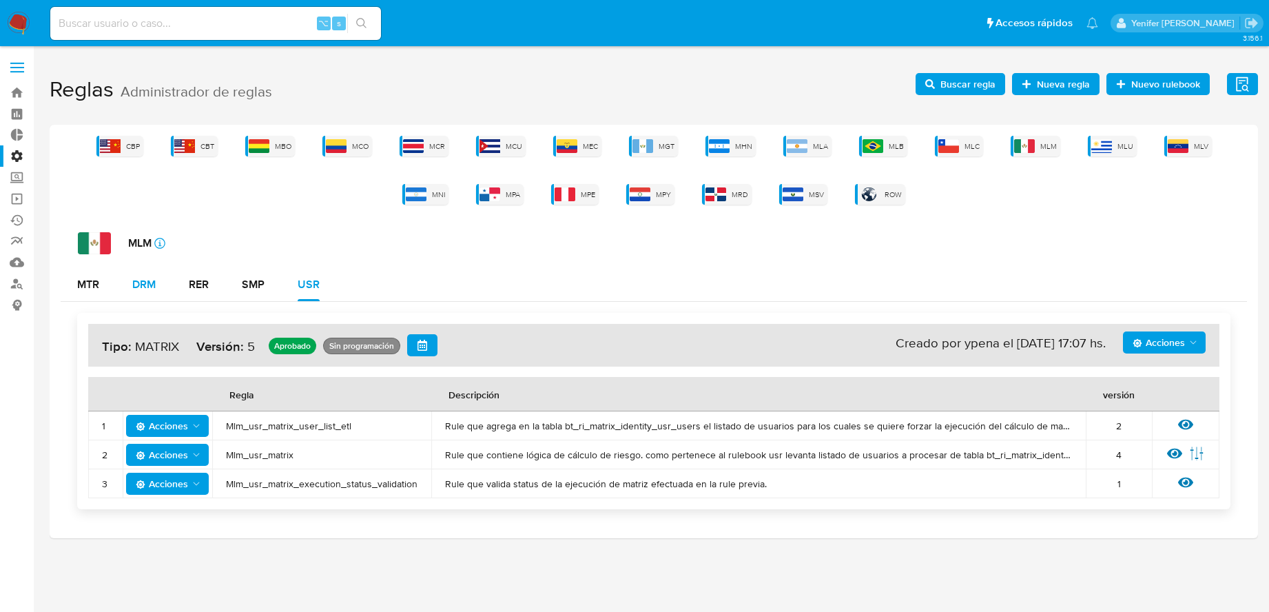
click at [147, 281] on div "DRM" at bounding box center [143, 284] width 23 height 11
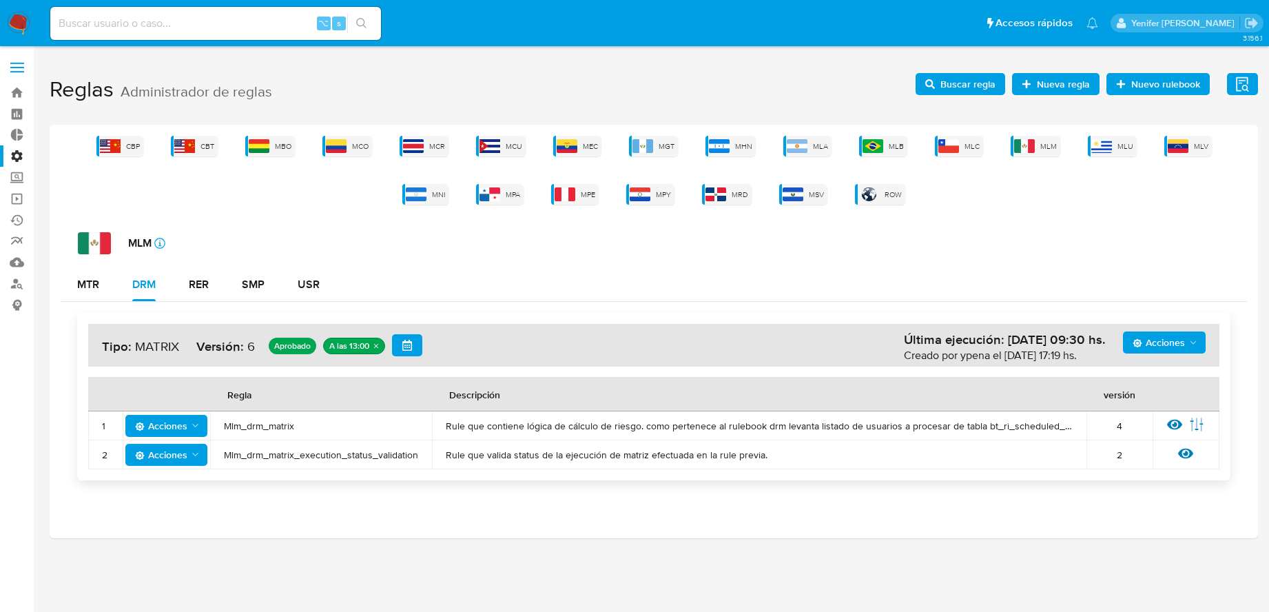
click at [309, 262] on div "MLM icon-info-16 MTR DRM RER SMP USR Acciones Última ejecución: [DATE] 09:30 hs…" at bounding box center [654, 361] width 1186 height 259
click at [309, 286] on div "USR" at bounding box center [309, 284] width 22 height 11
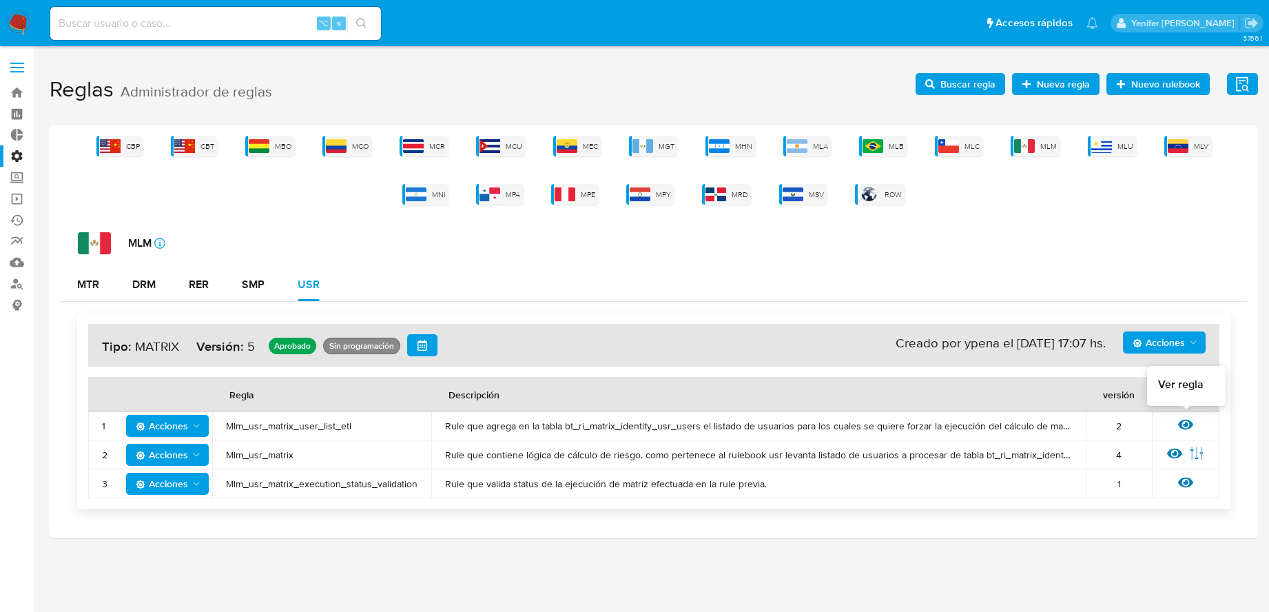
click at [964, 428] on icon at bounding box center [1185, 424] width 15 height 10
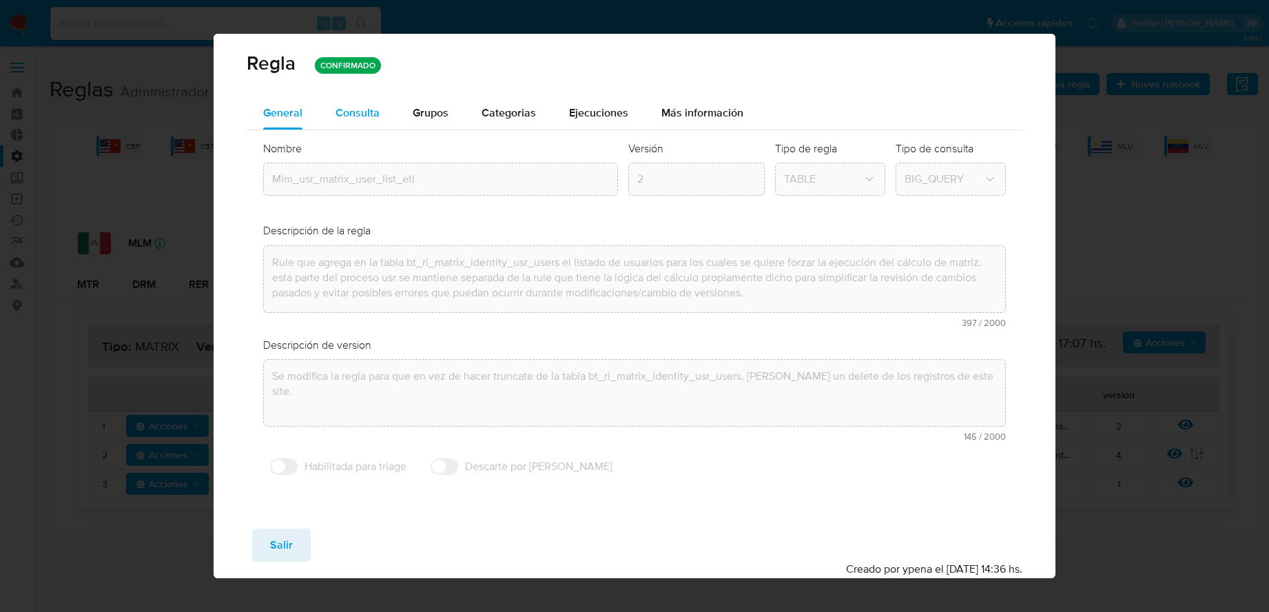
click at [354, 105] on span "Consulta" at bounding box center [357, 113] width 44 height 16
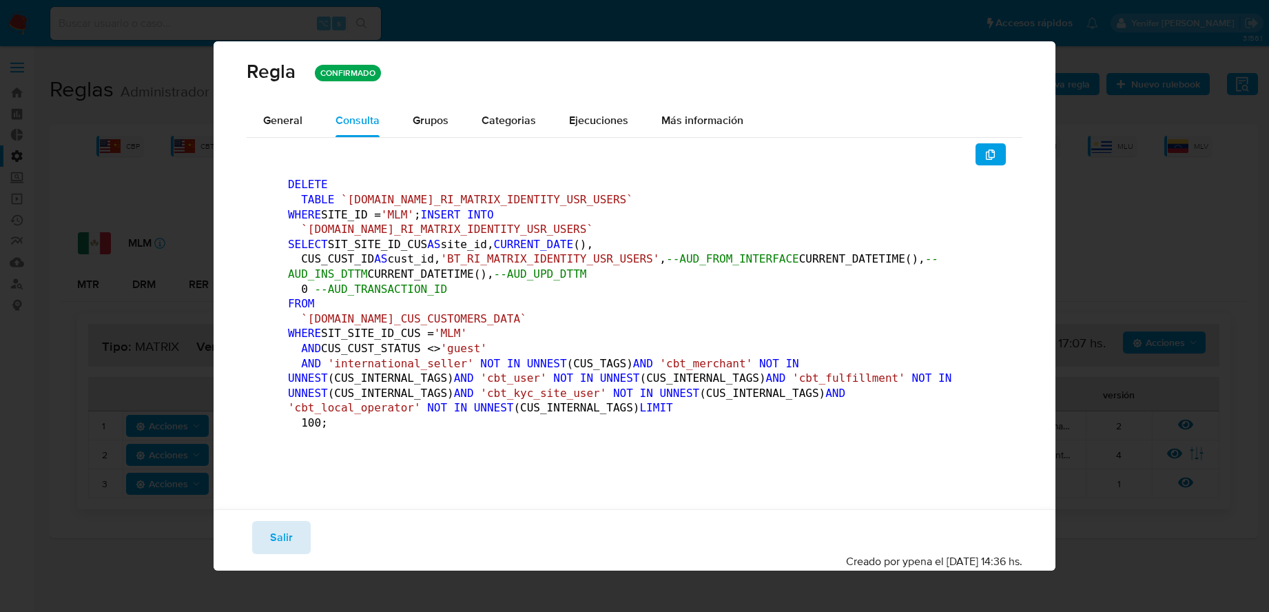
click at [295, 490] on button "Salir" at bounding box center [281, 537] width 59 height 33
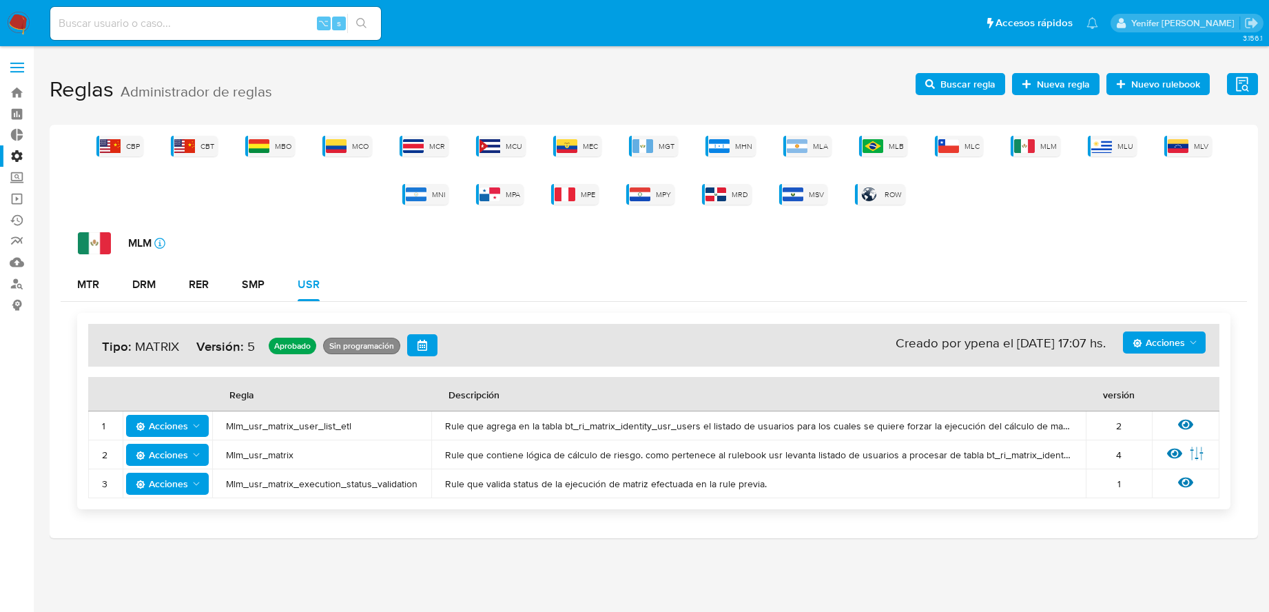
drag, startPoint x: 249, startPoint y: 426, endPoint x: 366, endPoint y: 434, distance: 116.6
click at [366, 434] on td "Mlm_usr_matrix_user_list_etl" at bounding box center [321, 425] width 219 height 29
click at [154, 287] on div "DRM" at bounding box center [143, 284] width 23 height 11
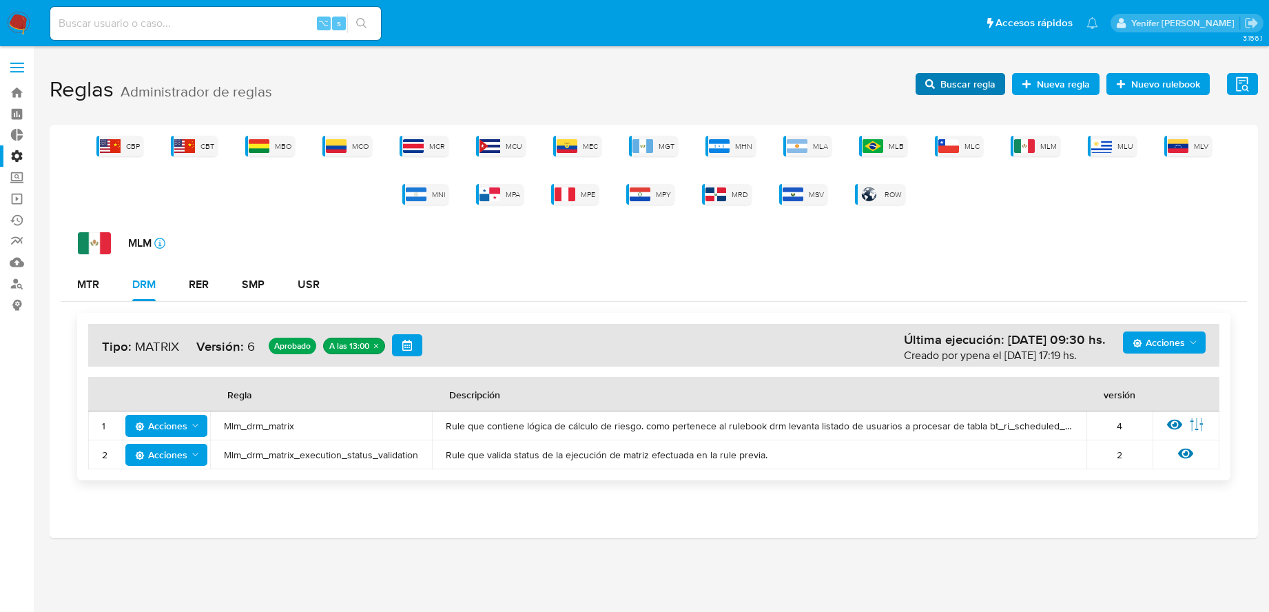
click at [960, 90] on span "Buscar regla" at bounding box center [967, 84] width 55 height 22
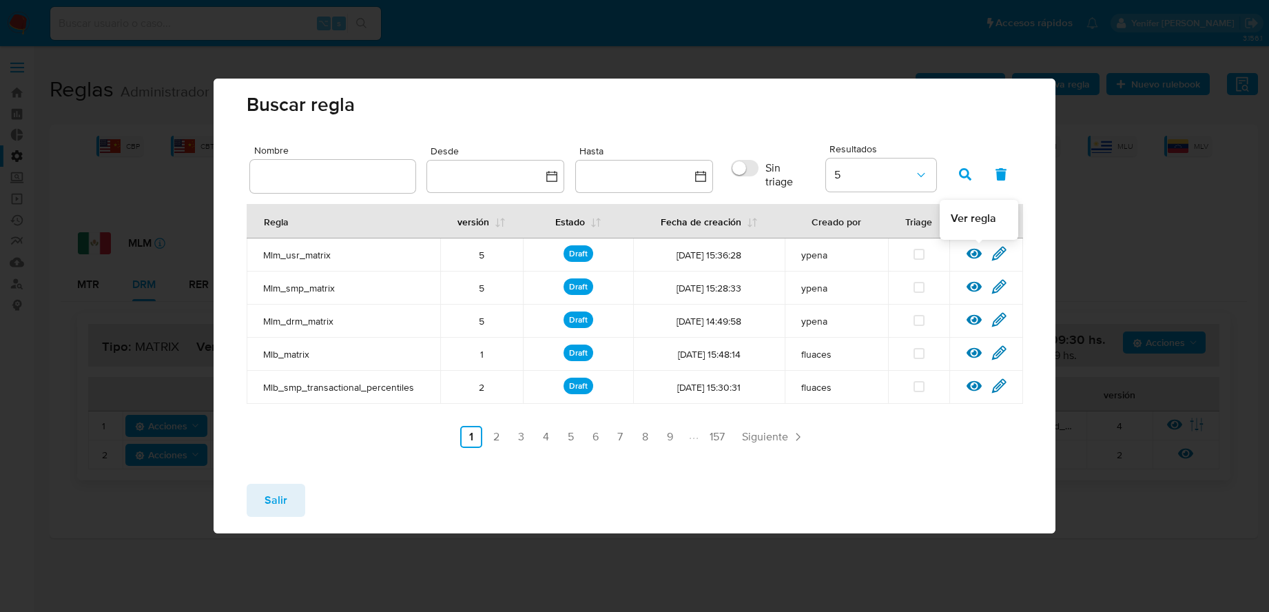
click at [964, 254] on icon at bounding box center [973, 253] width 15 height 15
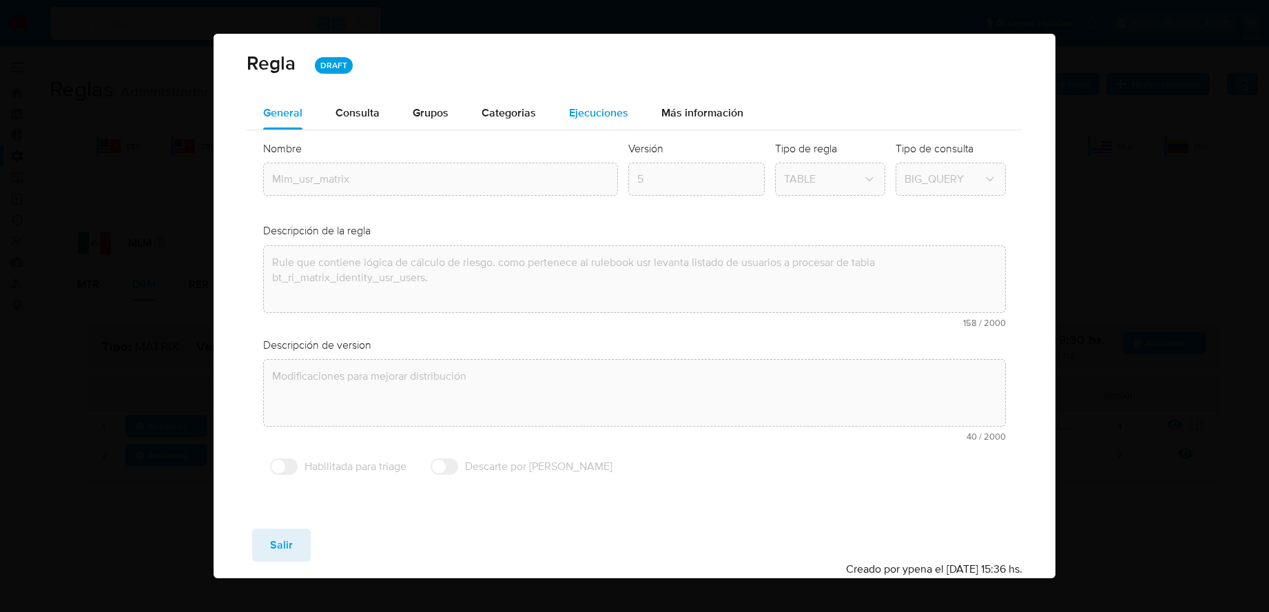
click at [594, 106] on span "Ejecuciones" at bounding box center [598, 113] width 59 height 16
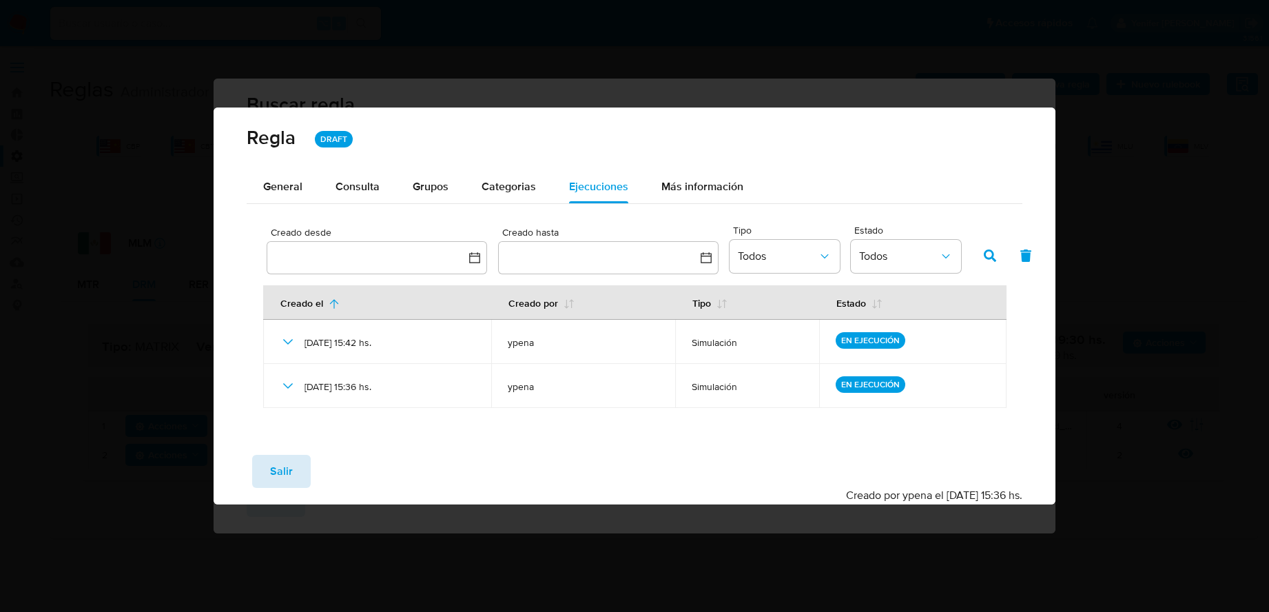
click at [280, 477] on span "Salir" at bounding box center [281, 471] width 23 height 30
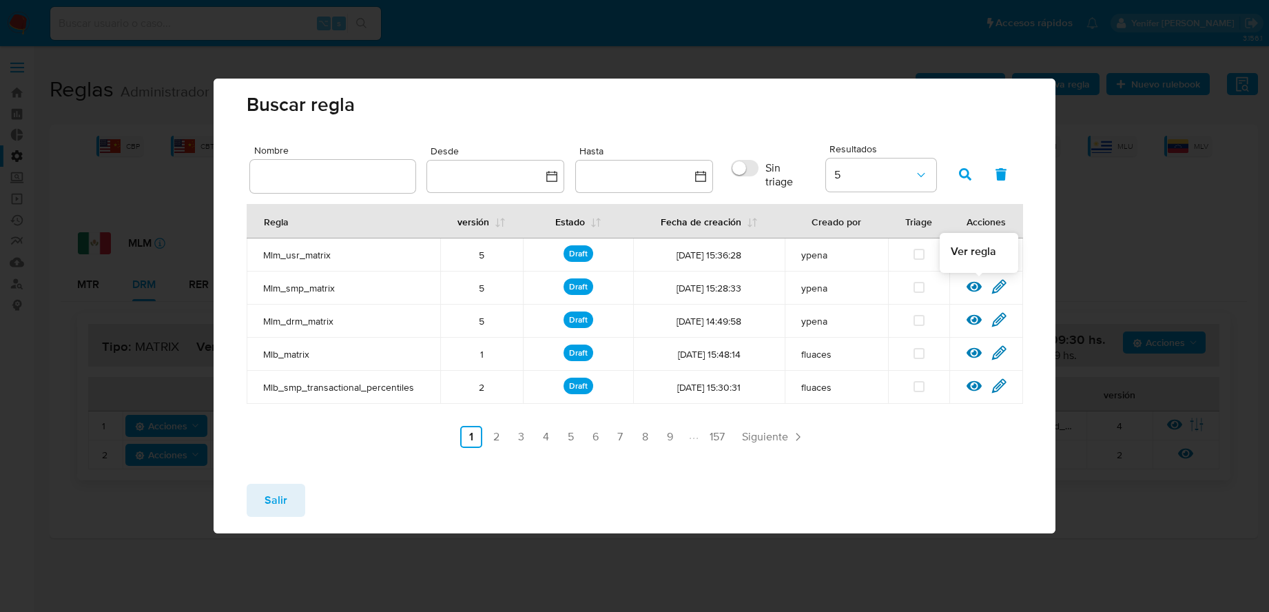
click at [964, 286] on icon at bounding box center [973, 286] width 15 height 15
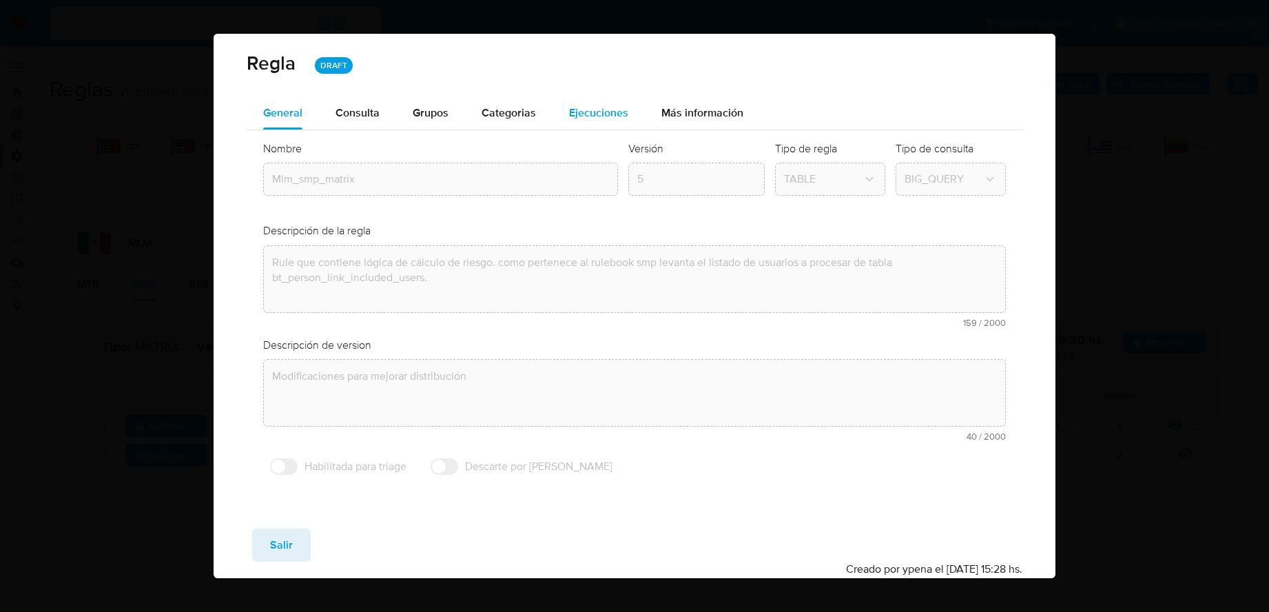
click at [604, 98] on div "Ejecuciones" at bounding box center [598, 112] width 59 height 33
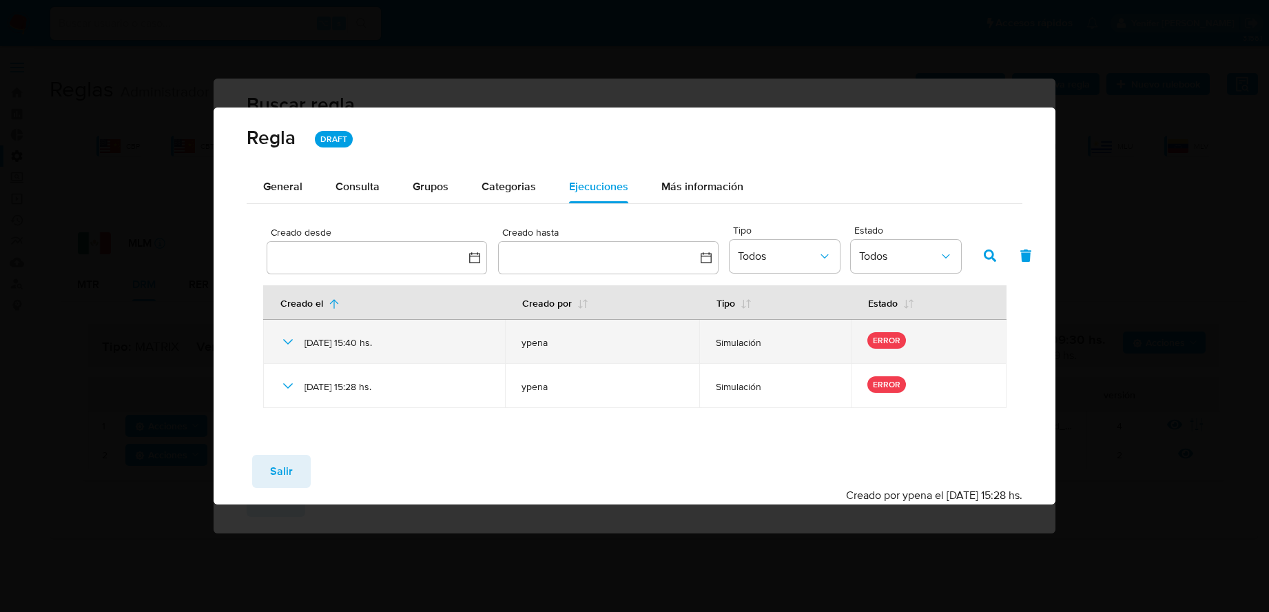
click at [288, 329] on div "[DATE] 15:40 hs." at bounding box center [384, 342] width 209 height 44
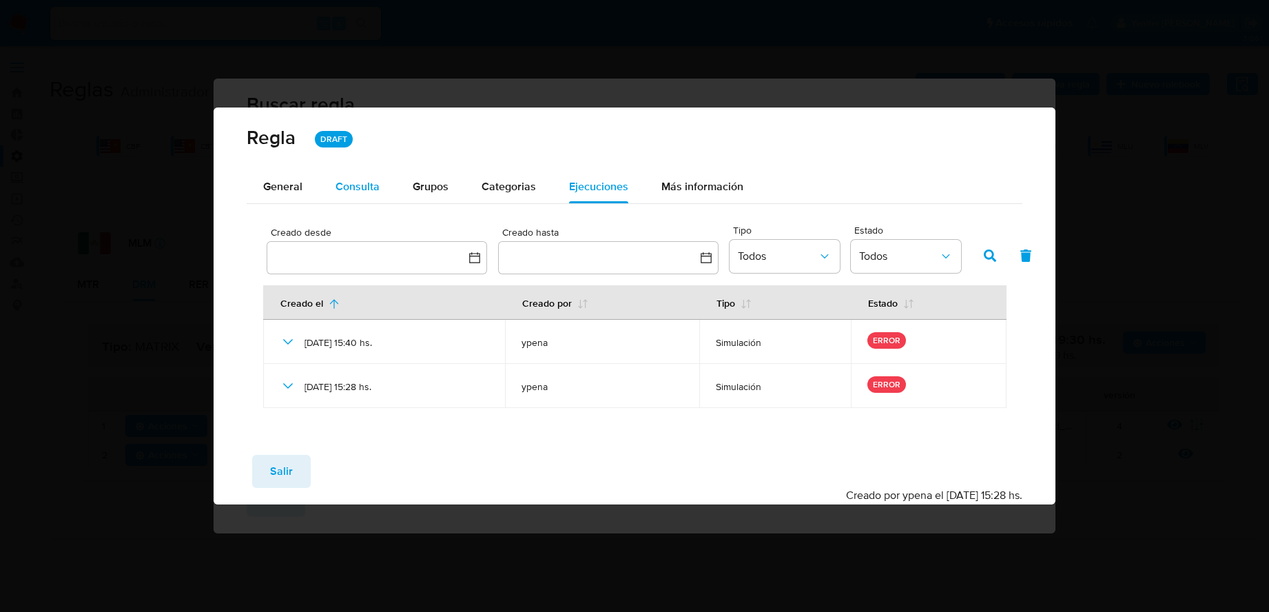
click at [350, 188] on span "Consulta" at bounding box center [357, 186] width 44 height 16
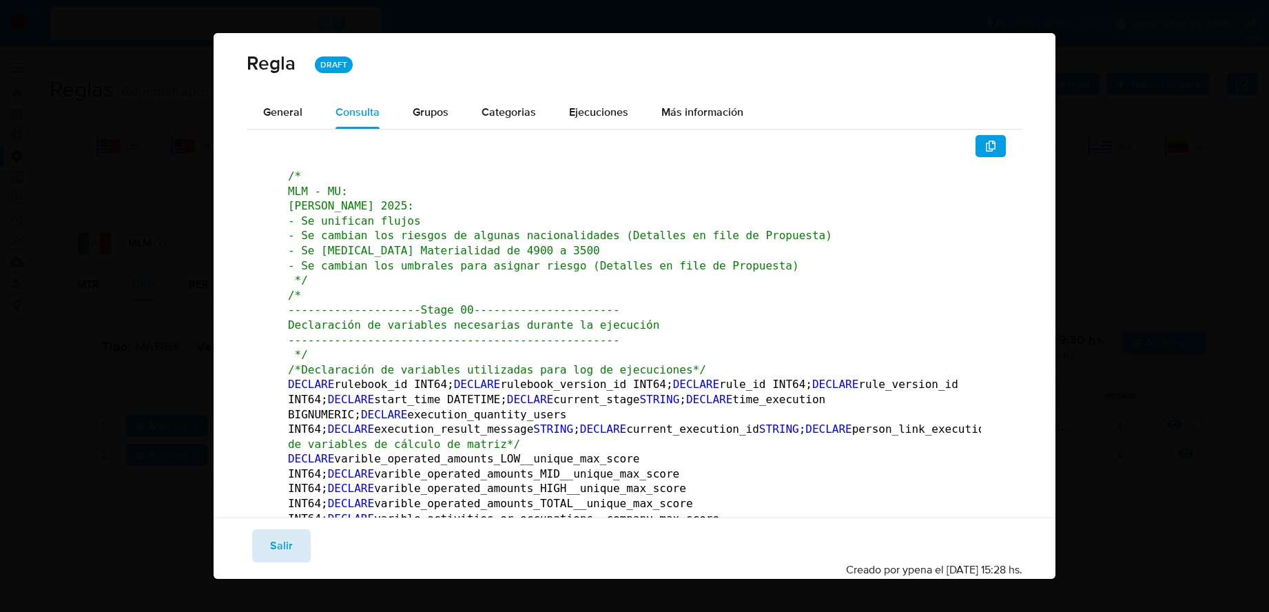
click at [298, 490] on button "Salir" at bounding box center [281, 545] width 59 height 33
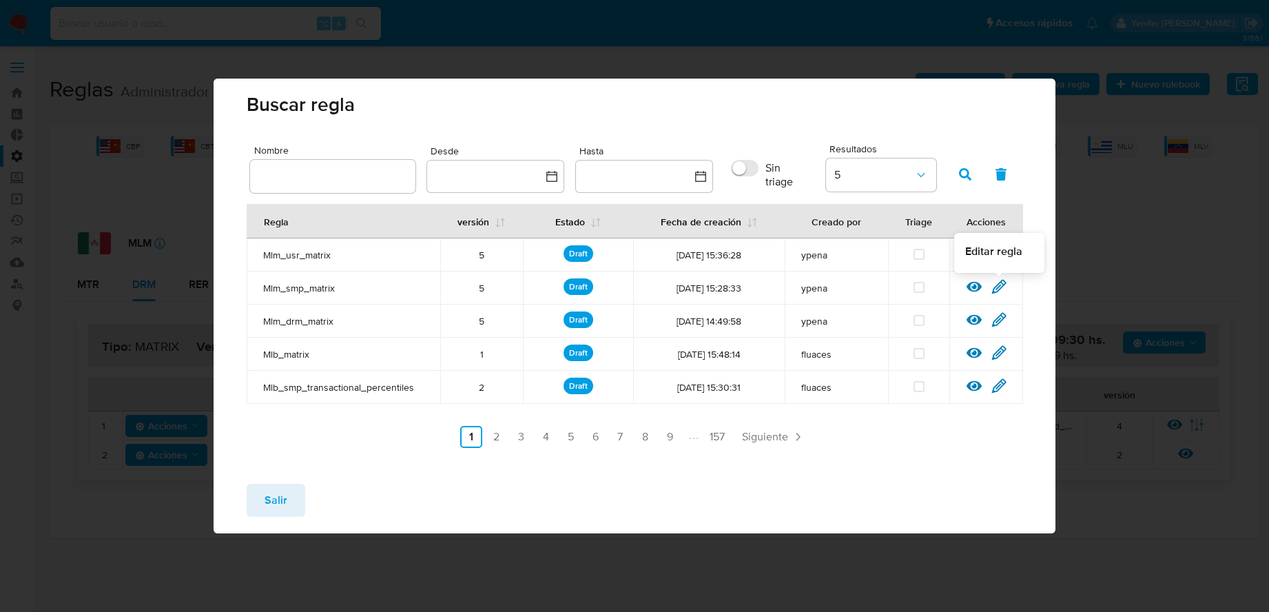
click at [964, 287] on icon at bounding box center [998, 286] width 15 height 15
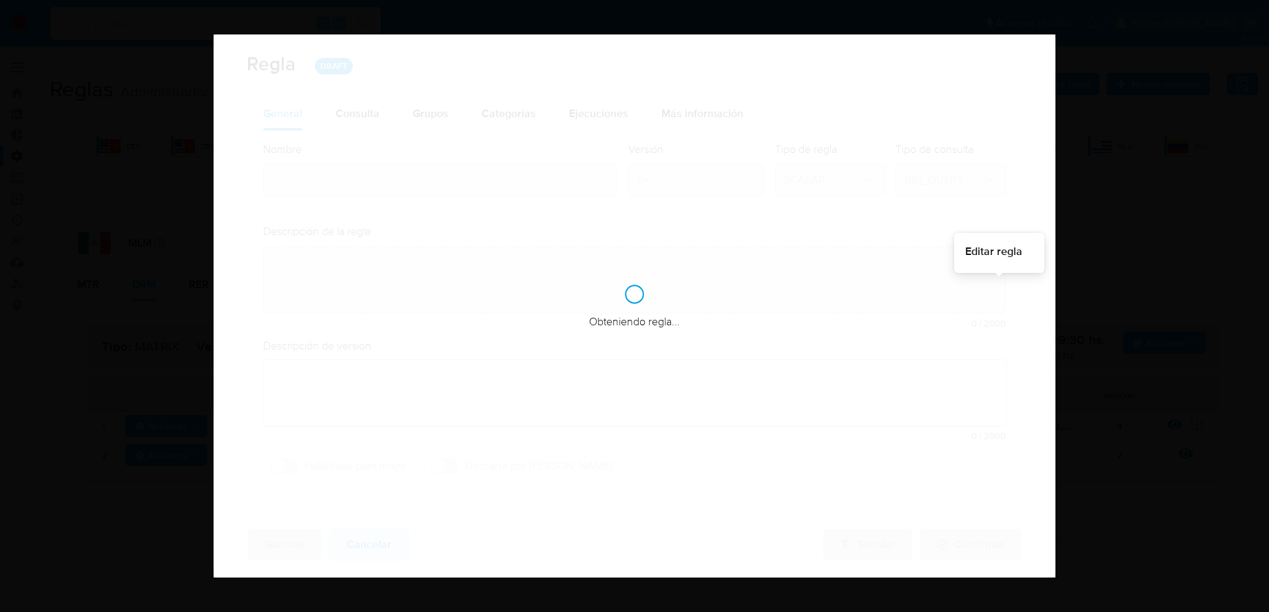
type input "Mlm_smp_matrix"
type textarea "Rule que contiene lógica de cálculo de riesgo. como pertenece al rulebook smp l…"
type textarea "Modificaciones para mejorar distribución"
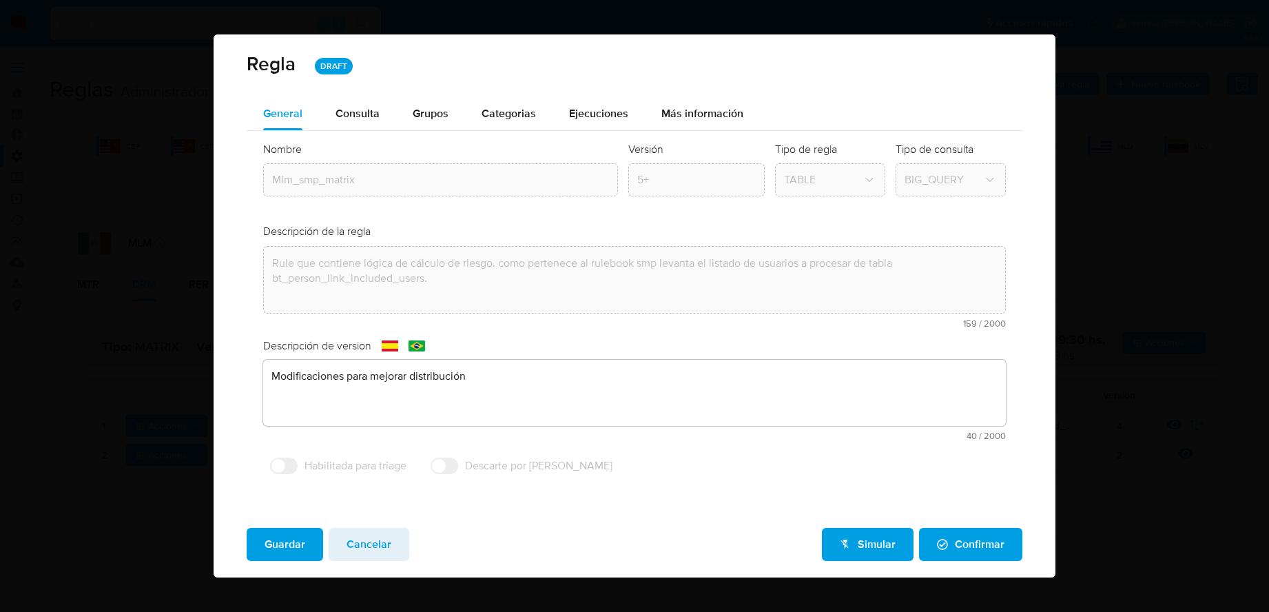
click at [573, 132] on div "Nombre text-es Mlm_smp_matrix text-pt Mlm_smp_matrix Aceptar Versión 5+ Tipo de…" at bounding box center [634, 312] width 775 height 362
click at [577, 123] on div "Ejecuciones" at bounding box center [598, 113] width 59 height 33
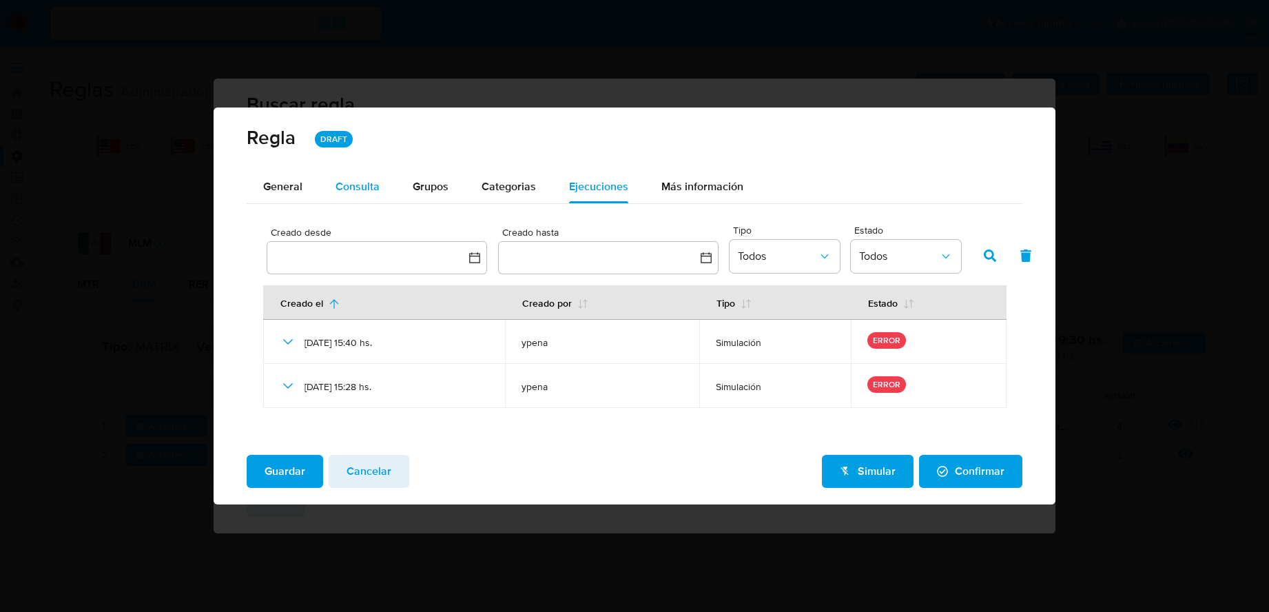
click at [375, 188] on span "Consulta" at bounding box center [357, 186] width 44 height 16
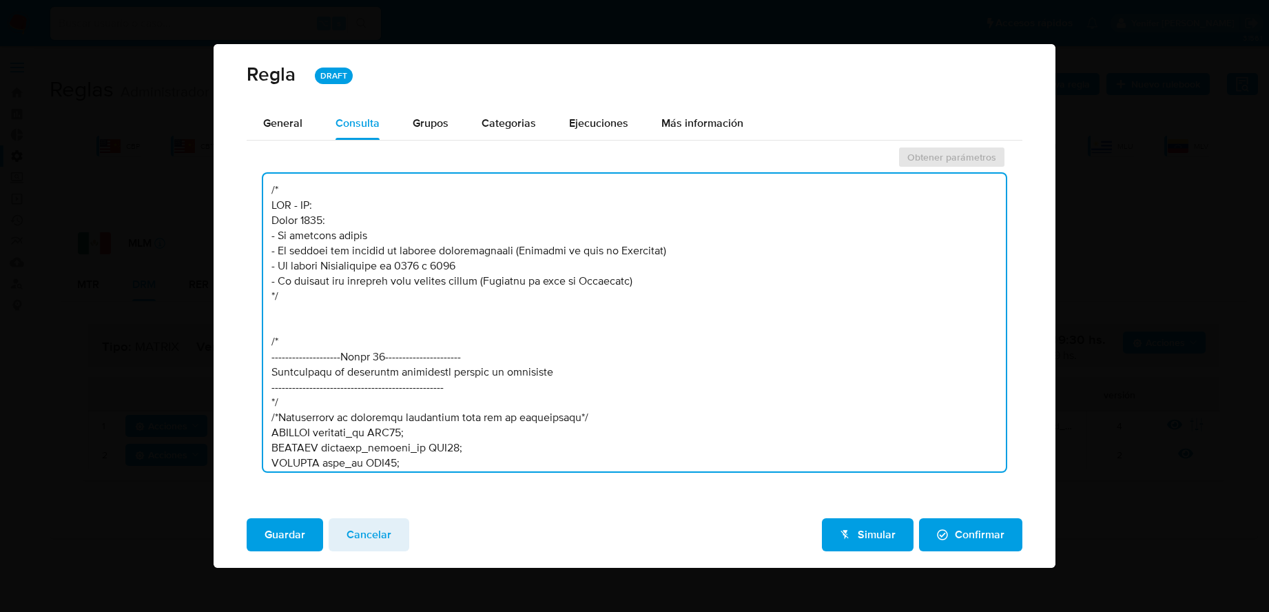
click at [479, 344] on textarea at bounding box center [634, 323] width 742 height 298
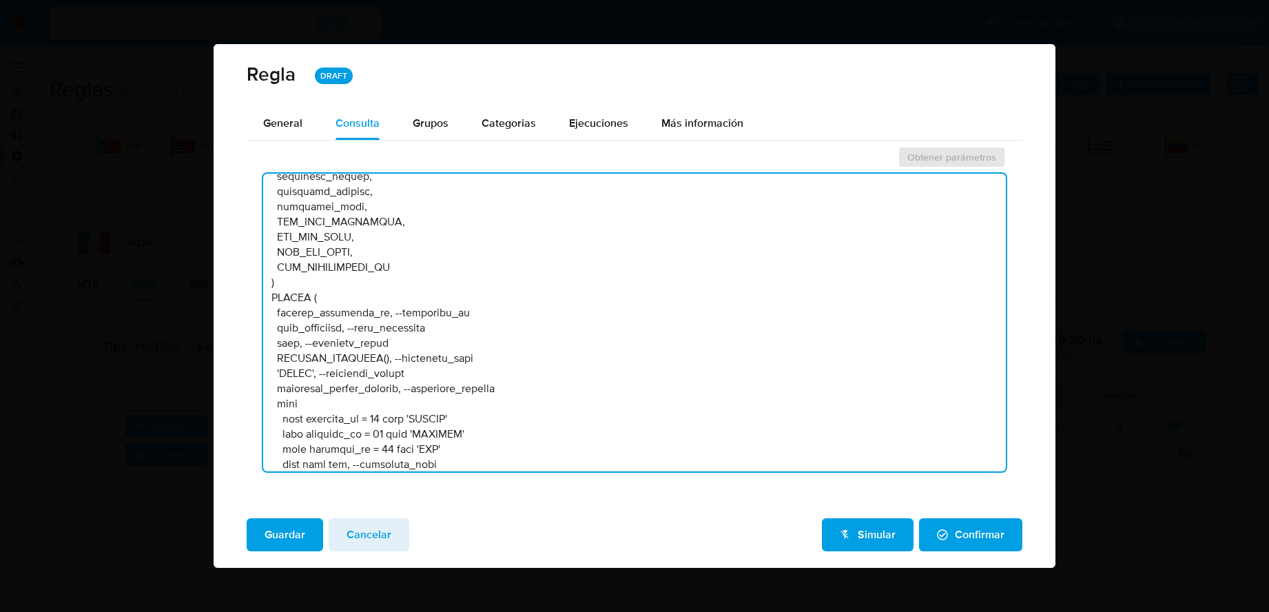
scroll to position [38888, 0]
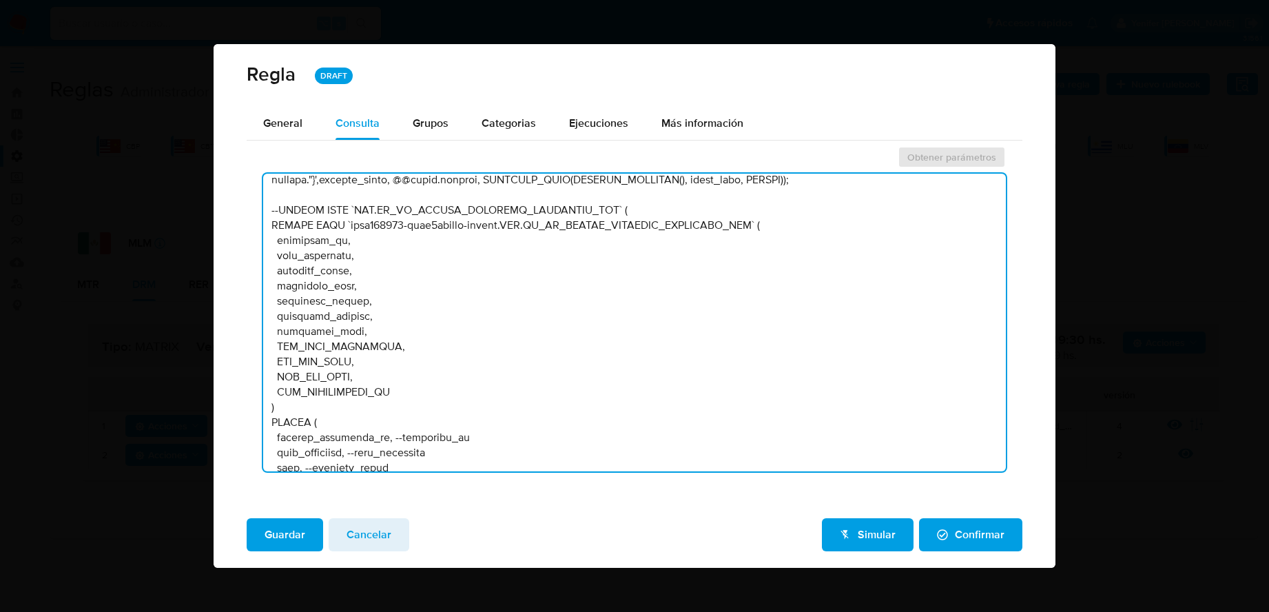
click at [665, 241] on textarea at bounding box center [634, 323] width 742 height 298
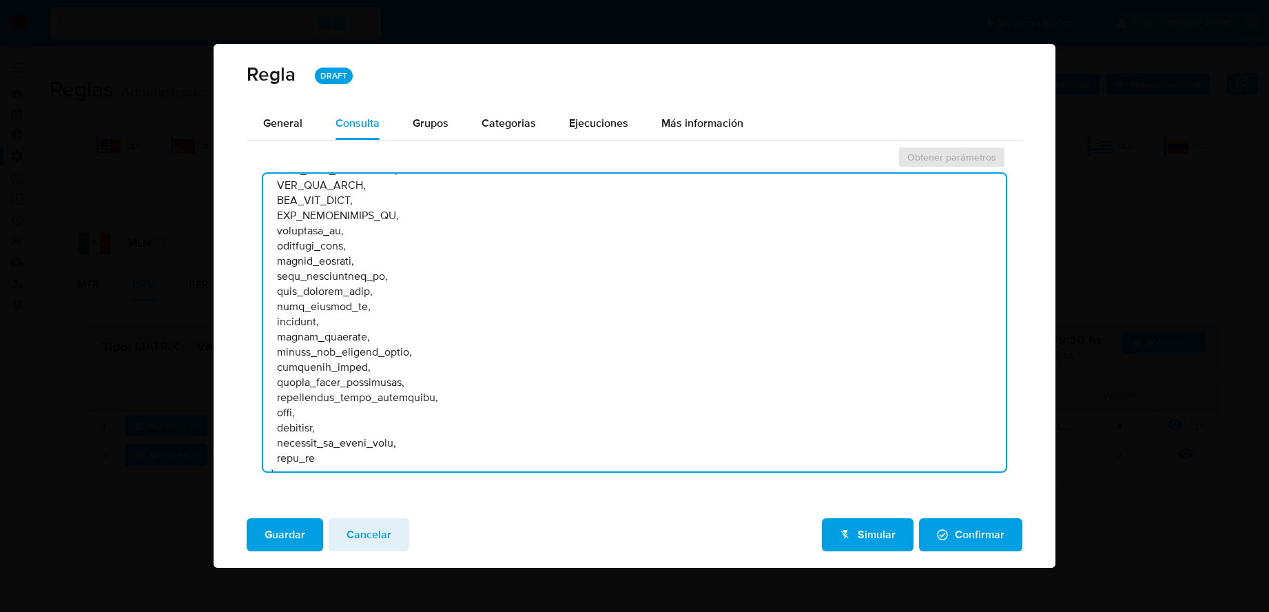
scroll to position [37210, 0]
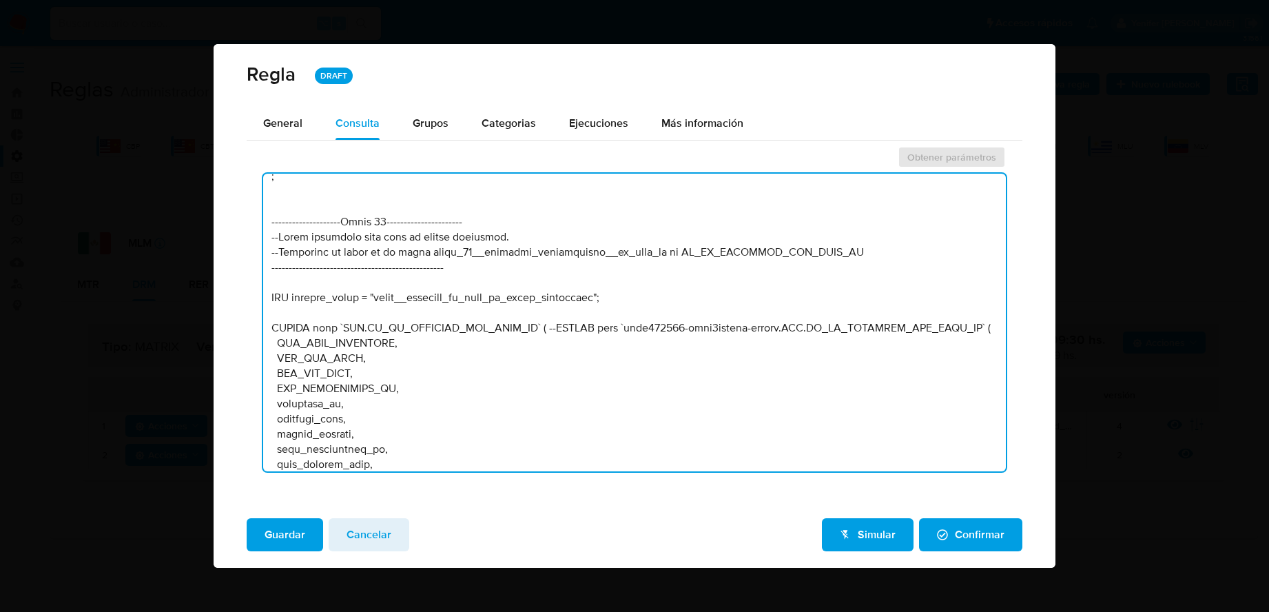
click at [559, 340] on textarea at bounding box center [634, 323] width 742 height 298
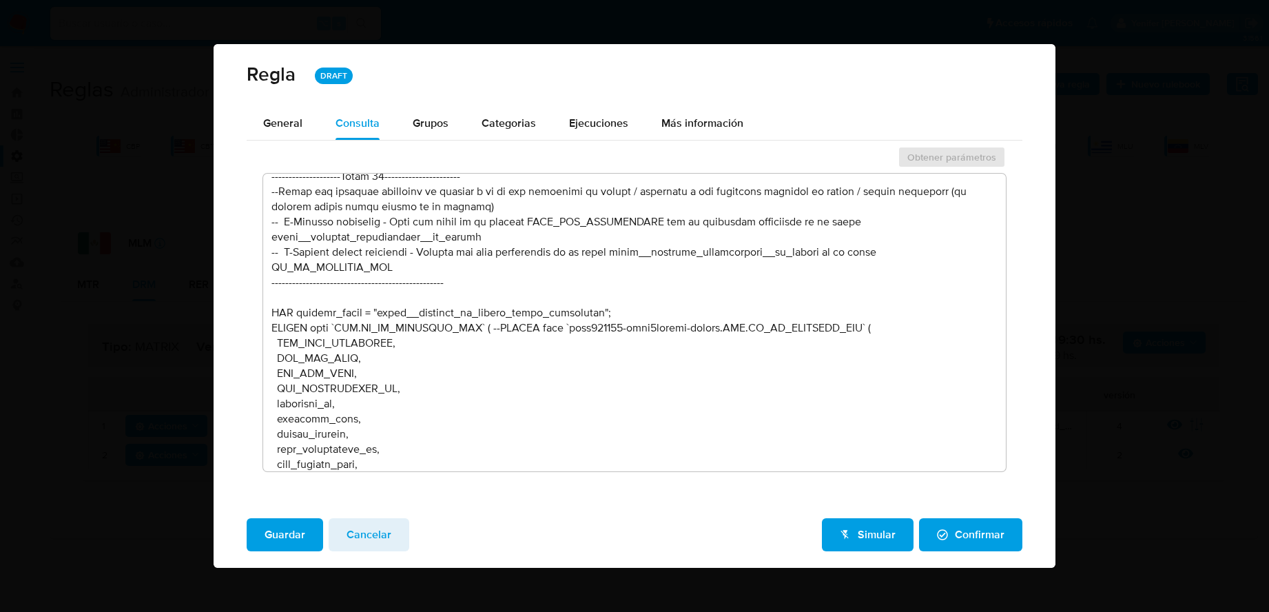
scroll to position [36112, 0]
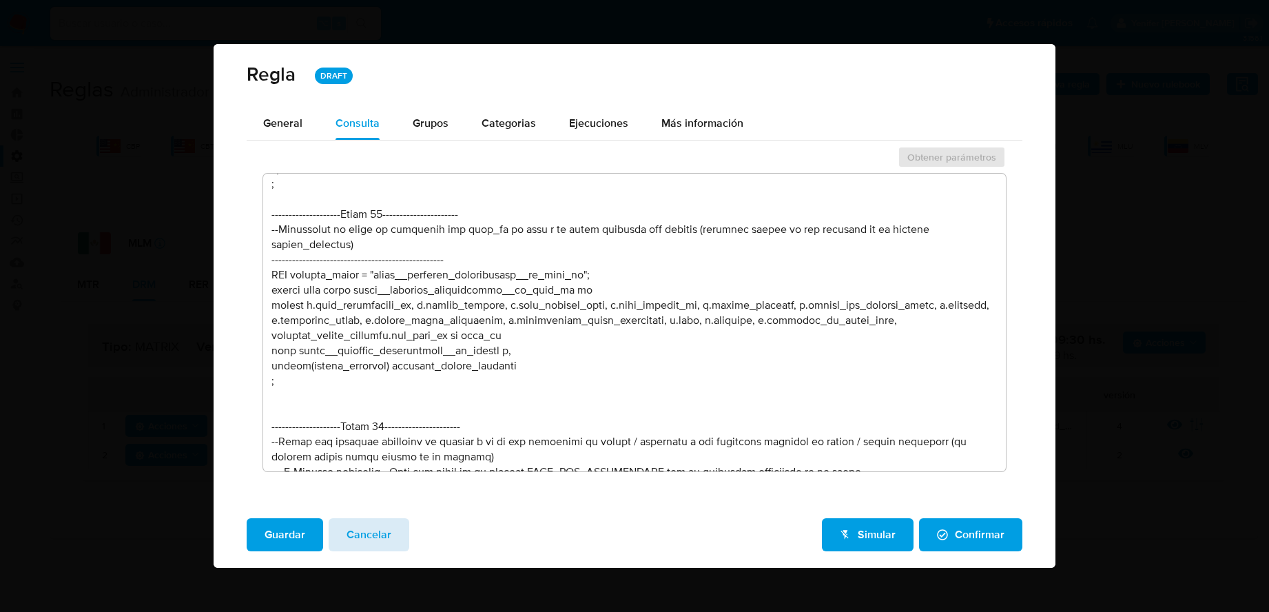
click at [379, 490] on span "Cancelar" at bounding box center [368, 534] width 45 height 30
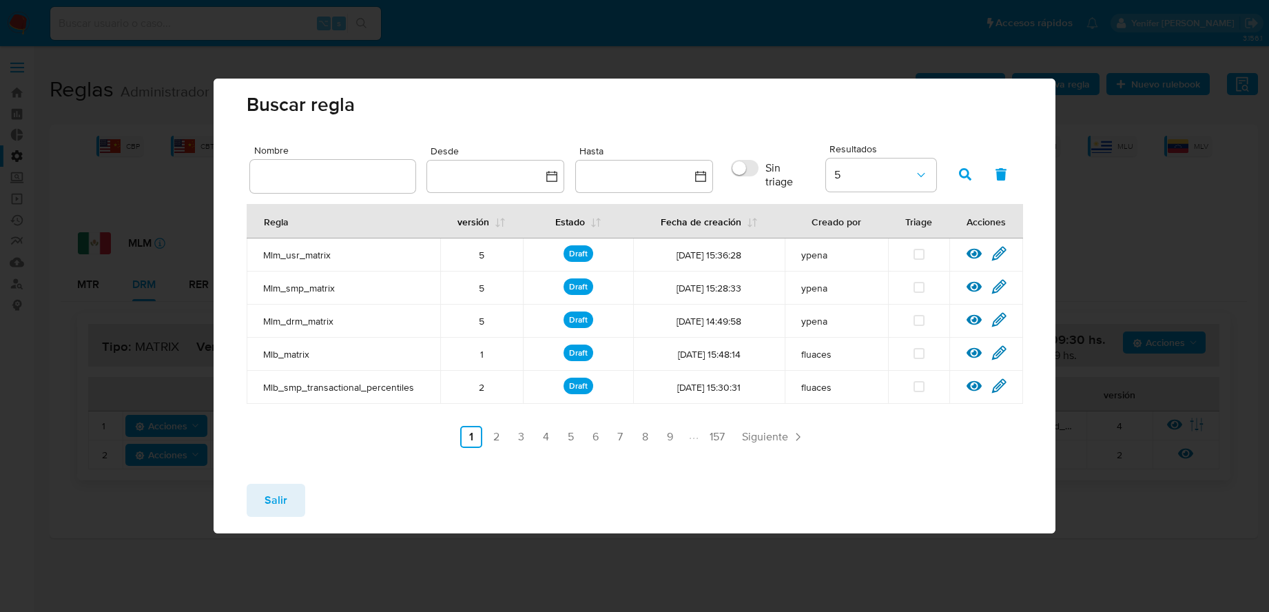
click at [278, 490] on span "Salir" at bounding box center [275, 500] width 23 height 30
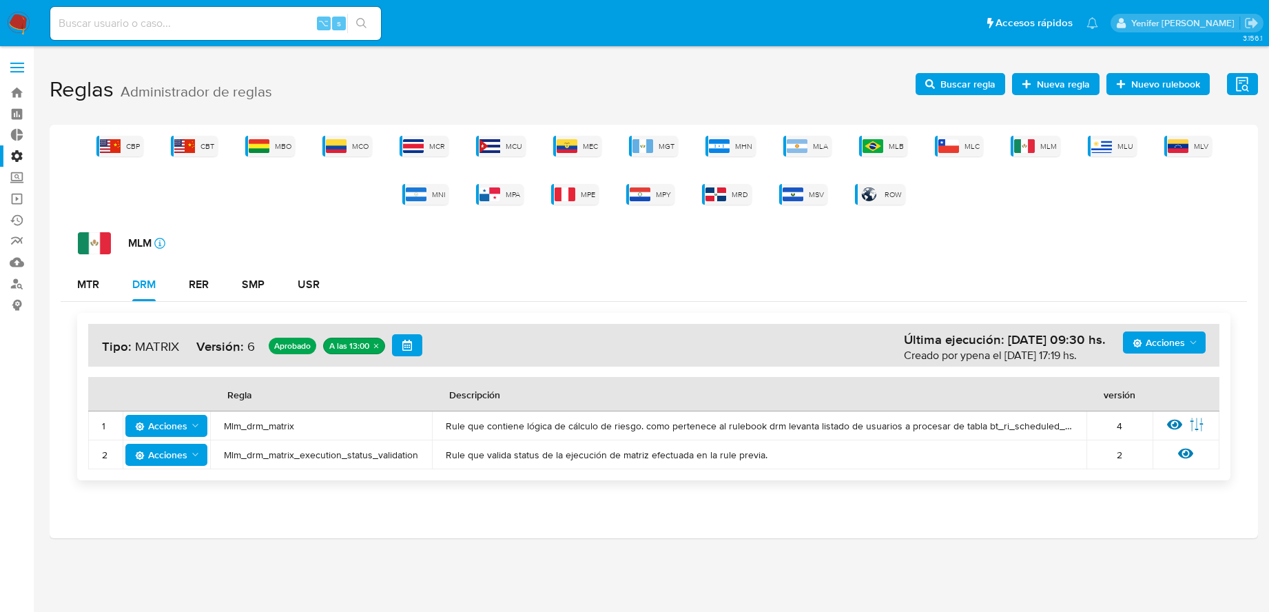
click at [955, 87] on span "Buscar regla" at bounding box center [967, 84] width 55 height 22
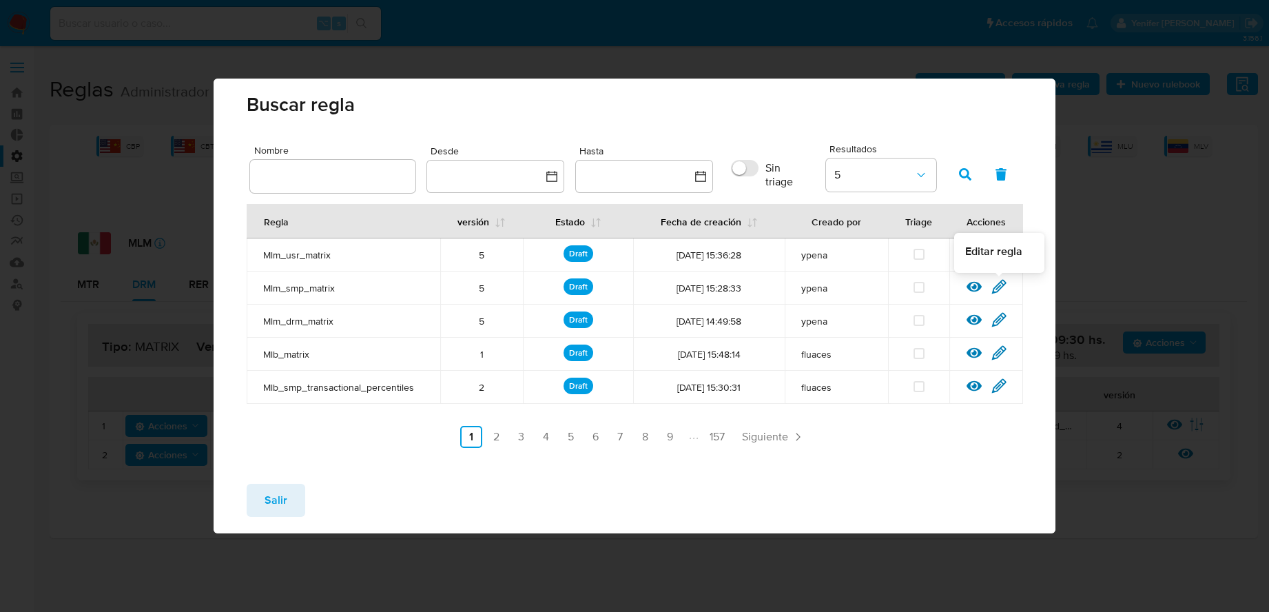
click at [964, 288] on icon at bounding box center [998, 286] width 13 height 13
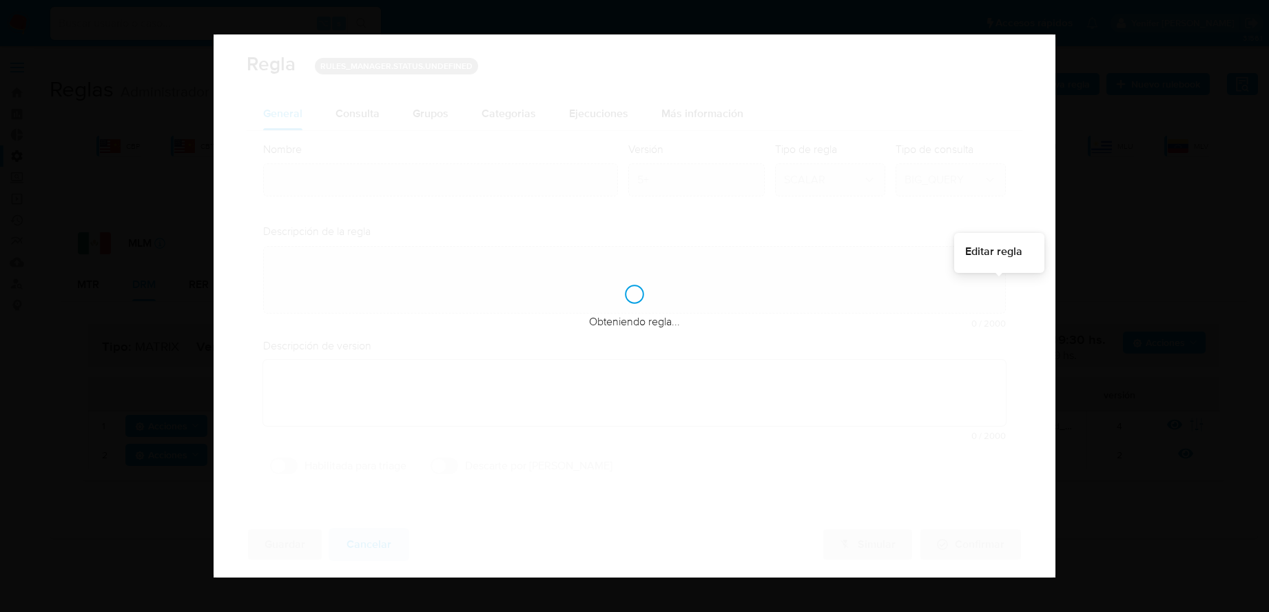
type input "Mlm_smp_matrix"
type textarea "Rule que contiene lógica de cálculo de riesgo. como pertenece al rulebook smp l…"
type textarea "Modificaciones para mejorar distribución"
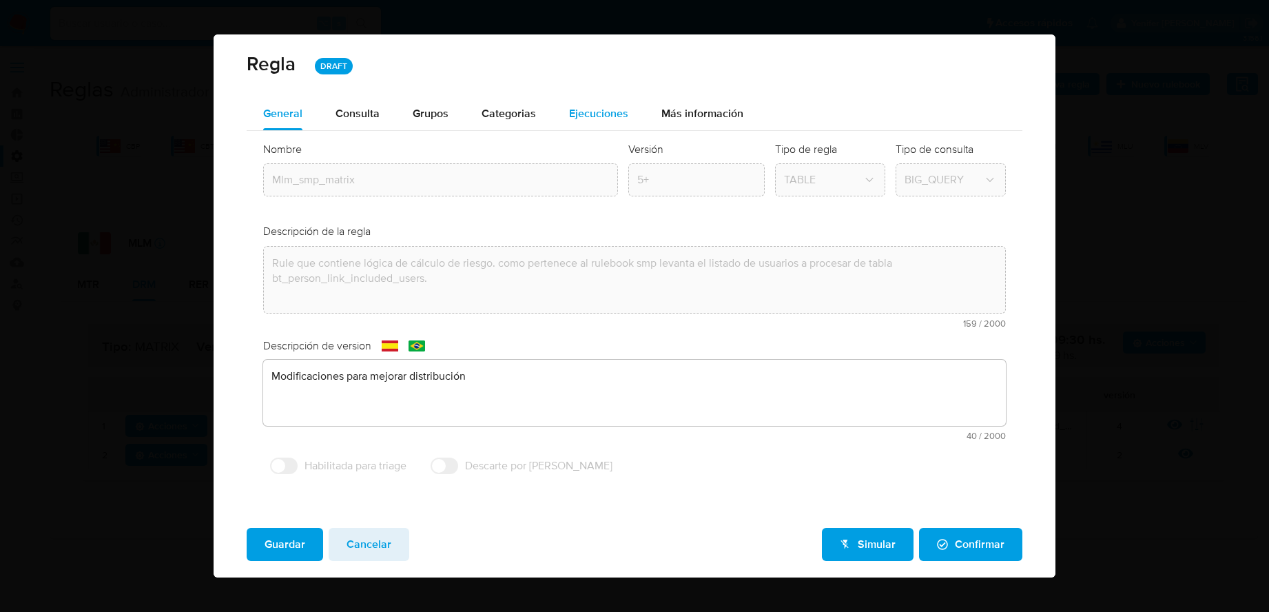
click at [603, 97] on div "Ejecuciones" at bounding box center [598, 113] width 59 height 33
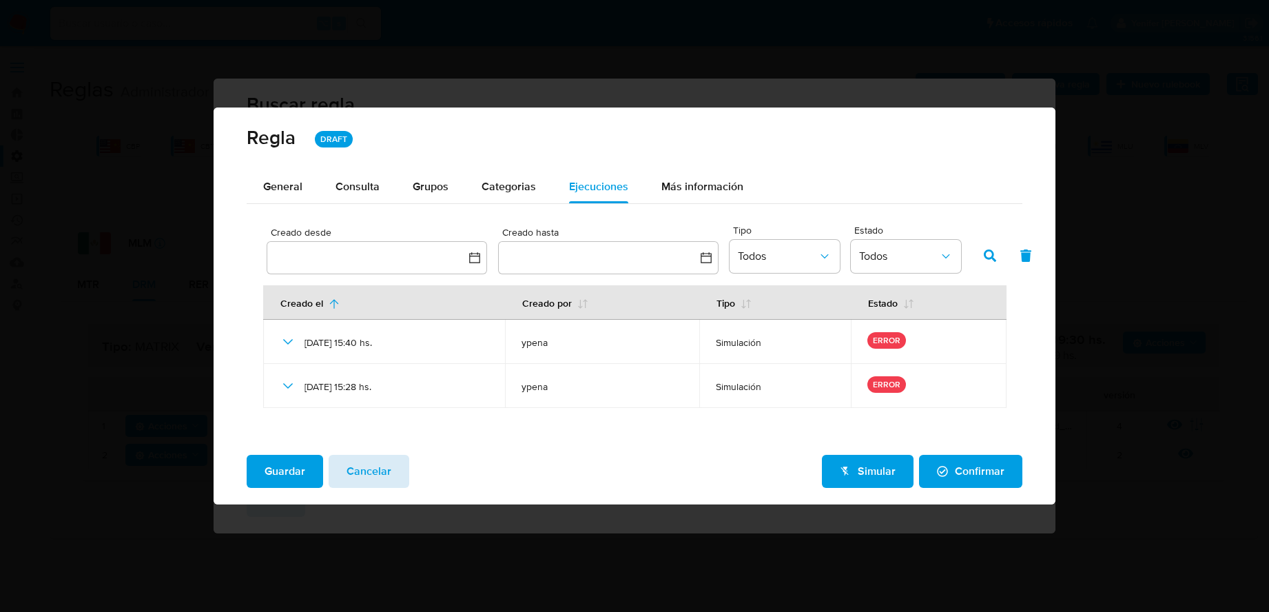
click at [388, 483] on span "Cancelar" at bounding box center [368, 471] width 45 height 30
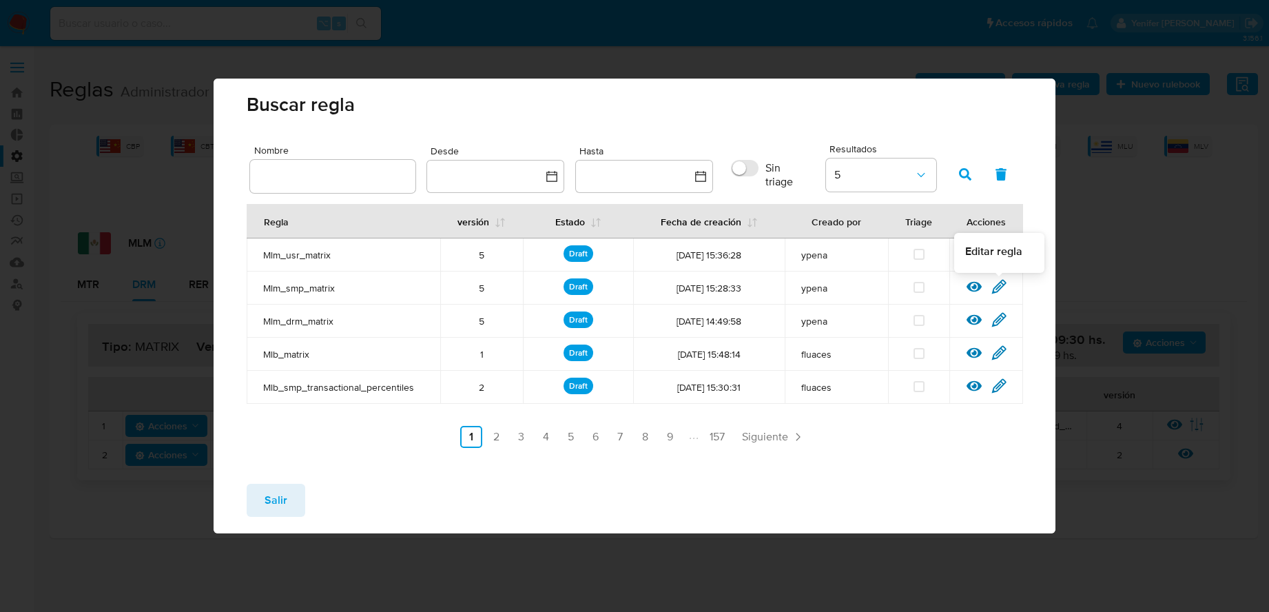
click at [964, 282] on icon at bounding box center [998, 286] width 13 height 13
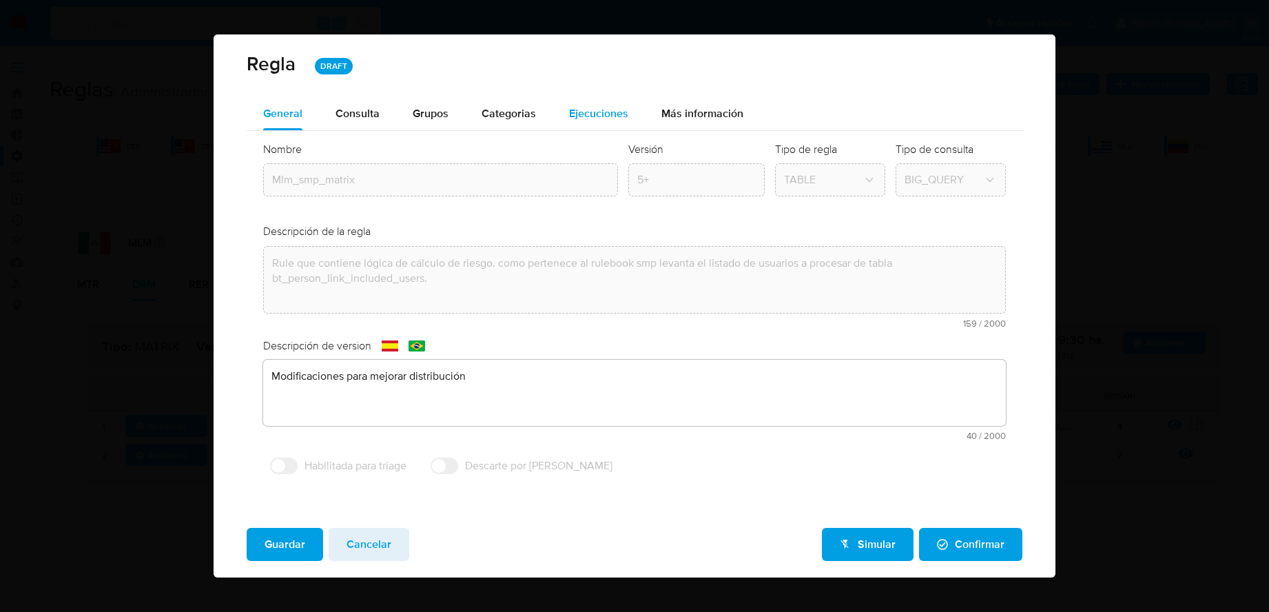
click at [595, 110] on span "Ejecuciones" at bounding box center [598, 113] width 59 height 16
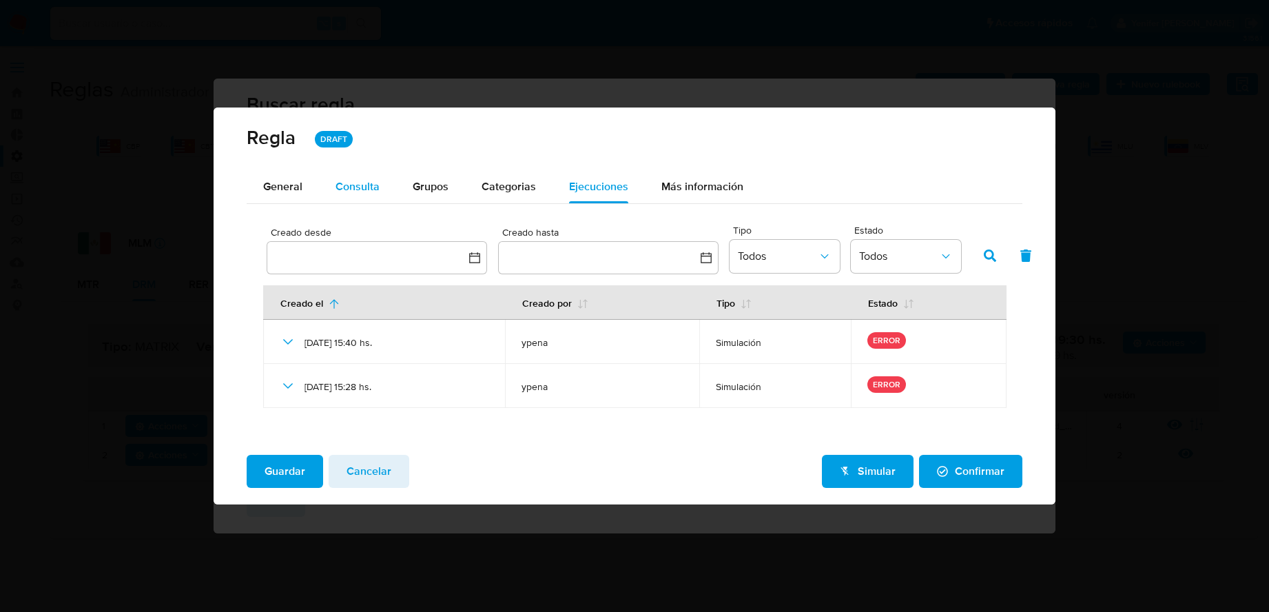
click at [355, 195] on div "Consulta" at bounding box center [357, 186] width 44 height 33
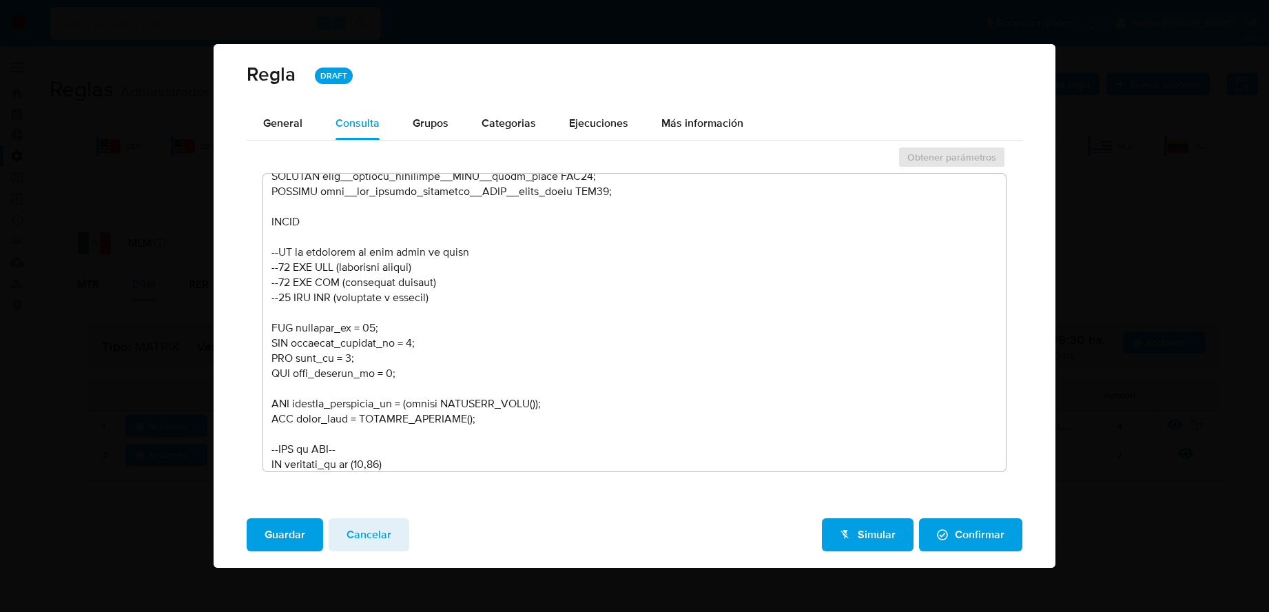
scroll to position [738, 0]
click at [386, 490] on div "Guardar Cancelar Simular Confirmar" at bounding box center [634, 537] width 842 height 61
click at [374, 490] on span "Cancelar" at bounding box center [368, 534] width 45 height 30
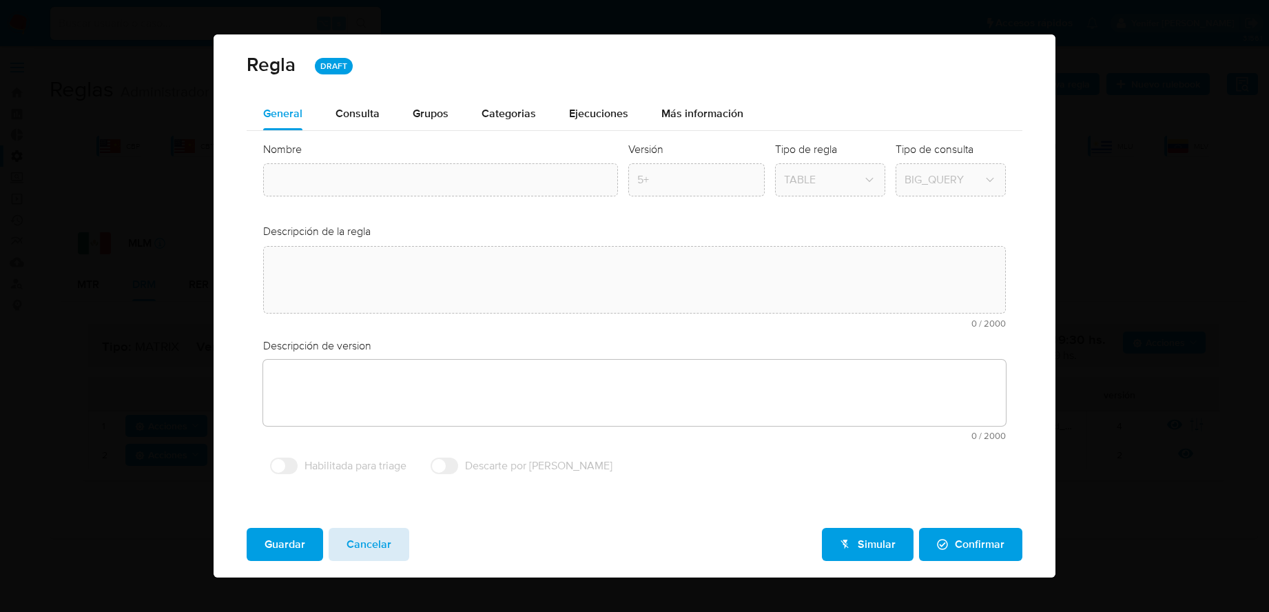
type textarea "Modificaciones para mejorar distribución"
type input "Mlm_smp_matrix"
type textarea "Rule que contiene lógica de cálculo de riesgo. como pertenece al rulebook smp l…"
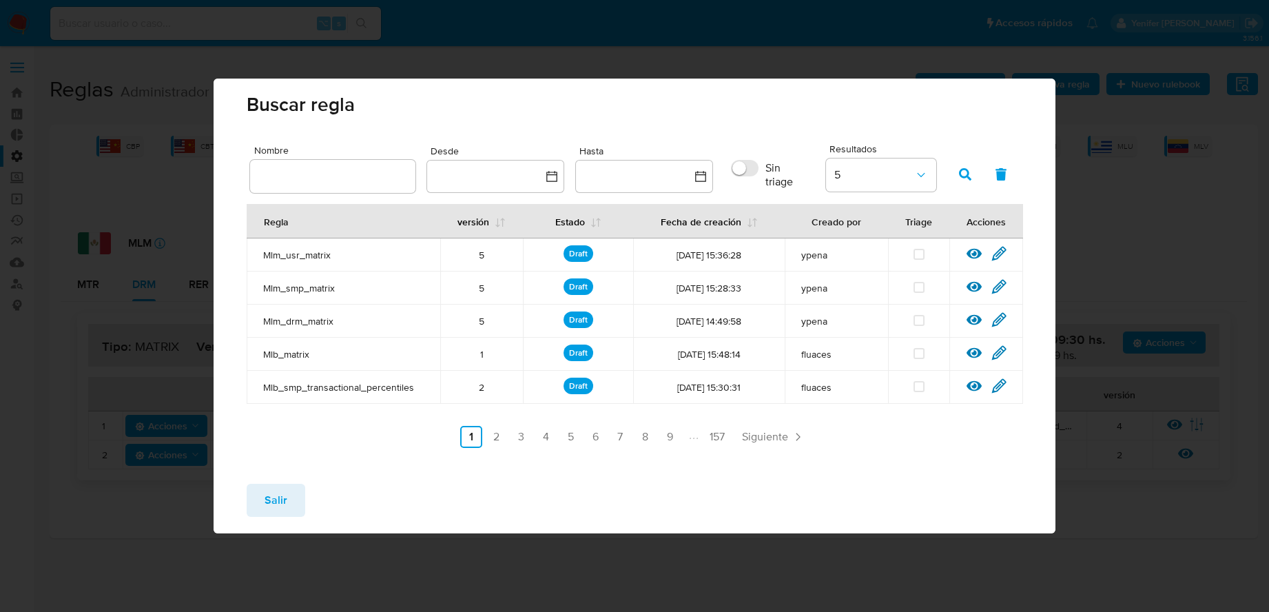
click at [964, 286] on div "Ver [PERSON_NAME] Editar [PERSON_NAME]" at bounding box center [986, 288] width 74 height 18
click at [964, 286] on icon at bounding box center [998, 286] width 15 height 15
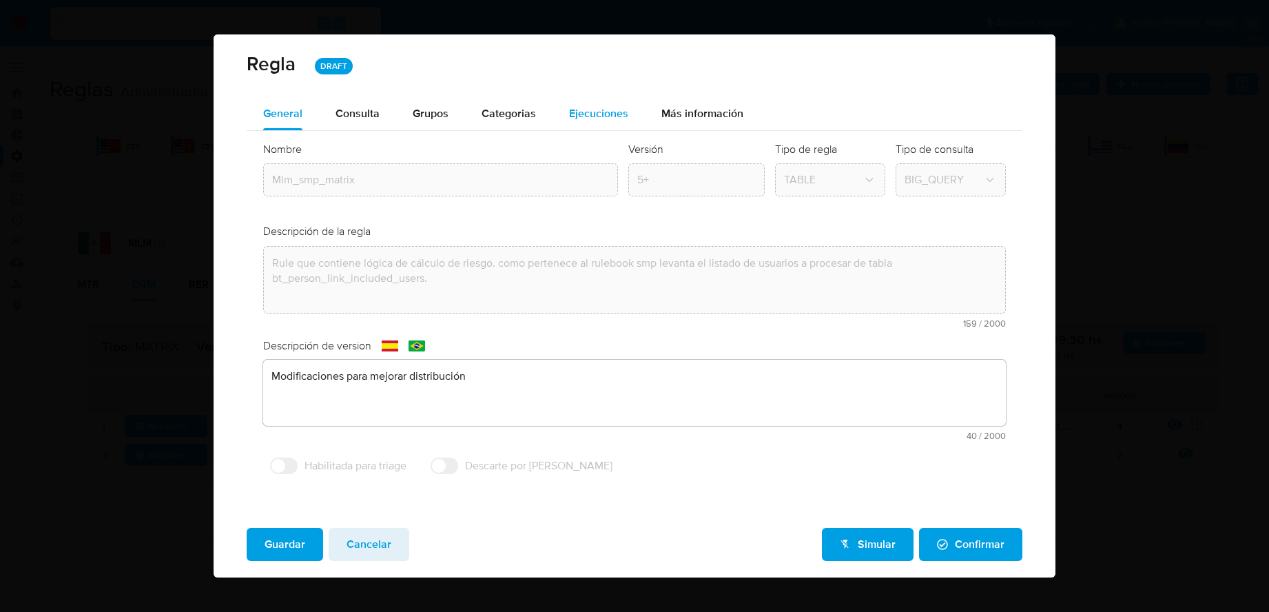
click at [601, 118] on span "Ejecuciones" at bounding box center [598, 113] width 59 height 16
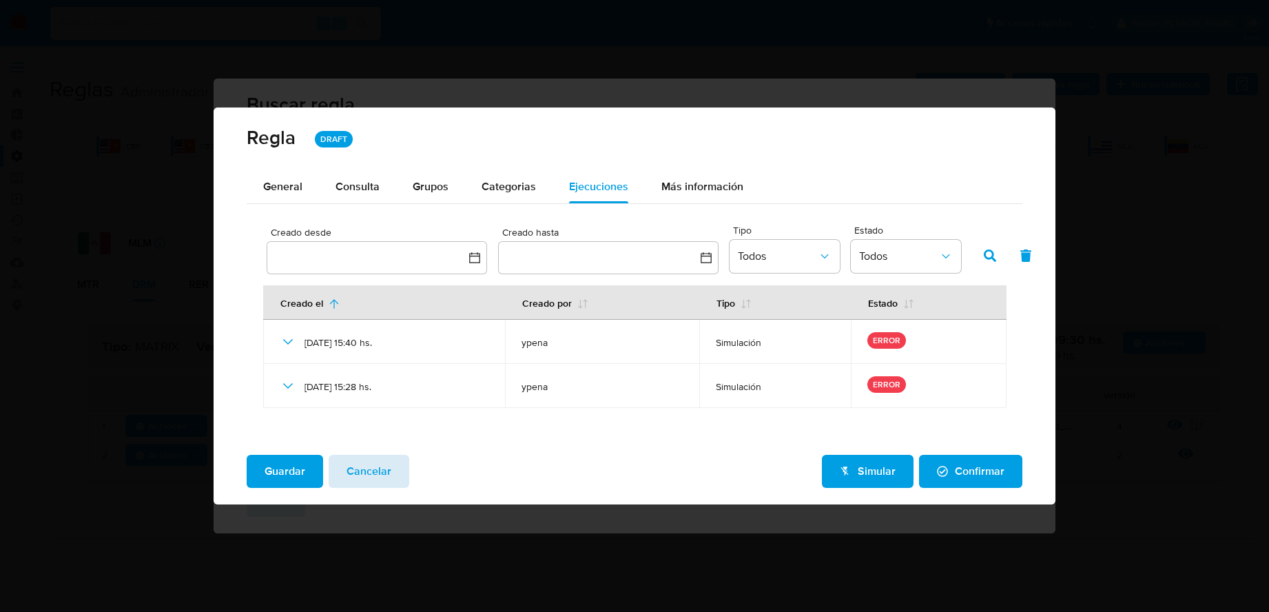
click at [346, 472] on span "Cancelar" at bounding box center [368, 471] width 45 height 30
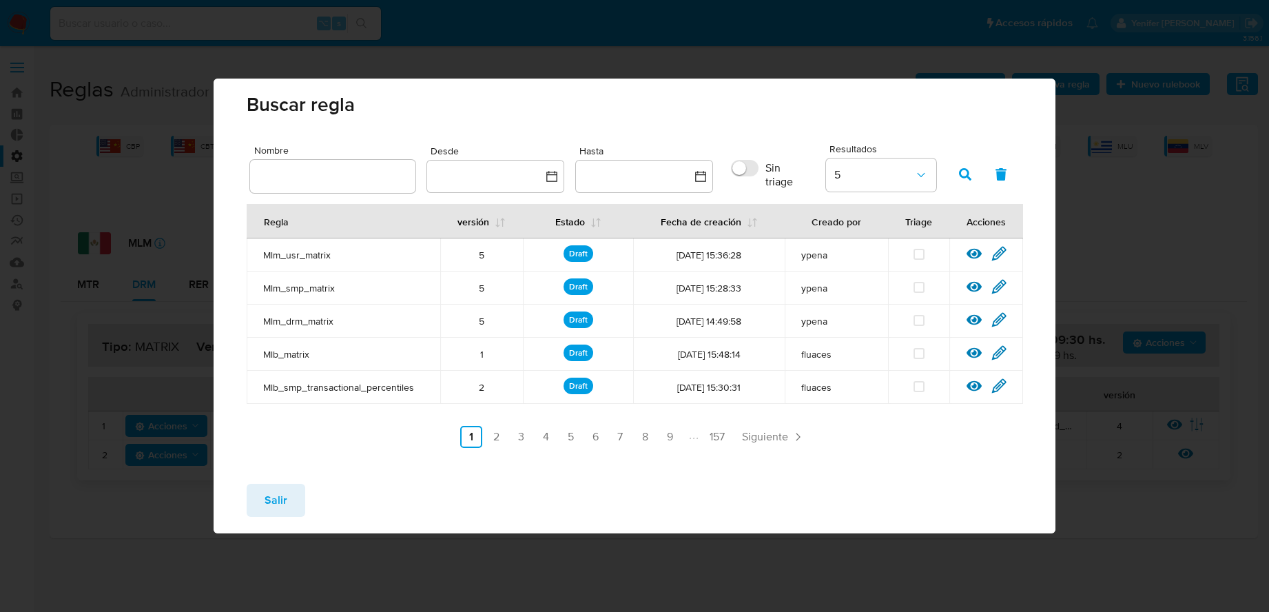
click at [284, 490] on span "Salir" at bounding box center [275, 500] width 23 height 30
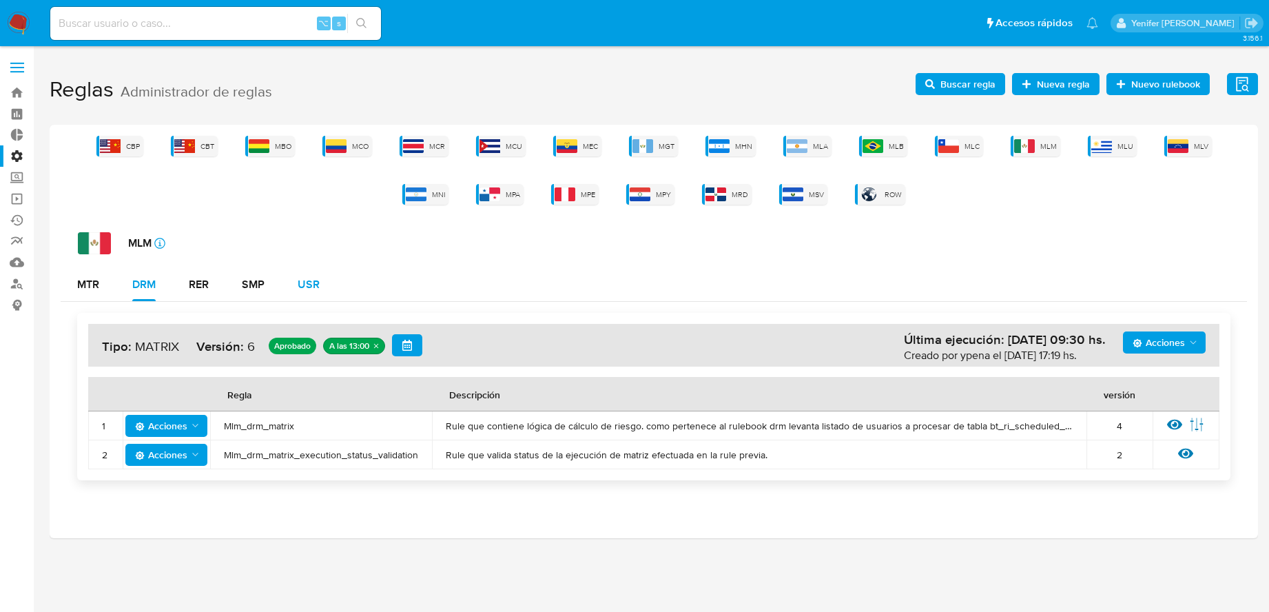
click at [308, 279] on div "USR" at bounding box center [309, 284] width 22 height 11
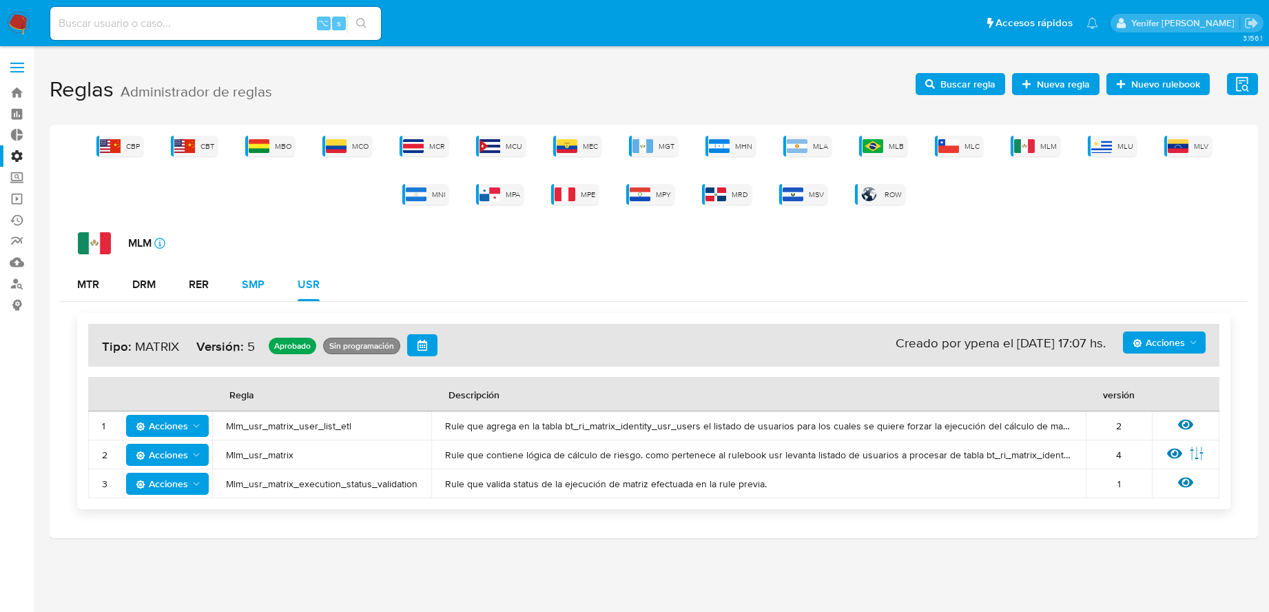
click at [245, 285] on div "SMP" at bounding box center [253, 284] width 23 height 11
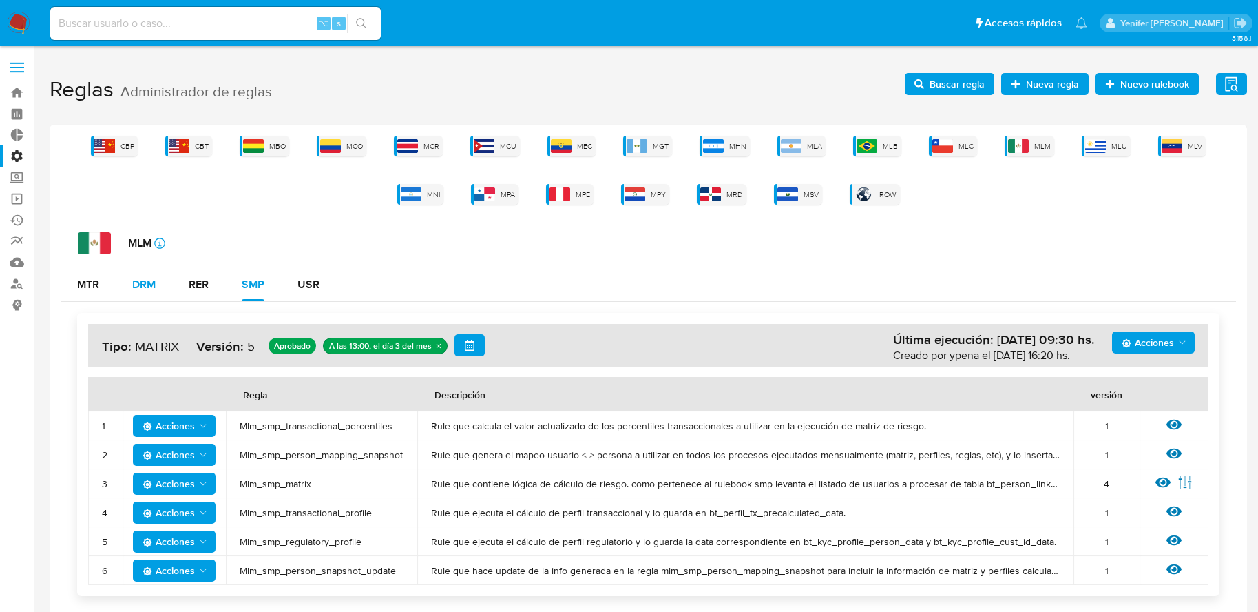
click at [152, 272] on div "DRM" at bounding box center [143, 284] width 23 height 33
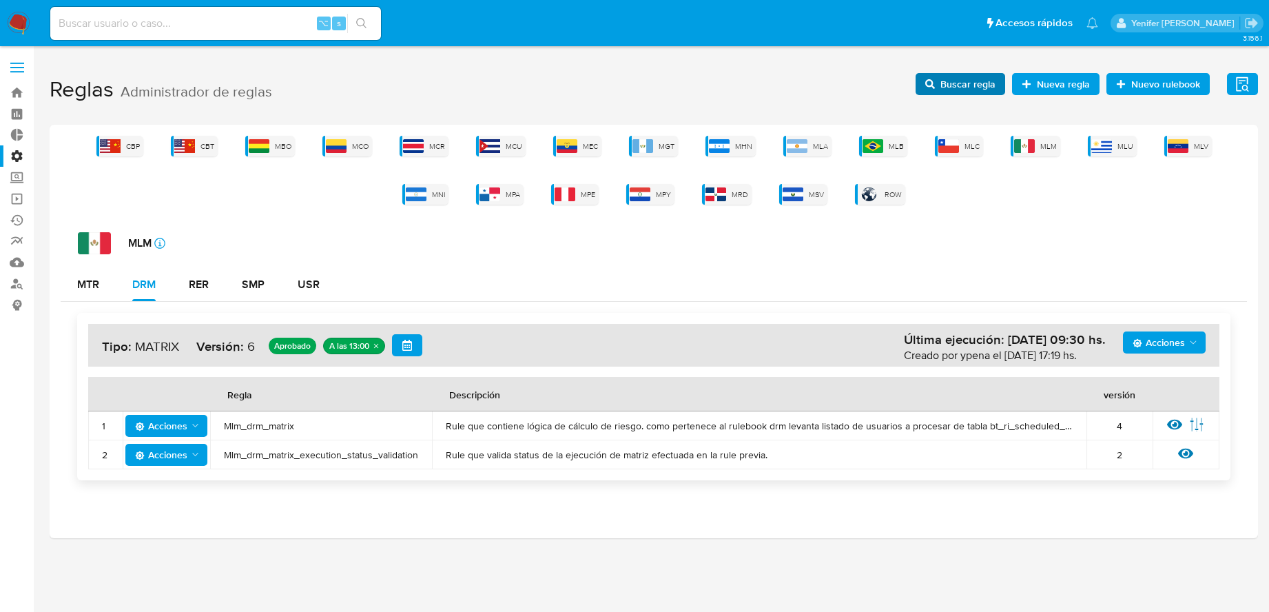
click at [961, 79] on span "Buscar regla" at bounding box center [967, 84] width 55 height 22
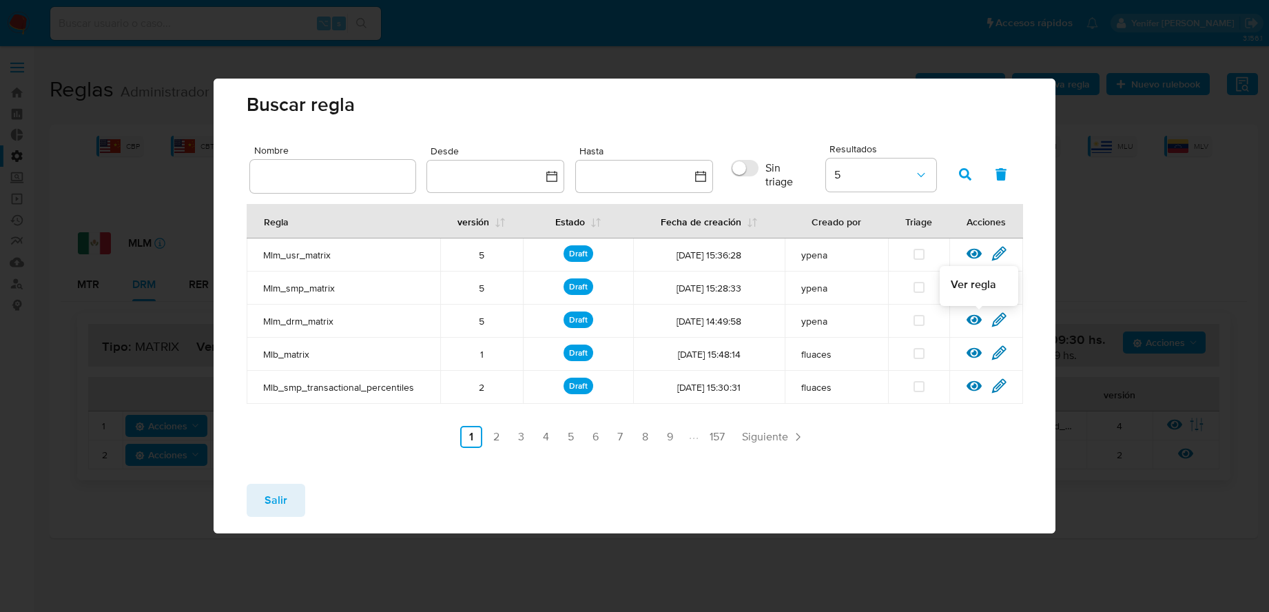
click at [964, 319] on icon at bounding box center [973, 320] width 15 height 10
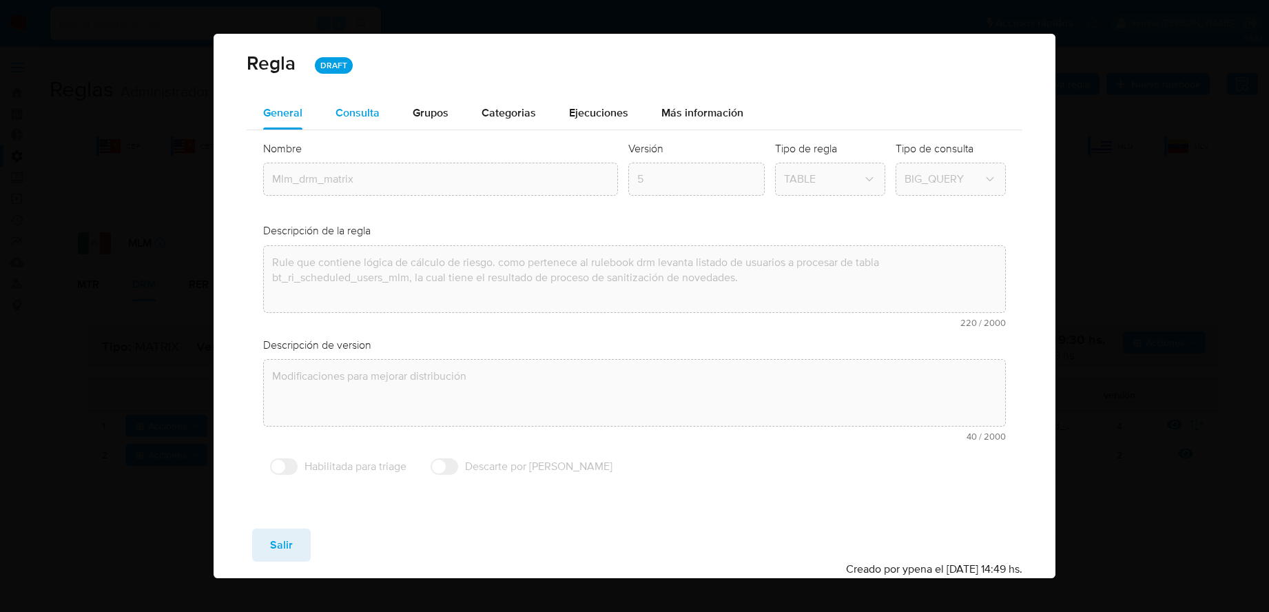
click at [354, 96] on div "Consulta" at bounding box center [357, 112] width 44 height 33
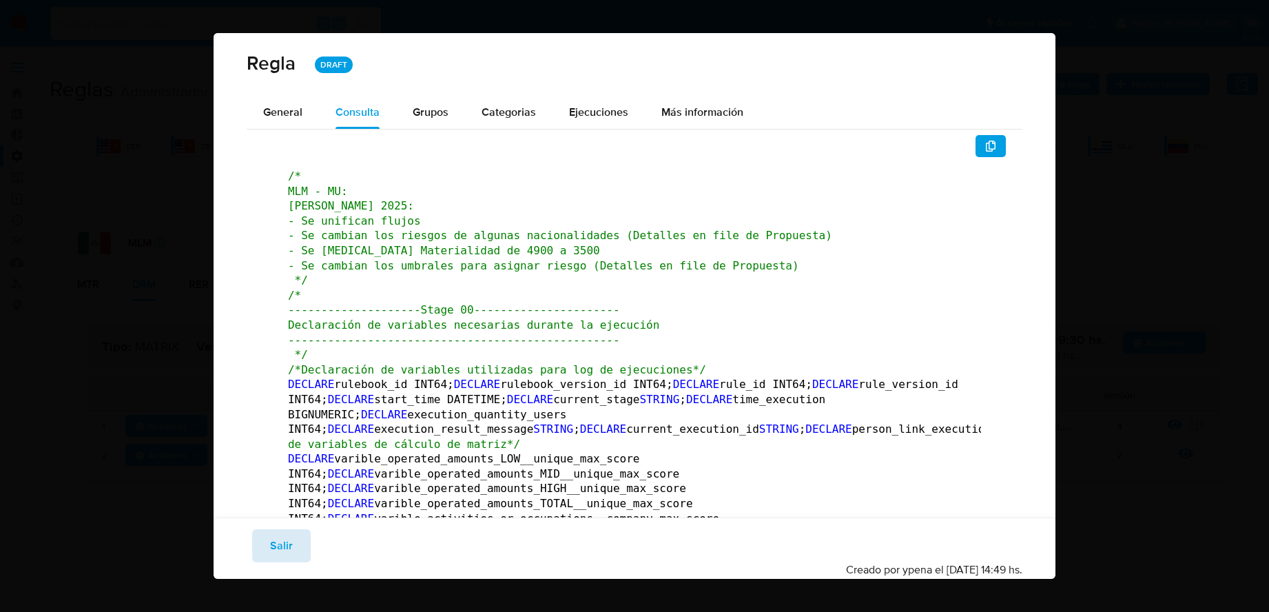
click at [288, 490] on span "Salir" at bounding box center [281, 545] width 23 height 30
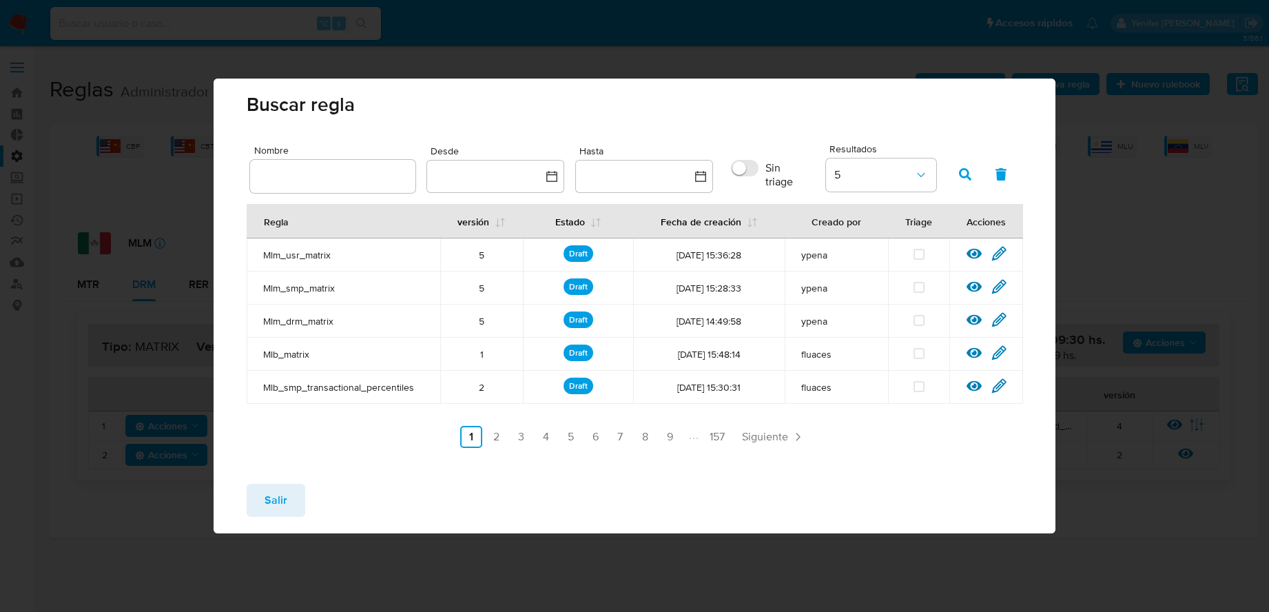
click at [282, 490] on span "Salir" at bounding box center [275, 500] width 23 height 30
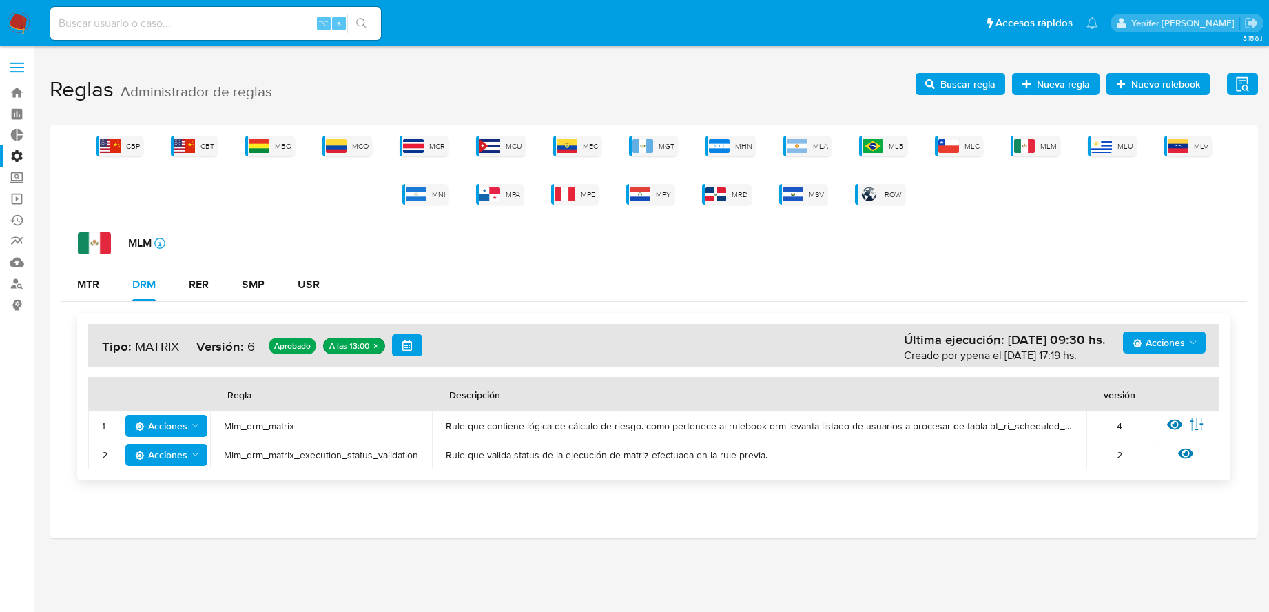
click at [964, 74] on span "Buscar regla" at bounding box center [967, 84] width 55 height 22
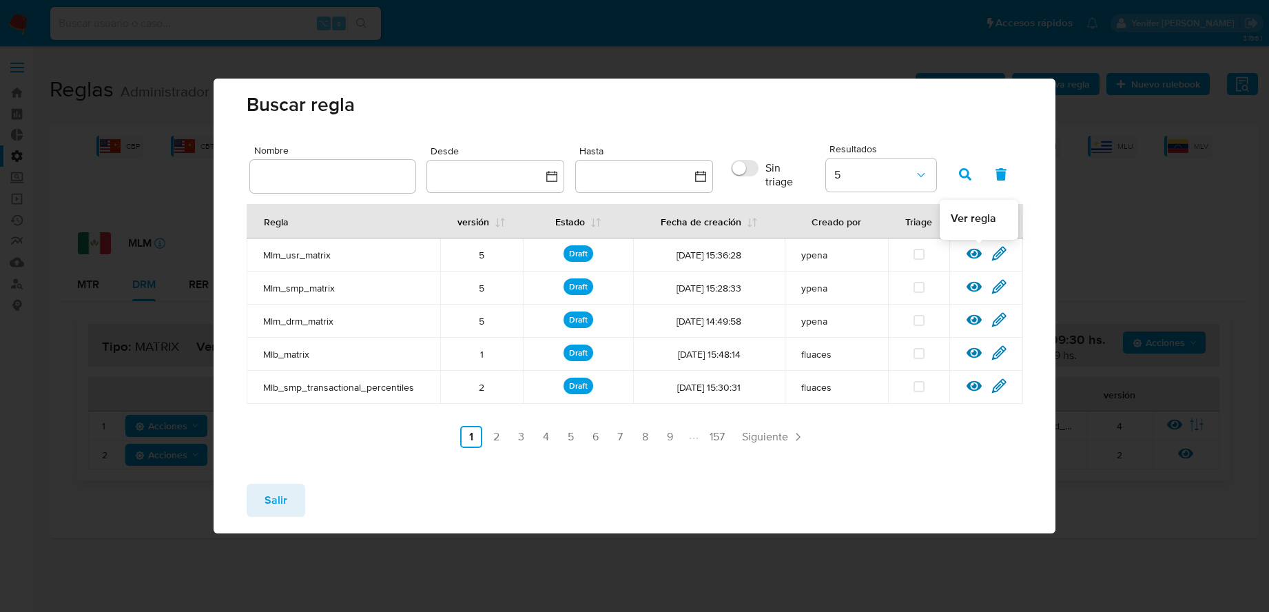
click at [964, 256] on icon at bounding box center [973, 254] width 15 height 10
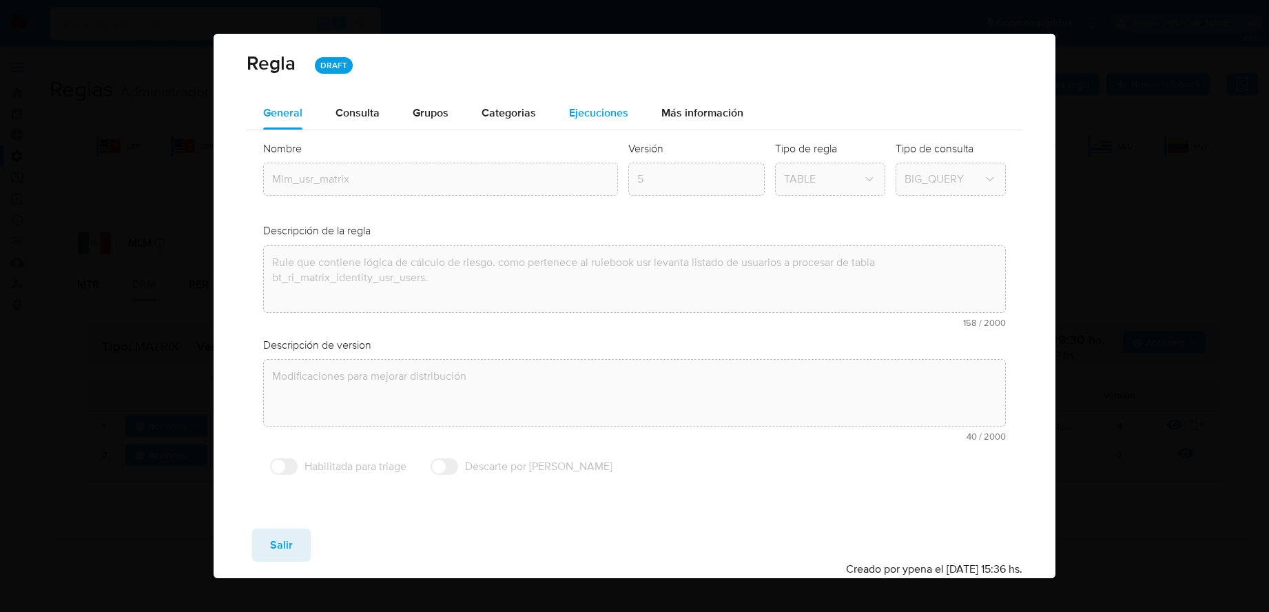
click at [601, 121] on div "Ejecuciones" at bounding box center [598, 112] width 59 height 33
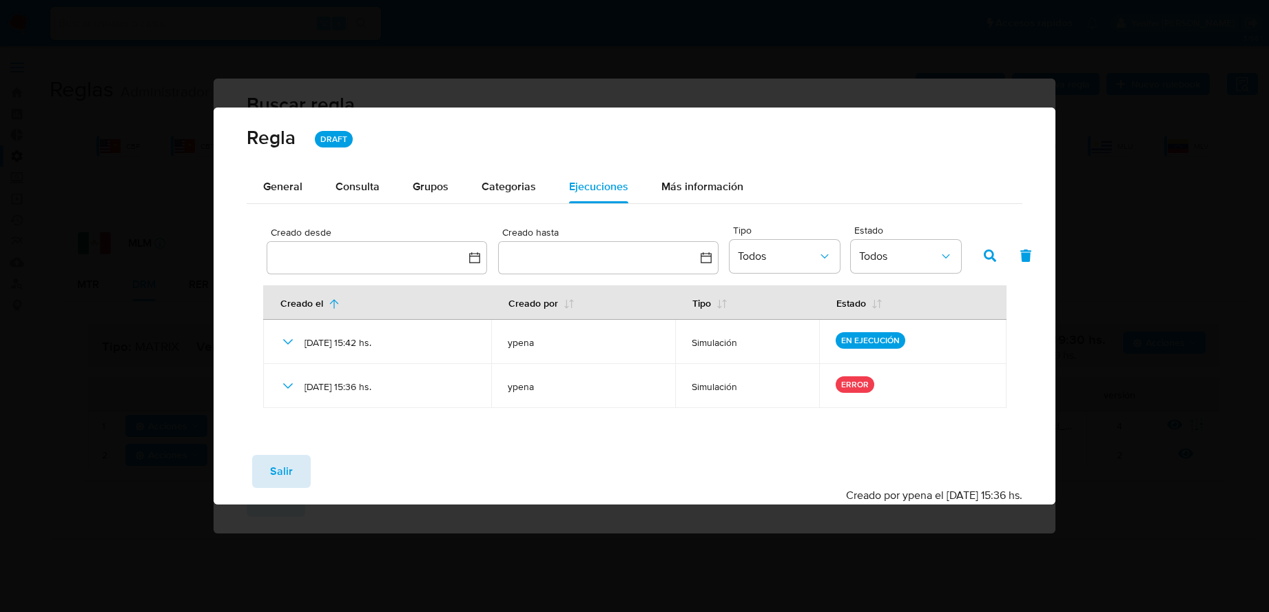
click at [280, 468] on span "Salir" at bounding box center [281, 471] width 23 height 30
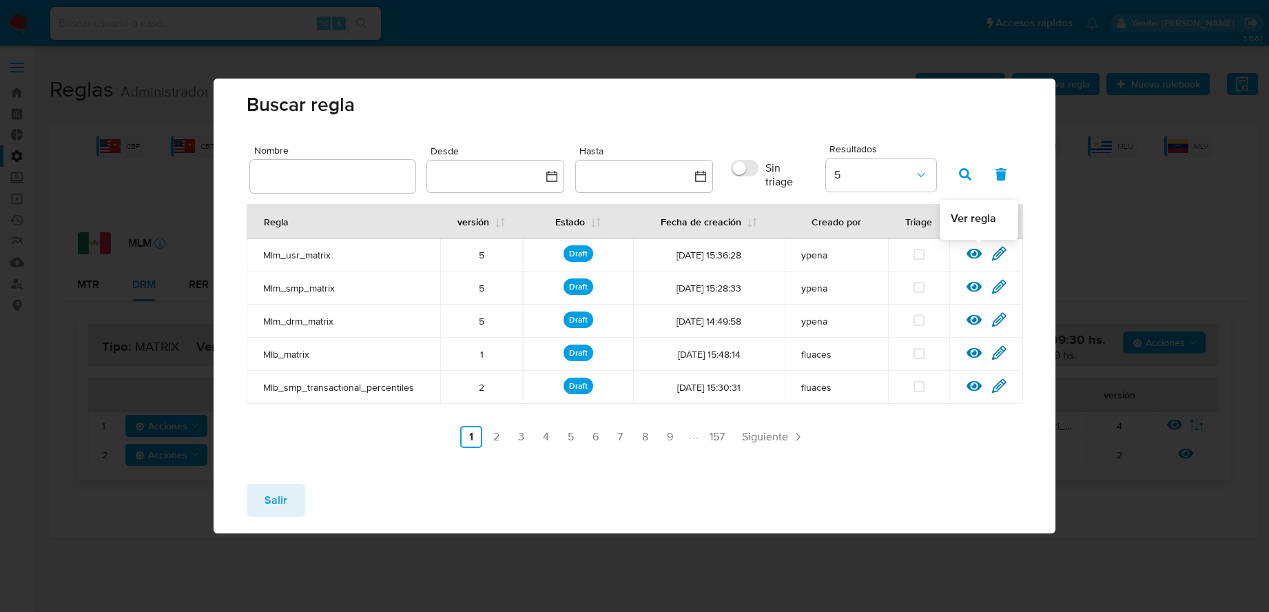
click at [964, 253] on icon at bounding box center [973, 253] width 15 height 15
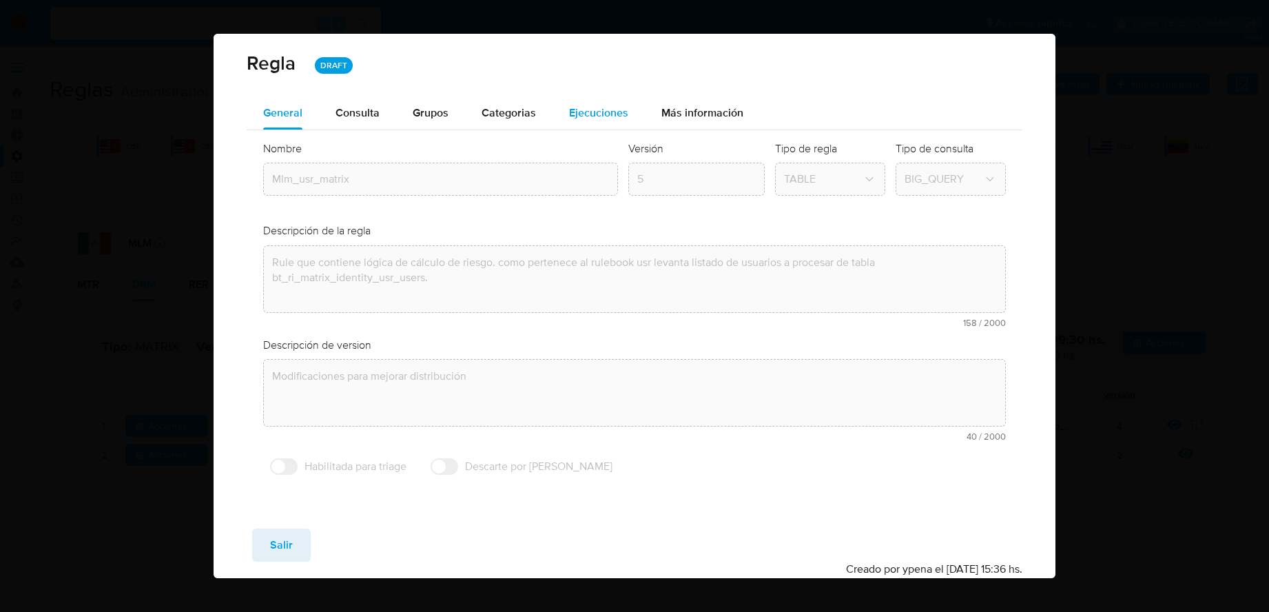
click at [592, 113] on span "Ejecuciones" at bounding box center [598, 113] width 59 height 16
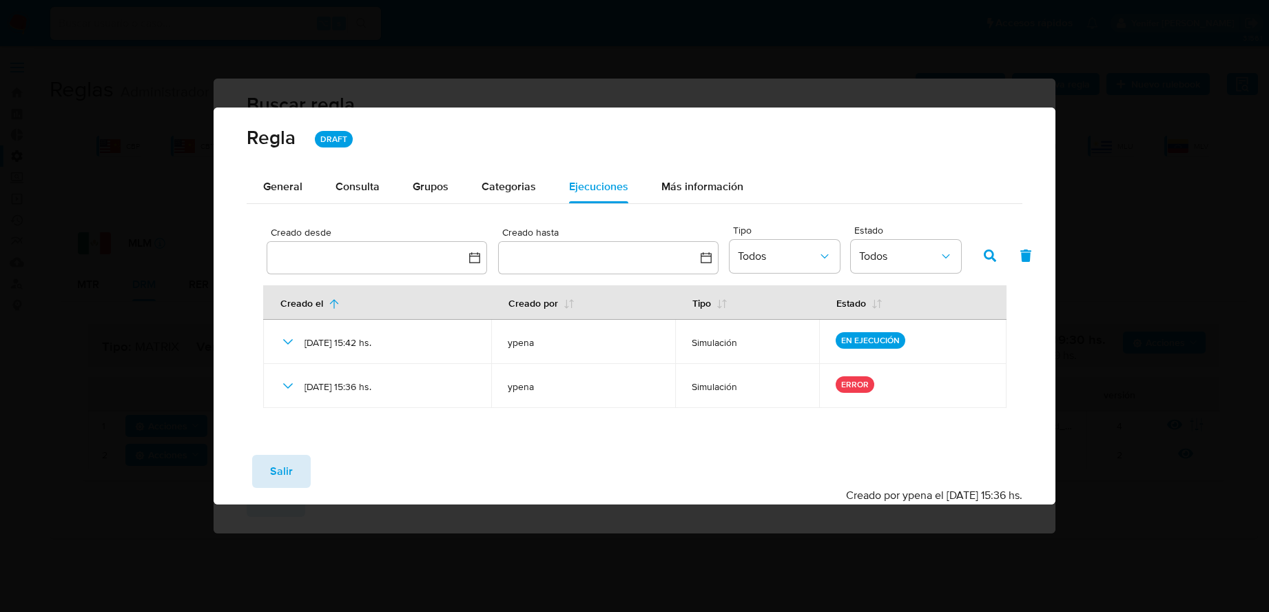
click at [296, 483] on button "Salir" at bounding box center [281, 471] width 59 height 33
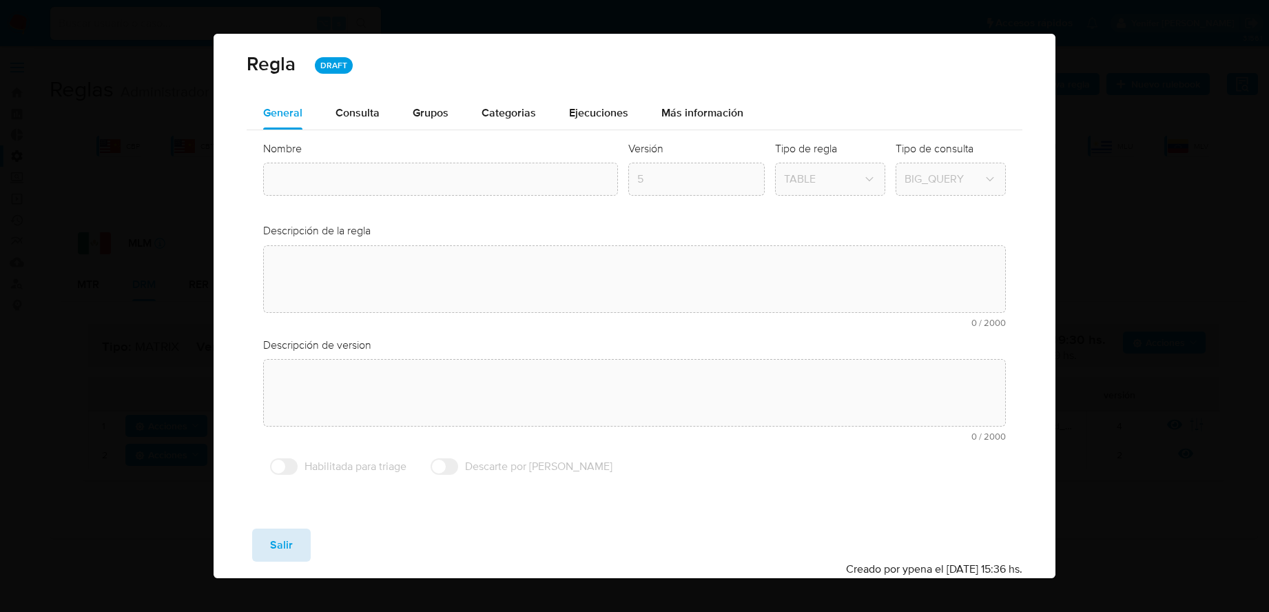
type input "Mlm_usr_matrix"
type textarea "Rule que contiene lógica de cálculo de riesgo. como pertenece al rulebook usr l…"
type textarea "Modificaciones para mejorar distribución"
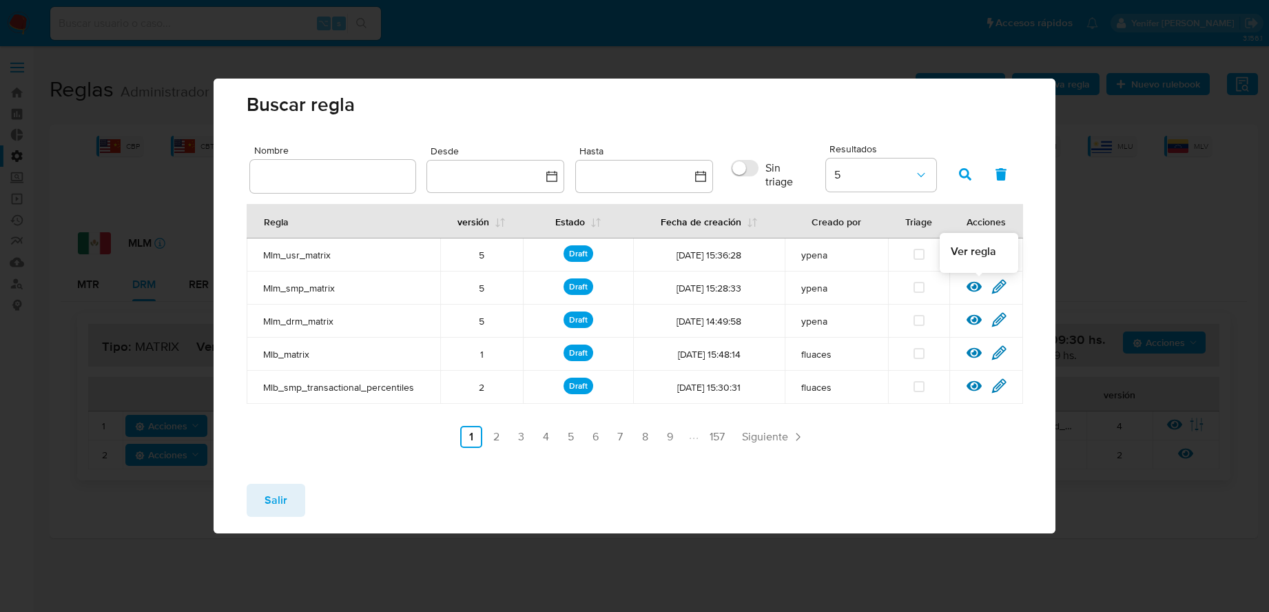
click at [964, 293] on icon at bounding box center [973, 286] width 15 height 15
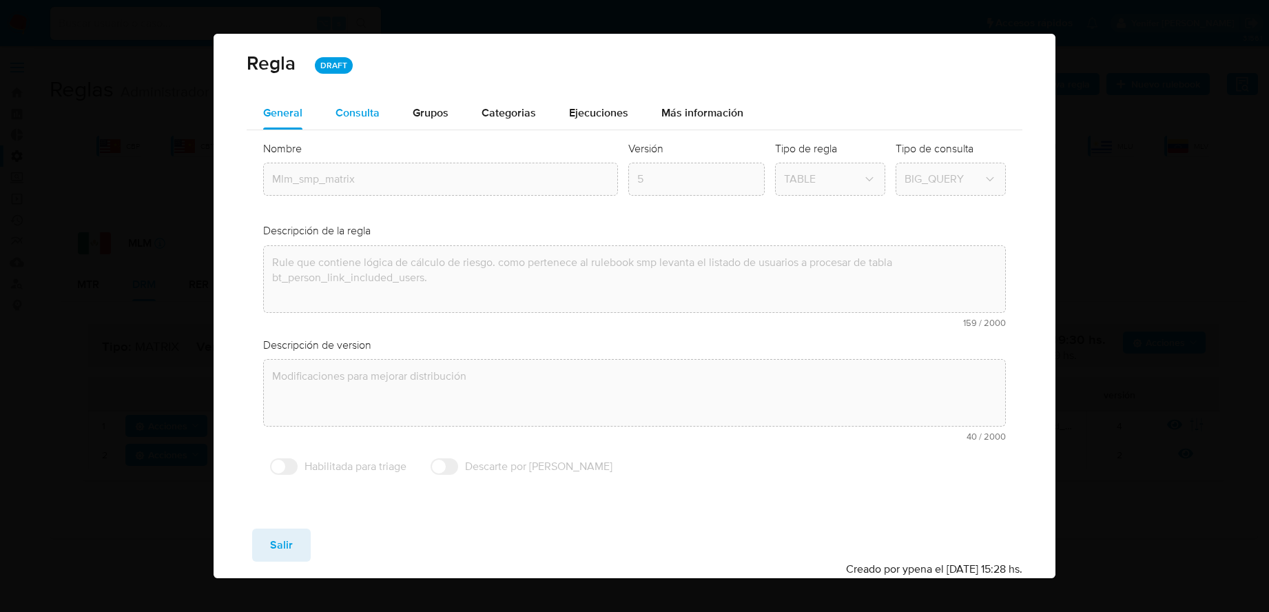
click at [370, 117] on span "Consulta" at bounding box center [357, 113] width 44 height 16
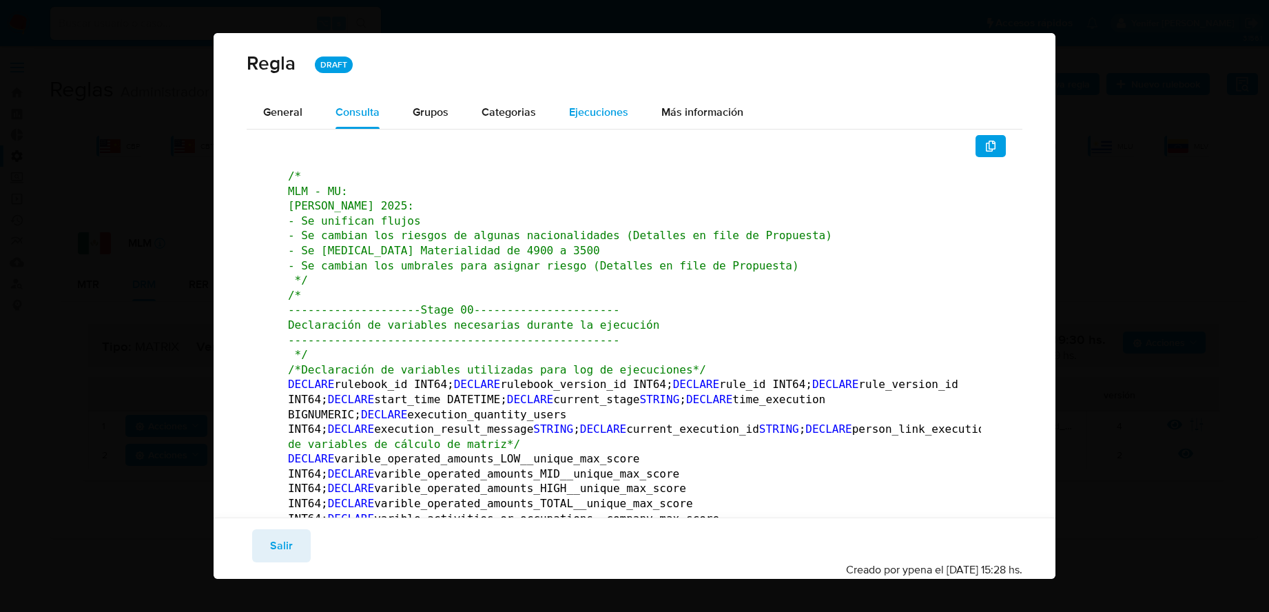
click at [591, 125] on div "Ejecuciones" at bounding box center [598, 112] width 59 height 33
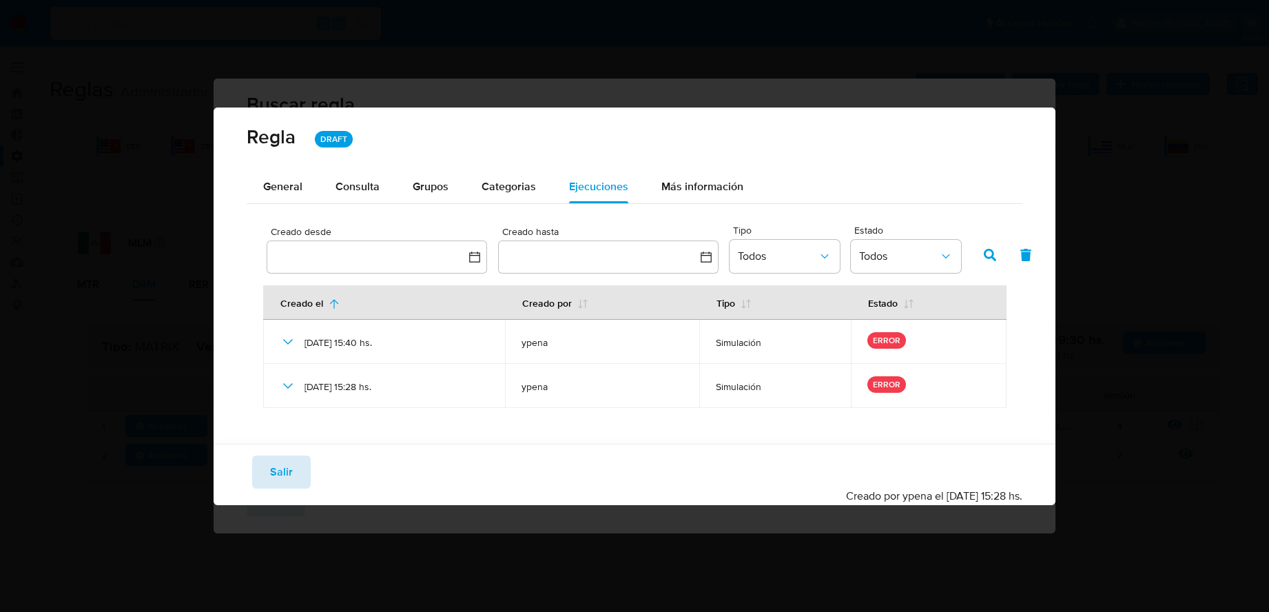
click at [273, 458] on span "Salir" at bounding box center [281, 472] width 23 height 30
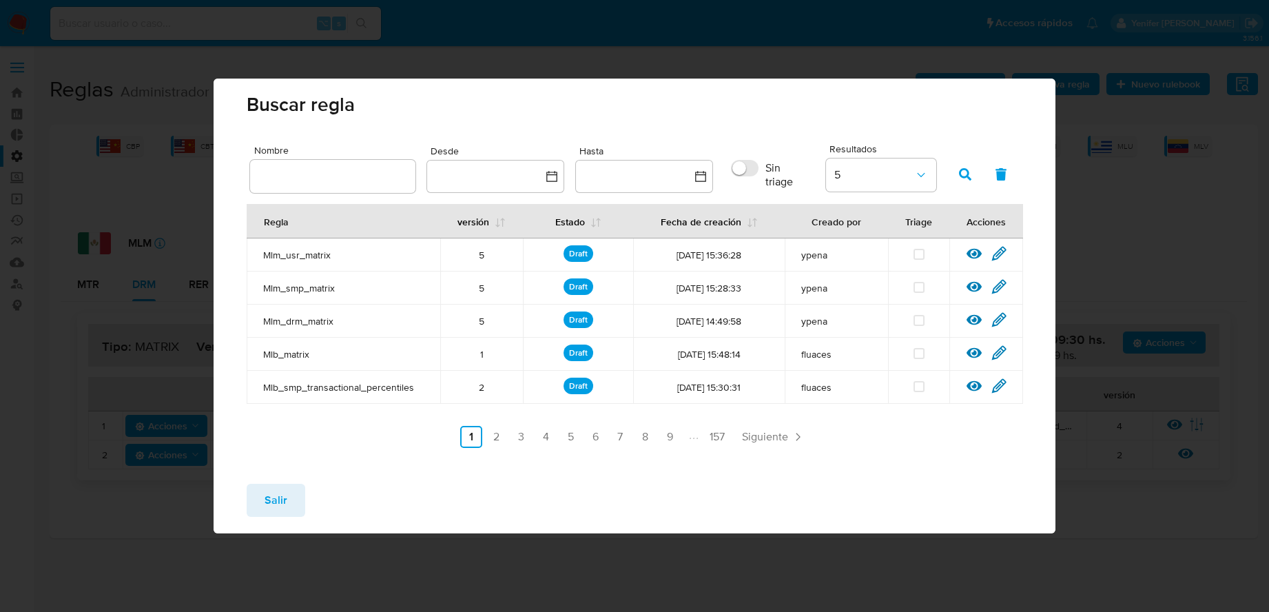
click at [272, 490] on span "Salir" at bounding box center [275, 500] width 23 height 30
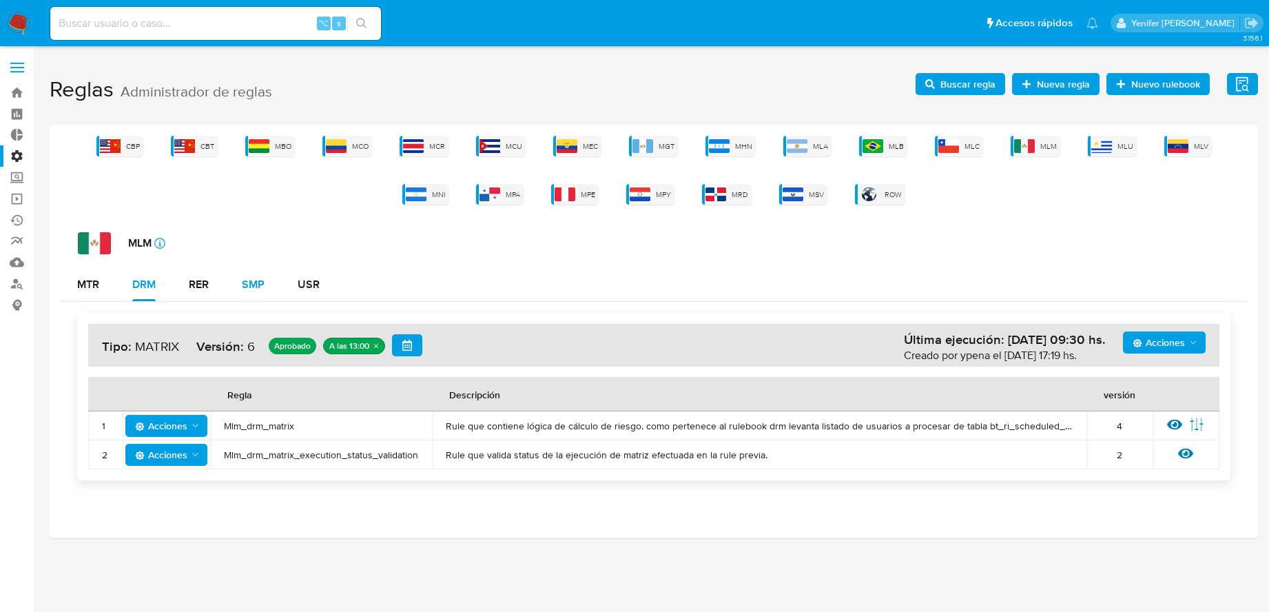
click at [262, 284] on div "SMP" at bounding box center [253, 284] width 23 height 11
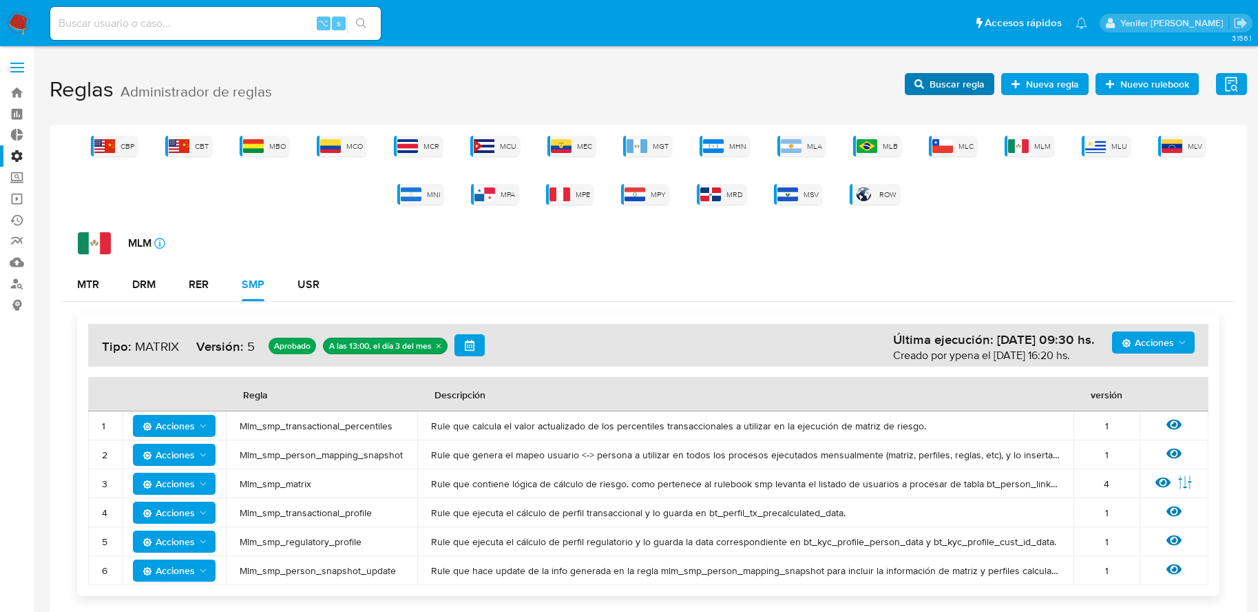
click at [964, 85] on span "Buscar regla" at bounding box center [957, 84] width 55 height 22
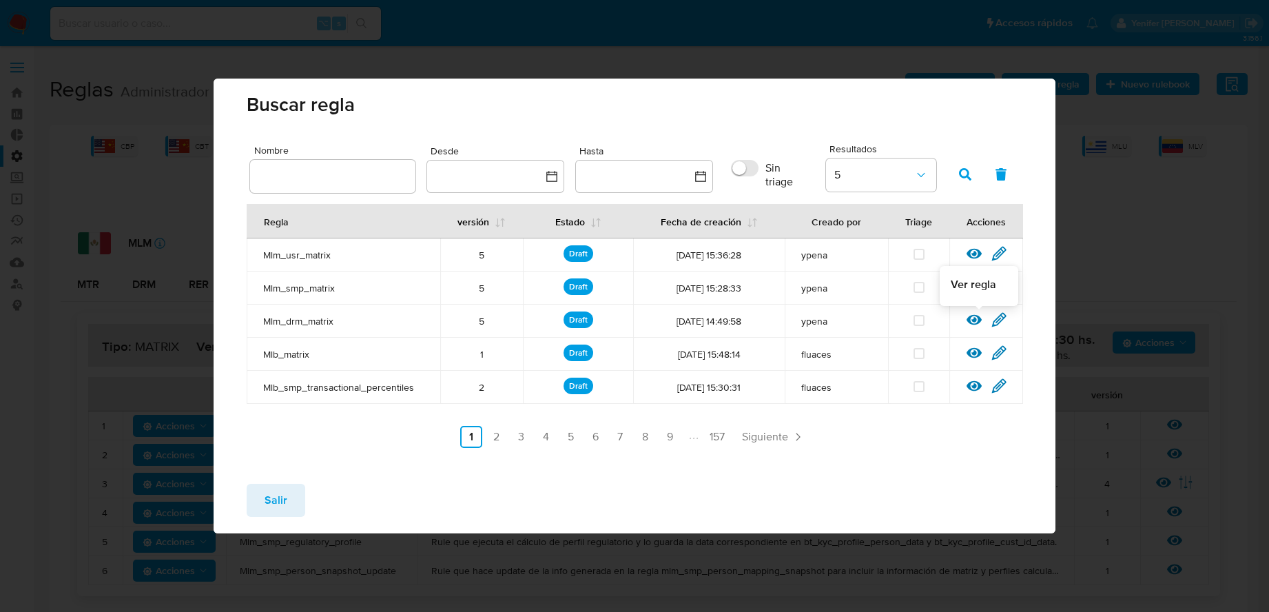
click at [964, 313] on icon at bounding box center [973, 319] width 15 height 15
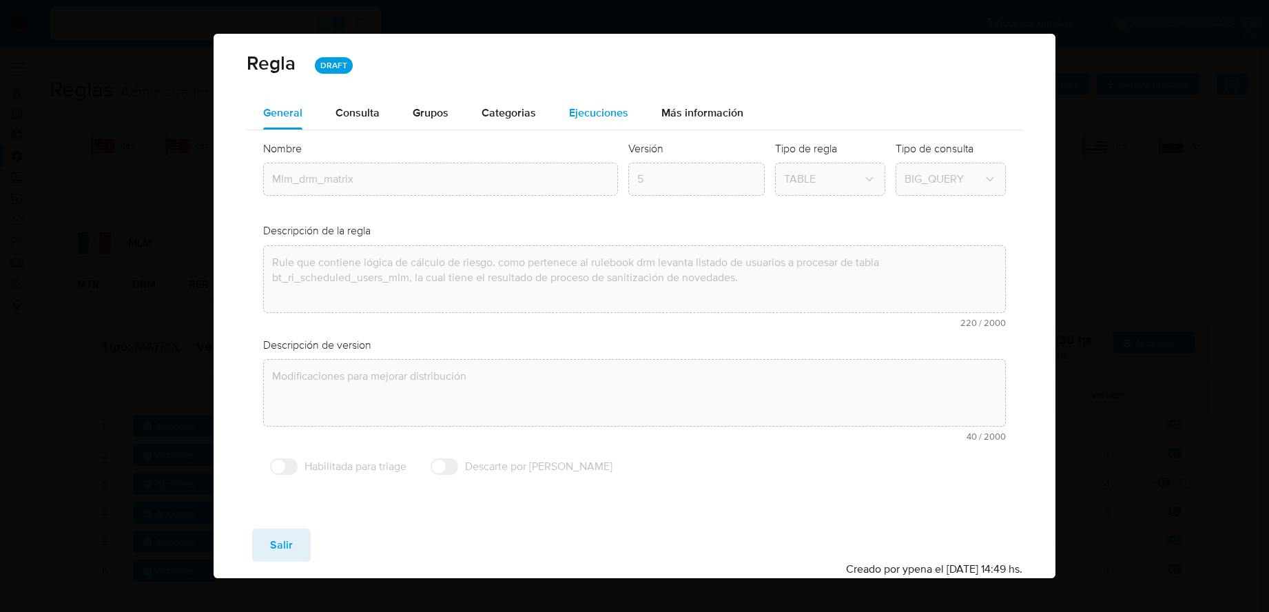
click at [603, 123] on div "Ejecuciones" at bounding box center [598, 112] width 59 height 33
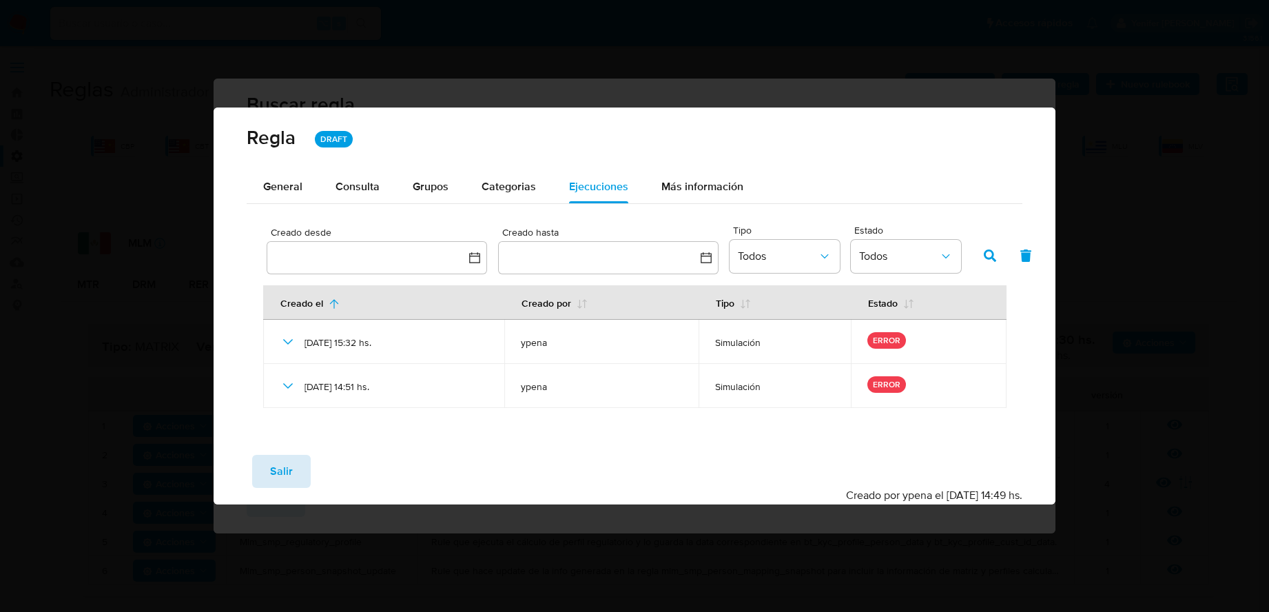
click at [302, 466] on button "Salir" at bounding box center [281, 471] width 59 height 33
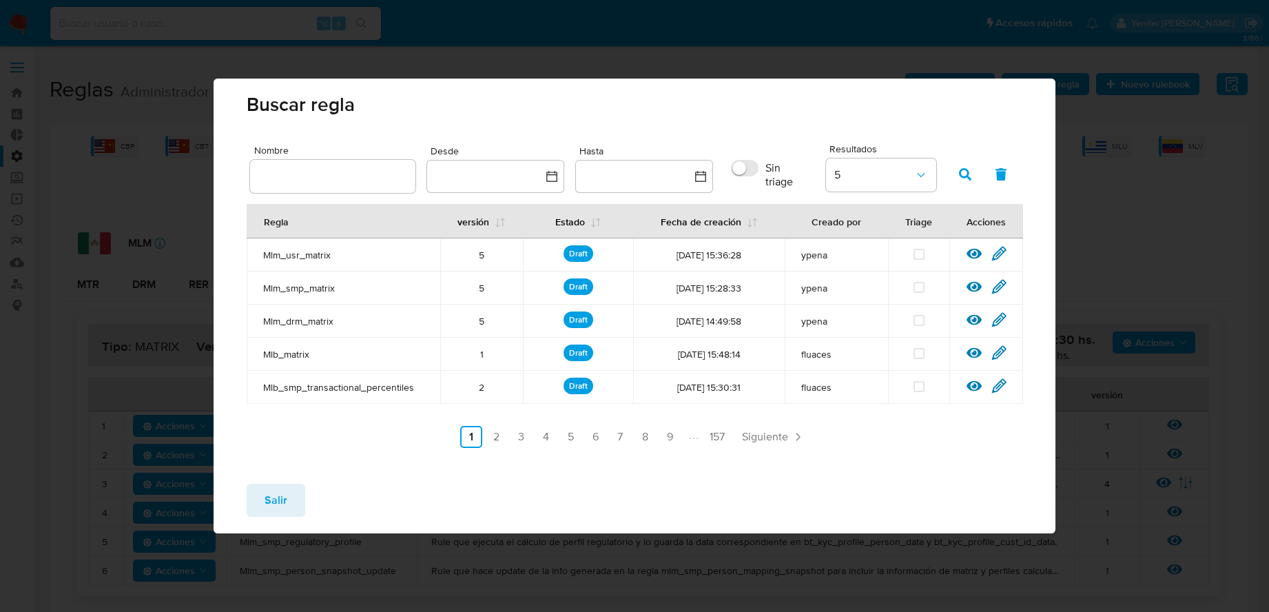
click at [278, 490] on span "Salir" at bounding box center [275, 500] width 23 height 30
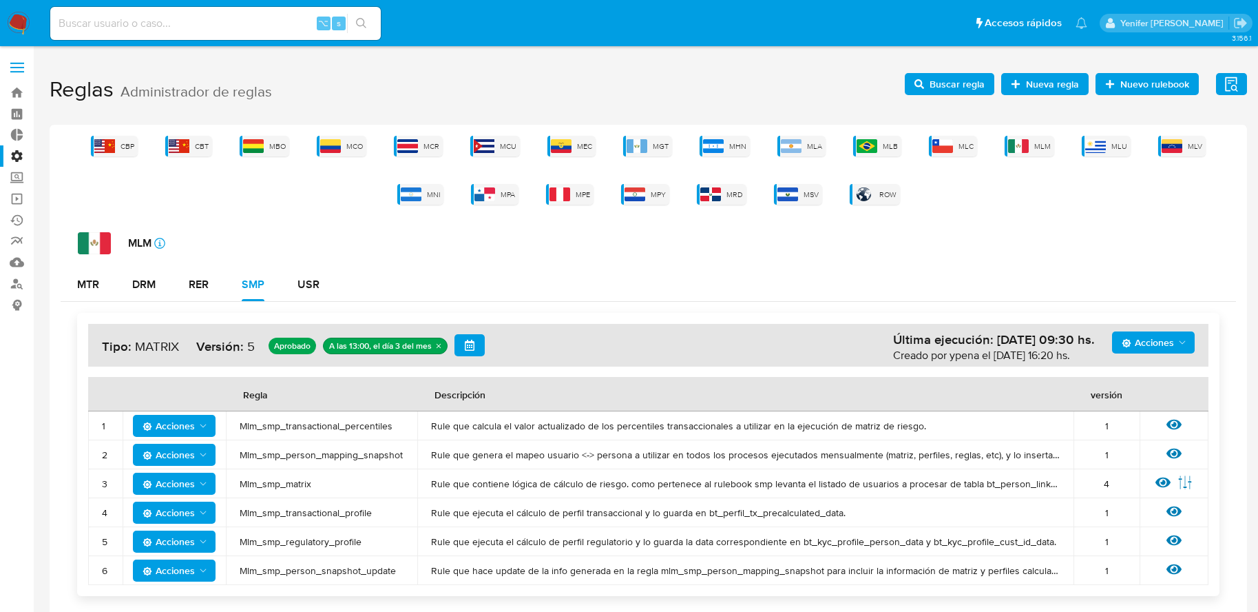
click at [495, 232] on div "MLM icon-info-16" at bounding box center [657, 243] width 1158 height 22
click at [917, 88] on icon "button" at bounding box center [920, 84] width 10 height 10
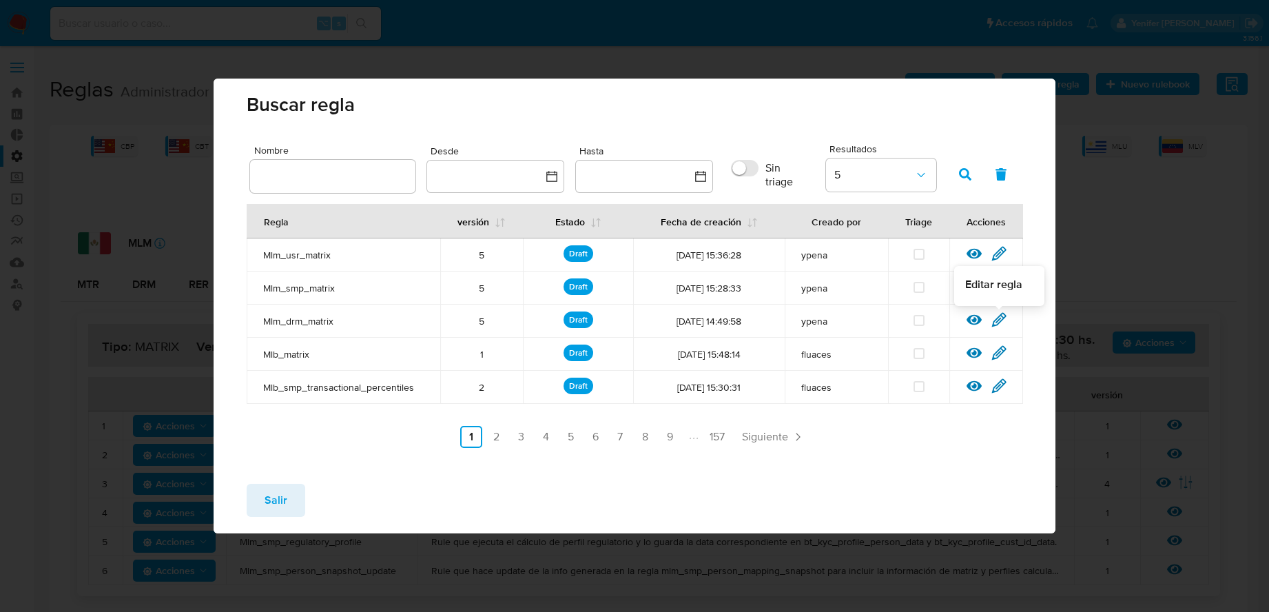
click at [964, 320] on icon at bounding box center [998, 319] width 15 height 15
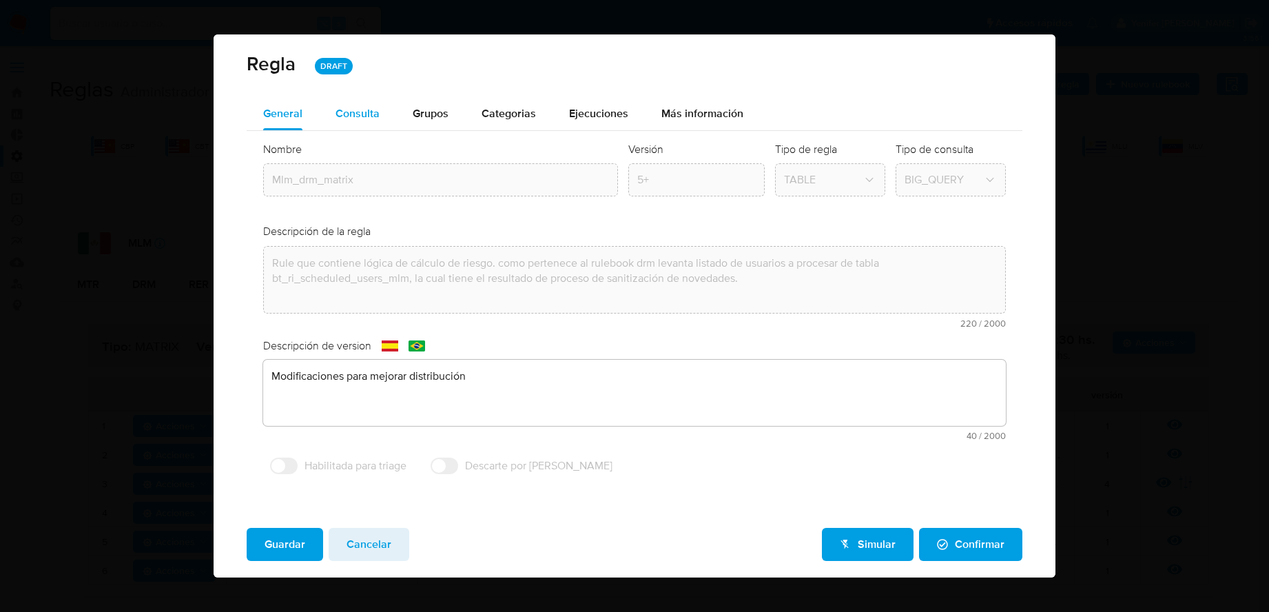
click at [367, 117] on span "Consulta" at bounding box center [357, 113] width 44 height 16
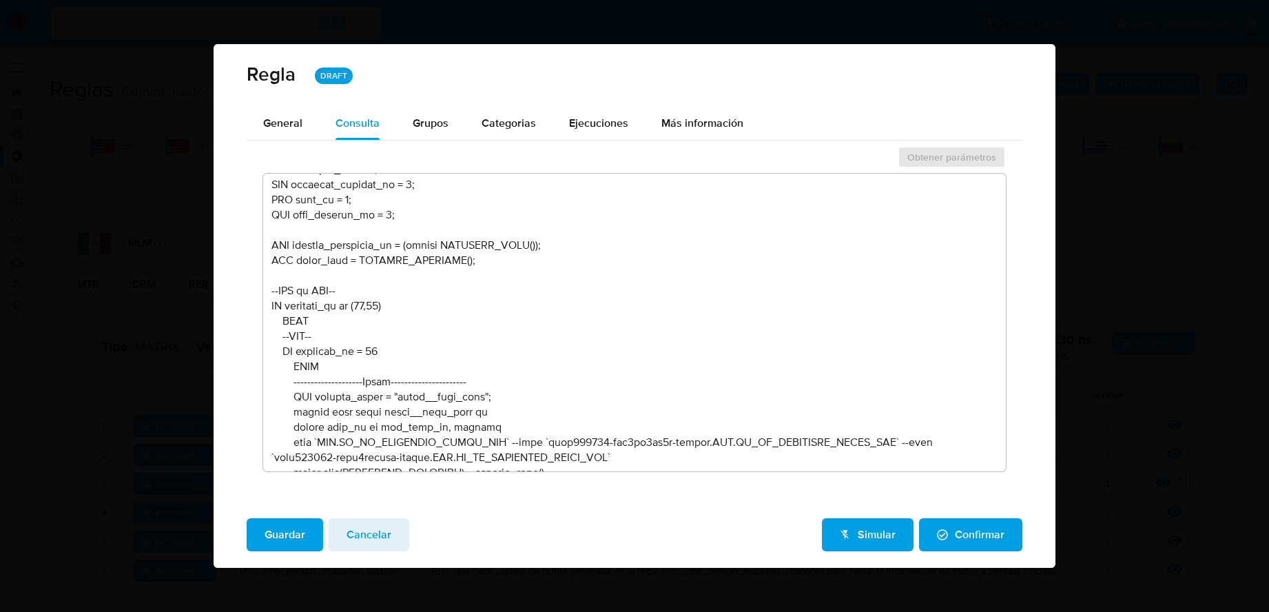
scroll to position [976, 0]
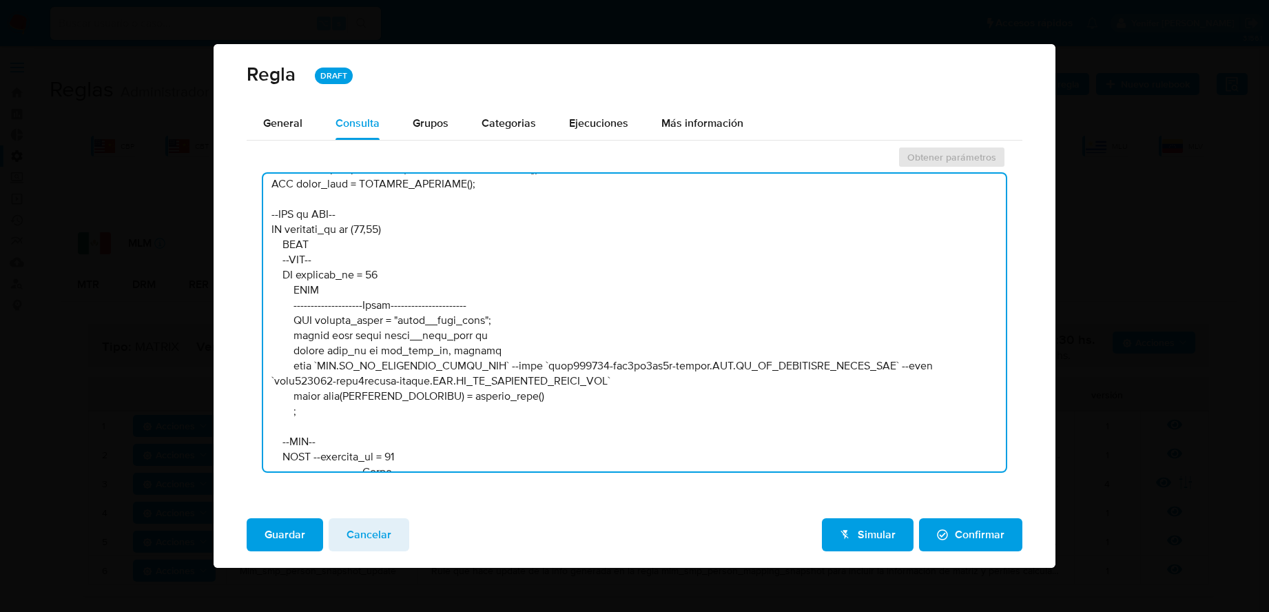
click at [447, 362] on textarea at bounding box center [634, 323] width 742 height 298
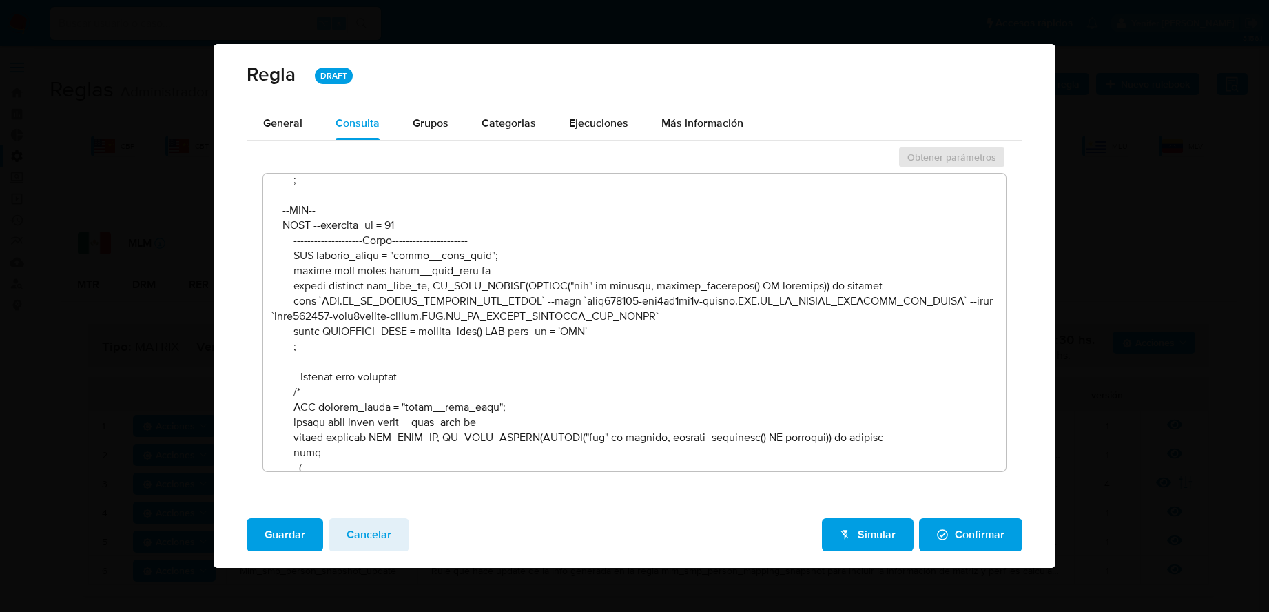
scroll to position [1214, 0]
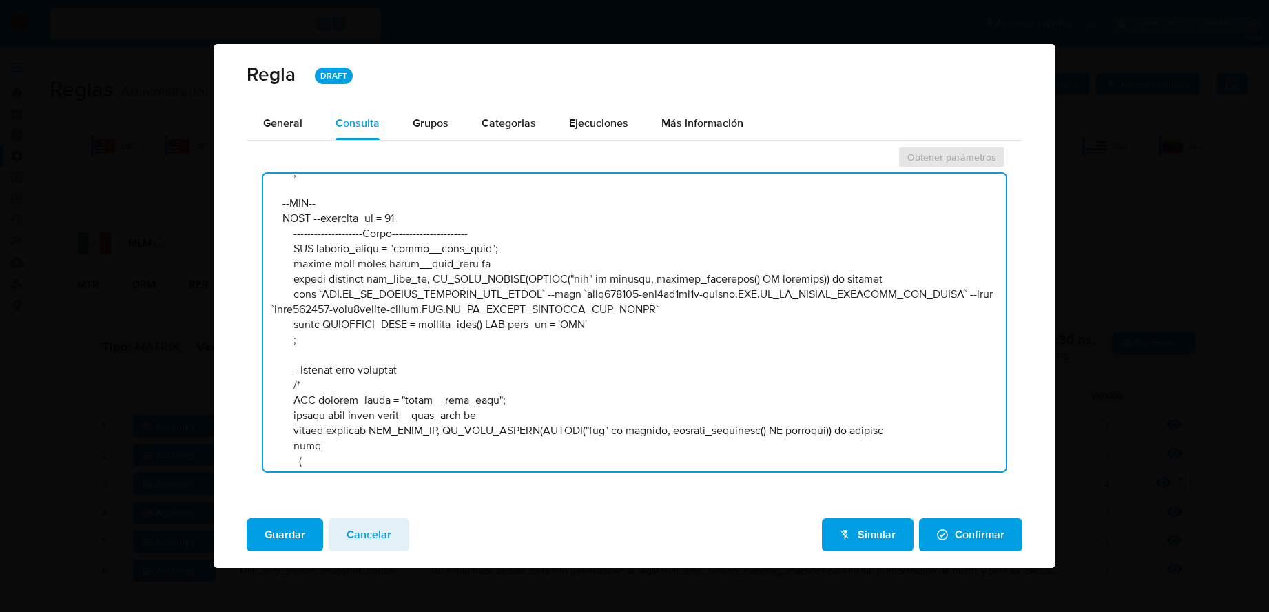
click at [481, 293] on textarea at bounding box center [634, 323] width 742 height 298
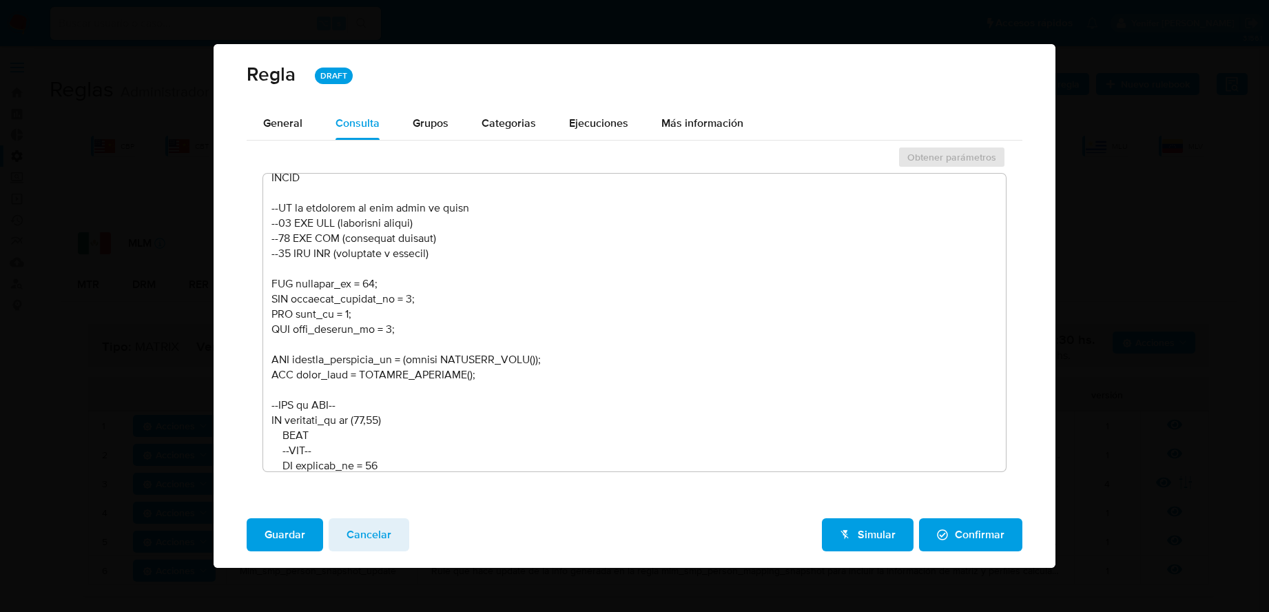
scroll to position [328, 0]
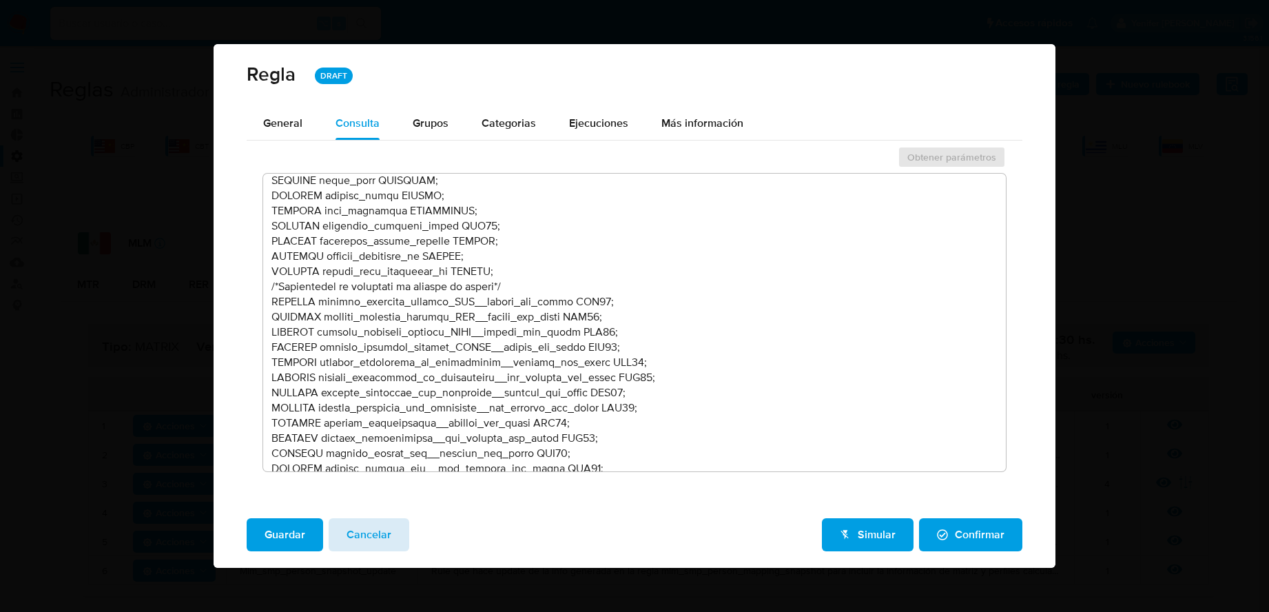
click at [375, 490] on span "Cancelar" at bounding box center [368, 534] width 45 height 30
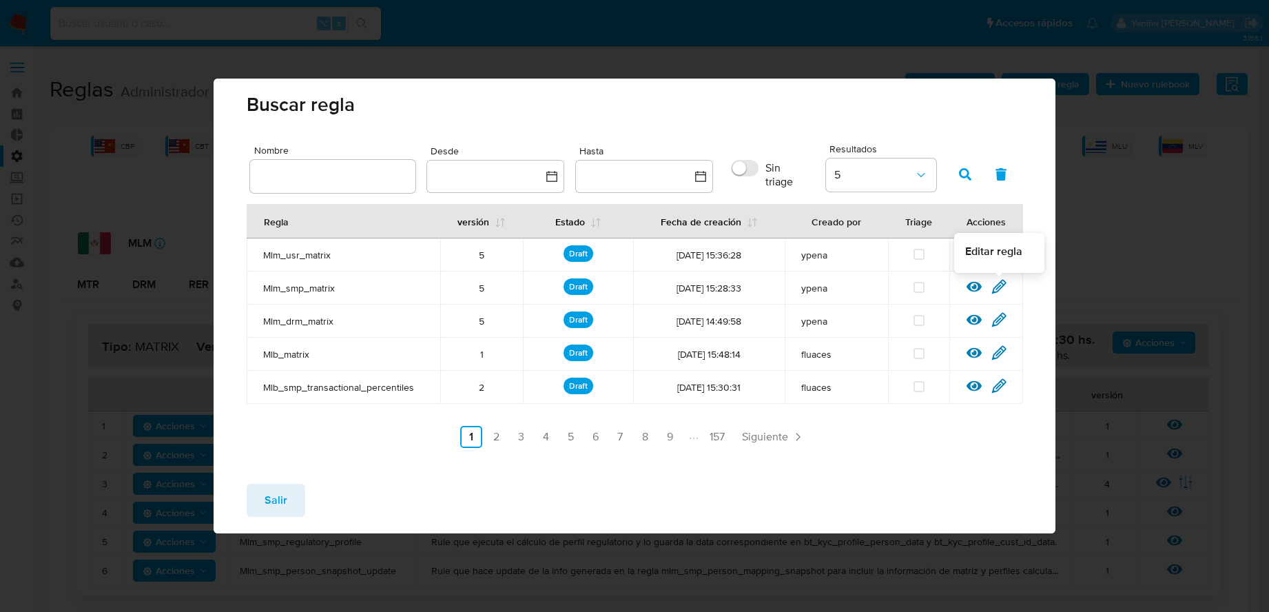
click at [964, 286] on icon at bounding box center [998, 286] width 13 height 13
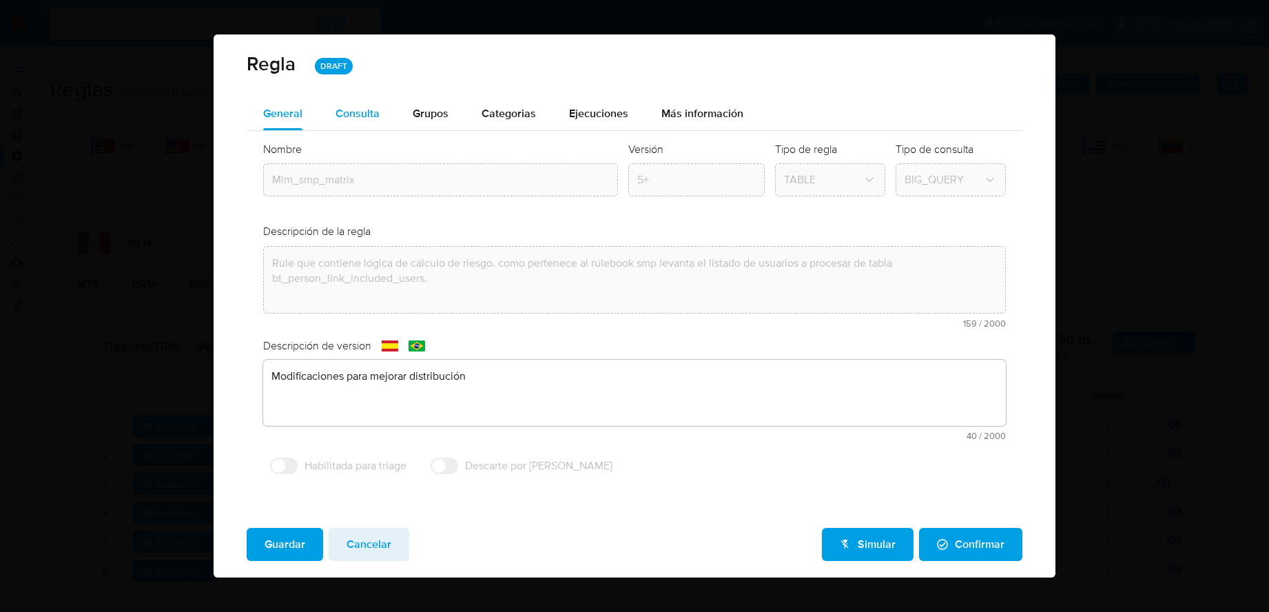
click at [359, 116] on span "Consulta" at bounding box center [357, 113] width 44 height 16
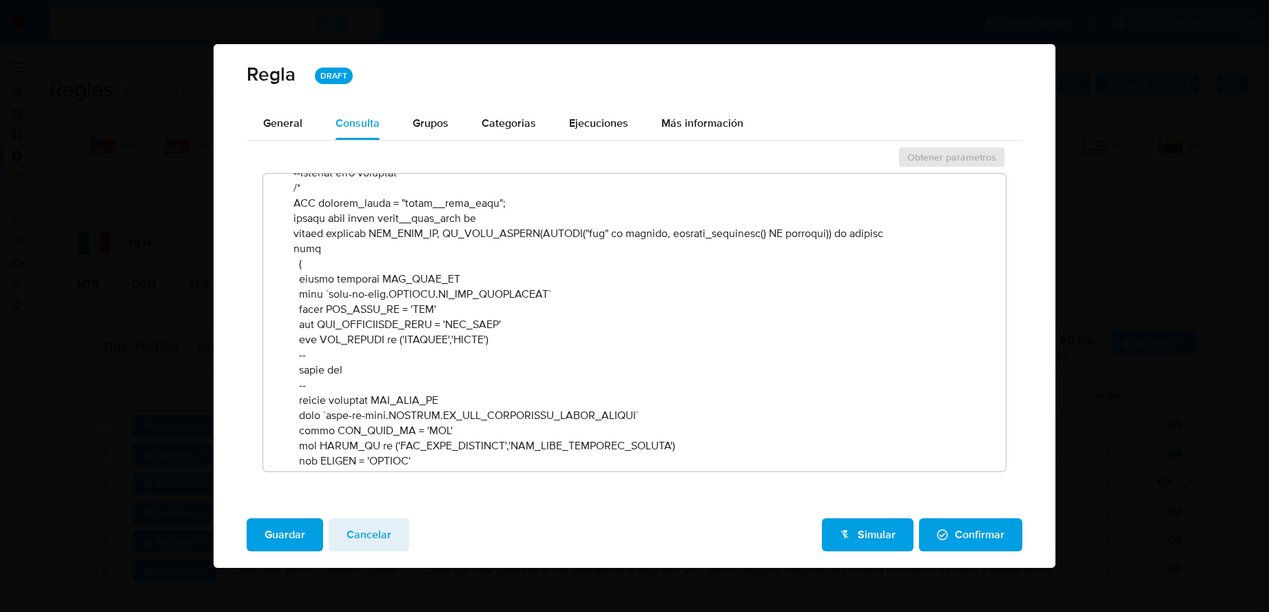
scroll to position [1412, 0]
click at [434, 324] on textarea at bounding box center [634, 323] width 742 height 298
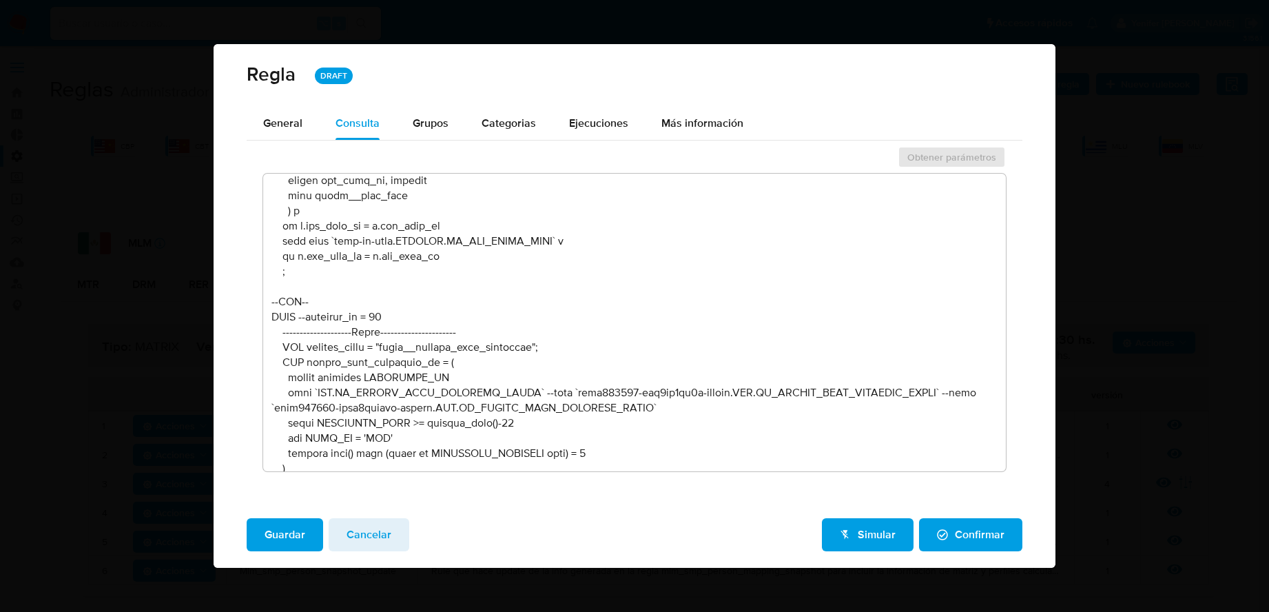
scroll to position [2451, 0]
click at [454, 392] on textarea at bounding box center [634, 323] width 742 height 298
click at [406, 490] on button "Cancelar" at bounding box center [369, 534] width 81 height 33
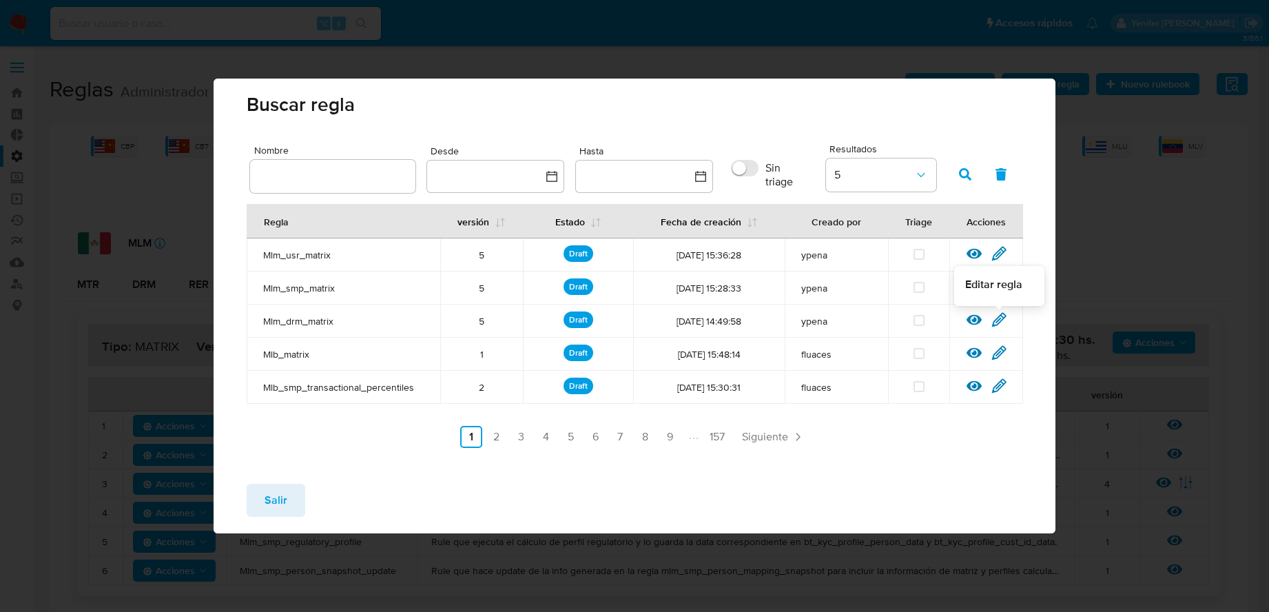
click at [964, 322] on icon at bounding box center [998, 319] width 15 height 15
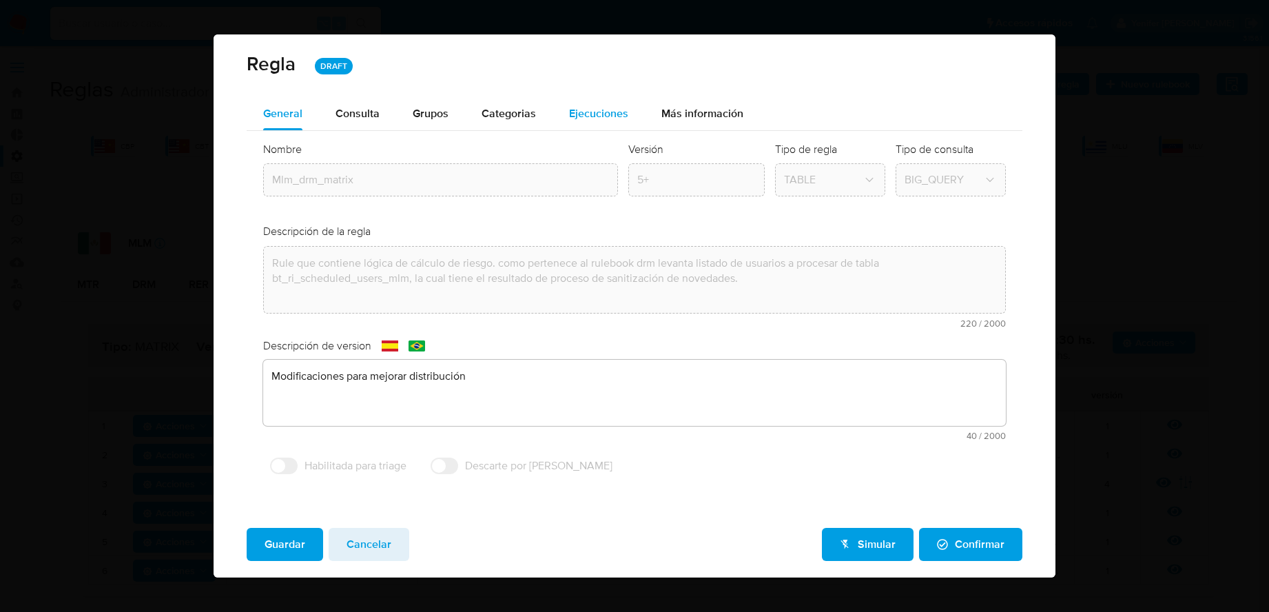
click at [615, 113] on span "Ejecuciones" at bounding box center [598, 113] width 59 height 16
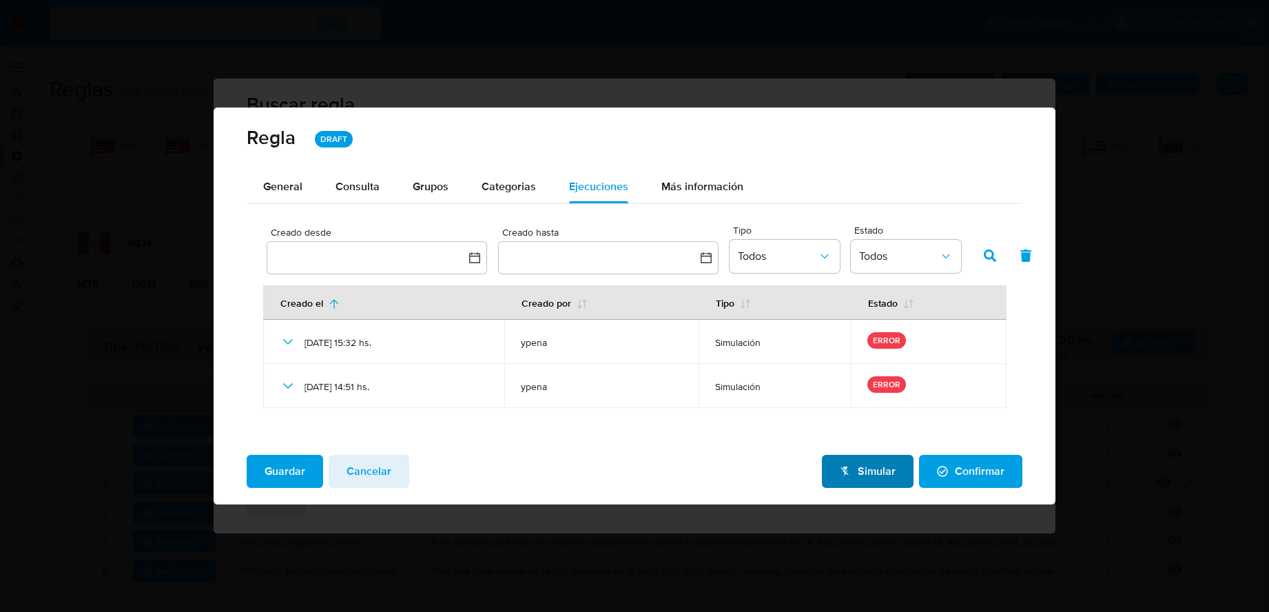
click at [857, 478] on span "Simular" at bounding box center [868, 471] width 56 height 30
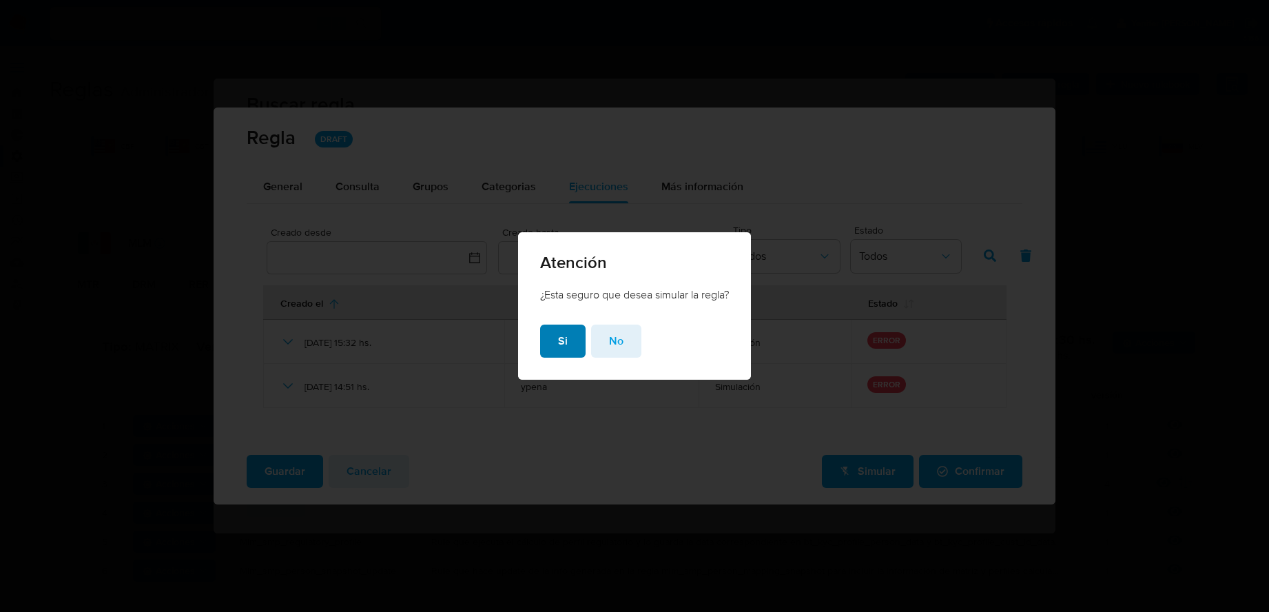
click at [561, 343] on span "Si" at bounding box center [563, 341] width 10 height 30
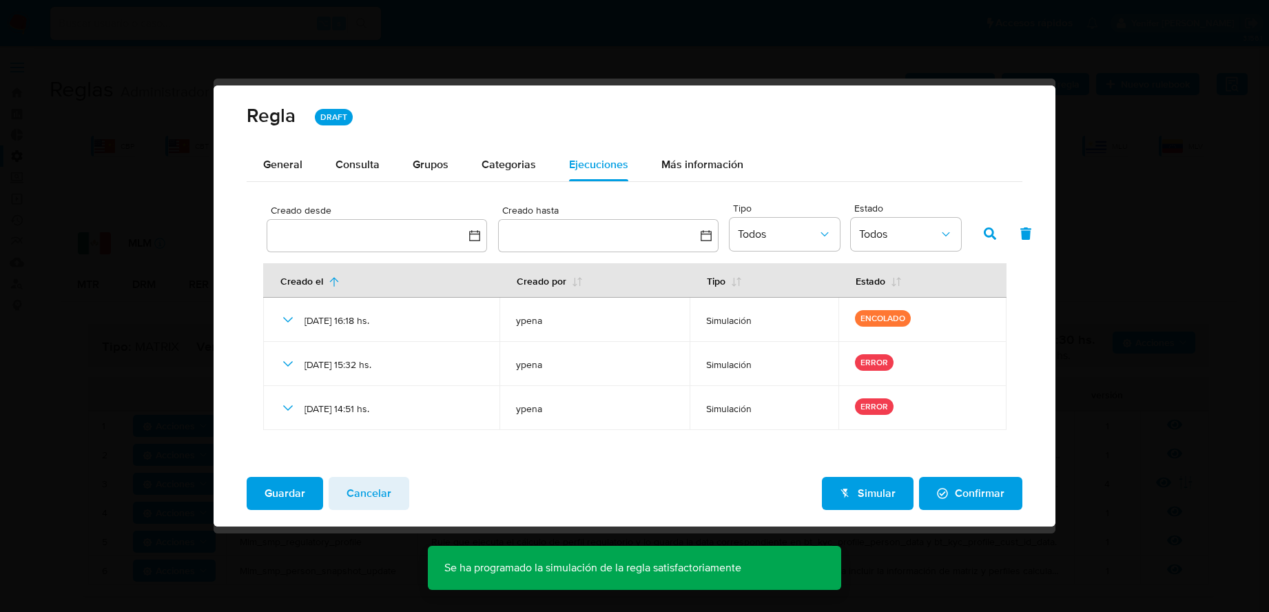
click at [396, 490] on button "Cancelar" at bounding box center [369, 493] width 81 height 33
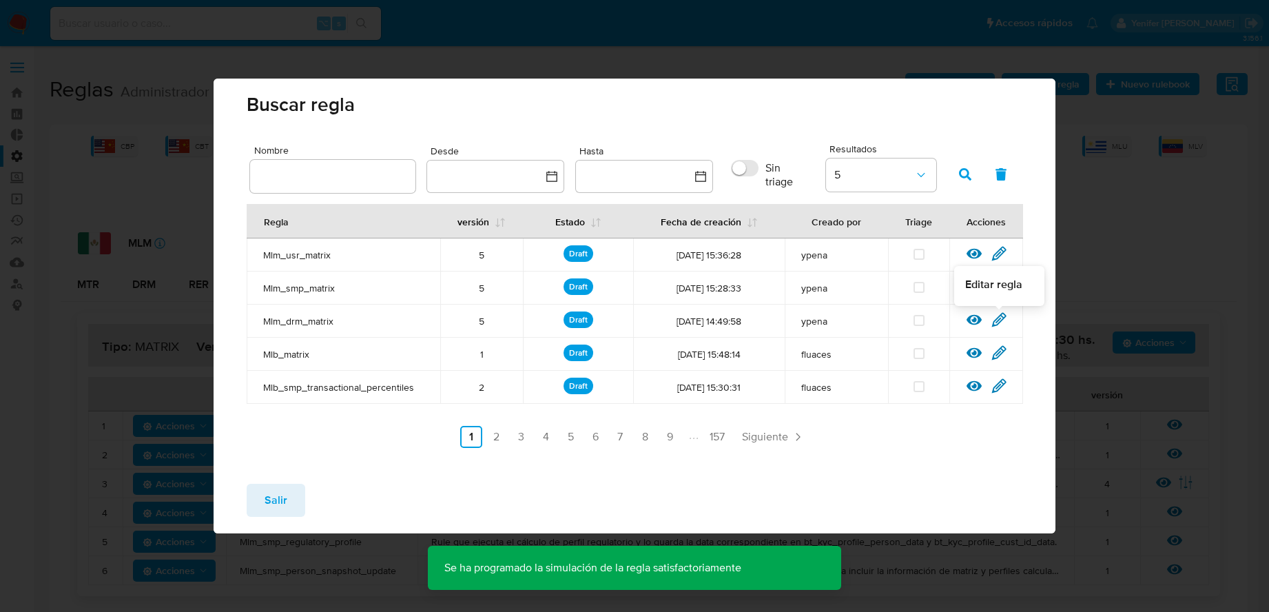
click at [964, 315] on icon at bounding box center [998, 319] width 13 height 13
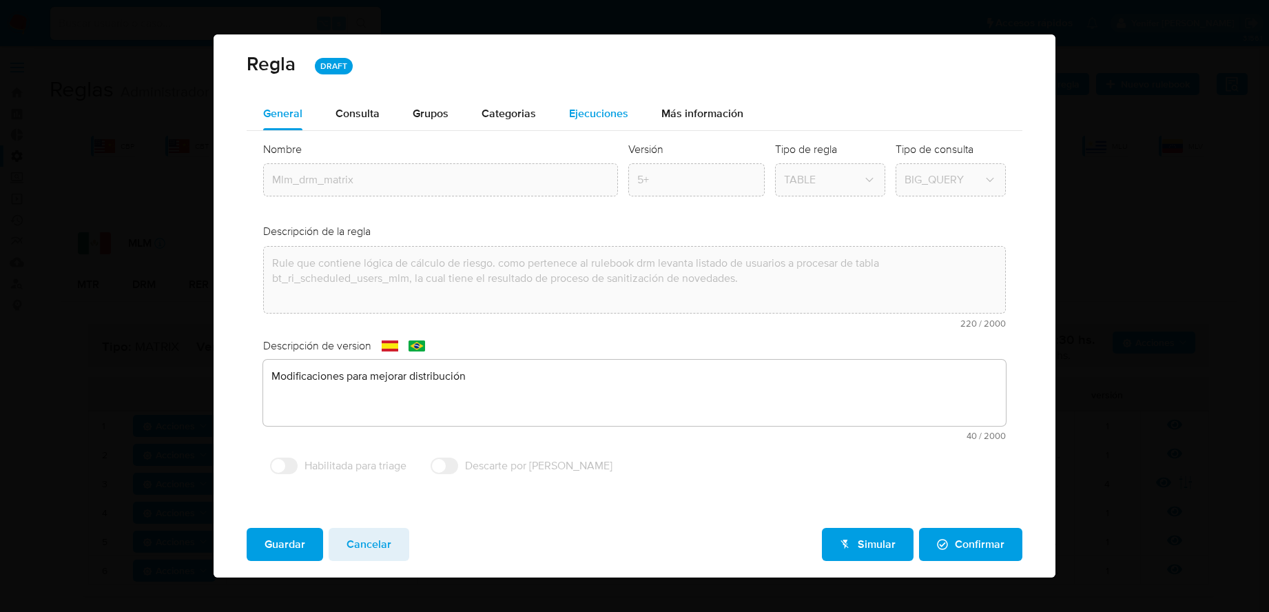
click at [598, 107] on span "Ejecuciones" at bounding box center [598, 113] width 59 height 16
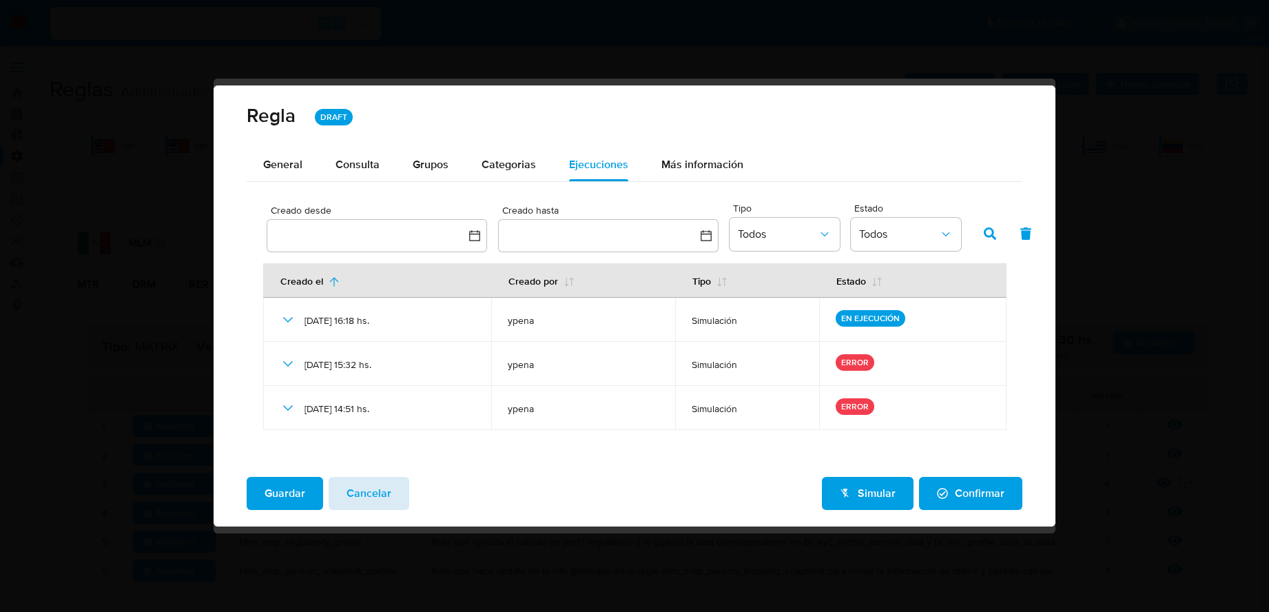
click at [393, 490] on button "Cancelar" at bounding box center [369, 493] width 81 height 33
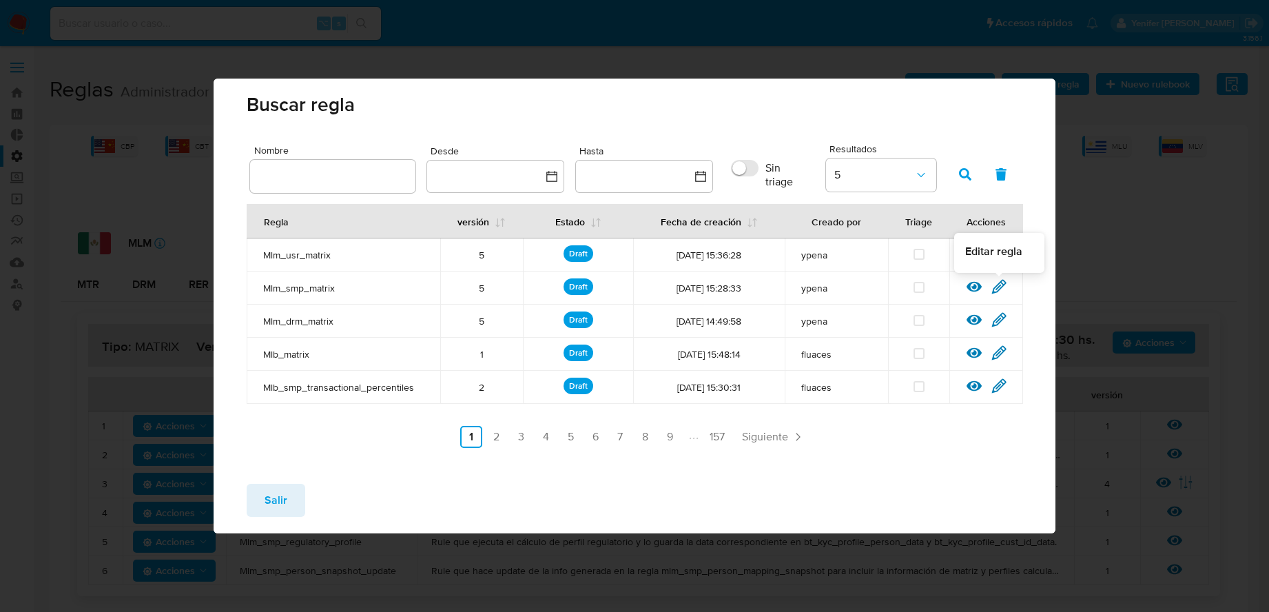
click at [964, 288] on icon at bounding box center [998, 286] width 15 height 15
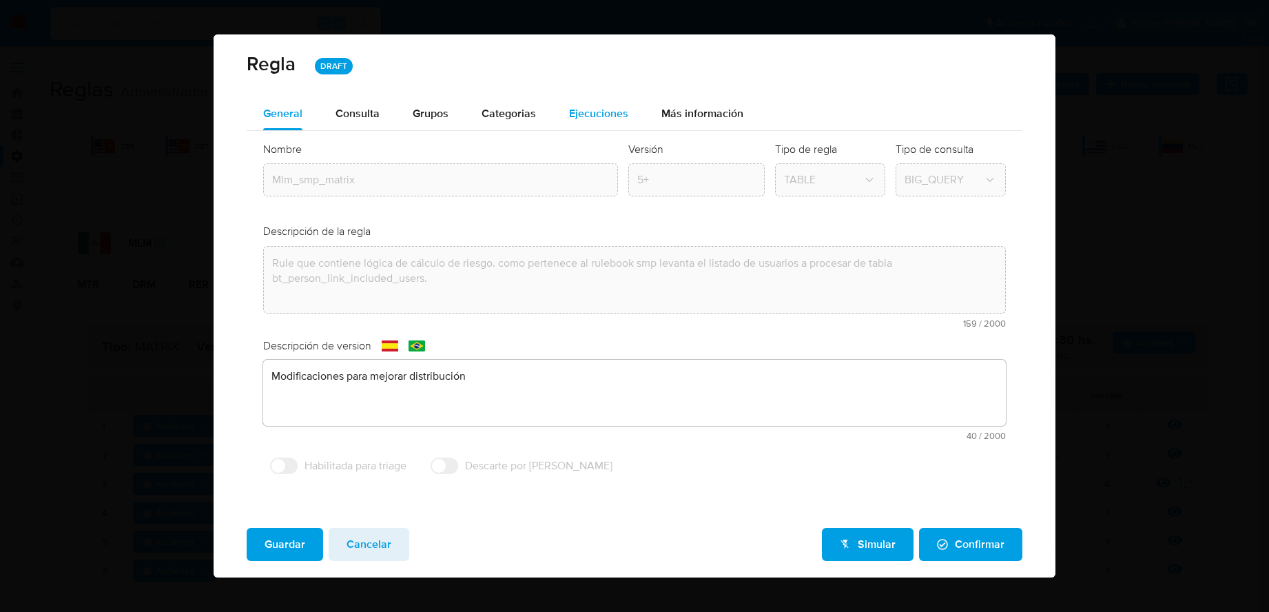
click at [602, 114] on span "Ejecuciones" at bounding box center [598, 113] width 59 height 16
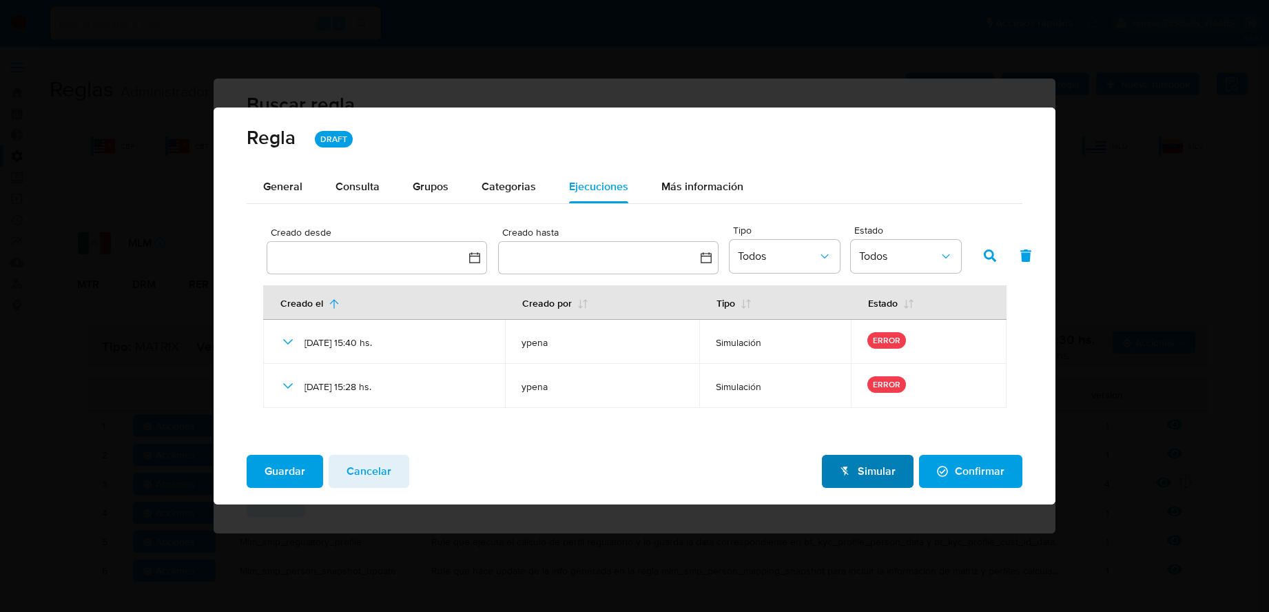
click at [858, 469] on span "Simular" at bounding box center [868, 471] width 56 height 30
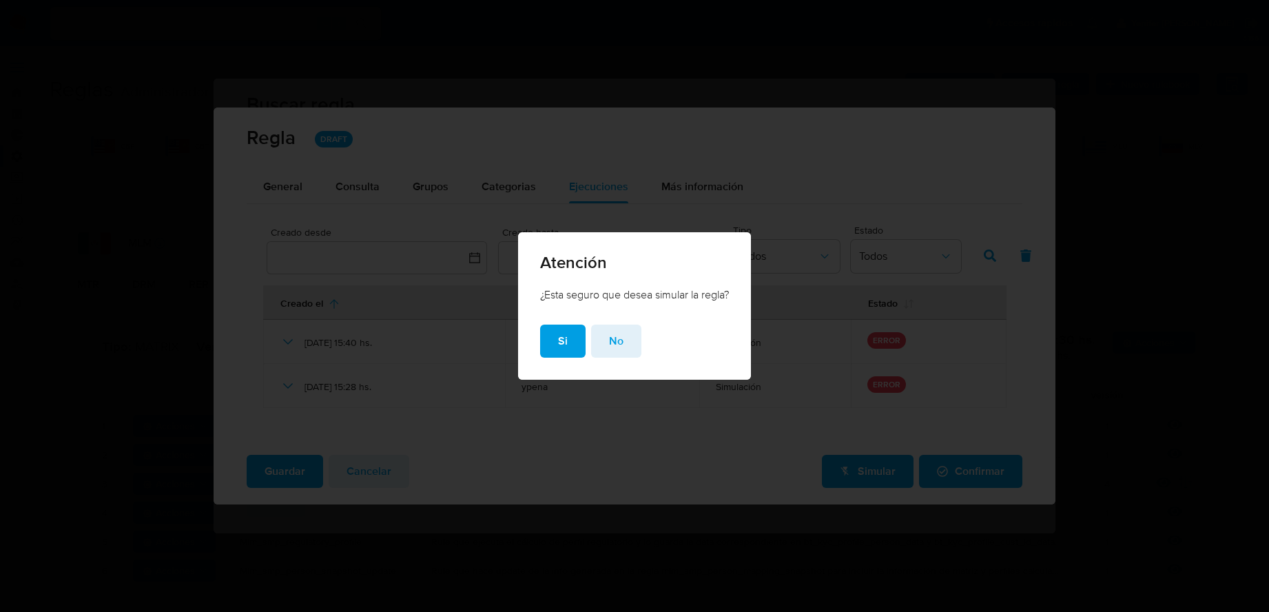
click at [640, 351] on div "Si No" at bounding box center [634, 351] width 233 height 55
click at [624, 348] on button "No" at bounding box center [616, 340] width 50 height 33
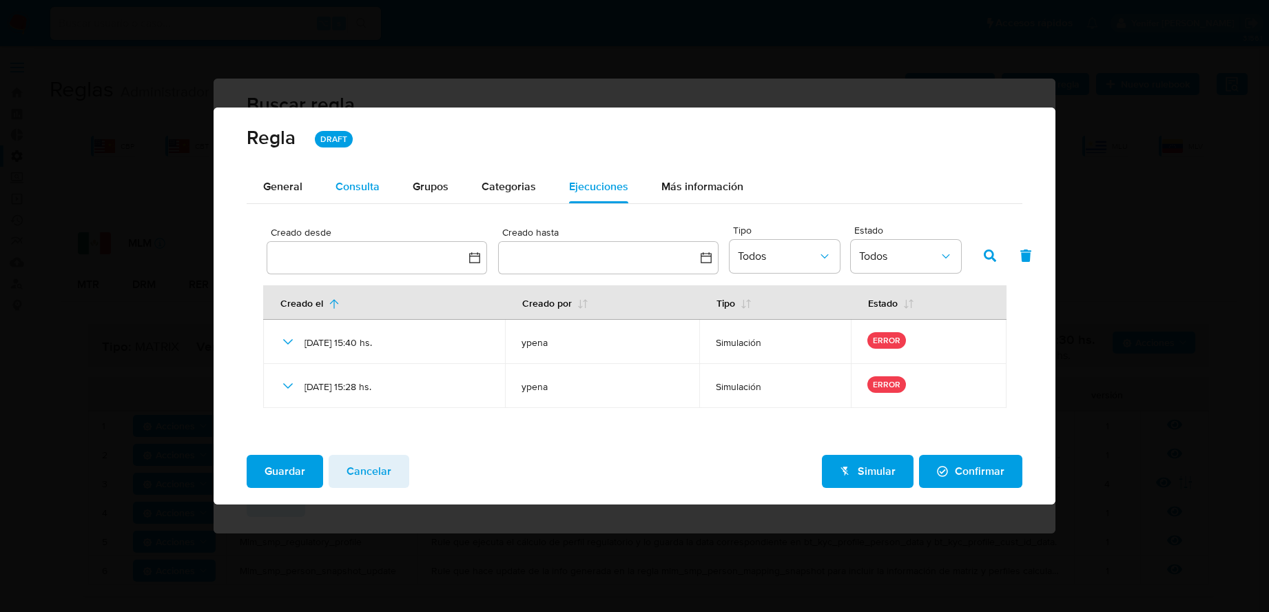
click at [366, 189] on span "Consulta" at bounding box center [357, 186] width 44 height 16
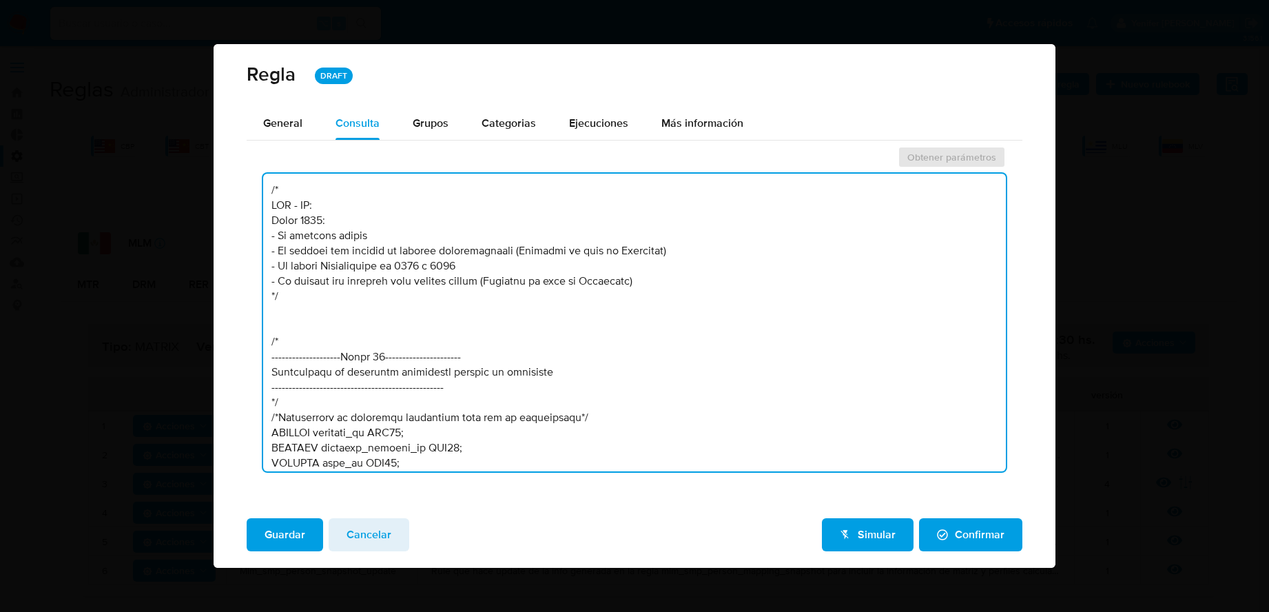
click at [575, 343] on textarea at bounding box center [634, 323] width 742 height 298
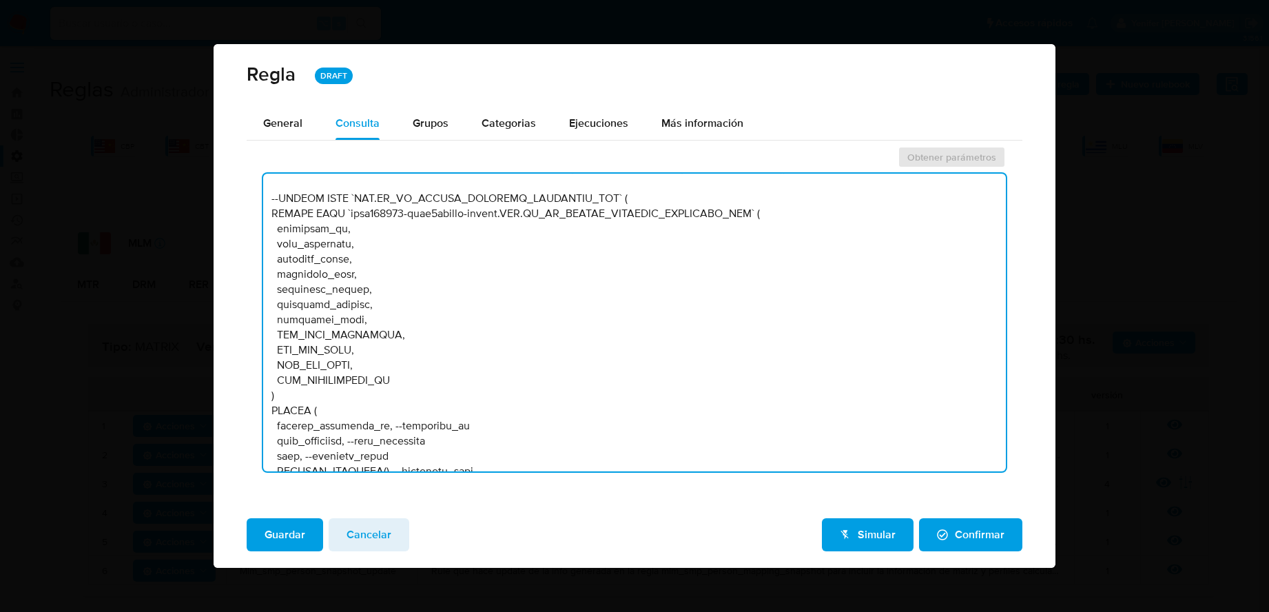
scroll to position [38897, 0]
click at [443, 231] on textarea at bounding box center [634, 323] width 742 height 298
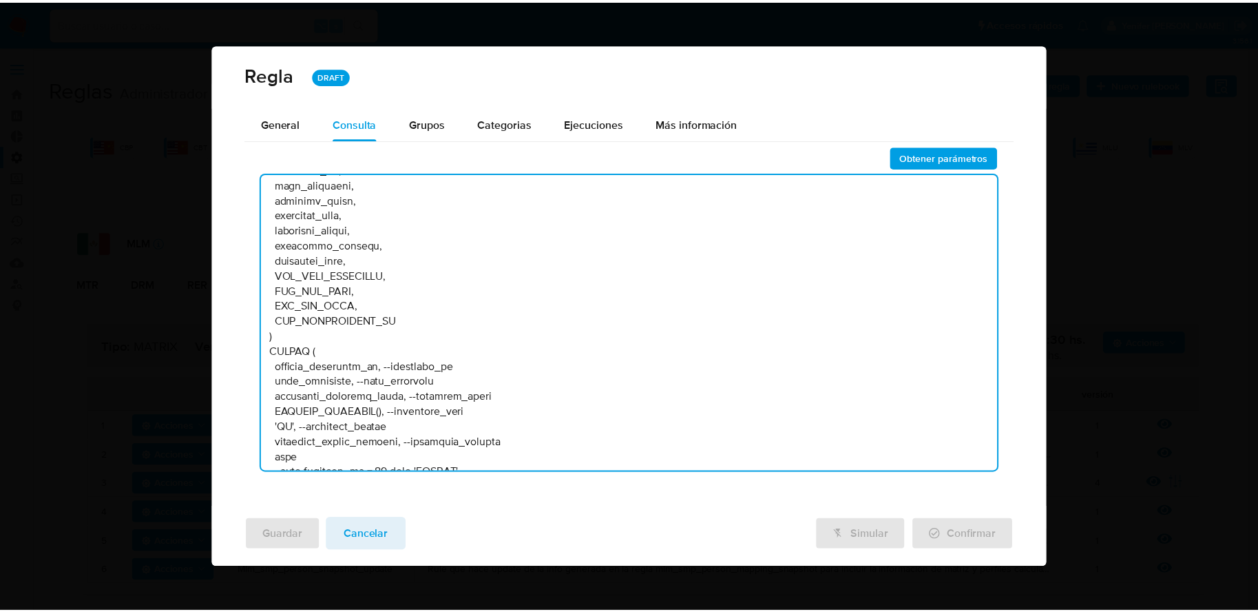
scroll to position [38228, 0]
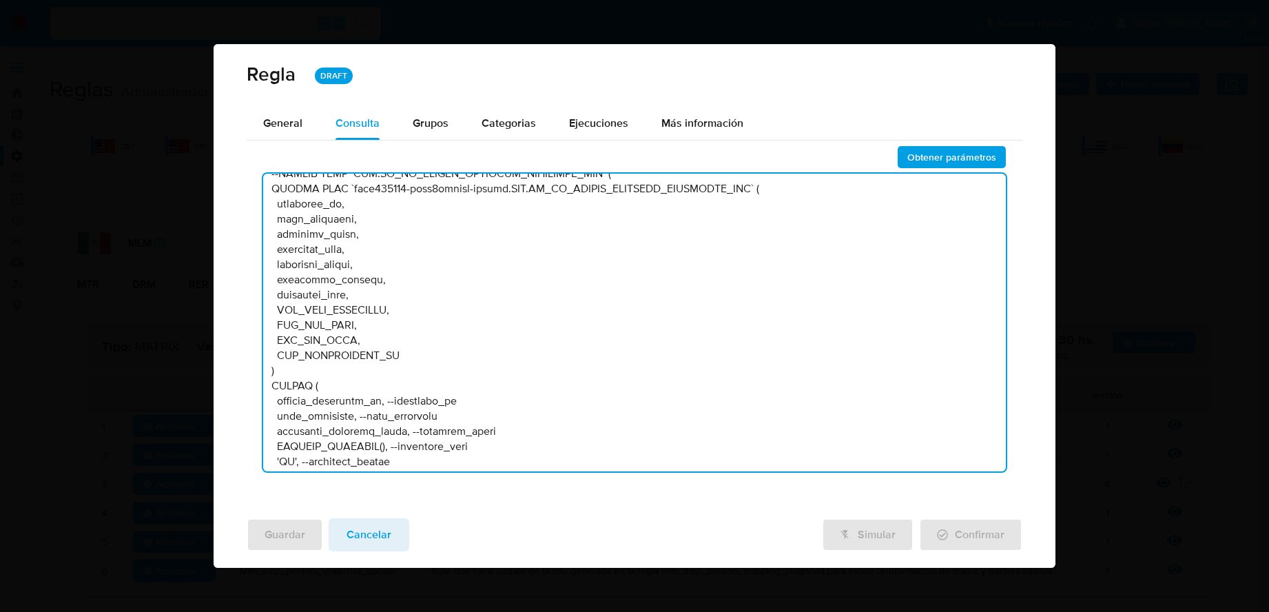
click at [477, 243] on textarea at bounding box center [634, 323] width 742 height 298
type textarea "/* LOR - IP: Dolor 7014: - Si ametcons adipis - El seddoei tem incidid ut labor…"
click at [964, 163] on span "Obtener parámetros" at bounding box center [951, 156] width 89 height 19
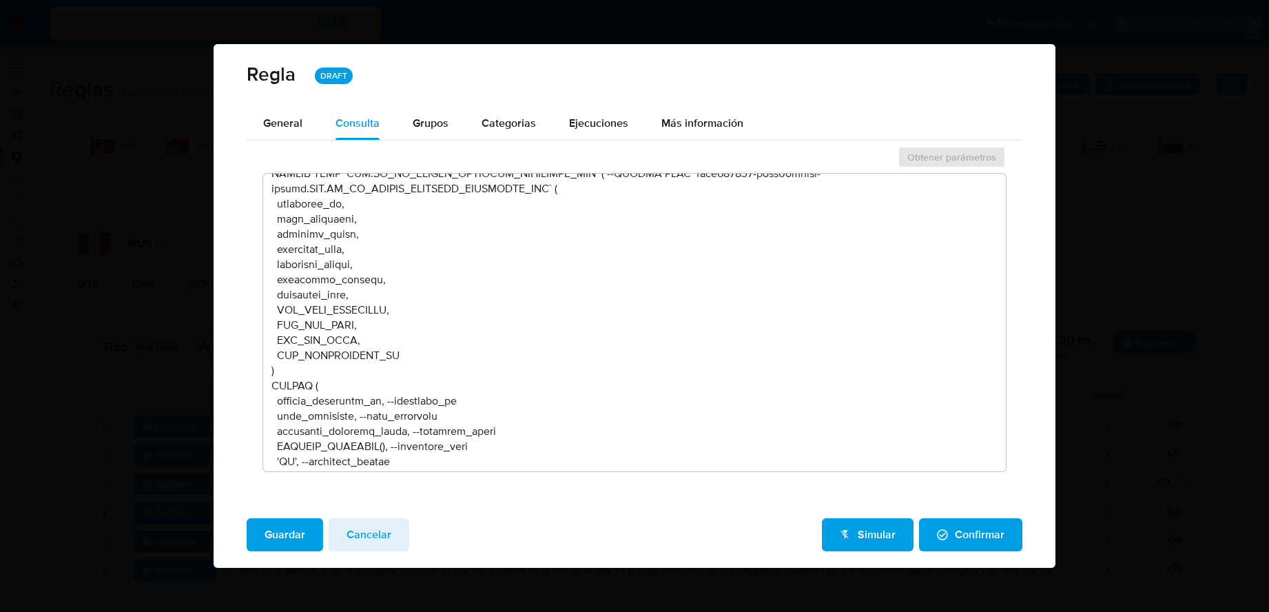
click at [273, 490] on span "Guardar" at bounding box center [284, 534] width 41 height 30
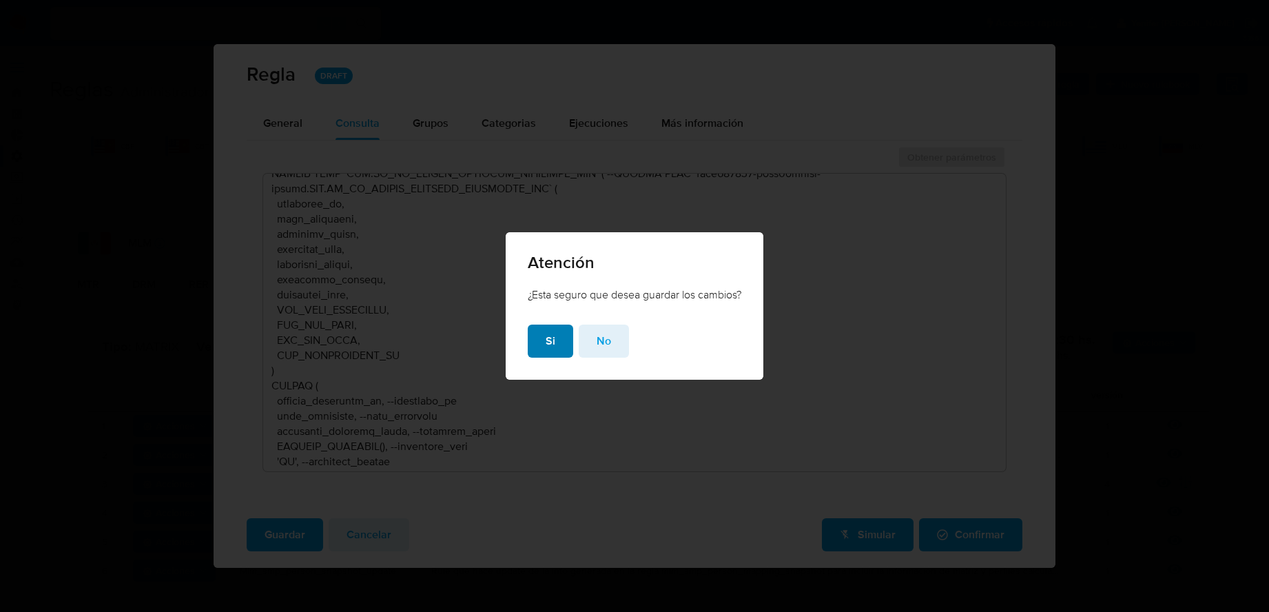
click at [545, 338] on span "Si" at bounding box center [550, 341] width 10 height 30
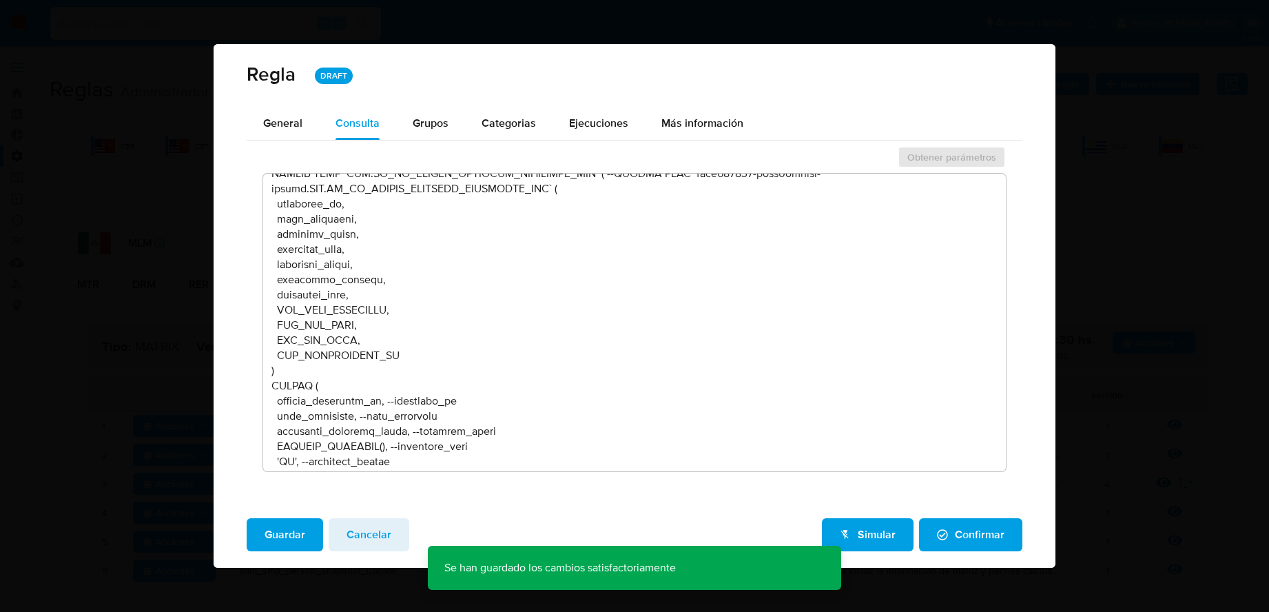
click at [873, 490] on span "Simular" at bounding box center [868, 534] width 56 height 30
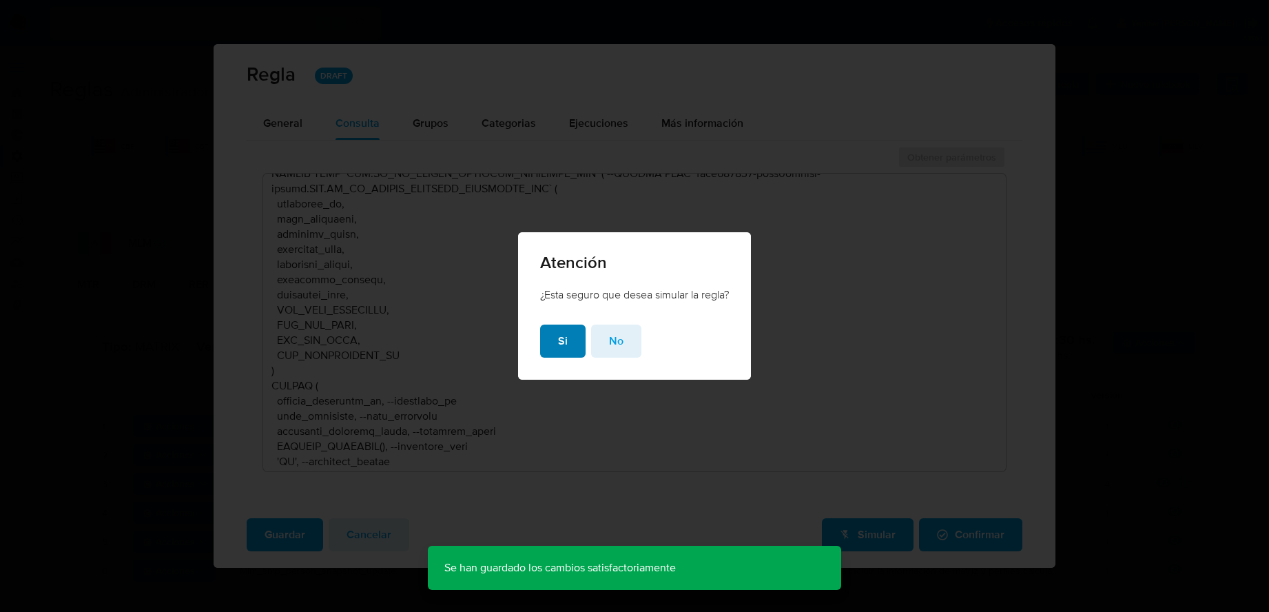
click at [563, 344] on span "Si" at bounding box center [563, 341] width 10 height 30
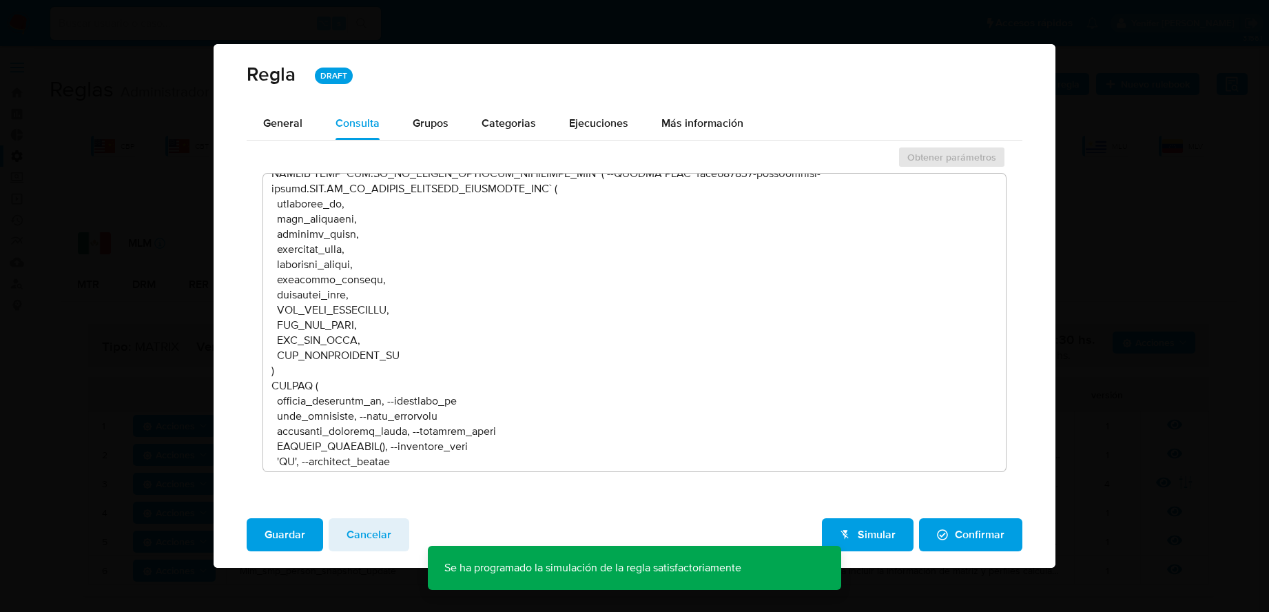
click at [383, 490] on span "Cancelar" at bounding box center [368, 534] width 45 height 30
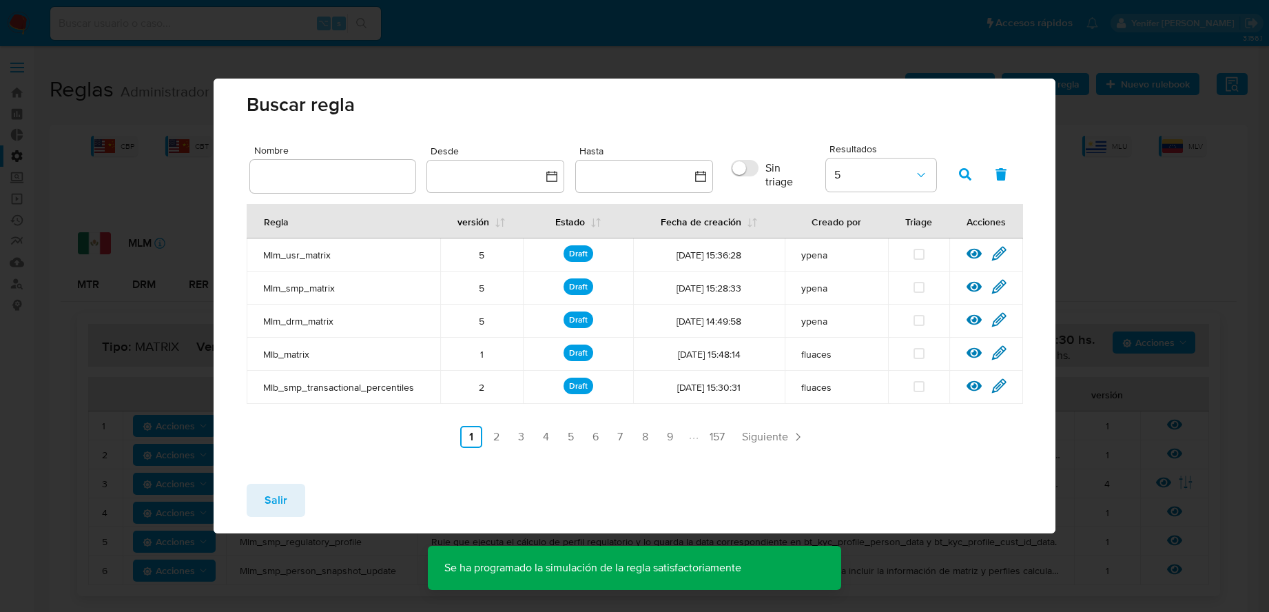
click at [964, 251] on icon at bounding box center [998, 253] width 15 height 15
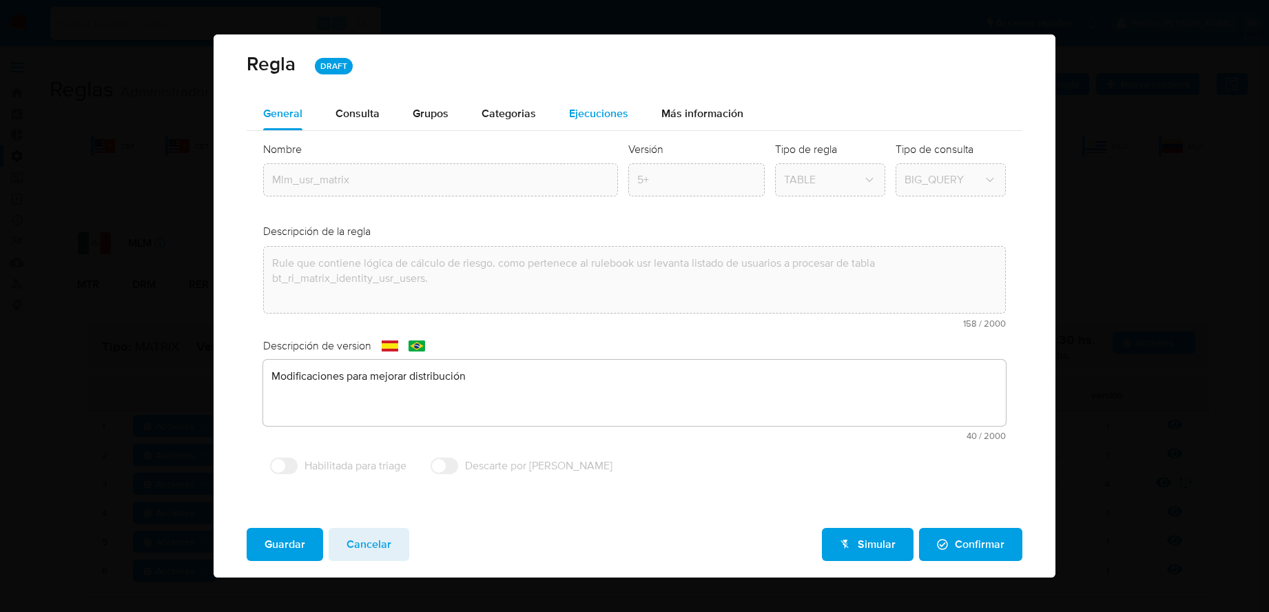
click at [612, 117] on span "Ejecuciones" at bounding box center [598, 113] width 59 height 16
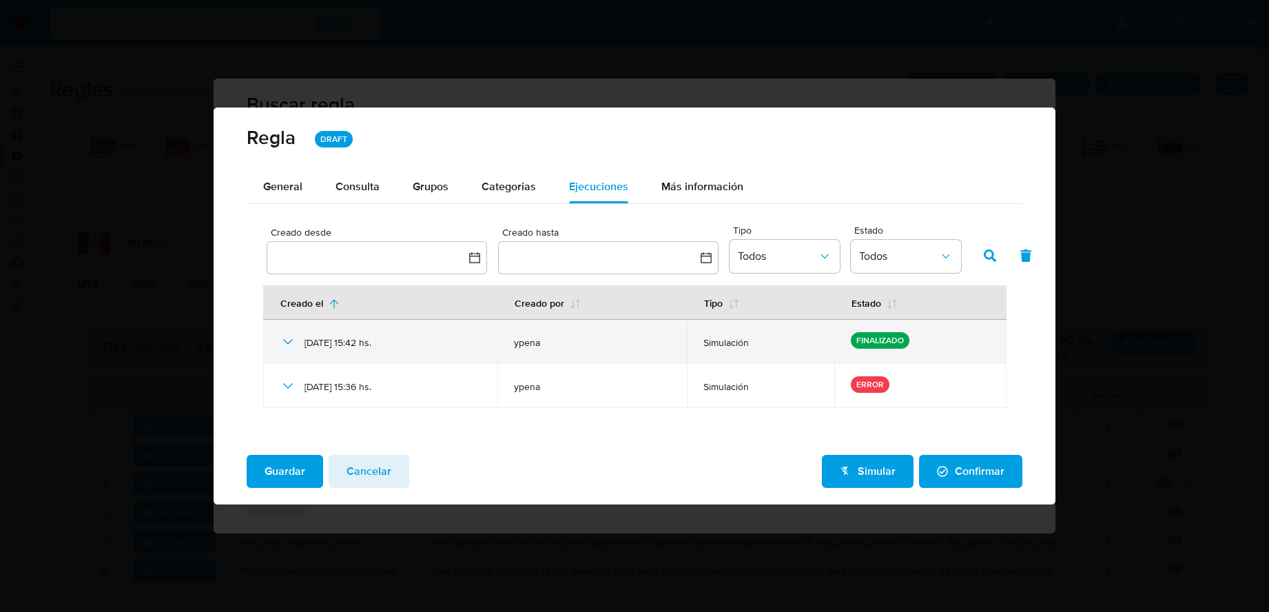
click at [288, 341] on icon at bounding box center [288, 341] width 17 height 17
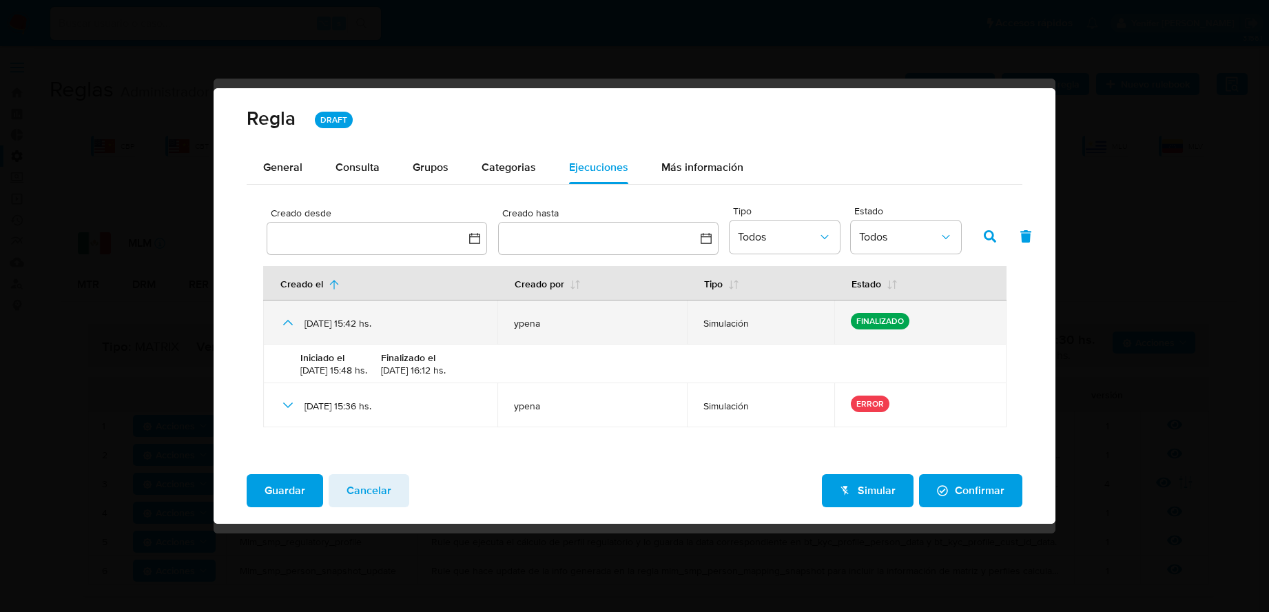
click at [290, 320] on icon at bounding box center [288, 322] width 17 height 17
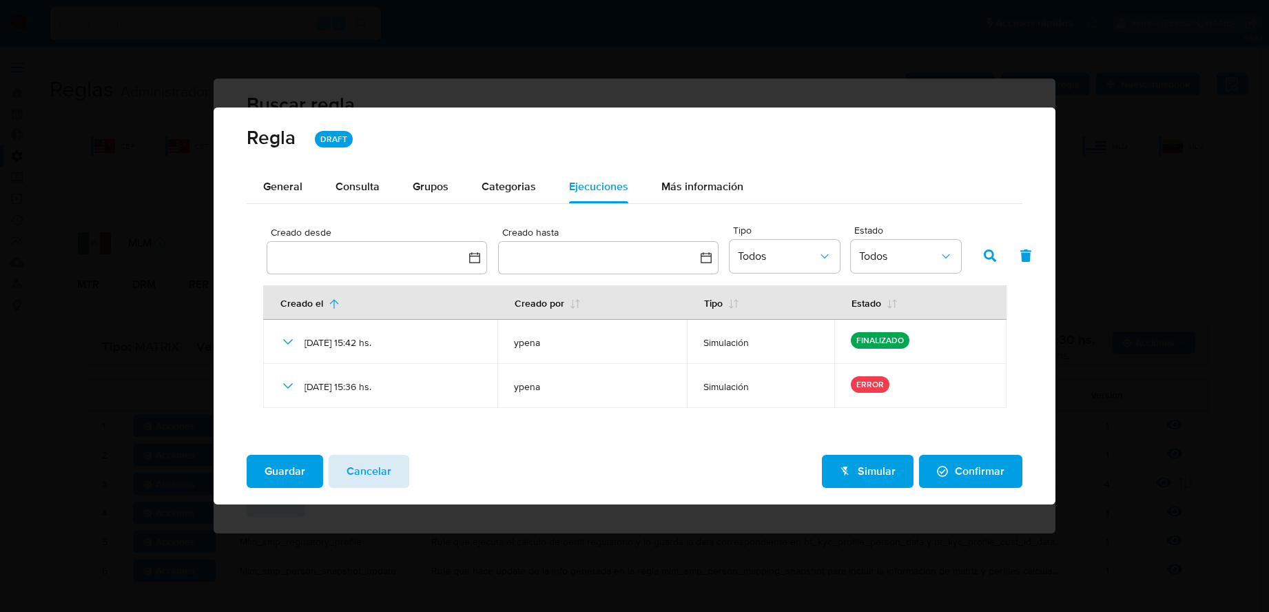
click at [364, 472] on span "Cancelar" at bounding box center [368, 471] width 45 height 30
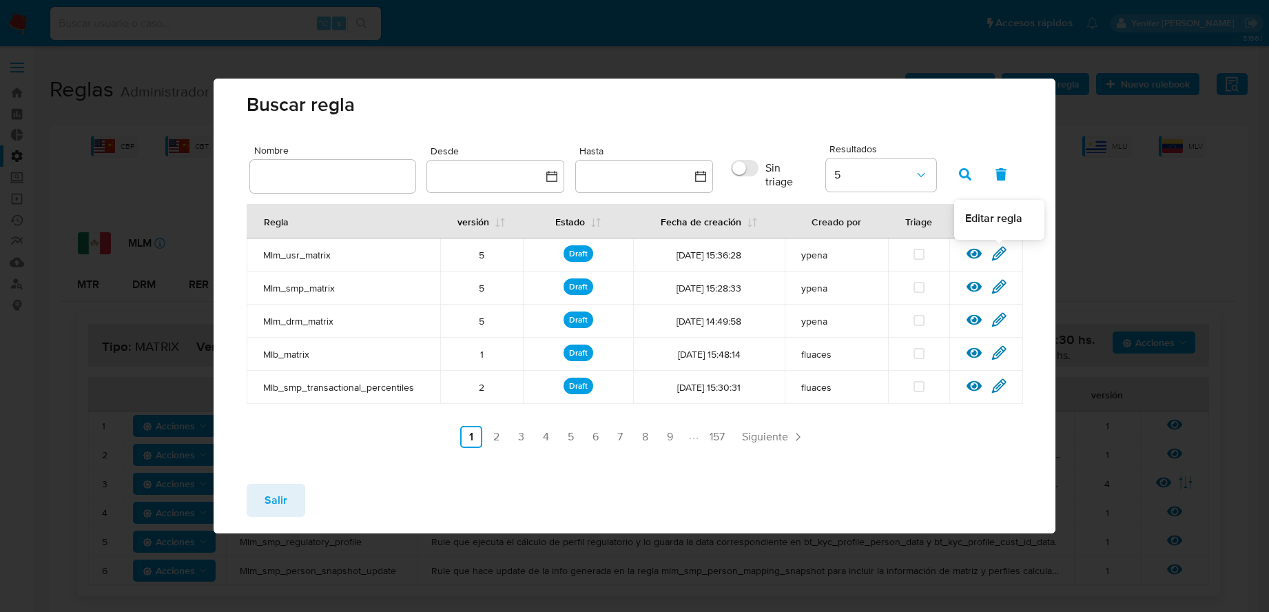
click at [964, 249] on icon at bounding box center [998, 253] width 15 height 15
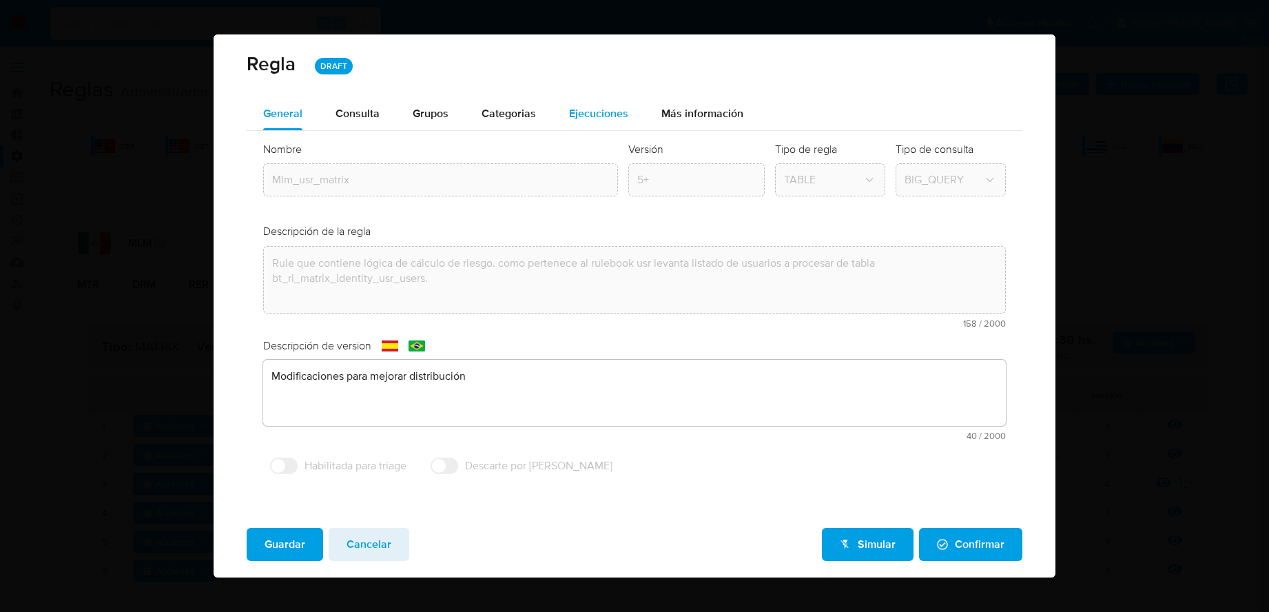
click at [600, 121] on div "Ejecuciones" at bounding box center [598, 113] width 59 height 33
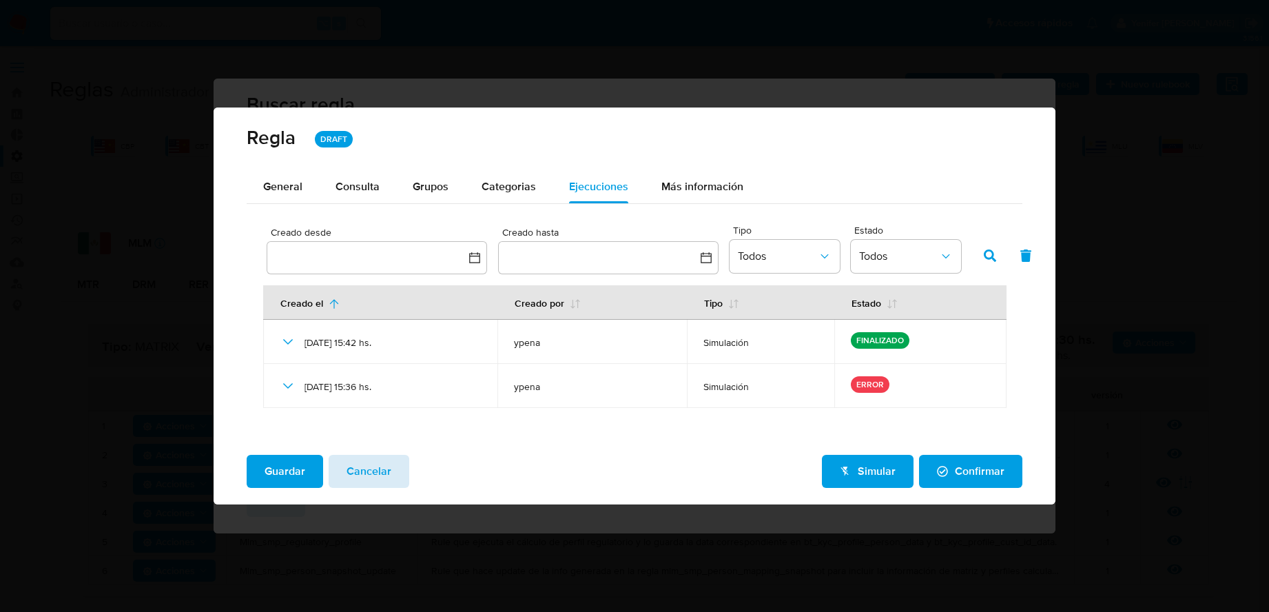
click at [364, 474] on span "Cancelar" at bounding box center [368, 471] width 45 height 30
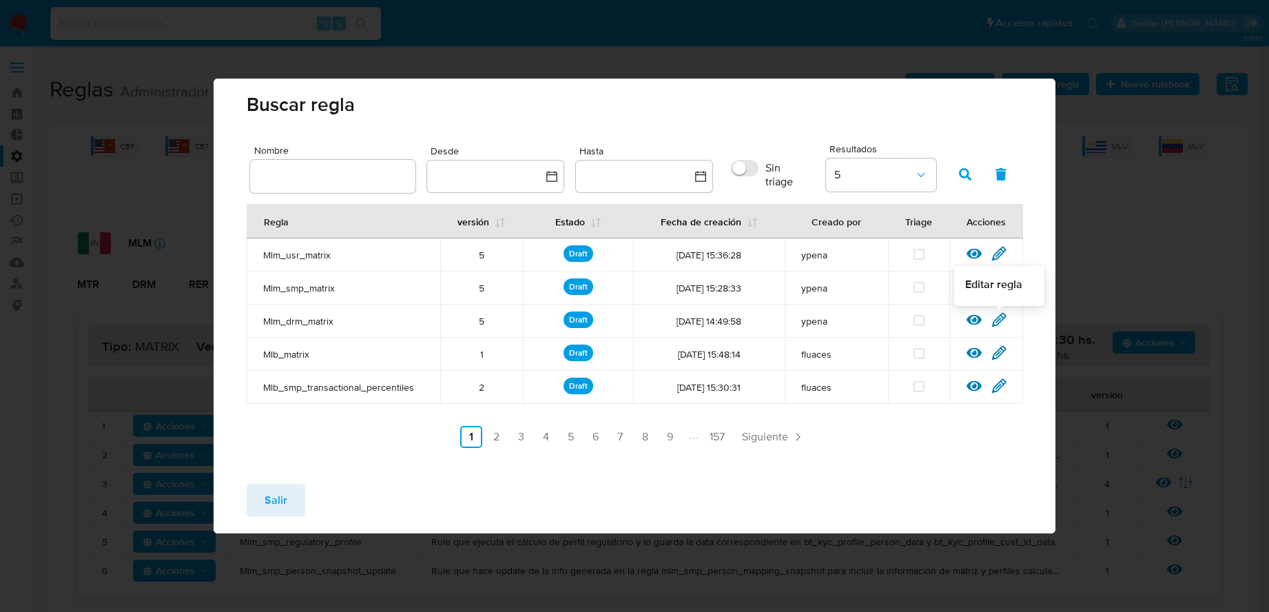
click at [964, 318] on icon at bounding box center [998, 319] width 15 height 15
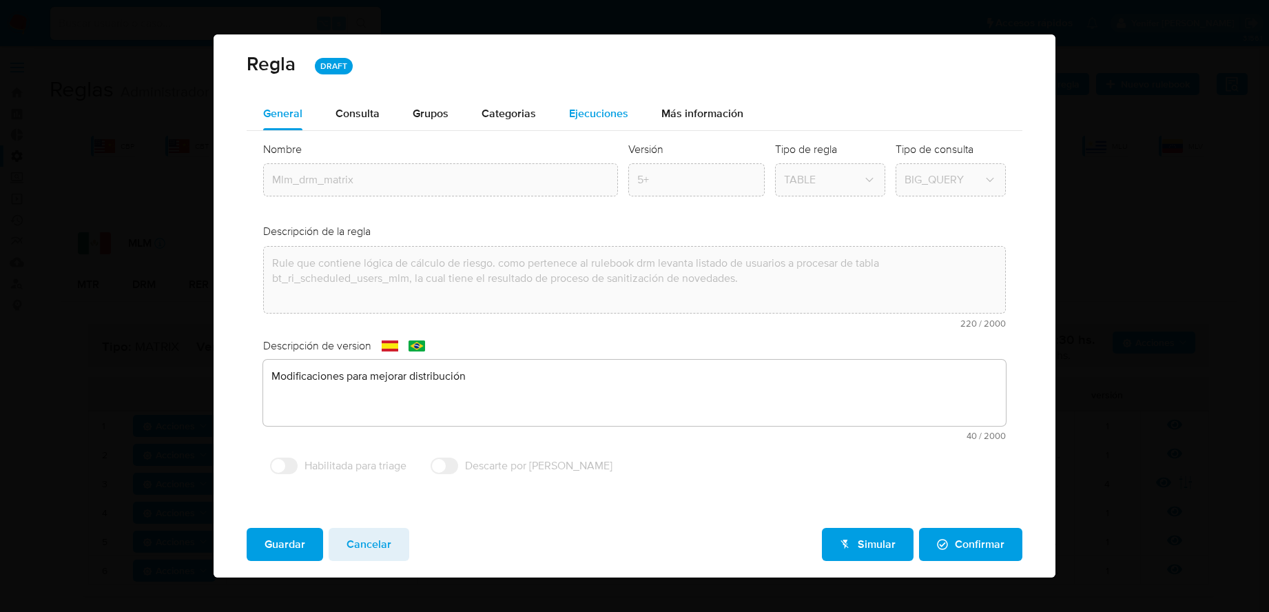
click at [586, 113] on span "Ejecuciones" at bounding box center [598, 113] width 59 height 16
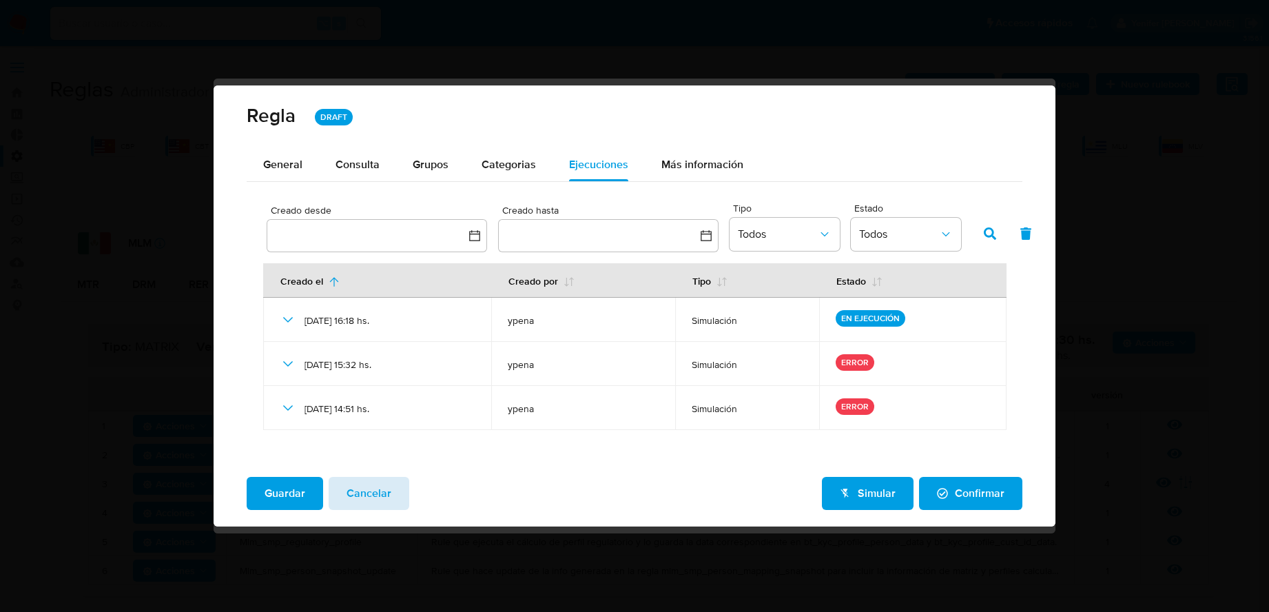
click at [379, 483] on span "Cancelar" at bounding box center [368, 493] width 45 height 30
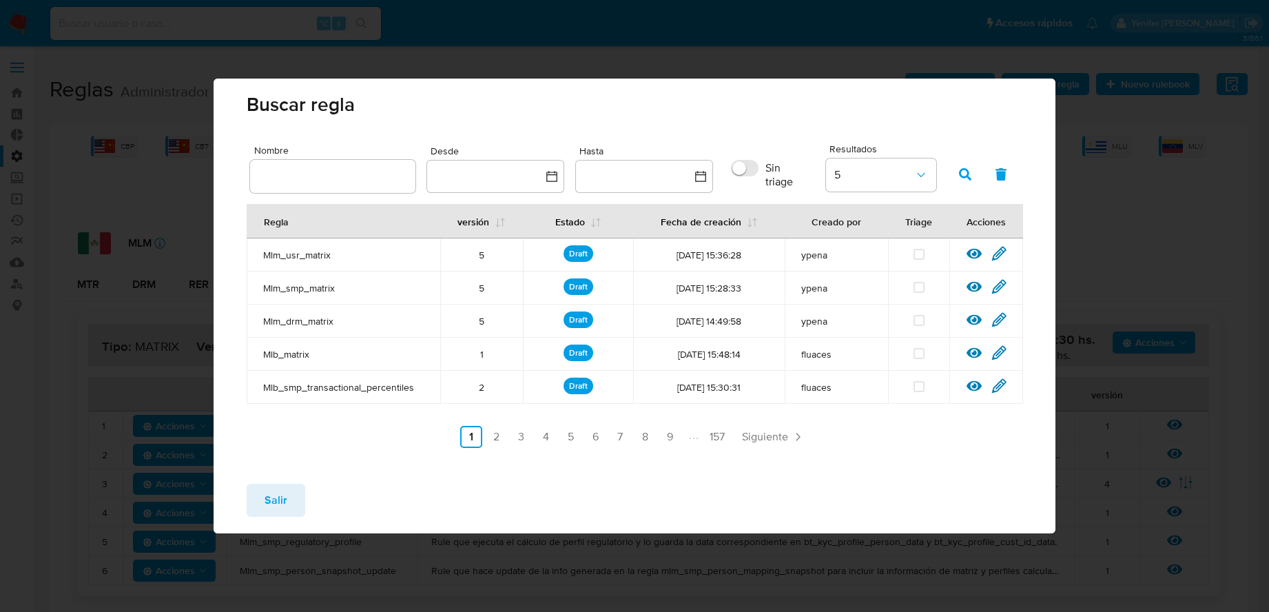
click at [964, 284] on icon at bounding box center [998, 286] width 13 height 13
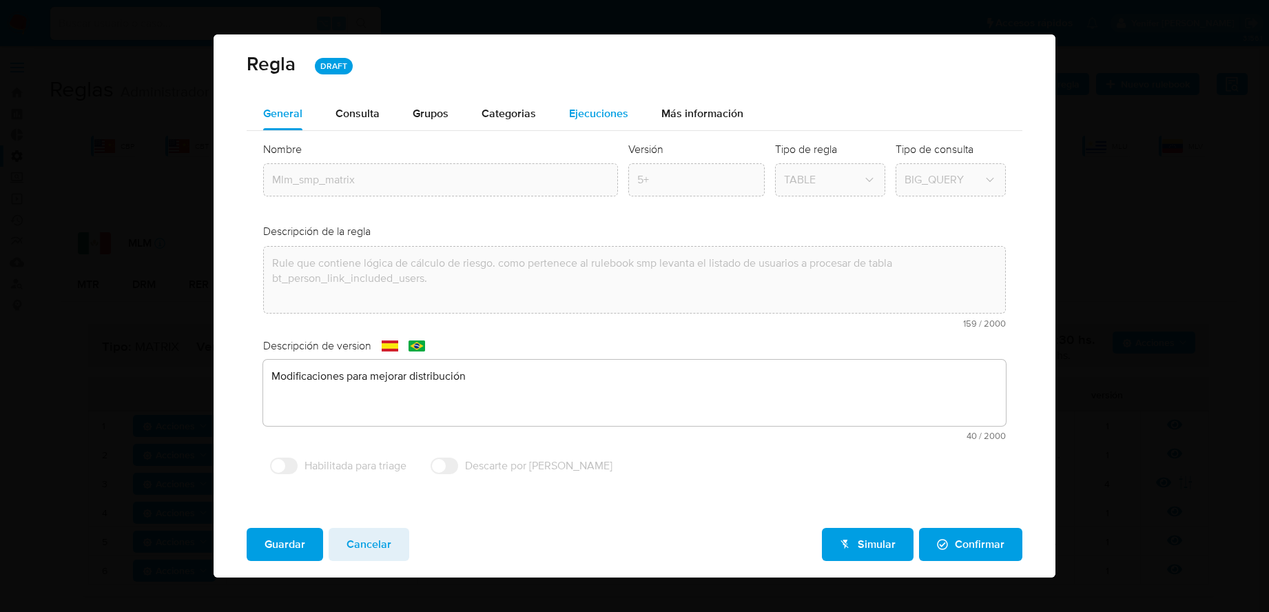
click at [595, 127] on div "Ejecuciones" at bounding box center [598, 113] width 59 height 33
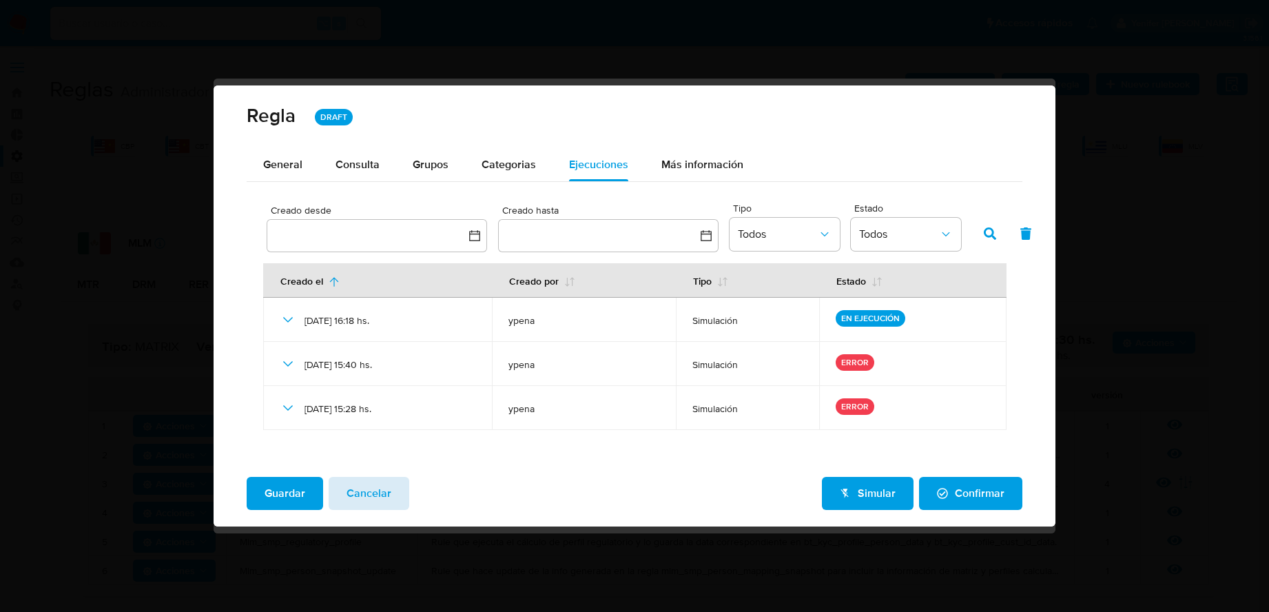
click at [370, 490] on span "Cancelar" at bounding box center [368, 493] width 45 height 30
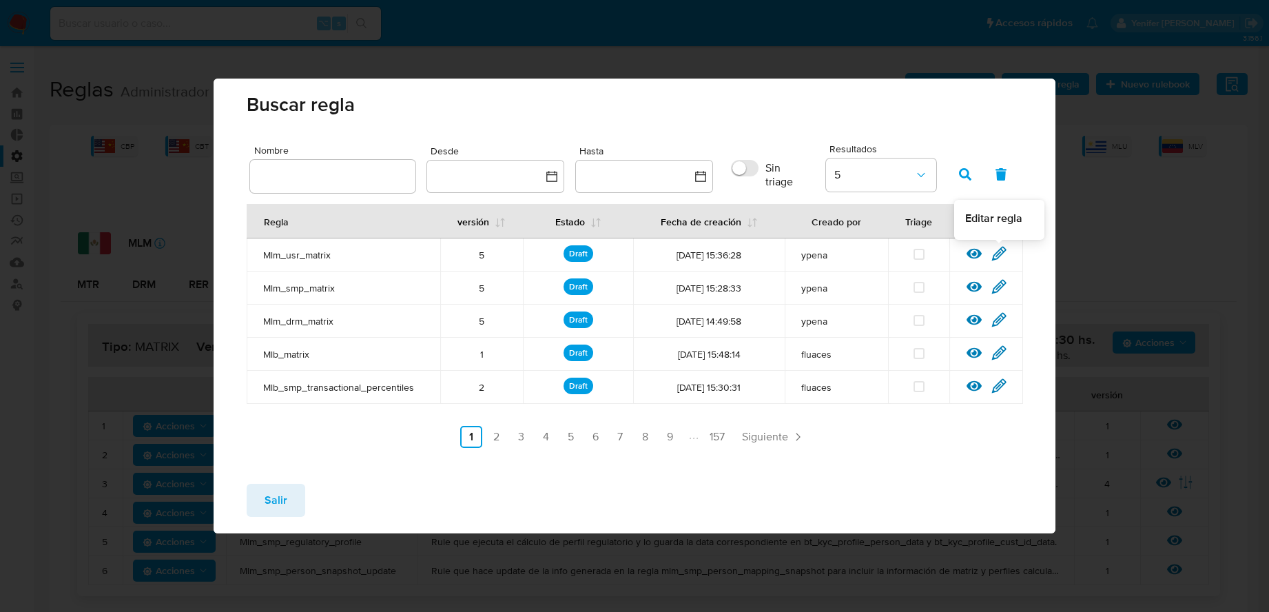
click at [964, 255] on icon at bounding box center [998, 253] width 13 height 13
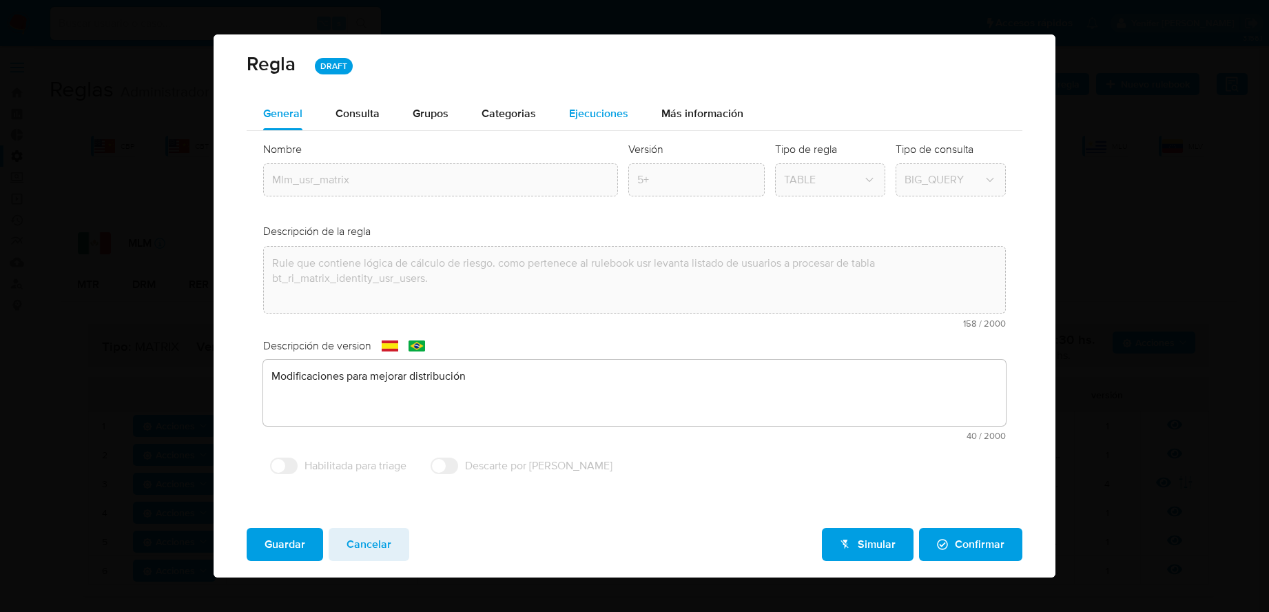
click at [587, 112] on span "Ejecuciones" at bounding box center [598, 113] width 59 height 16
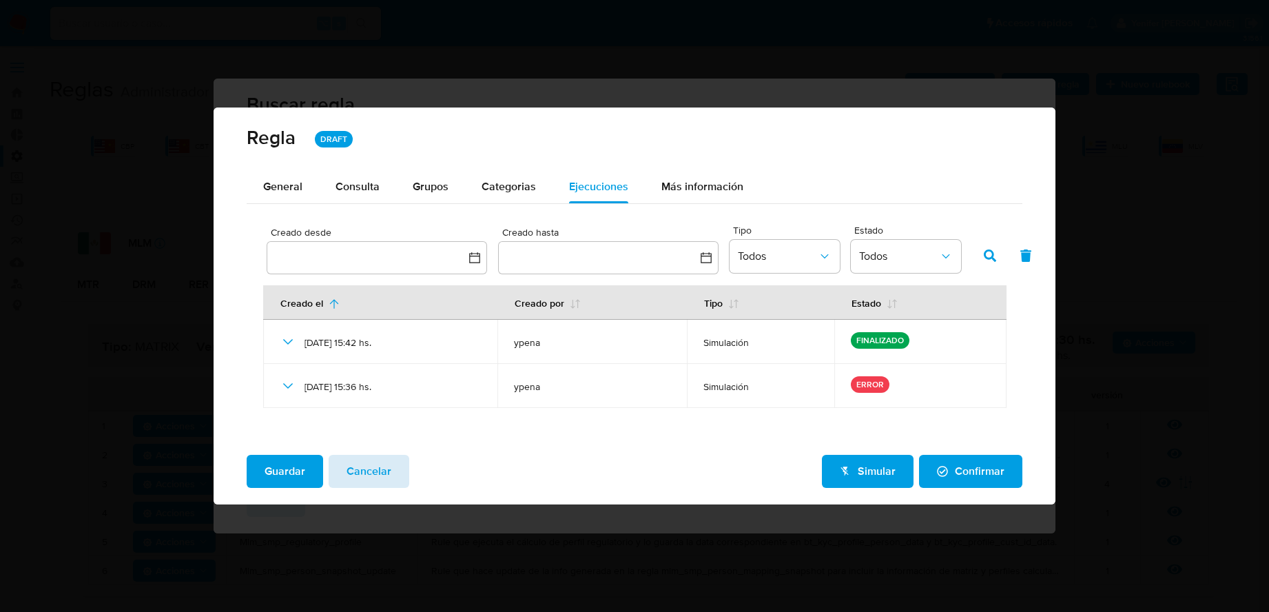
click at [374, 472] on span "Cancelar" at bounding box center [368, 471] width 45 height 30
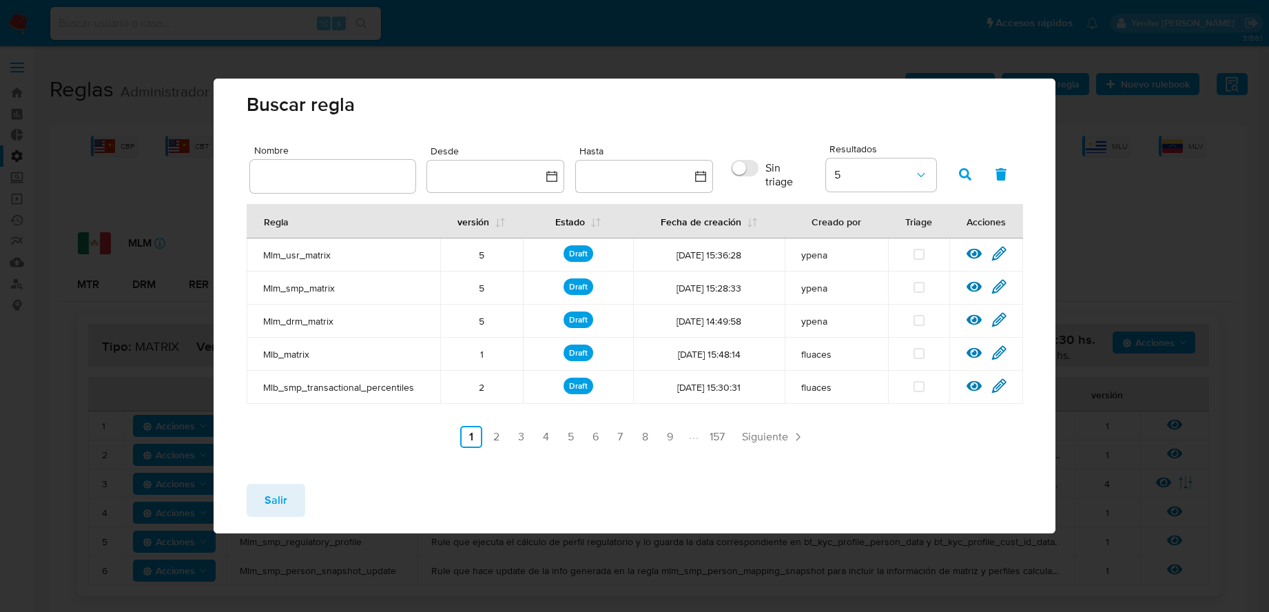
click at [285, 490] on span "Salir" at bounding box center [275, 500] width 23 height 30
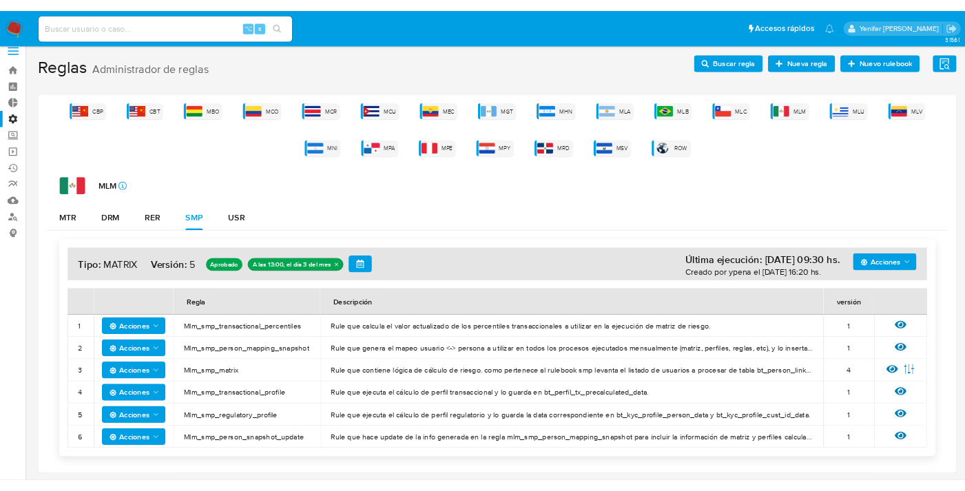
scroll to position [0, 0]
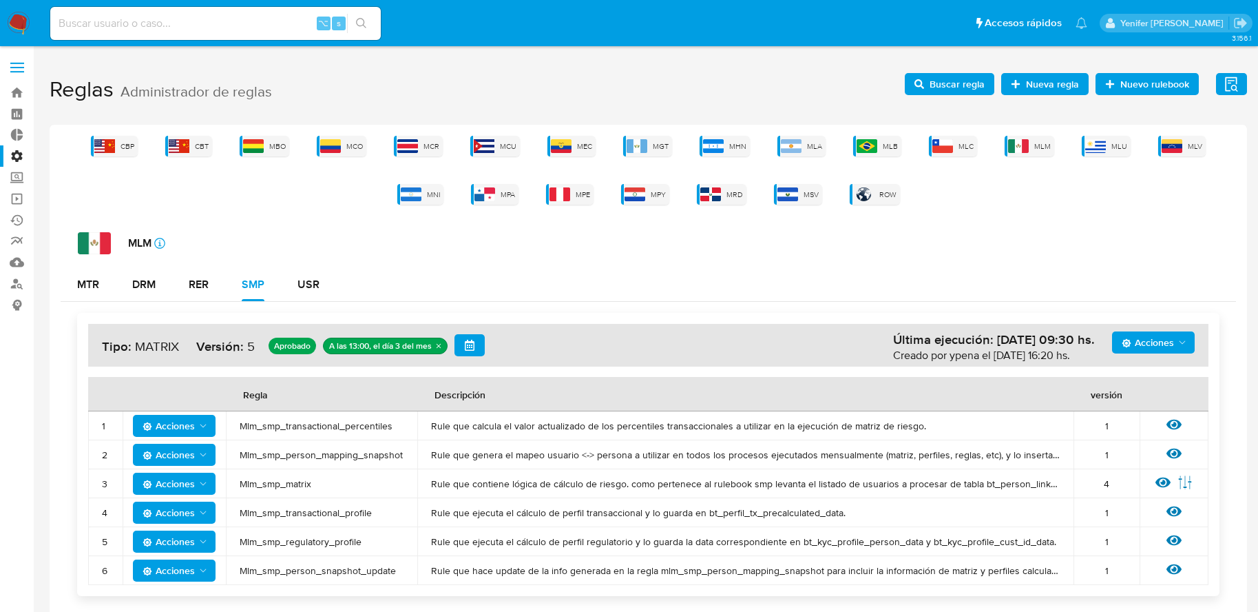
click at [964, 214] on div "CBP CBT MBO MCO MCR MCU MEC MGT MHN MLA MLB MLC MLM MLU MLV MNI MPA MPE MPY MRD…" at bounding box center [649, 371] width 1198 height 493
click at [942, 79] on span "Buscar regla" at bounding box center [957, 84] width 55 height 22
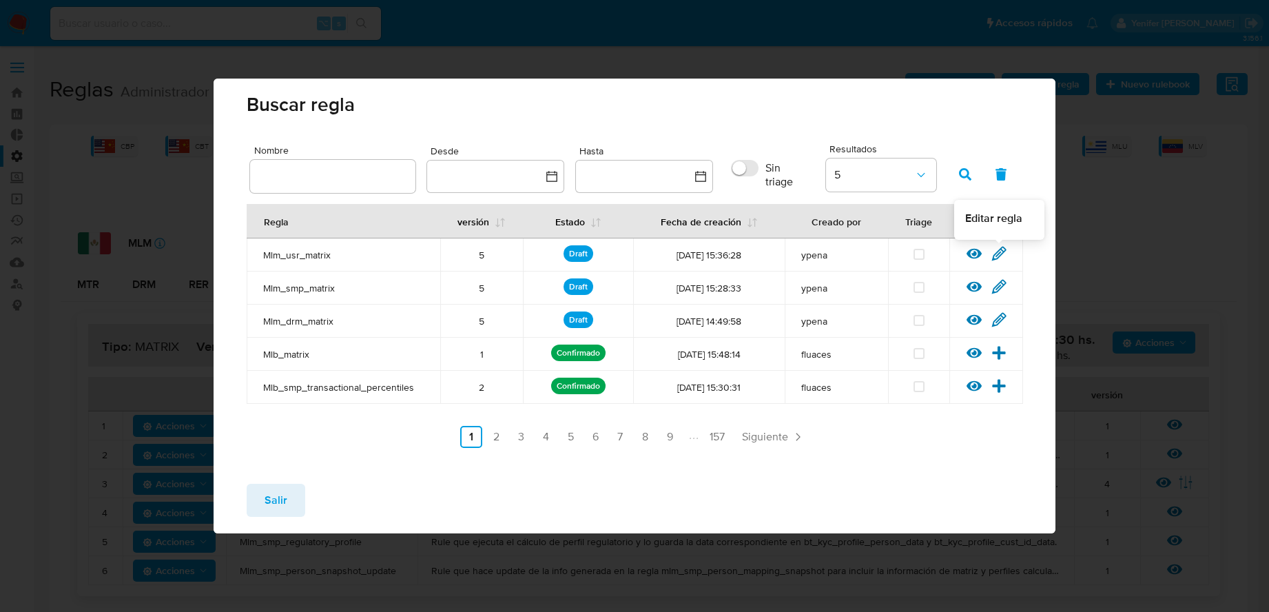
click at [964, 254] on icon at bounding box center [998, 253] width 15 height 15
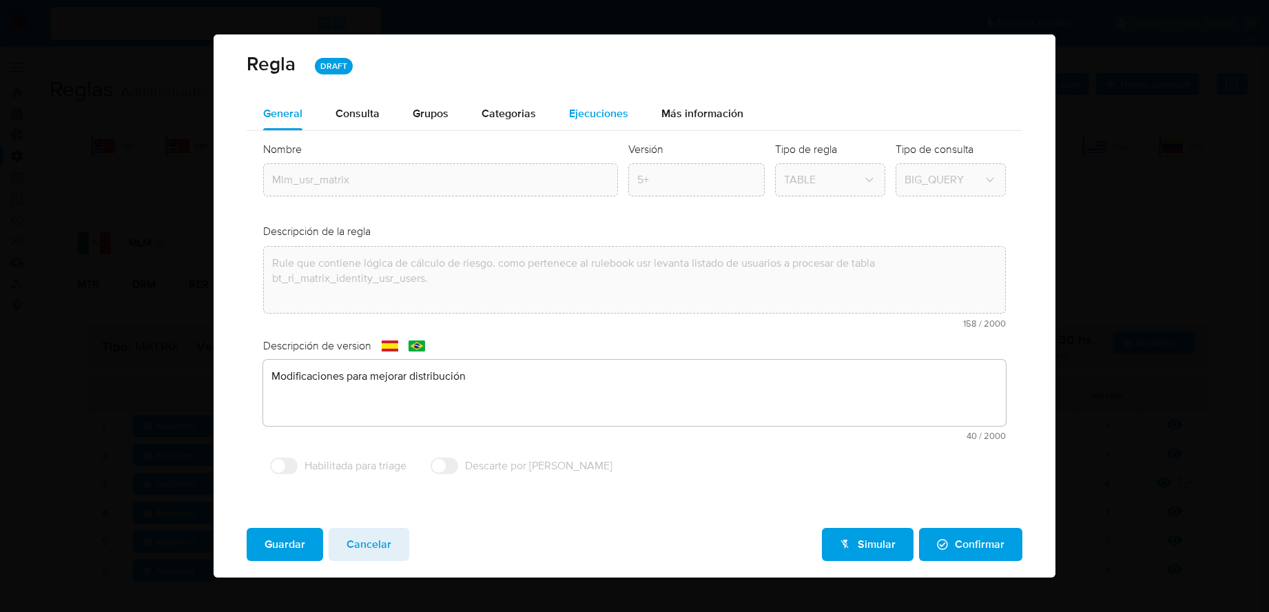
click at [583, 124] on div "Ejecuciones" at bounding box center [598, 113] width 59 height 33
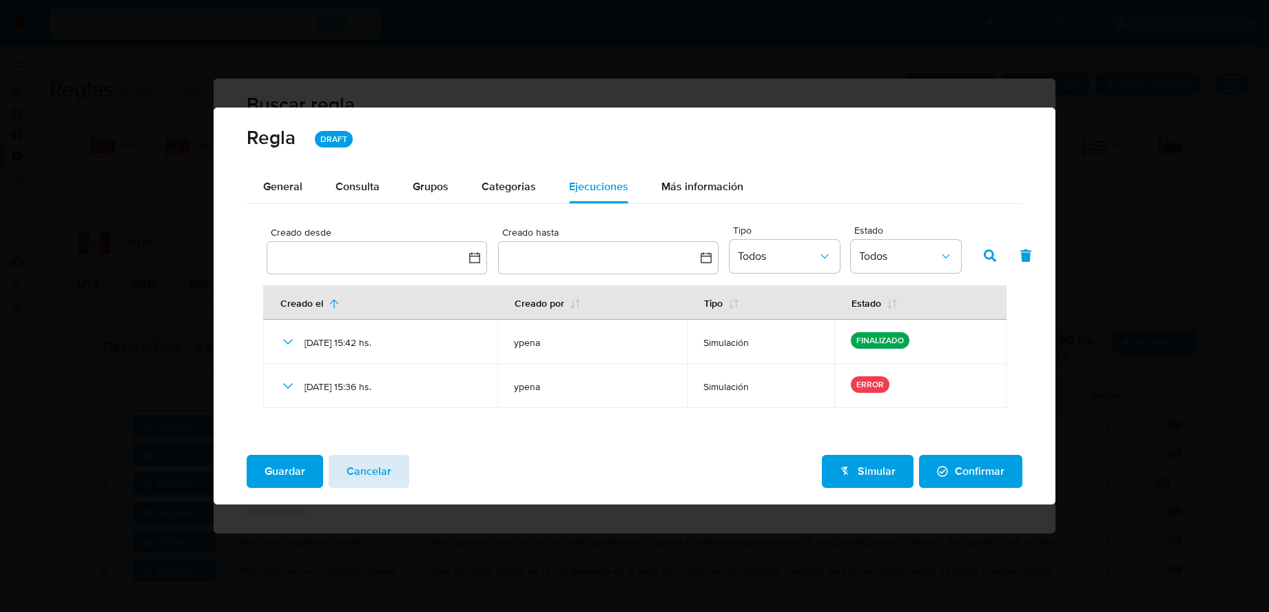
click at [377, 465] on span "Cancelar" at bounding box center [368, 471] width 45 height 30
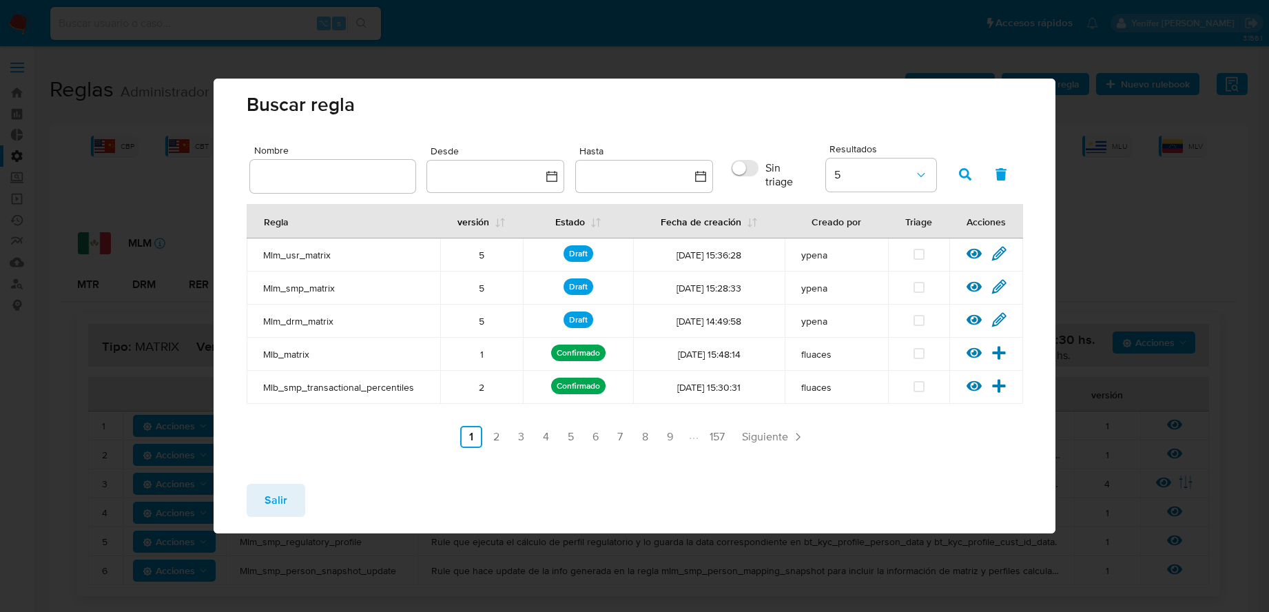
click at [964, 288] on div "Ver [PERSON_NAME] Editar [PERSON_NAME]" at bounding box center [986, 288] width 74 height 18
click at [964, 286] on icon at bounding box center [998, 286] width 13 height 13
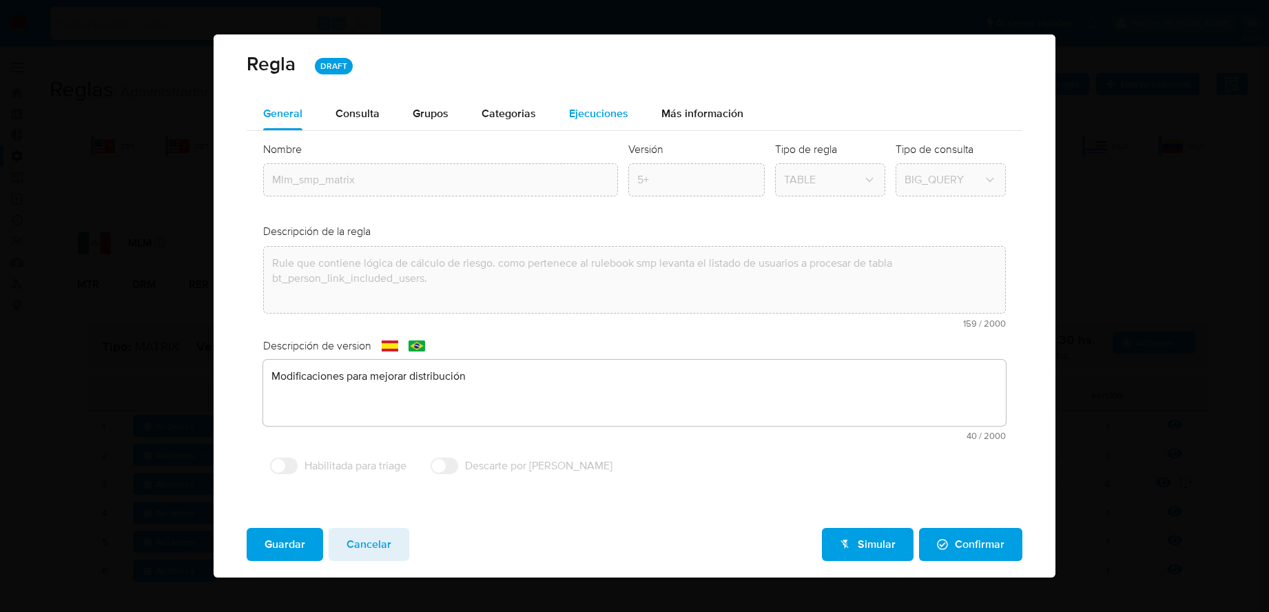
click at [595, 119] on span "Ejecuciones" at bounding box center [598, 113] width 59 height 16
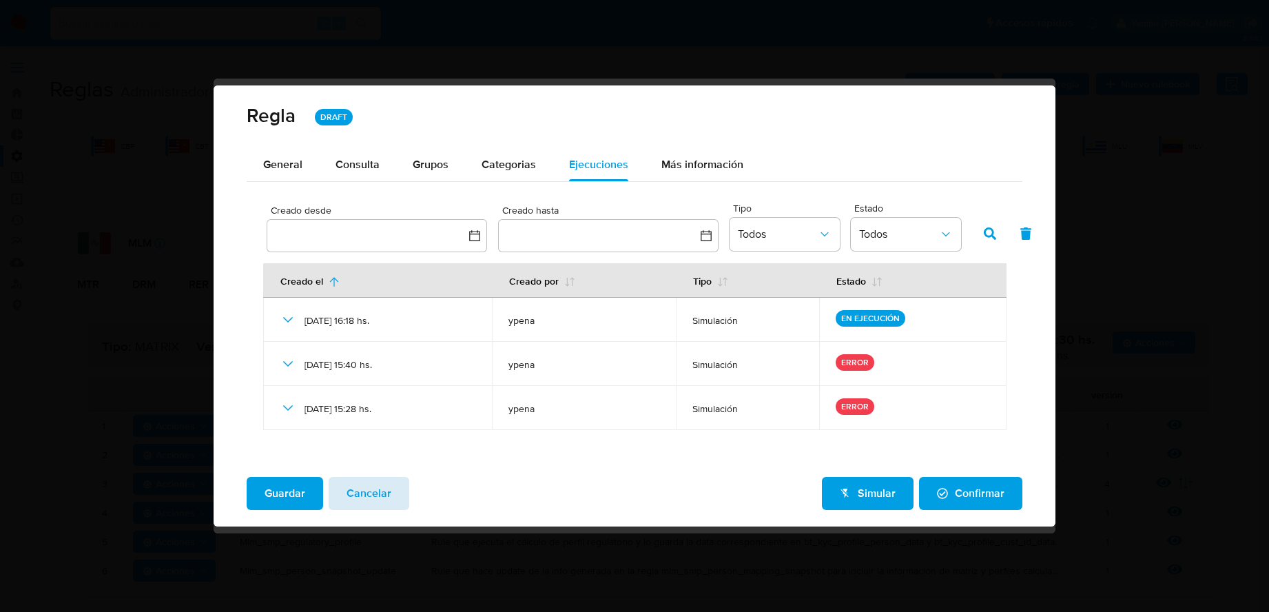
click at [367, 490] on span "Cancelar" at bounding box center [368, 493] width 45 height 30
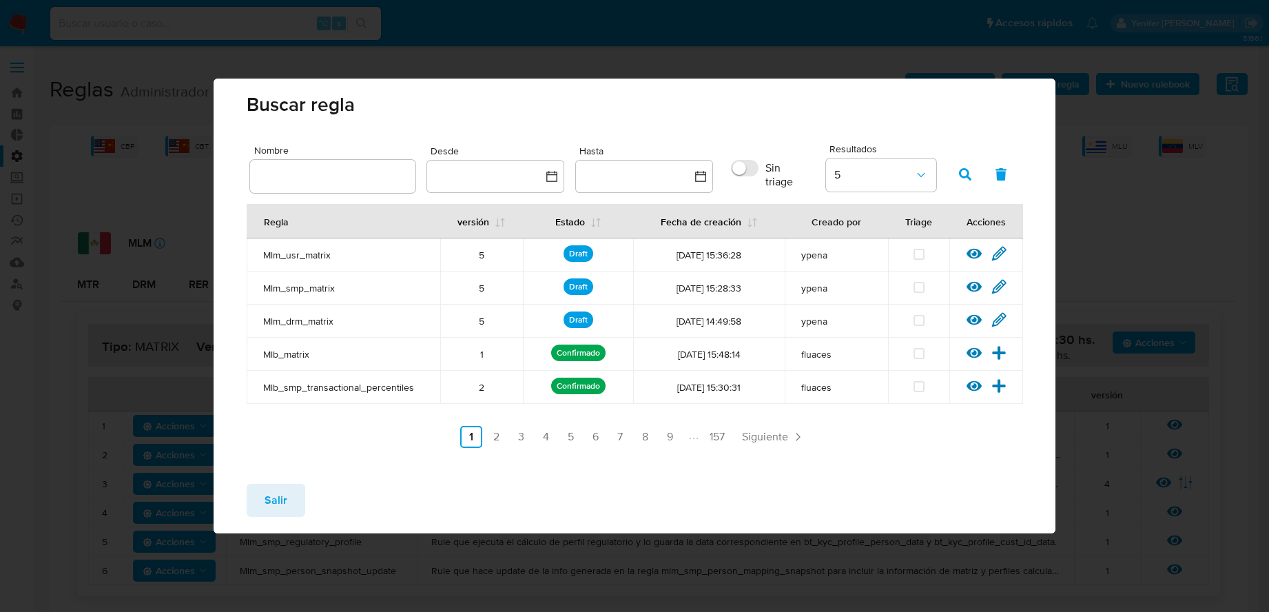
click at [964, 317] on icon at bounding box center [998, 319] width 15 height 15
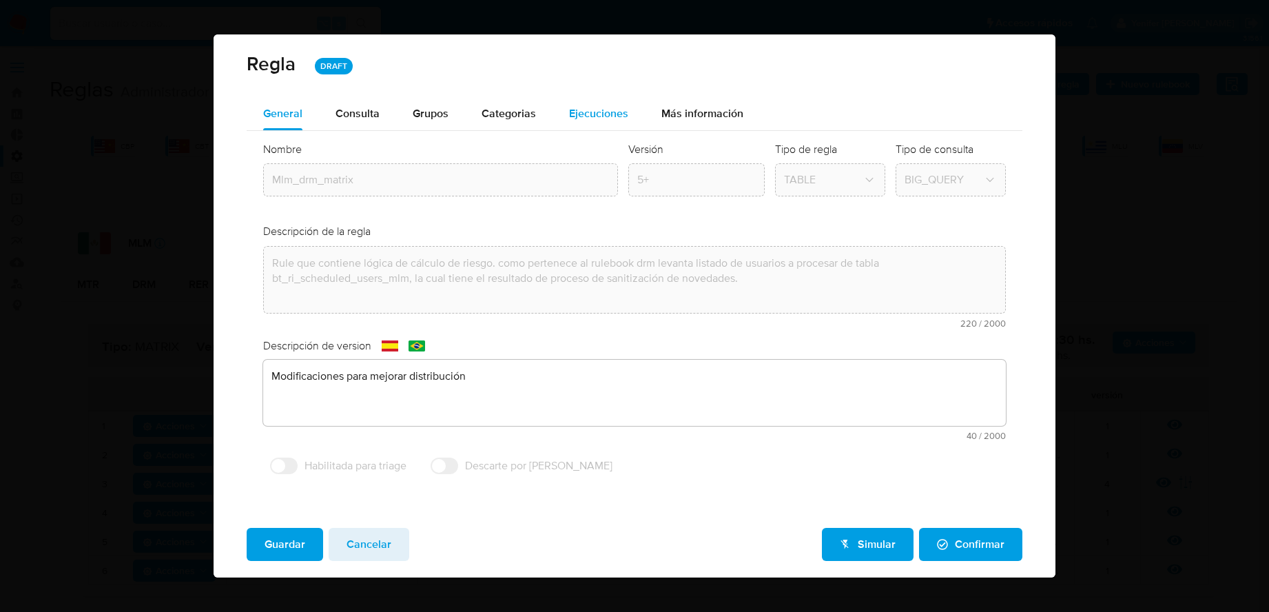
click at [605, 111] on span "Ejecuciones" at bounding box center [598, 113] width 59 height 16
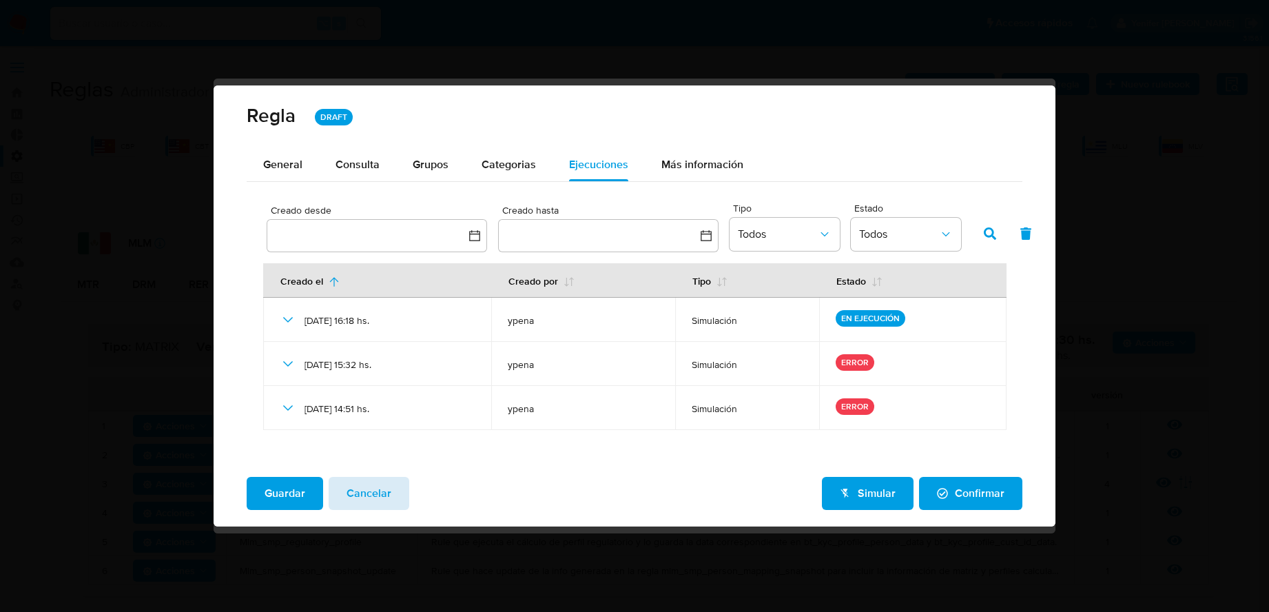
click at [366, 490] on span "Cancelar" at bounding box center [368, 493] width 45 height 30
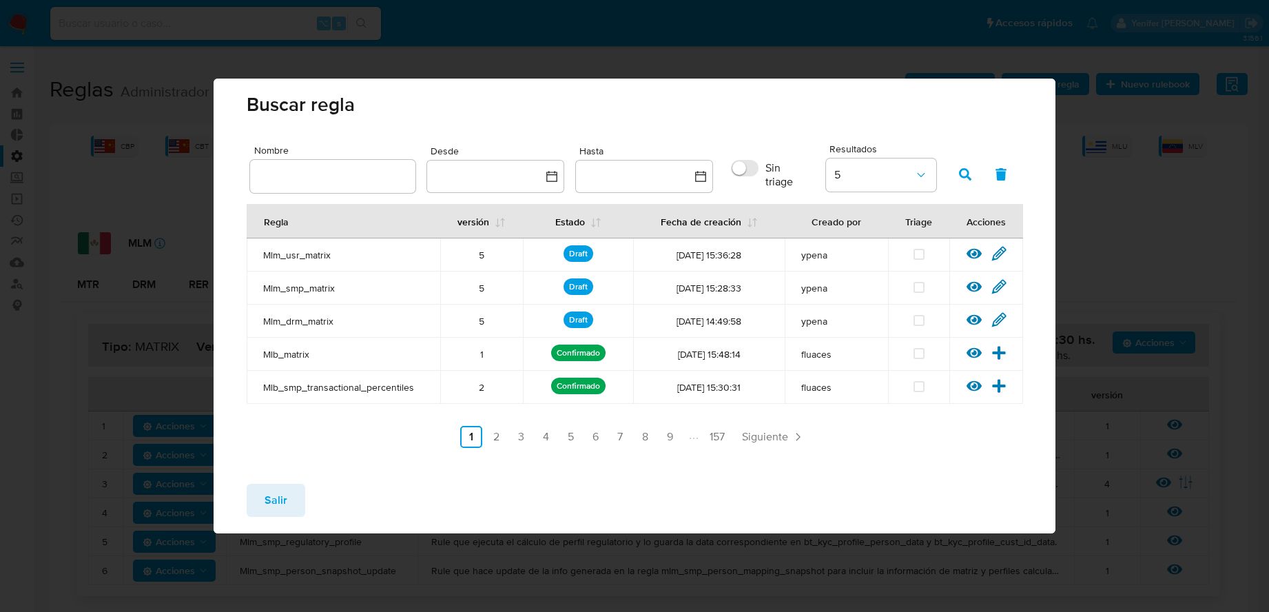
click at [291, 490] on button "Salir" at bounding box center [276, 499] width 59 height 33
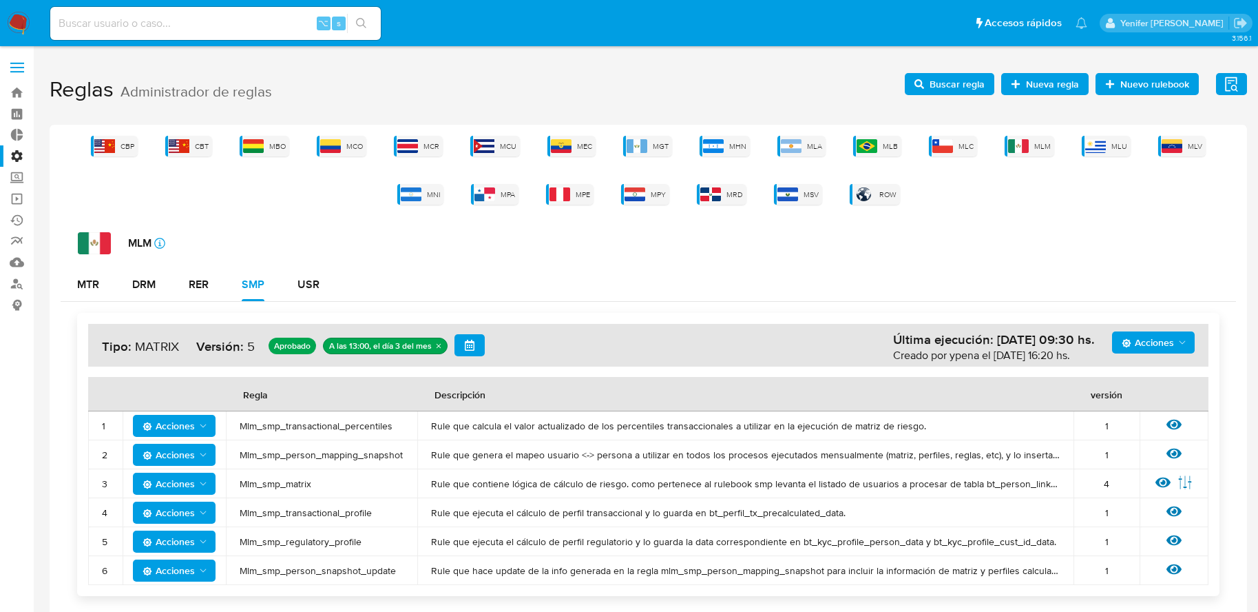
click at [924, 92] on span "Buscar regla" at bounding box center [950, 83] width 70 height 19
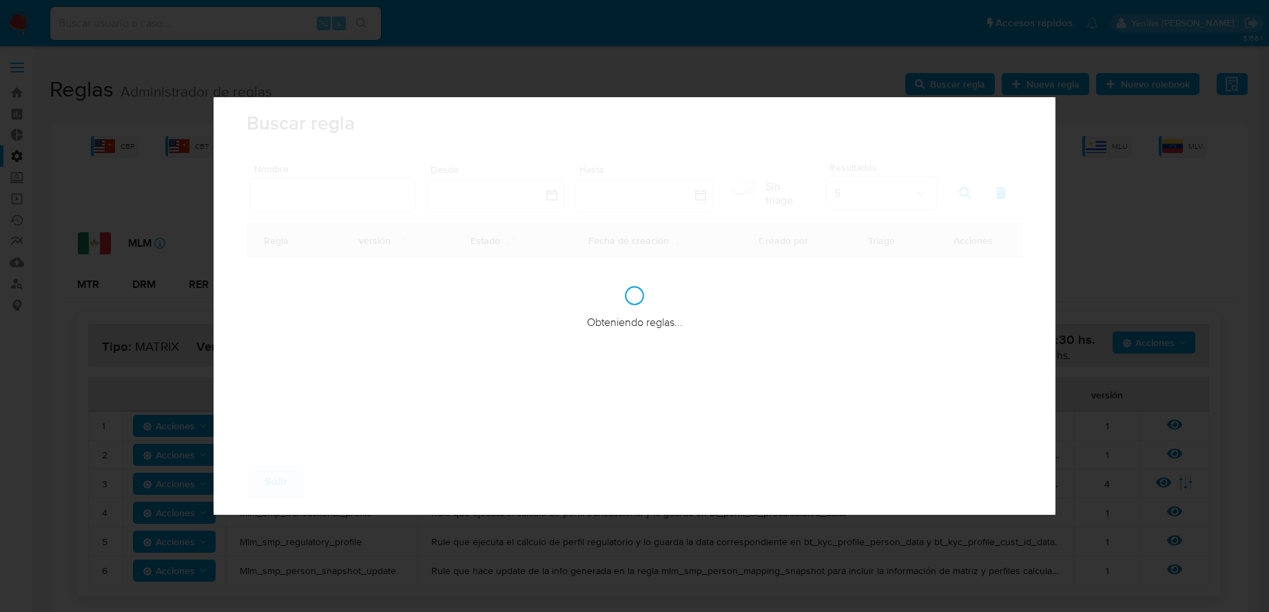
click at [924, 92] on div "Buscar [PERSON_NAME] Nombre Desde Hasta Sin triage Resultados 5 [PERSON_NAME] v…" at bounding box center [634, 306] width 1269 height 612
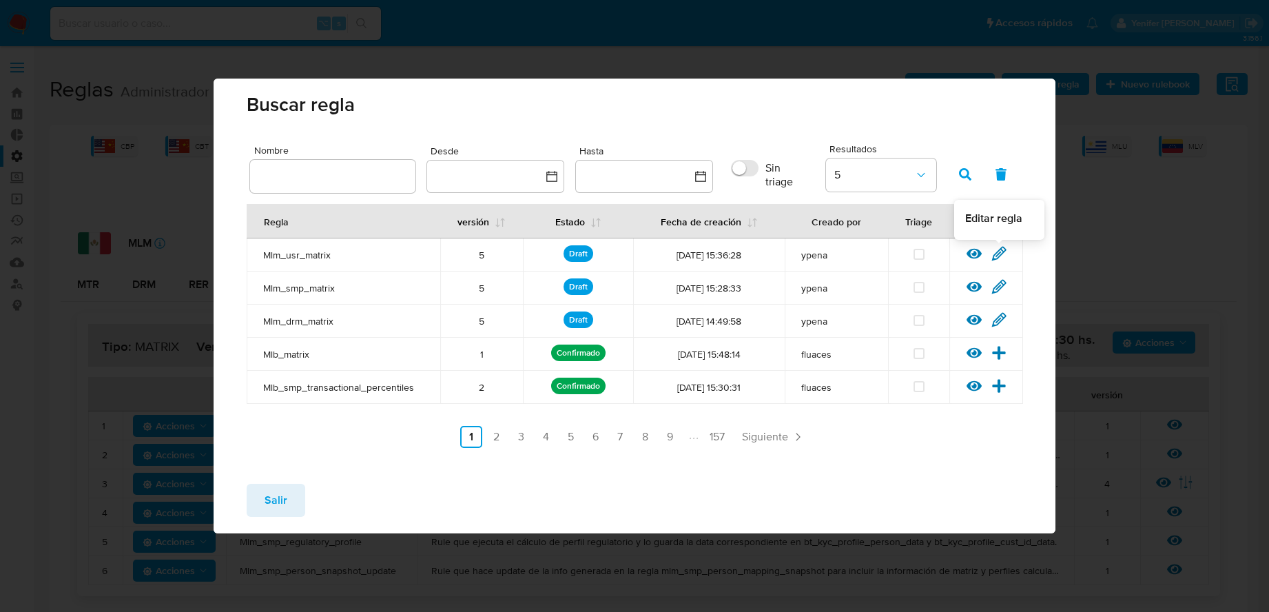
click at [964, 251] on icon at bounding box center [998, 253] width 15 height 15
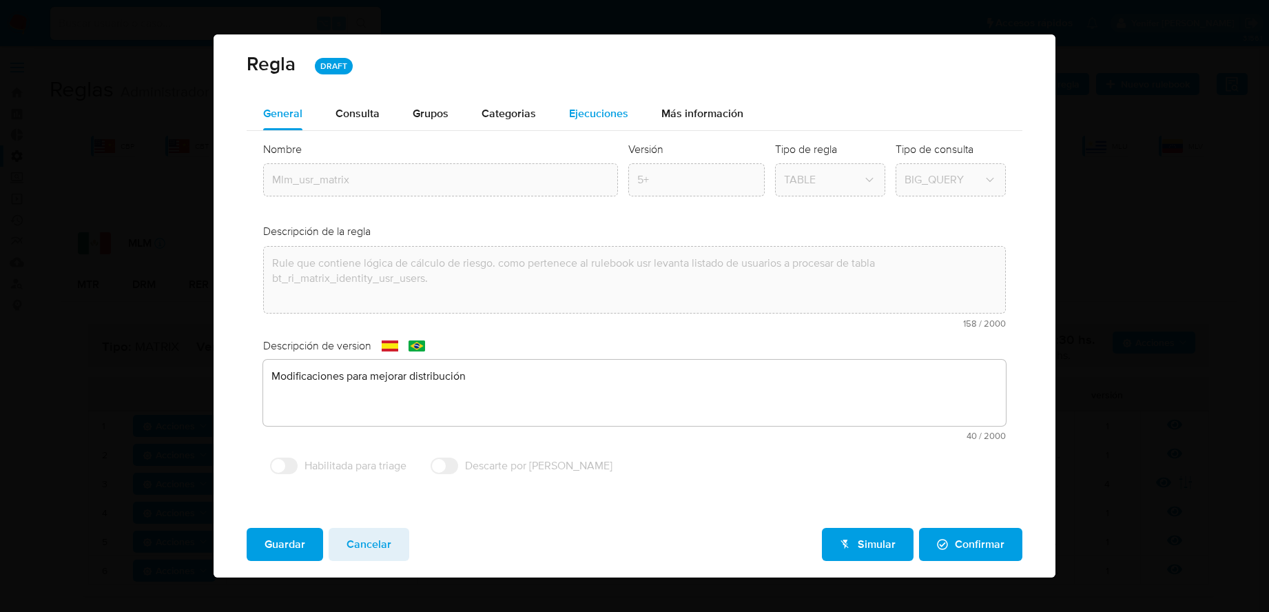
click at [597, 122] on div "Ejecuciones" at bounding box center [598, 113] width 59 height 33
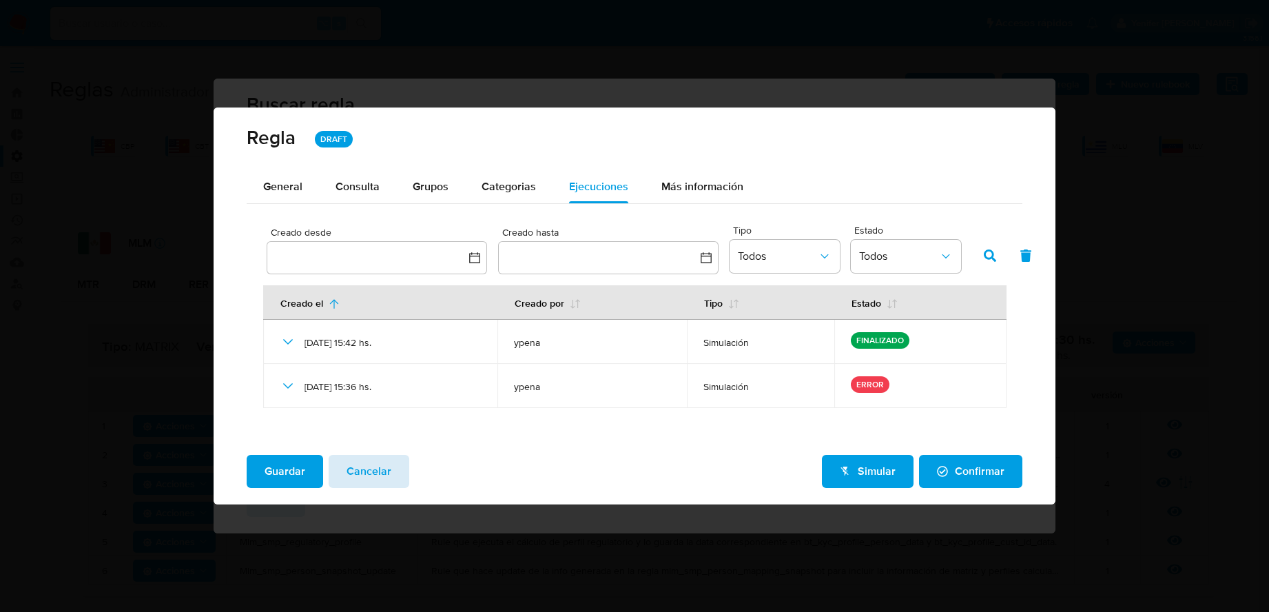
click at [365, 466] on span "Cancelar" at bounding box center [368, 471] width 45 height 30
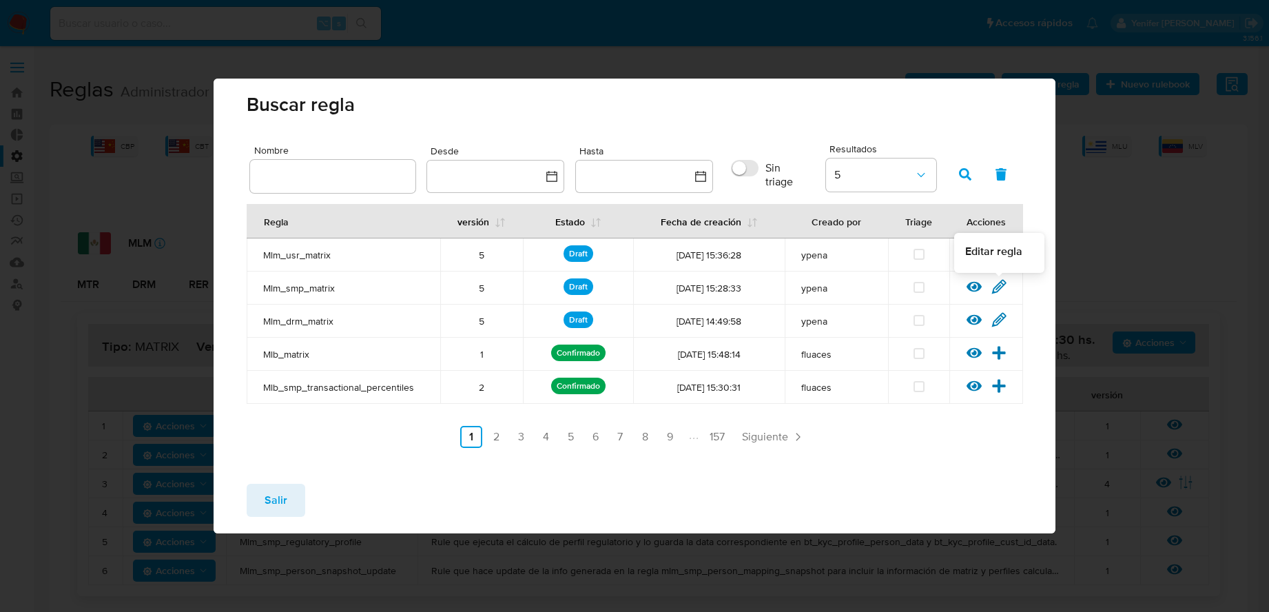
click at [964, 286] on icon at bounding box center [998, 286] width 15 height 15
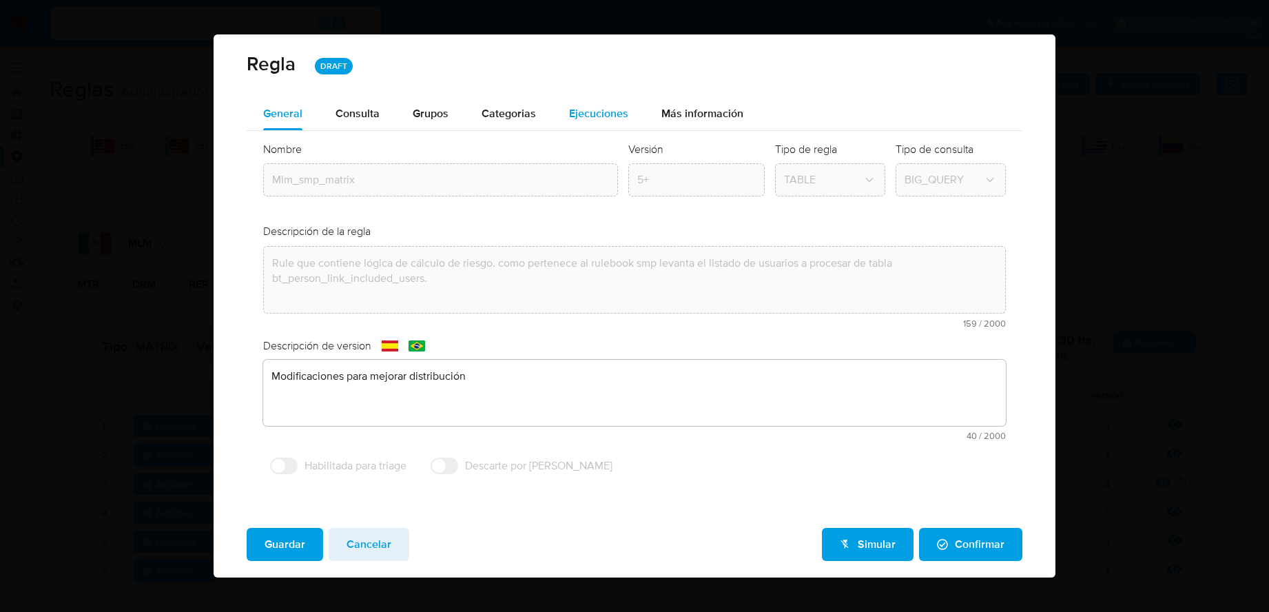
click at [612, 121] on div "Ejecuciones" at bounding box center [598, 113] width 59 height 33
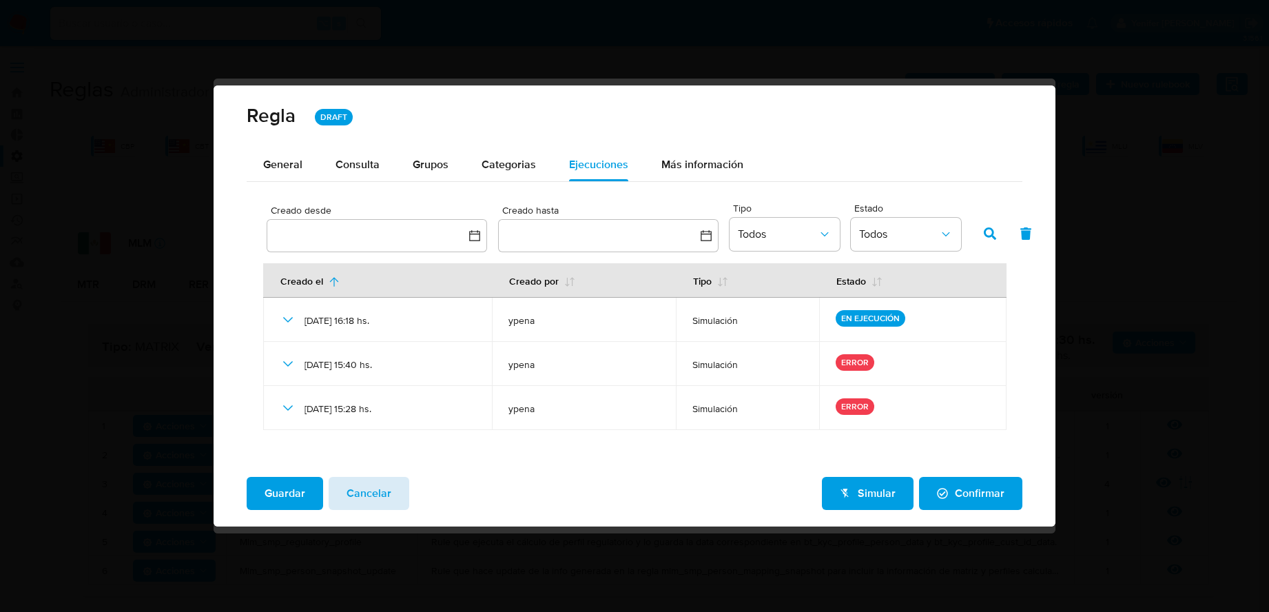
click at [371, 490] on span "Cancelar" at bounding box center [368, 493] width 45 height 30
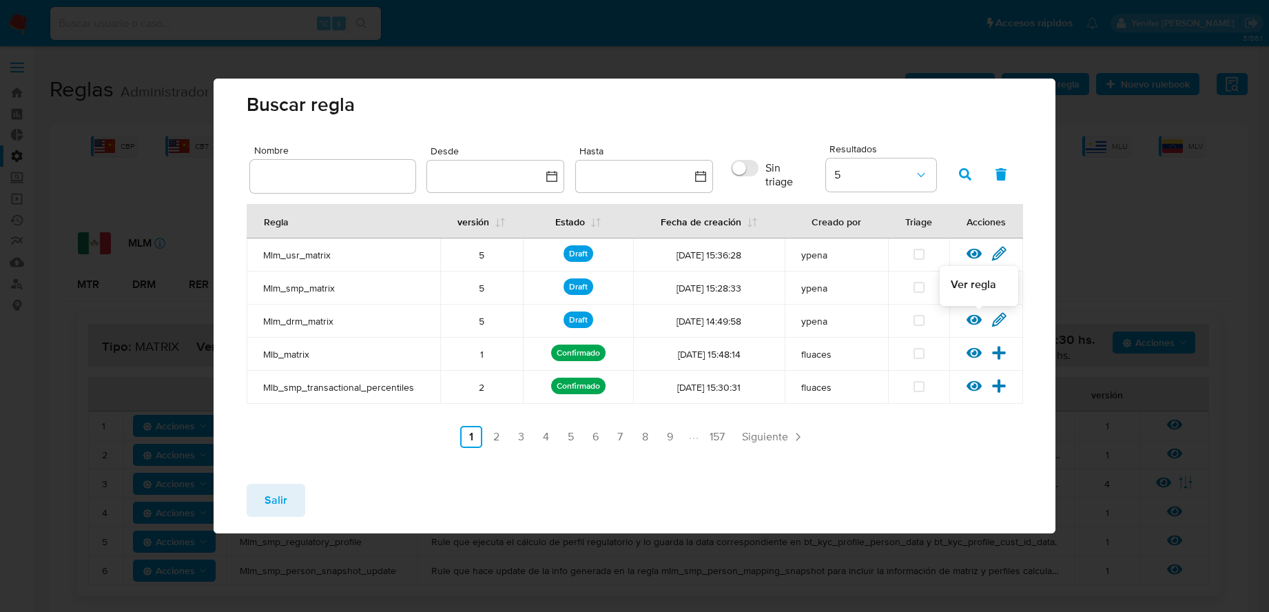
click at [964, 319] on icon at bounding box center [998, 319] width 13 height 13
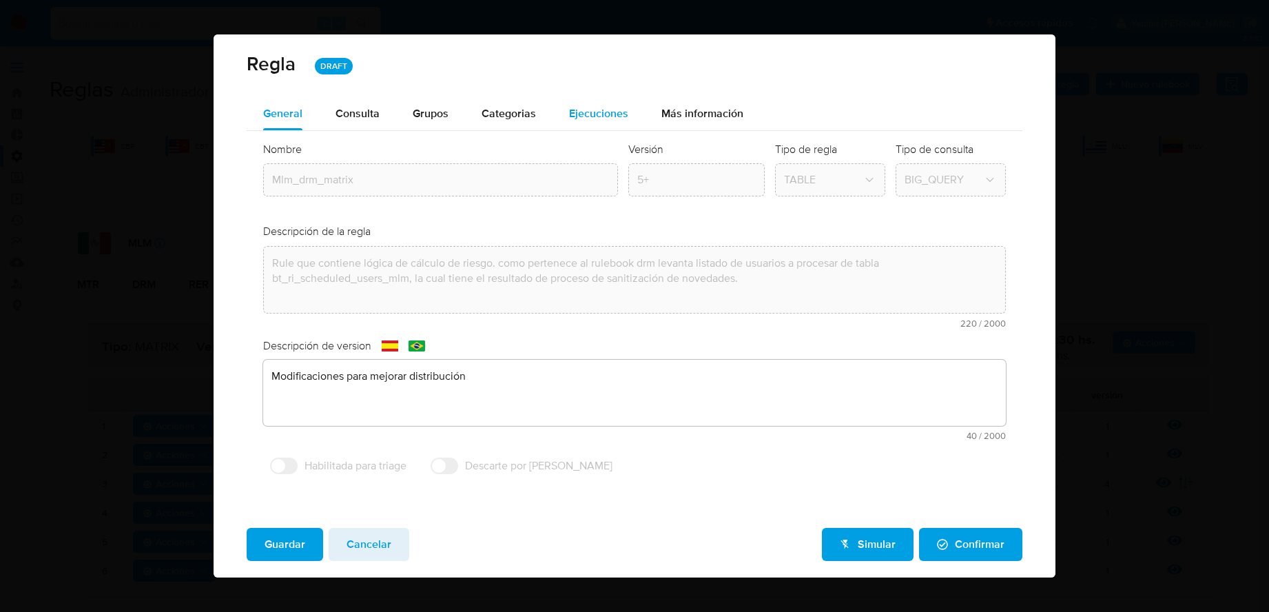
click at [603, 116] on span "Ejecuciones" at bounding box center [598, 113] width 59 height 16
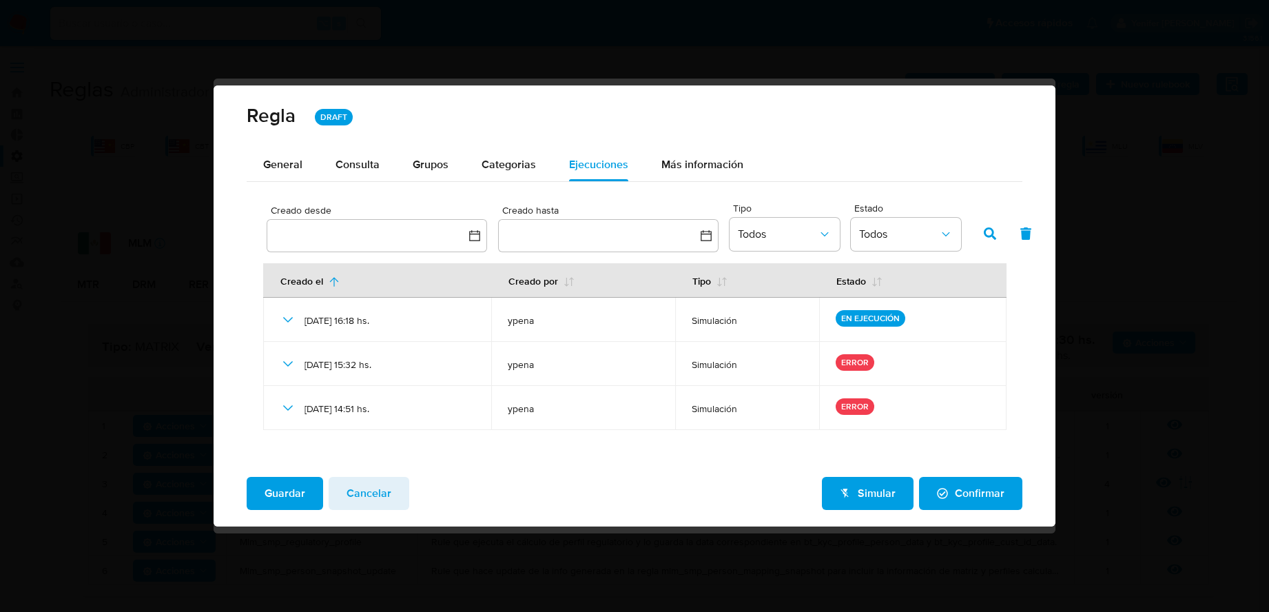
click at [392, 474] on div "Guardar Cancelar Simular Confirmar" at bounding box center [634, 496] width 842 height 61
click at [382, 487] on span "Cancelar" at bounding box center [368, 493] width 45 height 30
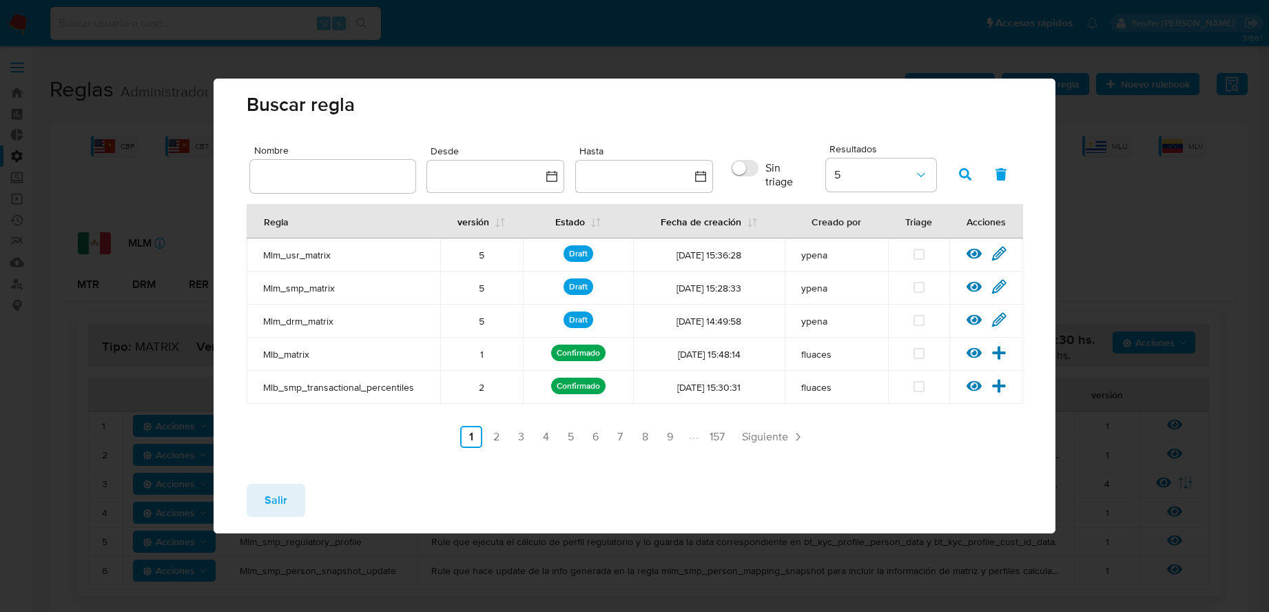
click at [526, 490] on div "Salir" at bounding box center [634, 502] width 842 height 61
